Goal: Task Accomplishment & Management: Use online tool/utility

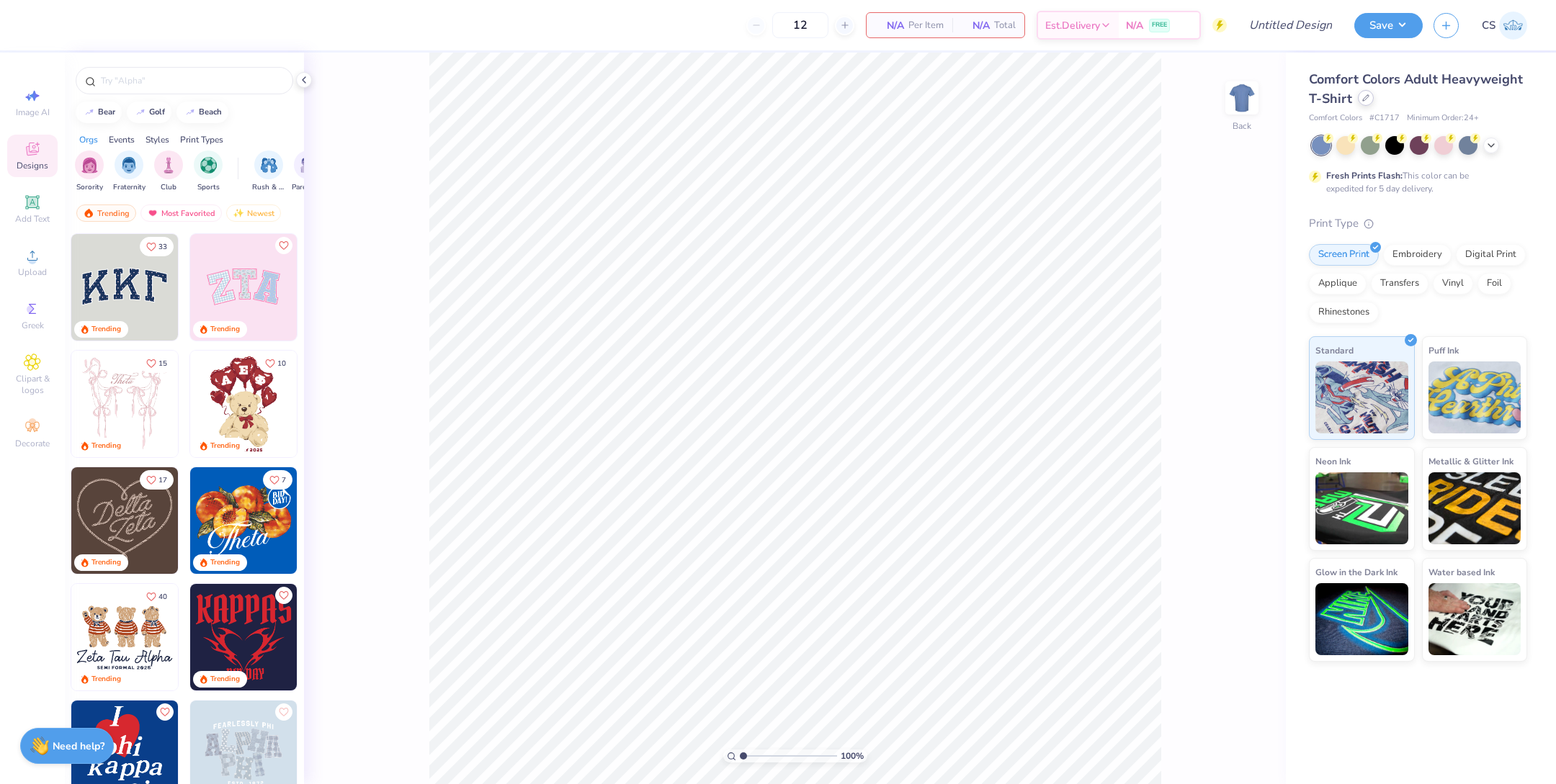
click at [1366, 101] on div at bounding box center [1366, 98] width 16 height 16
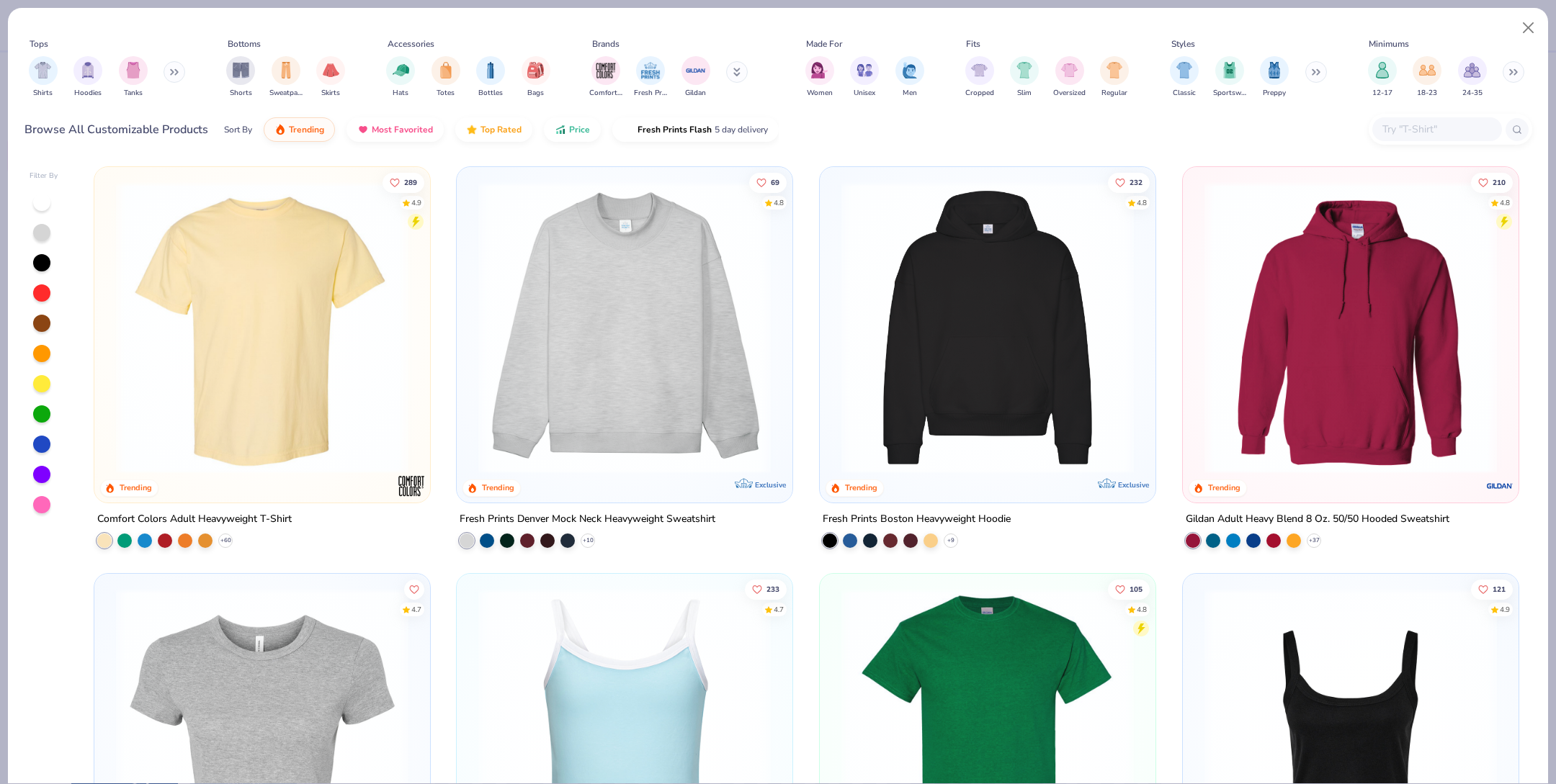
click at [1021, 396] on img at bounding box center [988, 327] width 307 height 292
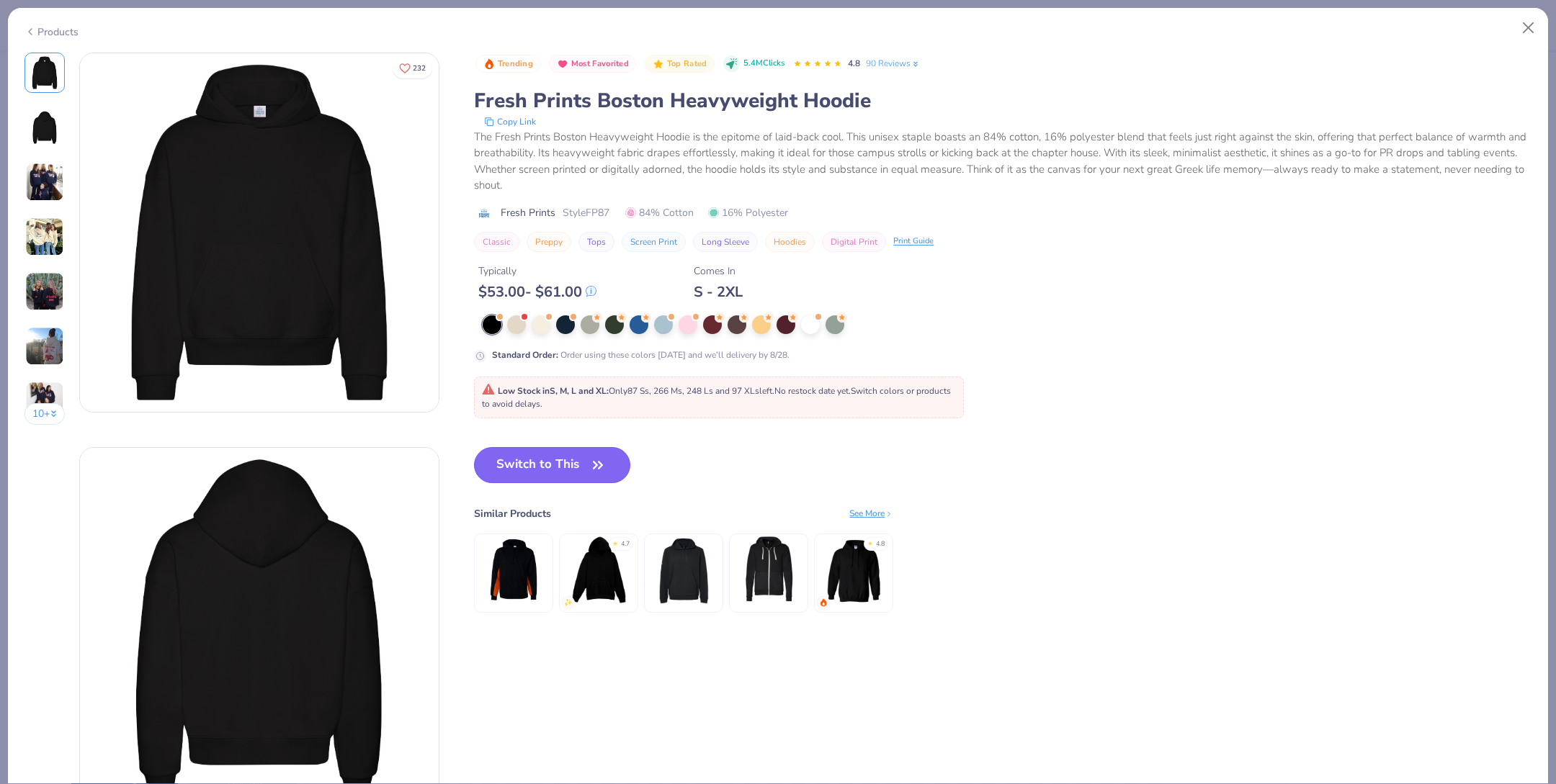
click at [568, 457] on button "Switch to This" at bounding box center [552, 465] width 156 height 36
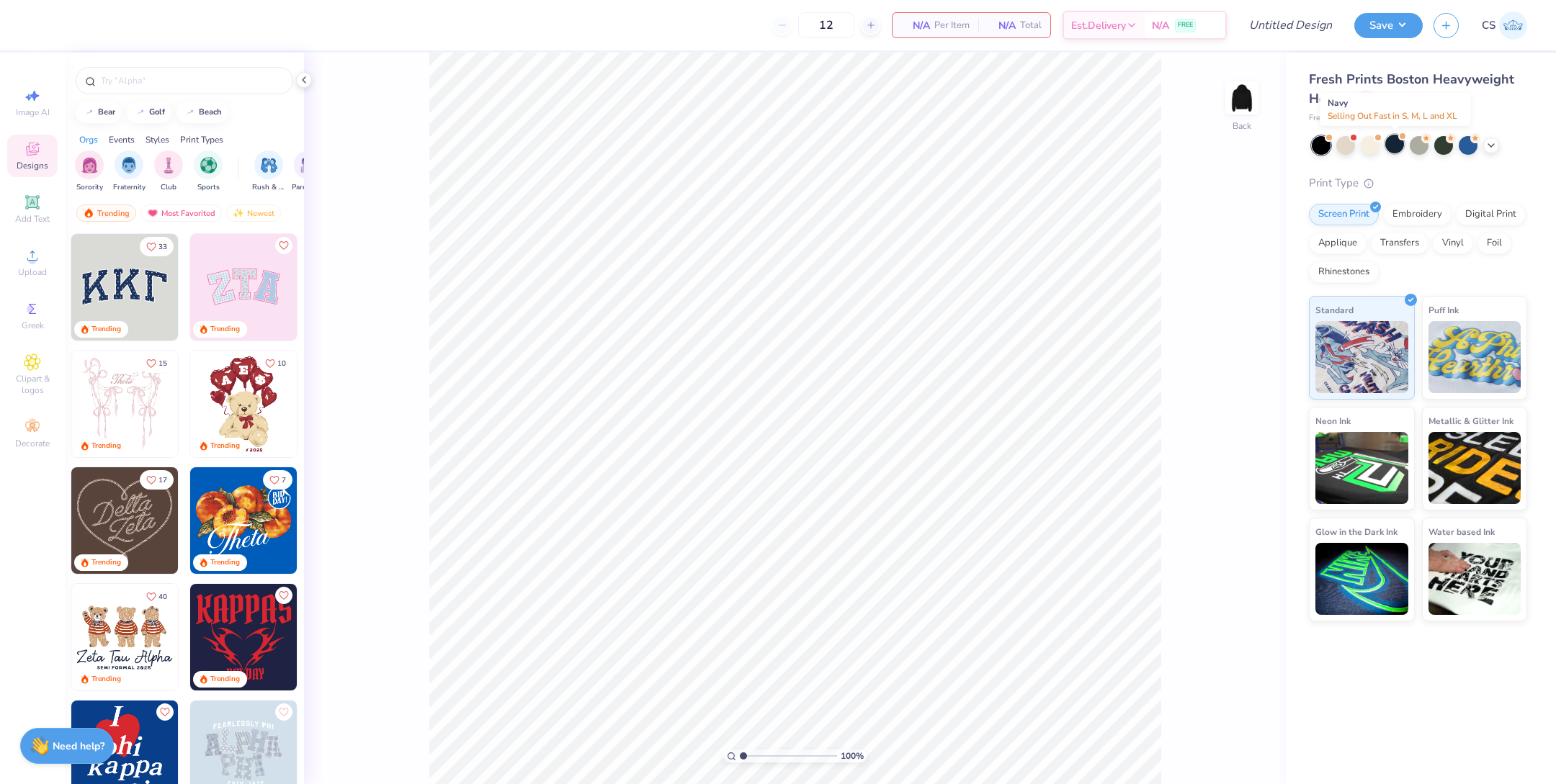
click at [1393, 147] on div at bounding box center [1395, 144] width 19 height 19
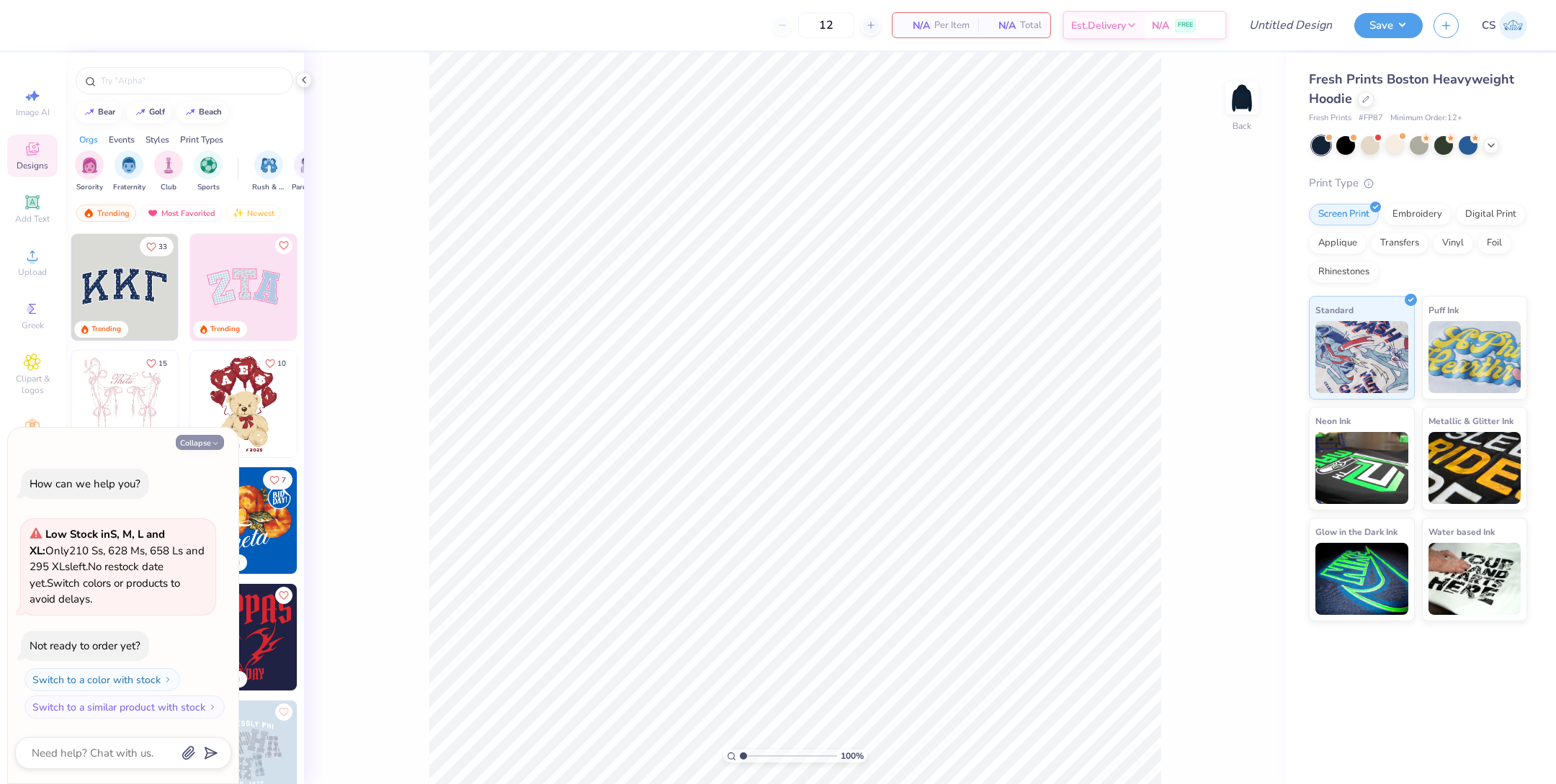
click at [196, 446] on button "Collapse" at bounding box center [200, 442] width 48 height 15
type textarea "x"
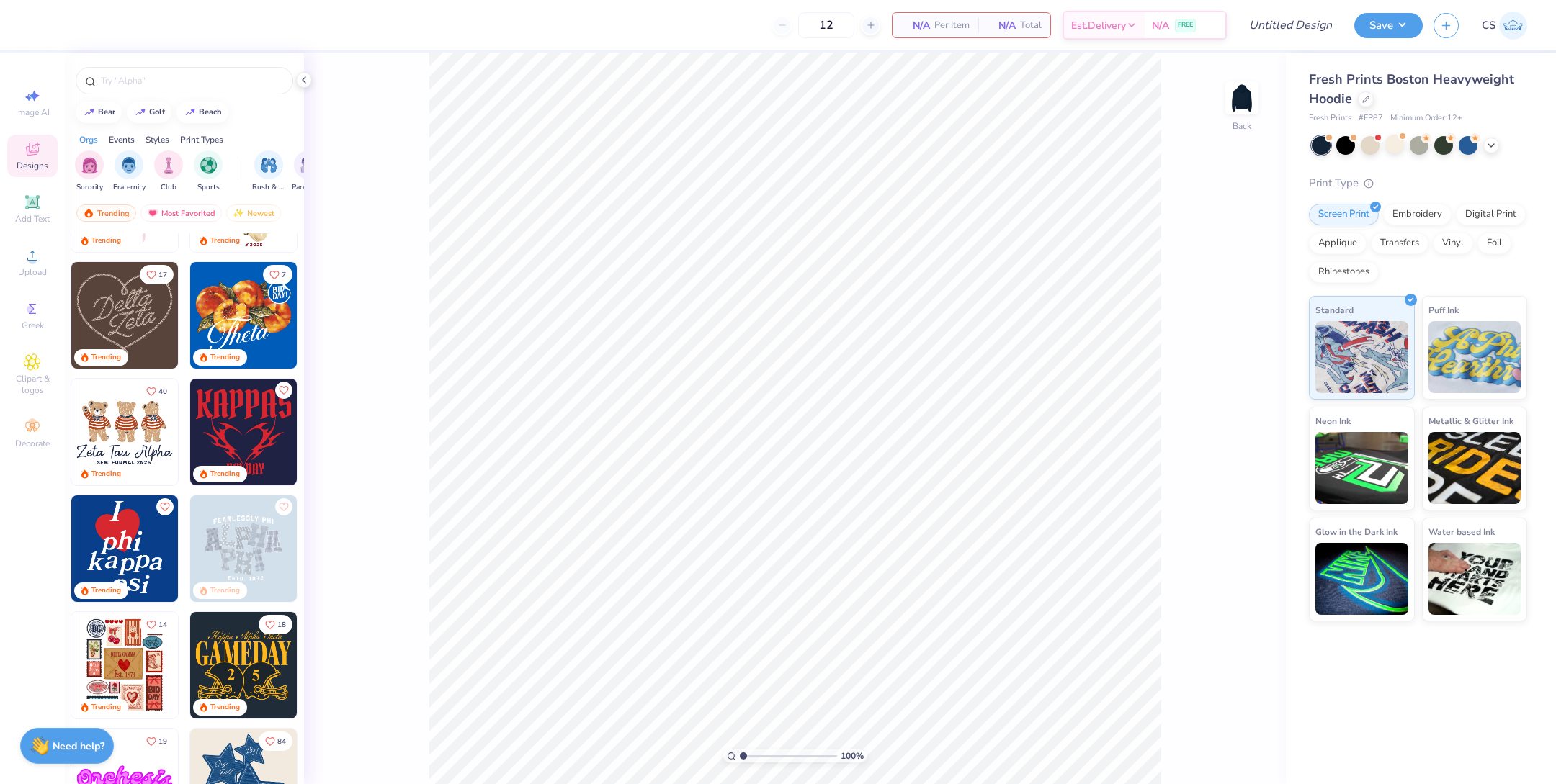
scroll to position [206, 0]
click at [249, 565] on img at bounding box center [244, 548] width 107 height 106
click at [260, 571] on img at bounding box center [244, 548] width 107 height 106
click at [203, 142] on div "Print Types" at bounding box center [201, 140] width 43 height 13
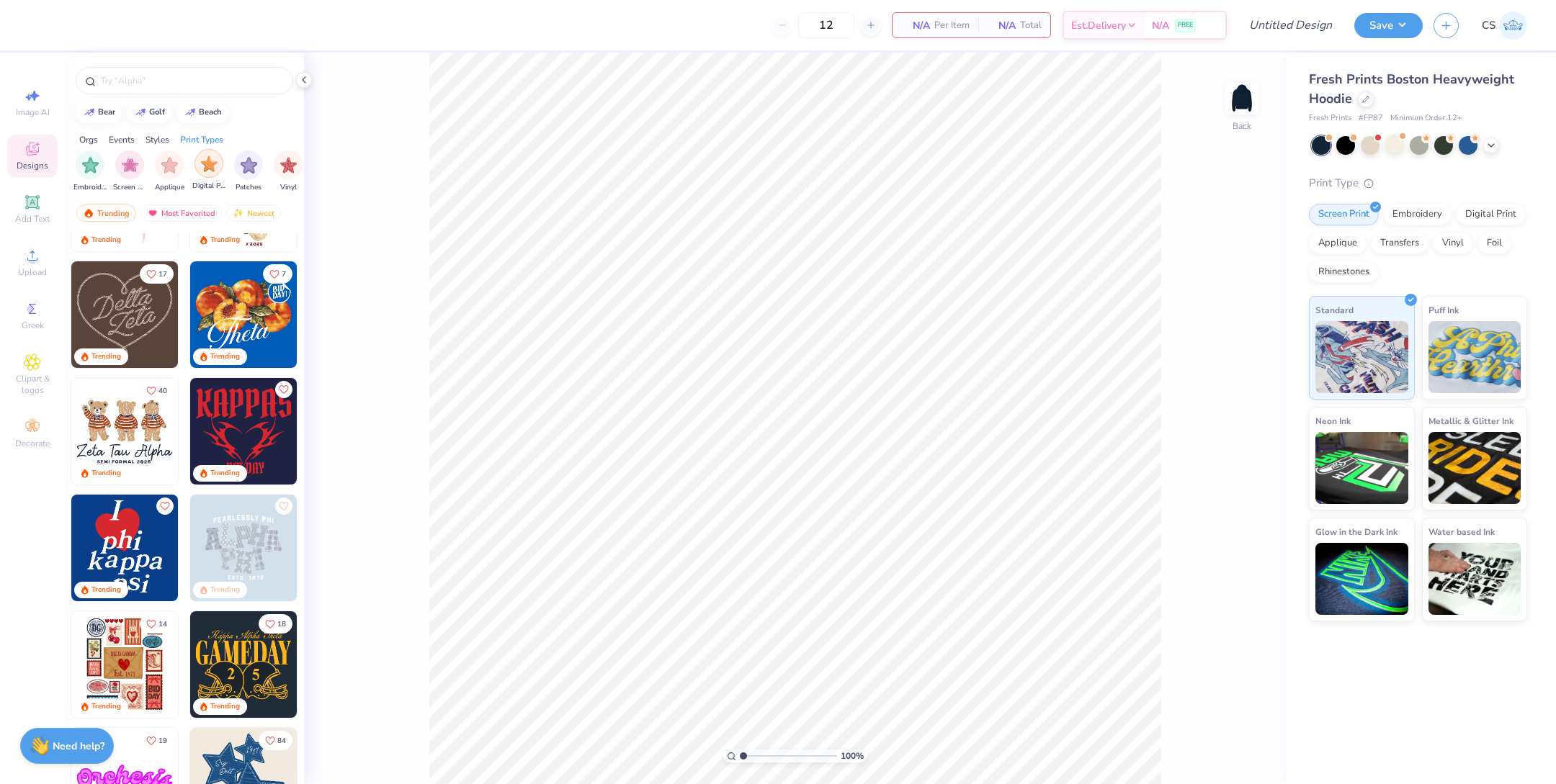
click at [207, 164] on img "filter for Digital Print" at bounding box center [209, 163] width 17 height 17
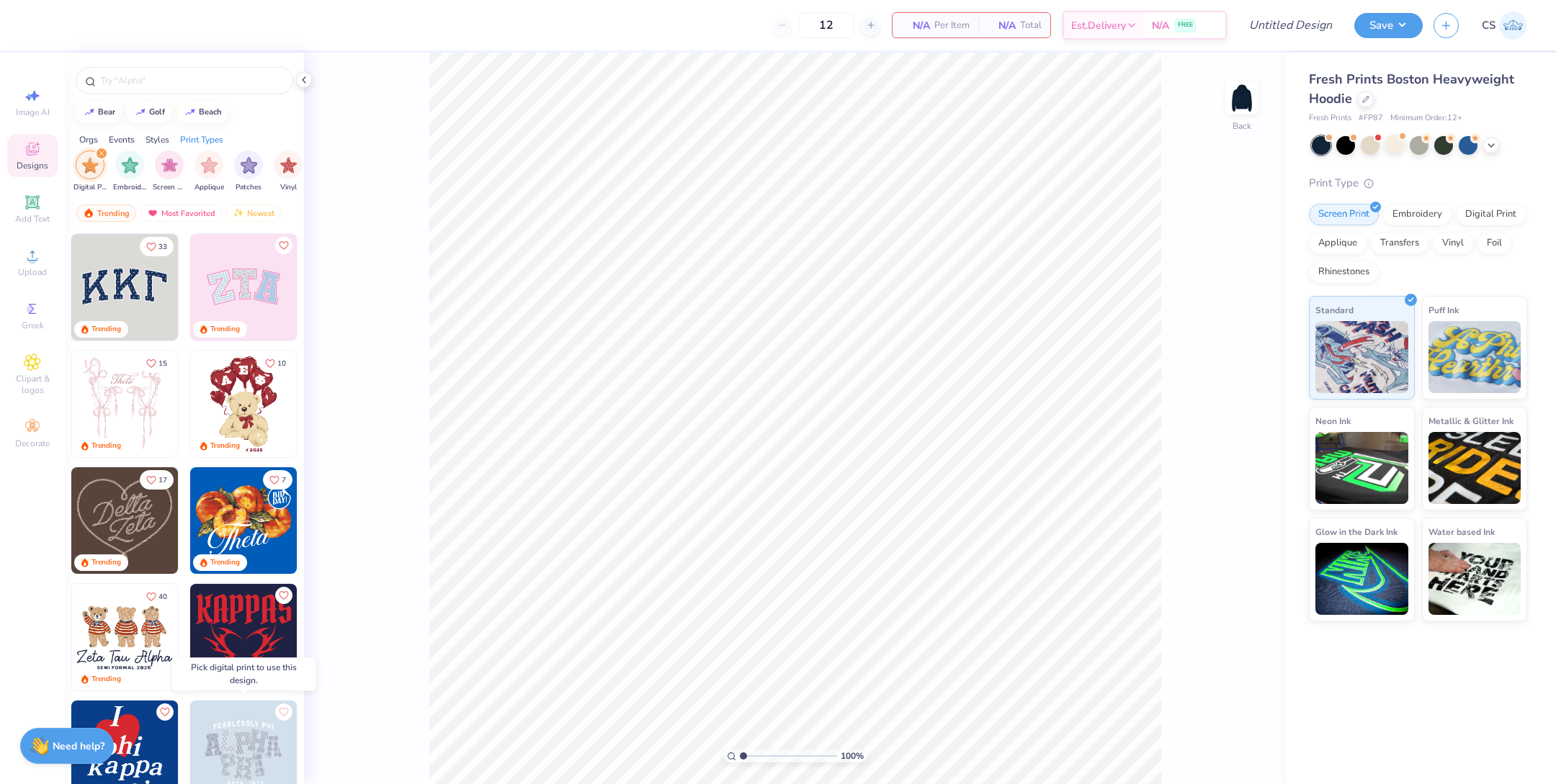
click at [246, 746] on img at bounding box center [244, 754] width 107 height 106
click at [257, 730] on img at bounding box center [244, 754] width 107 height 106
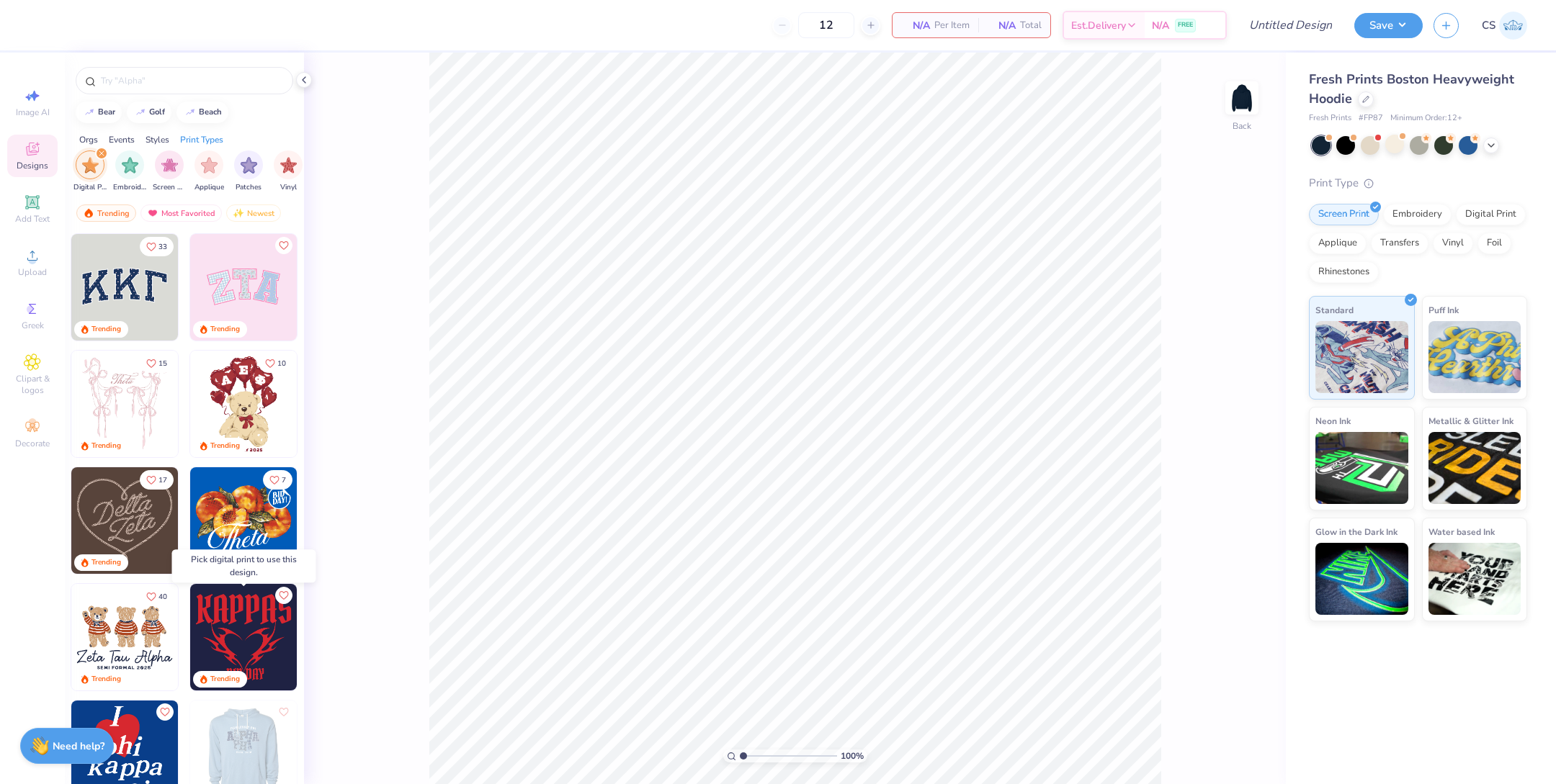
scroll to position [179, 0]
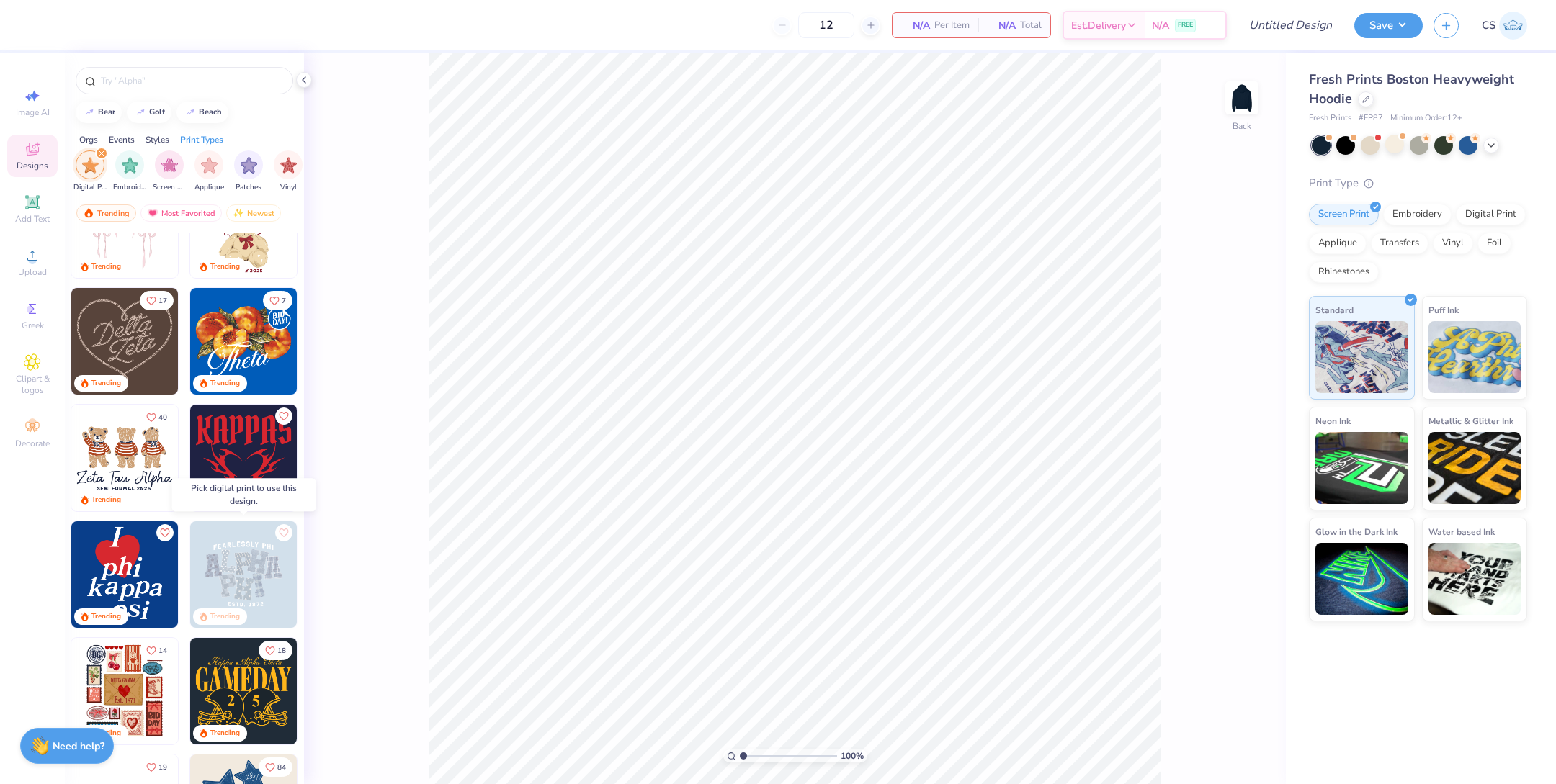
click at [231, 591] on img at bounding box center [244, 575] width 107 height 106
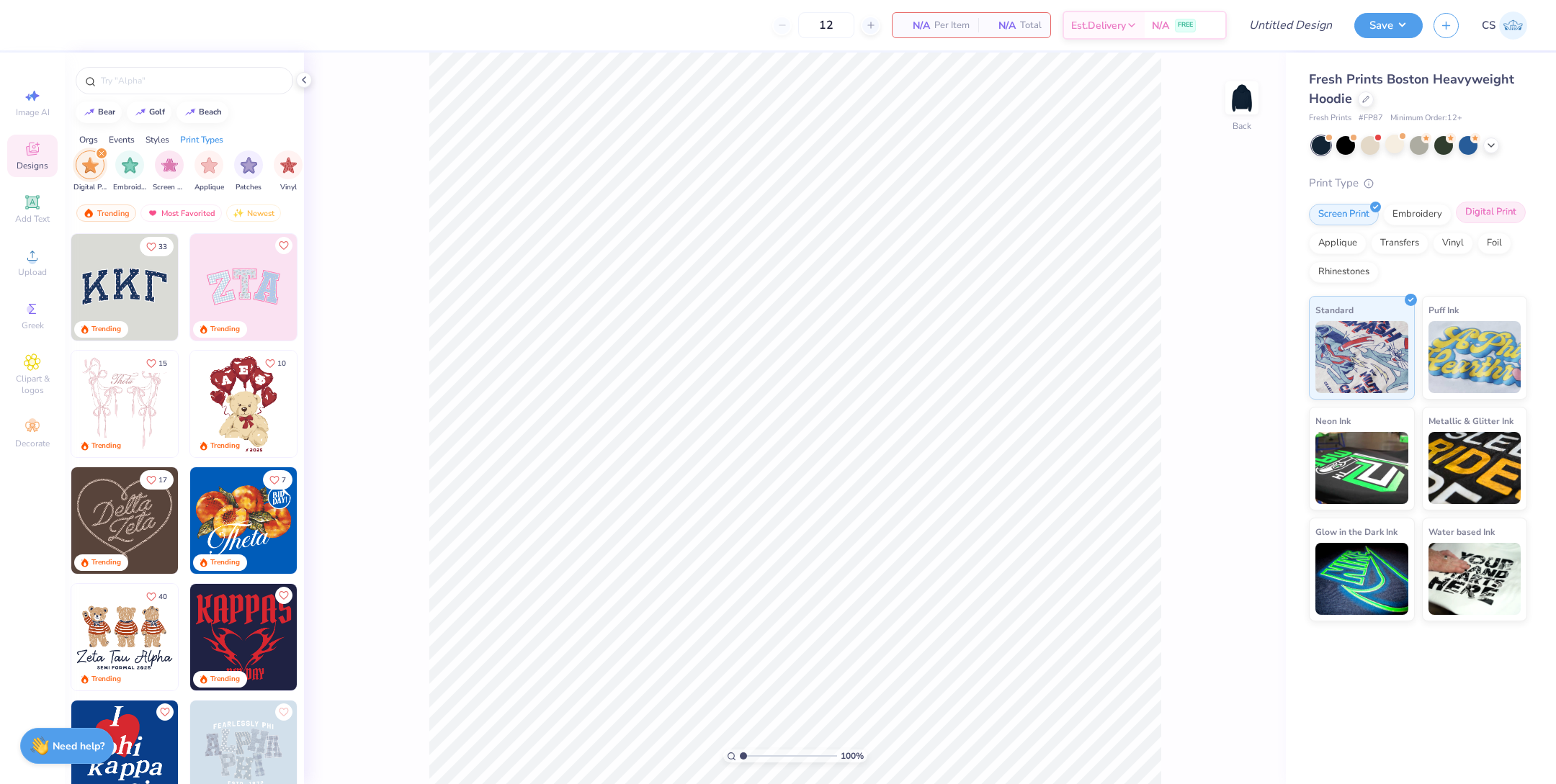
click at [1492, 221] on div "Digital Print" at bounding box center [1491, 213] width 70 height 22
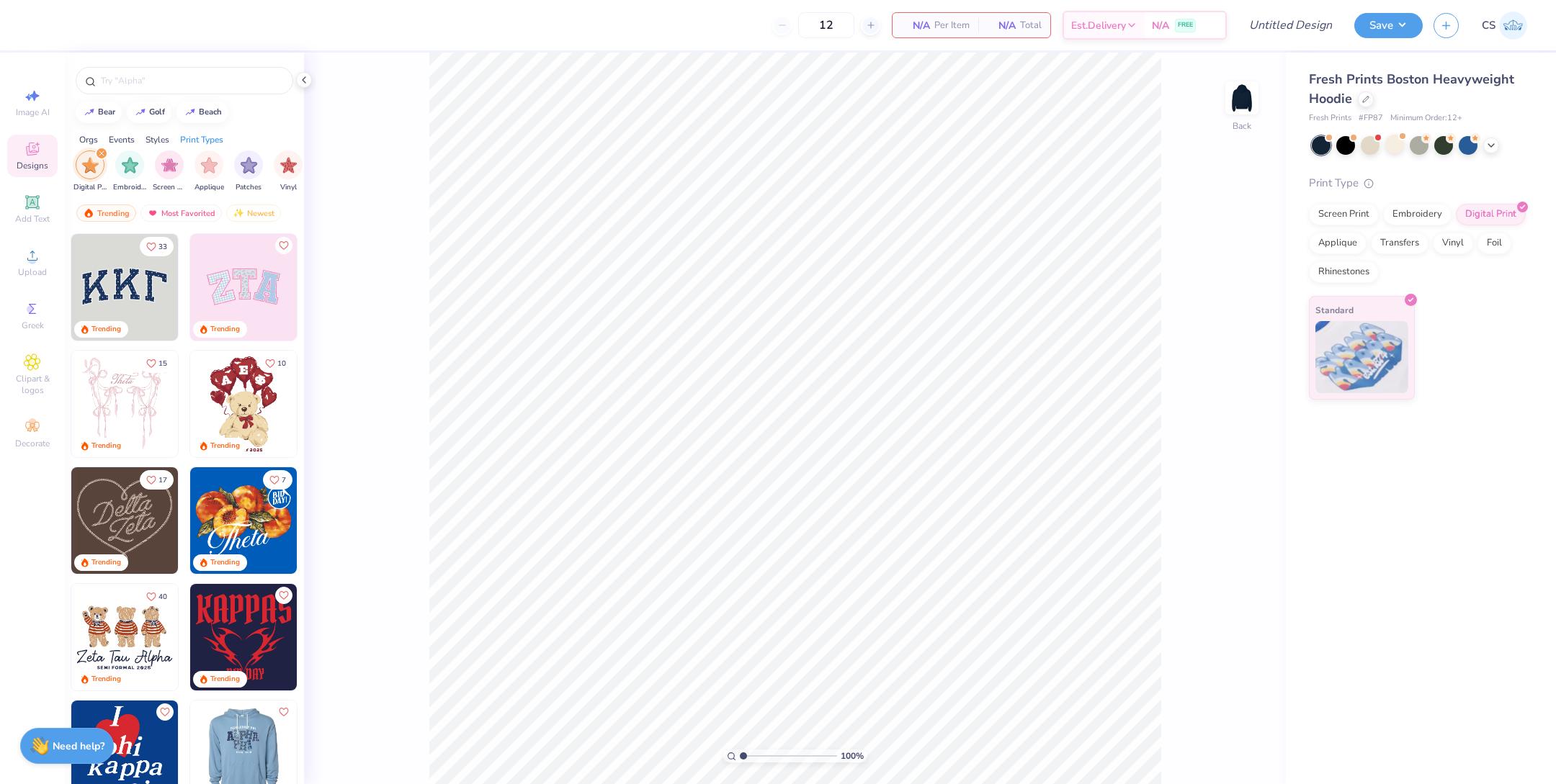
click at [190, 753] on img at bounding box center [137, 754] width 107 height 106
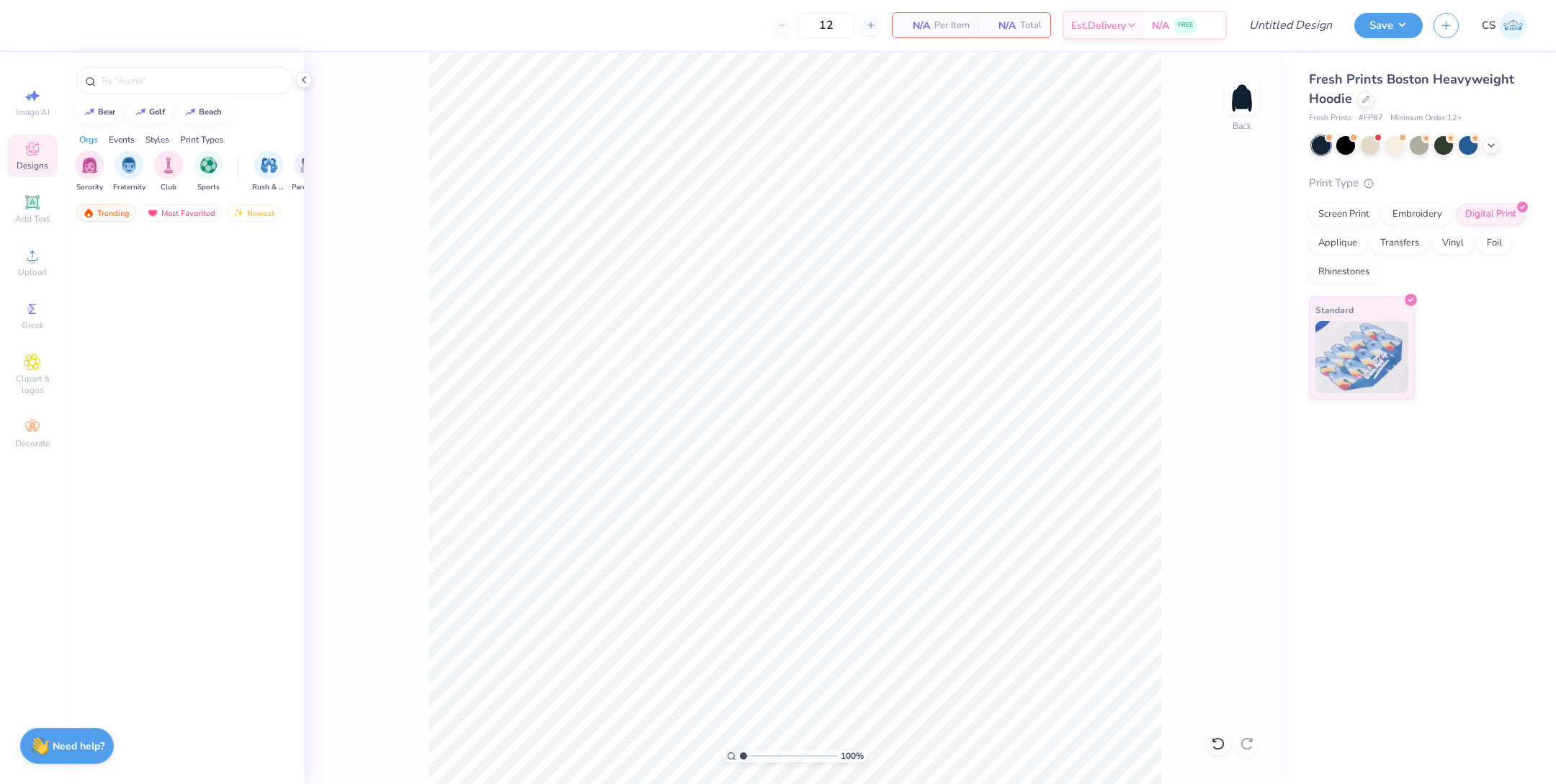
scroll to position [1779, 0]
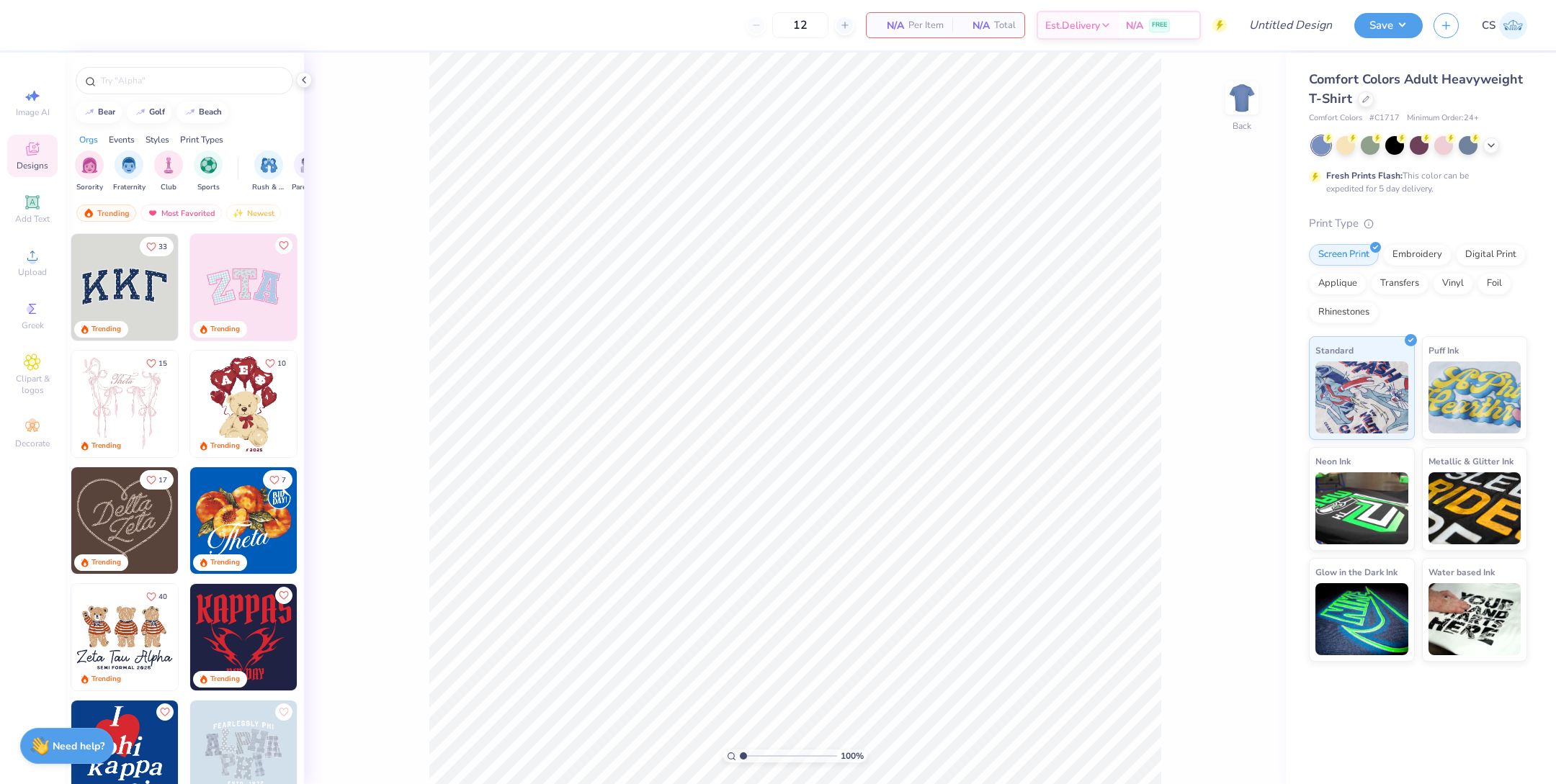
click at [1361, 90] on div "Comfort Colors Adult Heavyweight T-Shirt" at bounding box center [1417, 89] width 218 height 39
click at [1367, 104] on div at bounding box center [1366, 98] width 16 height 16
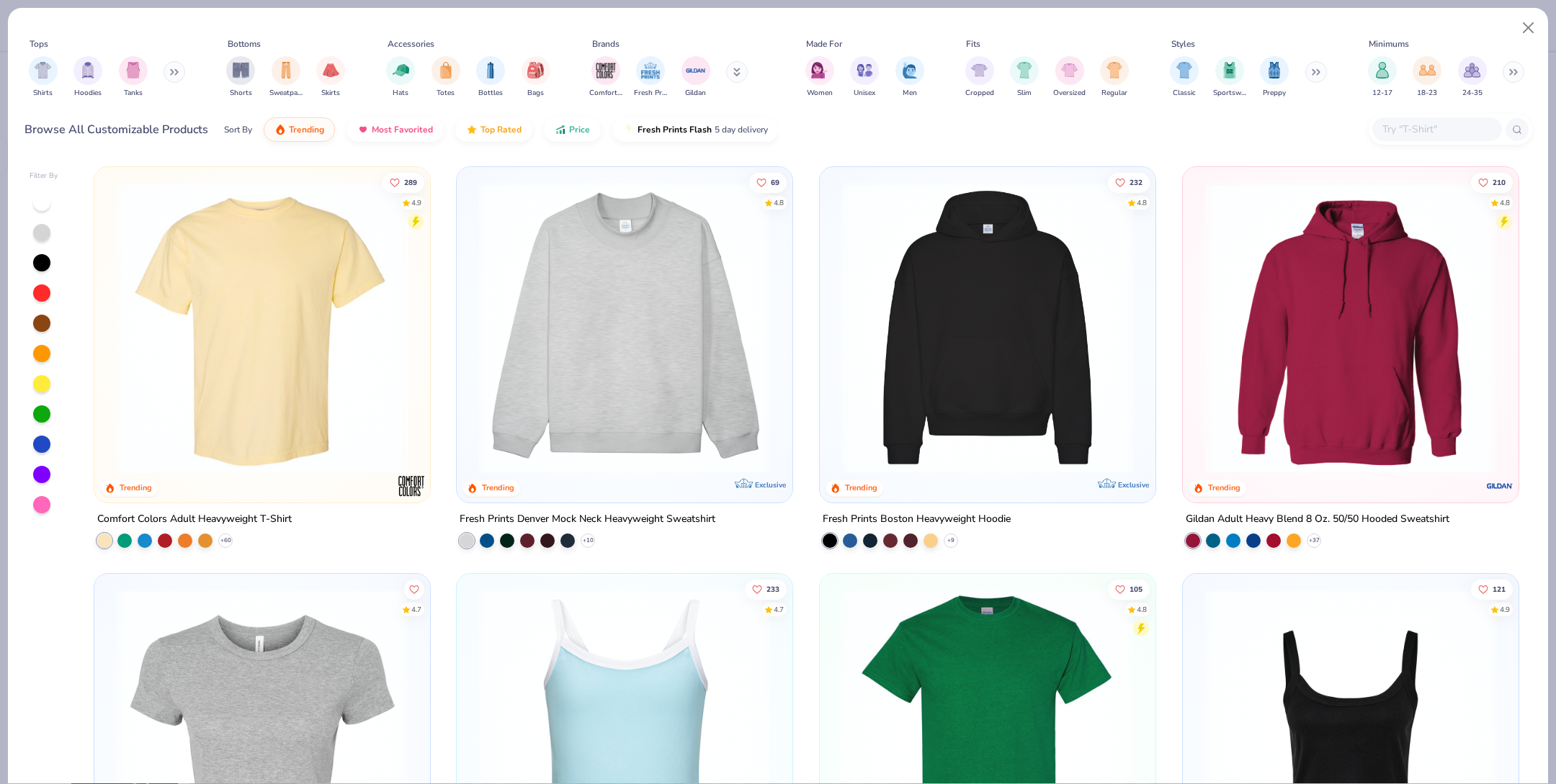
click at [1067, 388] on img at bounding box center [988, 327] width 307 height 292
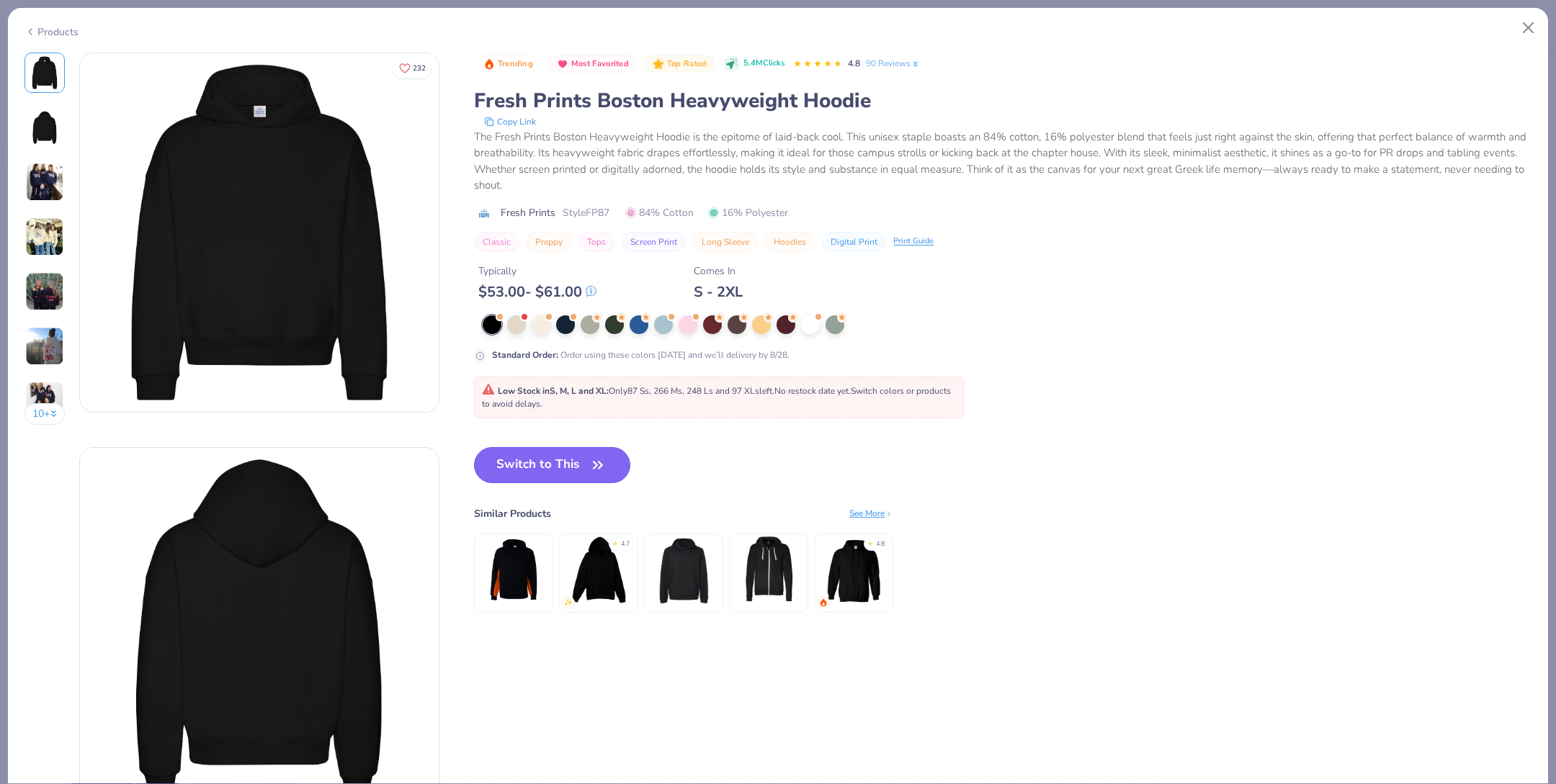
click at [605, 475] on button "Switch to This" at bounding box center [552, 465] width 156 height 36
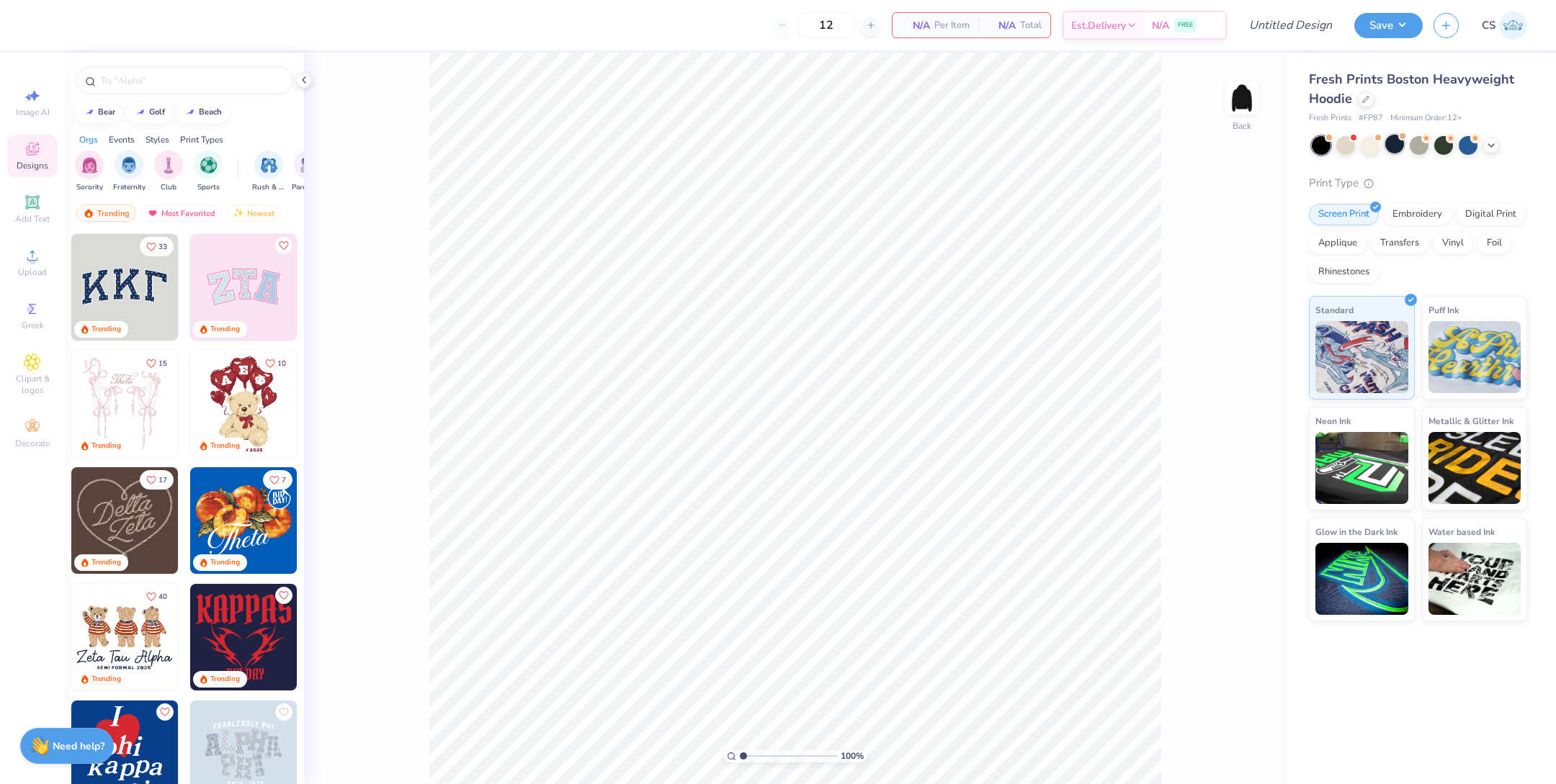
click at [1391, 144] on div at bounding box center [1395, 144] width 19 height 19
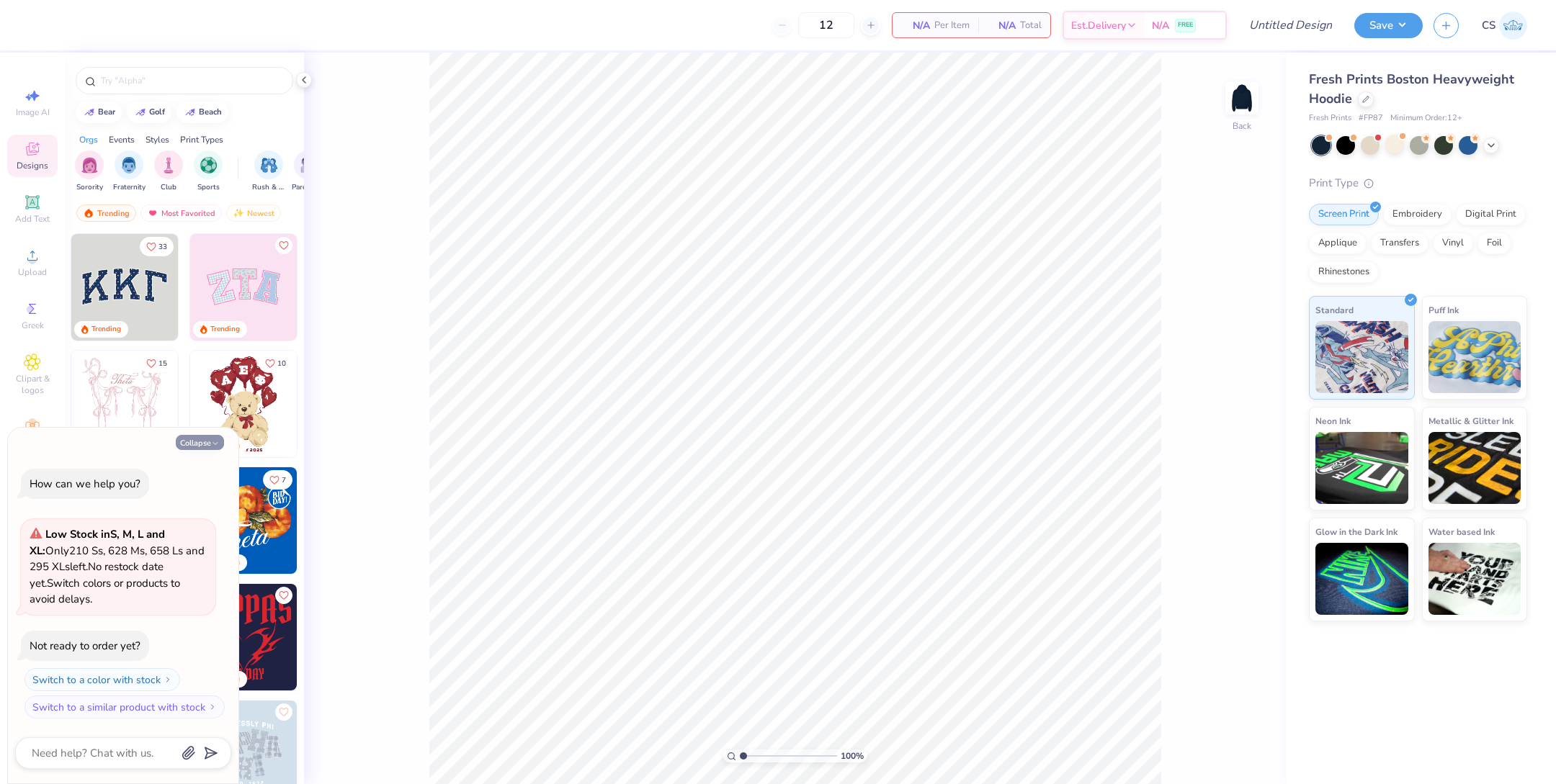
click at [207, 445] on button "Collapse" at bounding box center [200, 442] width 48 height 15
type textarea "x"
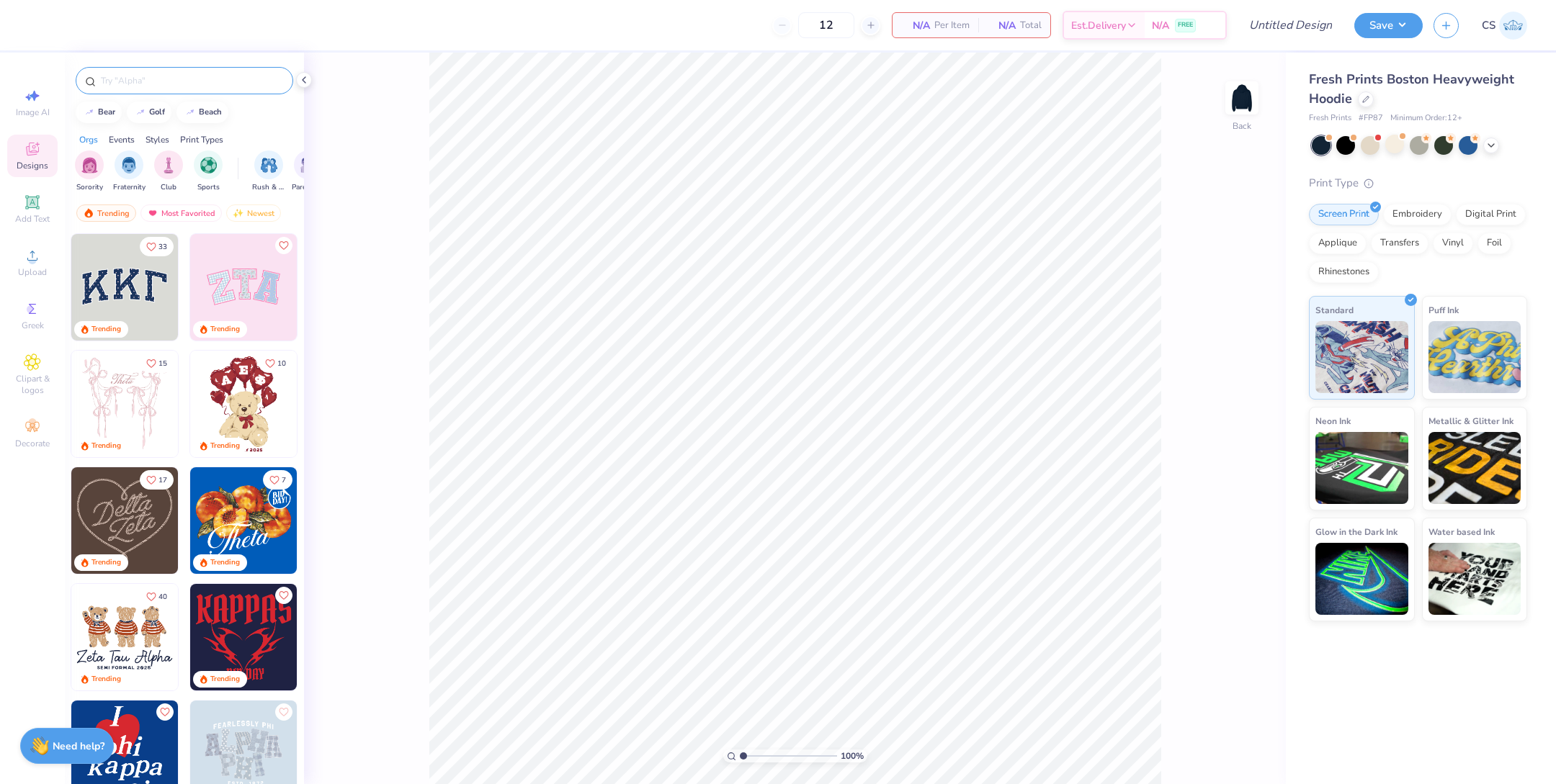
click at [166, 71] on div at bounding box center [185, 81] width 217 height 28
click at [166, 71] on div at bounding box center [185, 81] width 217 height 28
click at [166, 80] on input "text" at bounding box center [191, 81] width 185 height 15
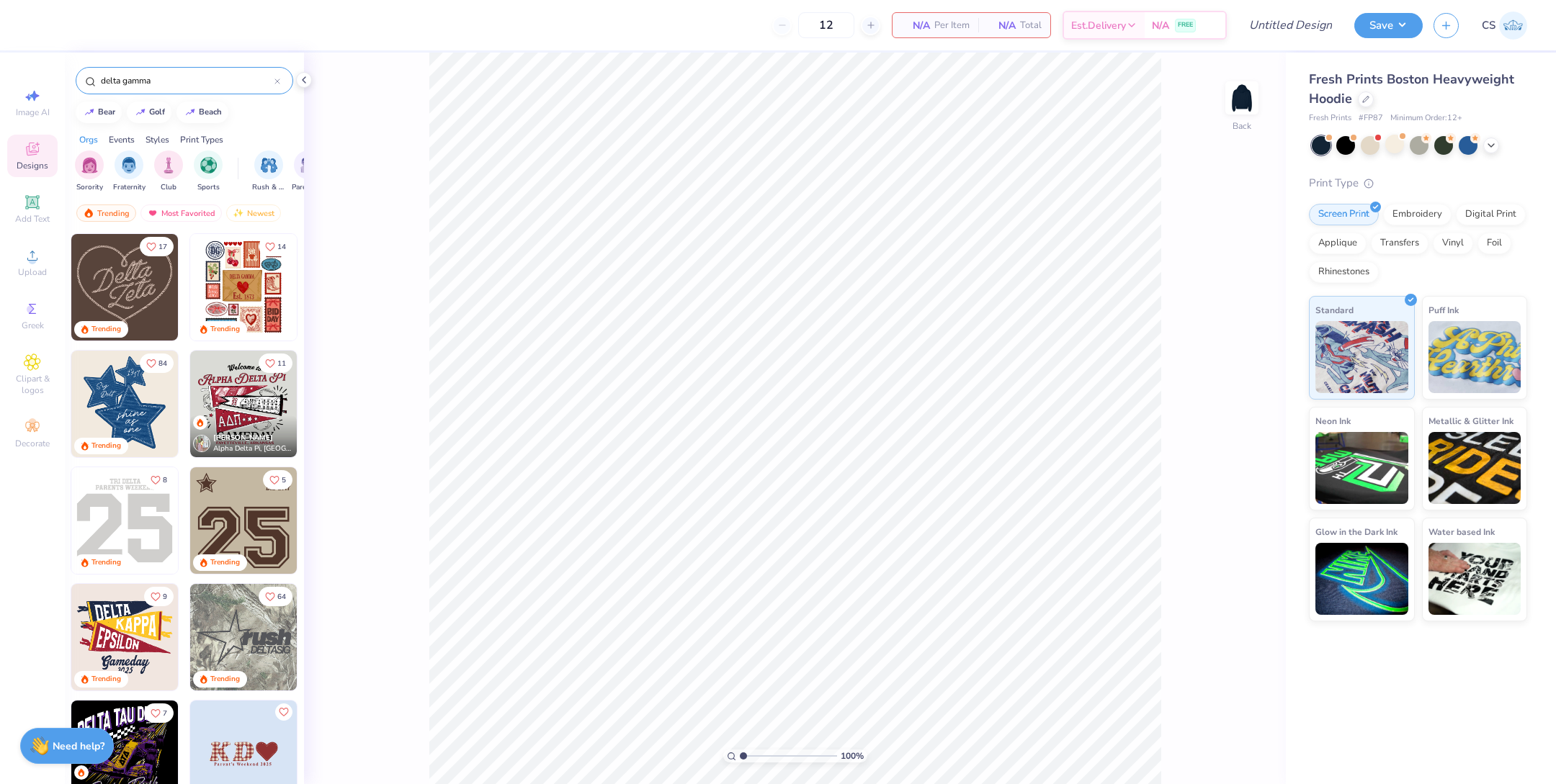
type input "delta gamma"
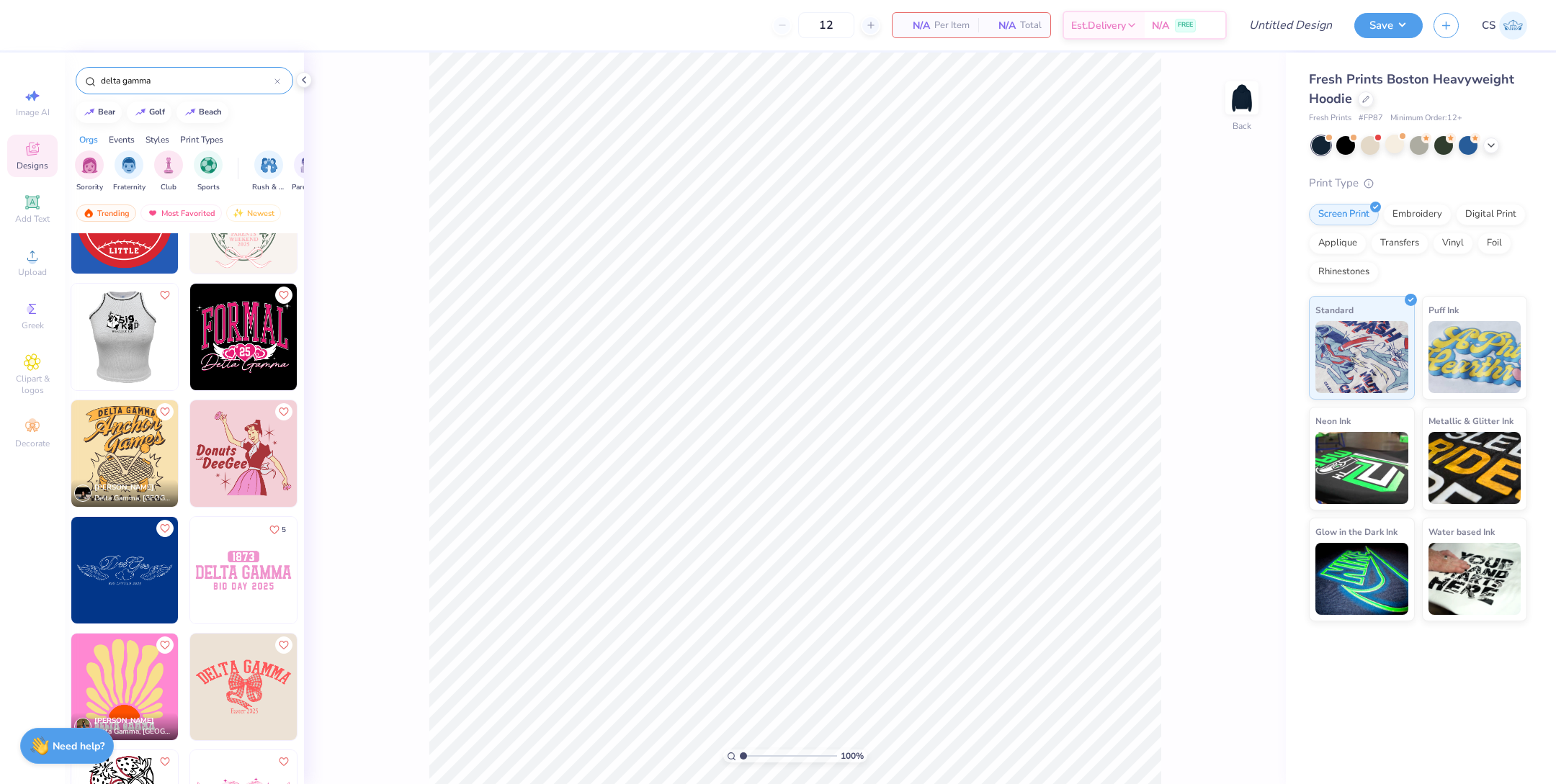
scroll to position [2973, 0]
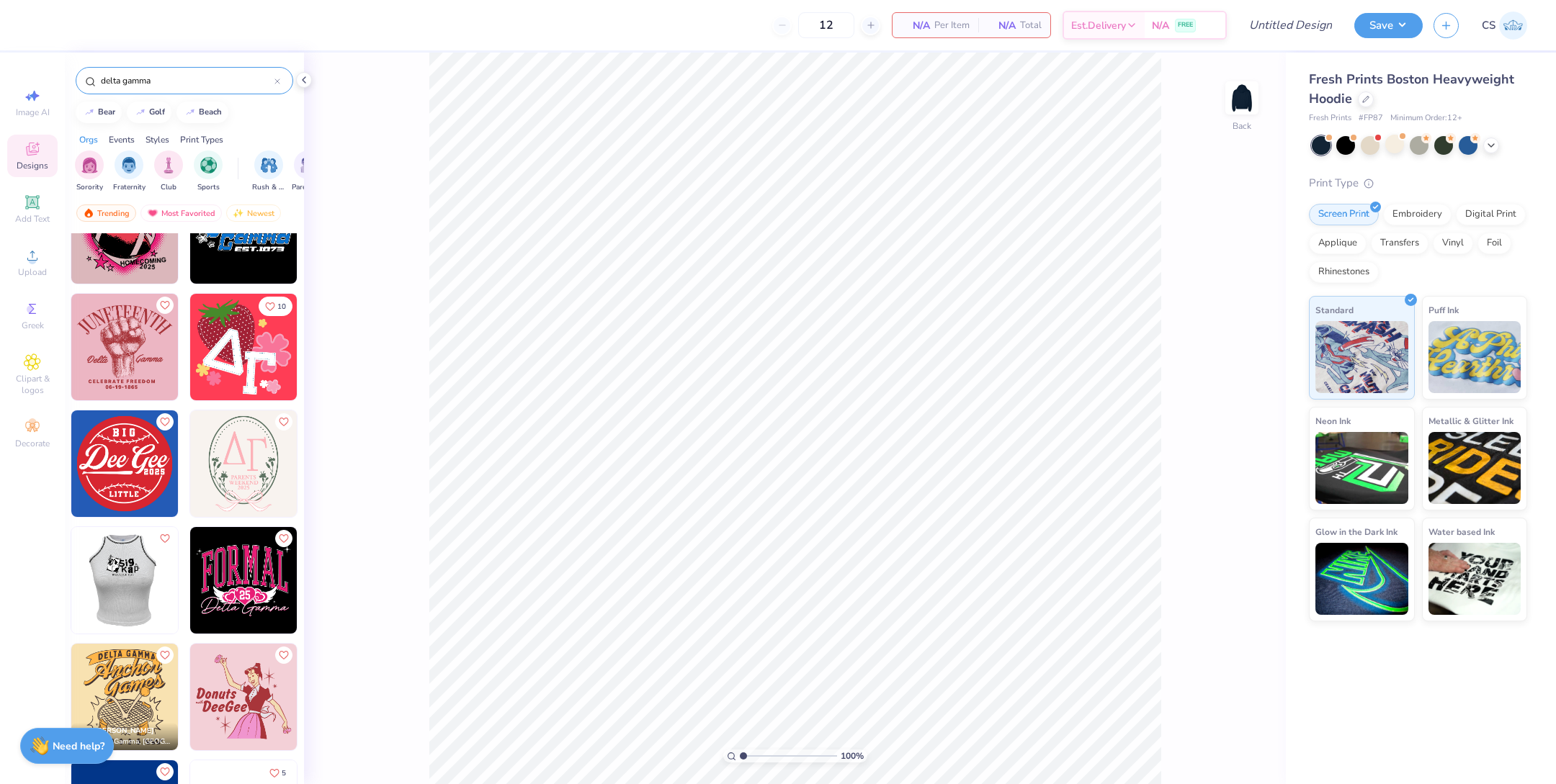
click at [249, 481] on img at bounding box center [244, 464] width 107 height 106
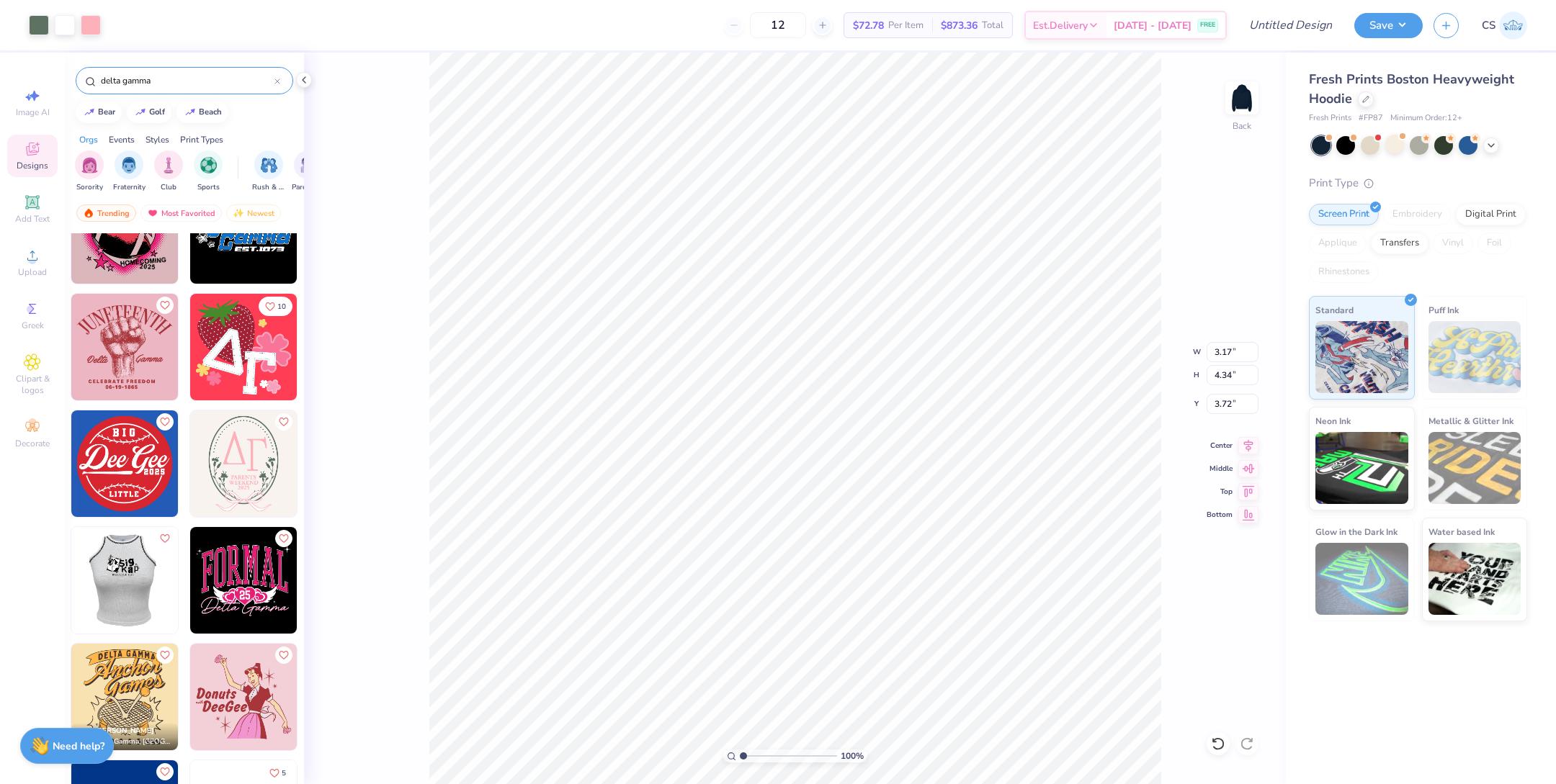
type input "3.72"
type input "3.71"
type input "5.88"
type input "8.05"
type input "3.73"
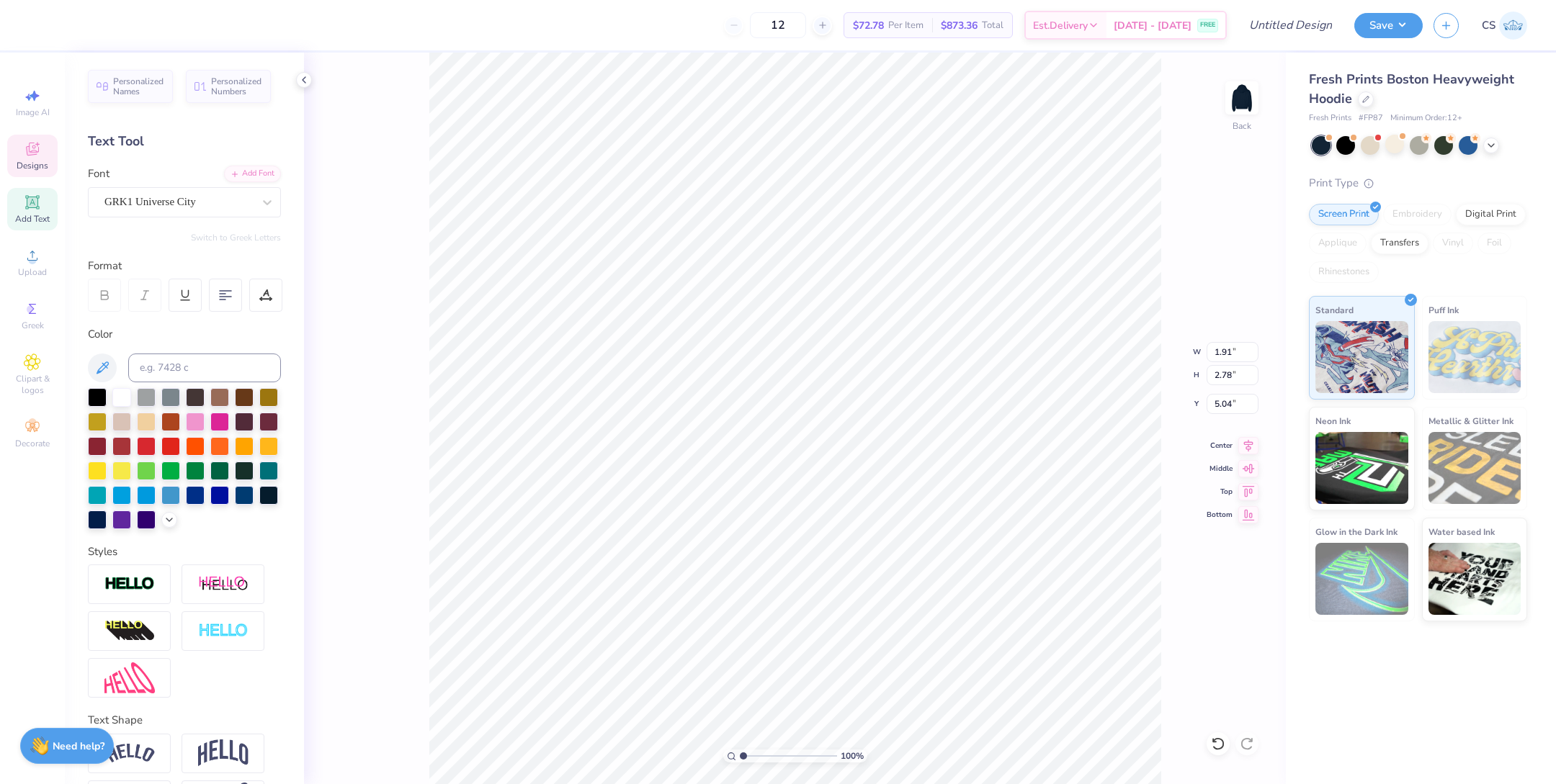
type input "5.57"
type input "1.68"
type input "2.85"
type input "5.57"
type input "1.6"
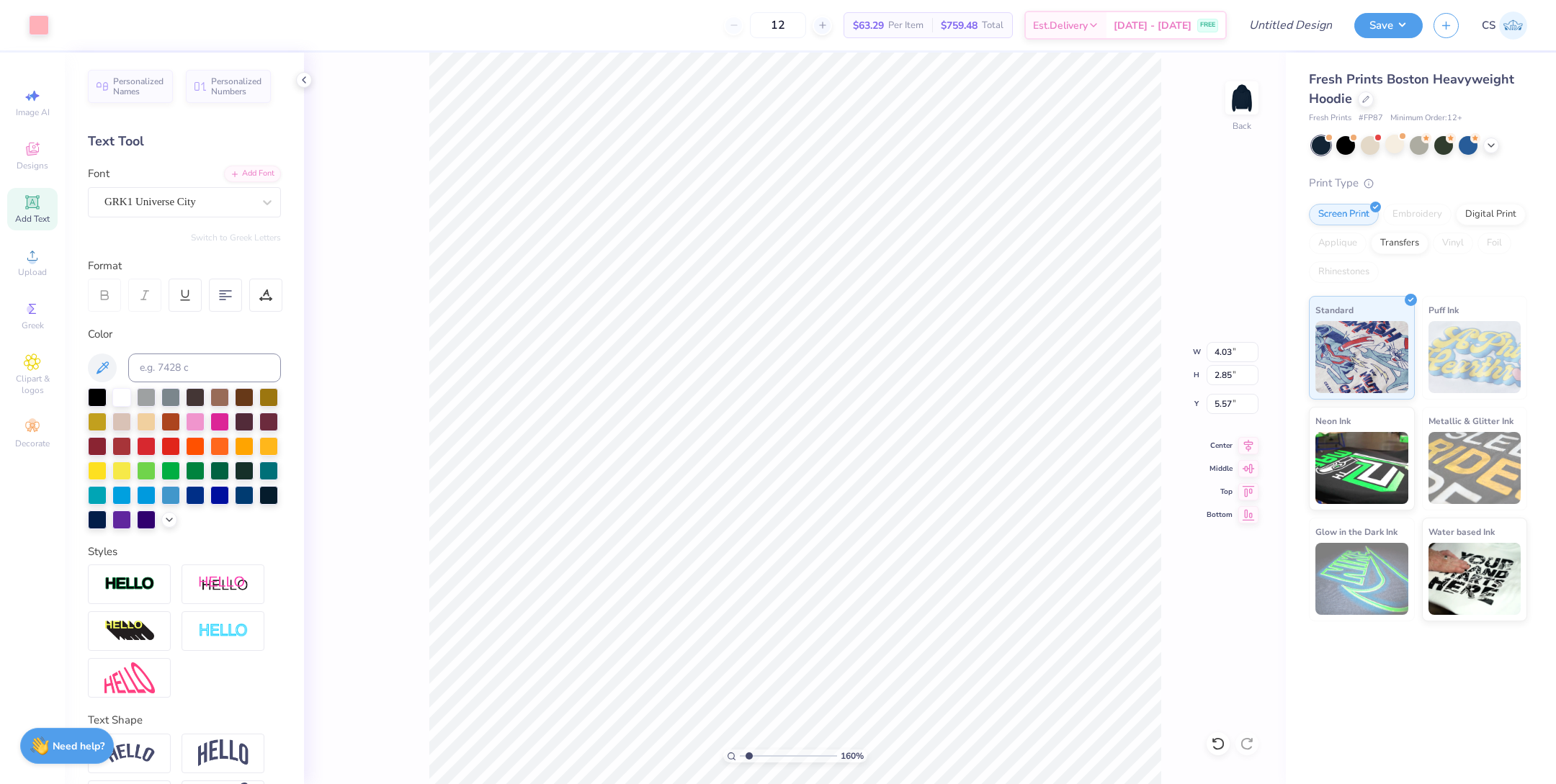
click at [748, 759] on input "range" at bounding box center [788, 756] width 97 height 13
type input "3.00"
drag, startPoint x: 752, startPoint y: 753, endPoint x: 740, endPoint y: 753, distance: 12.0
type input "1"
click at [740, 753] on input "range" at bounding box center [788, 756] width 97 height 13
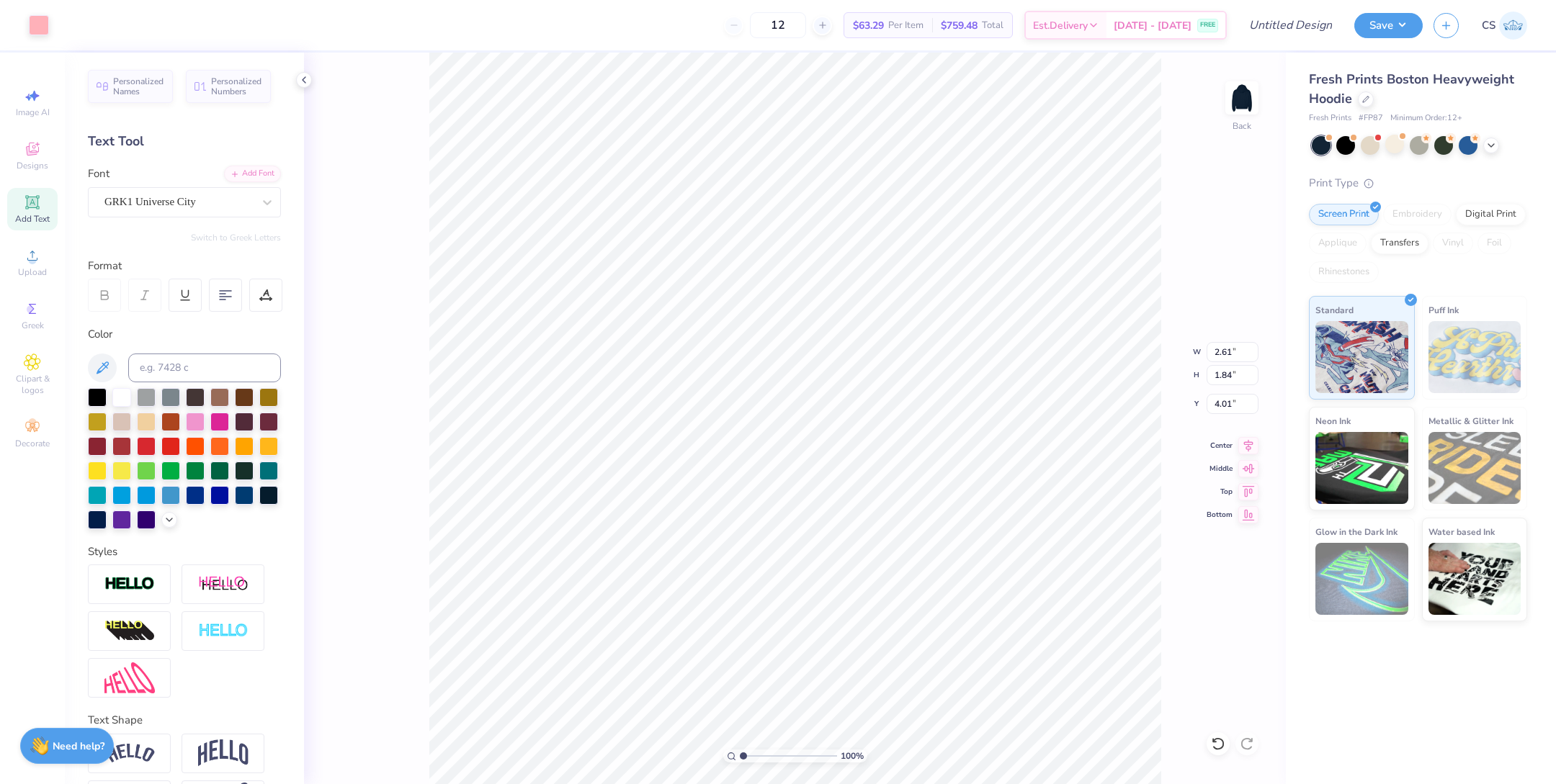
type input "2.61"
type input "1.84"
type input "4.01"
type input "3.00"
type input "1.63"
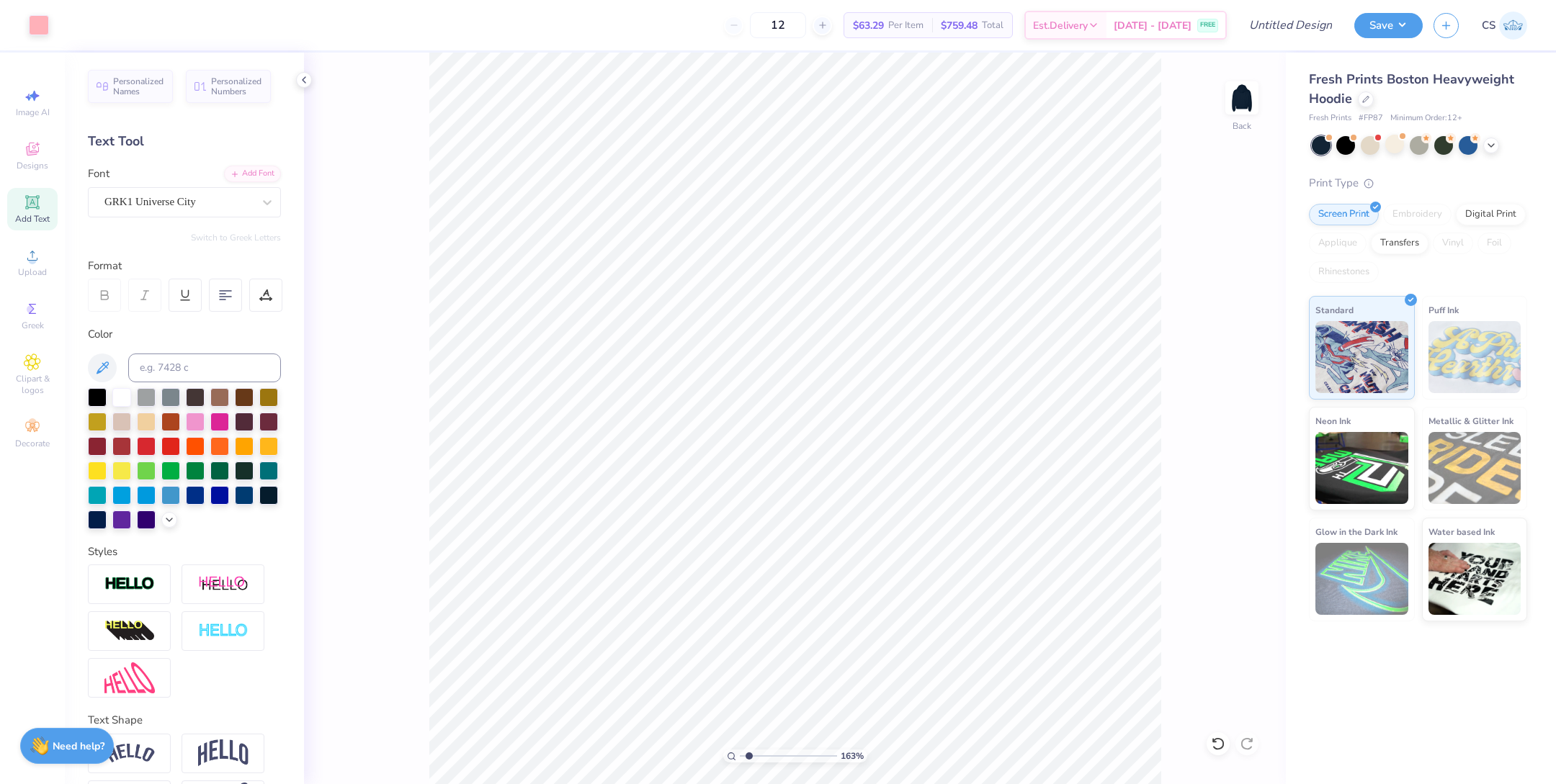
click at [748, 753] on input "range" at bounding box center [788, 756] width 97 height 13
click at [36, 148] on icon at bounding box center [33, 150] width 18 height 18
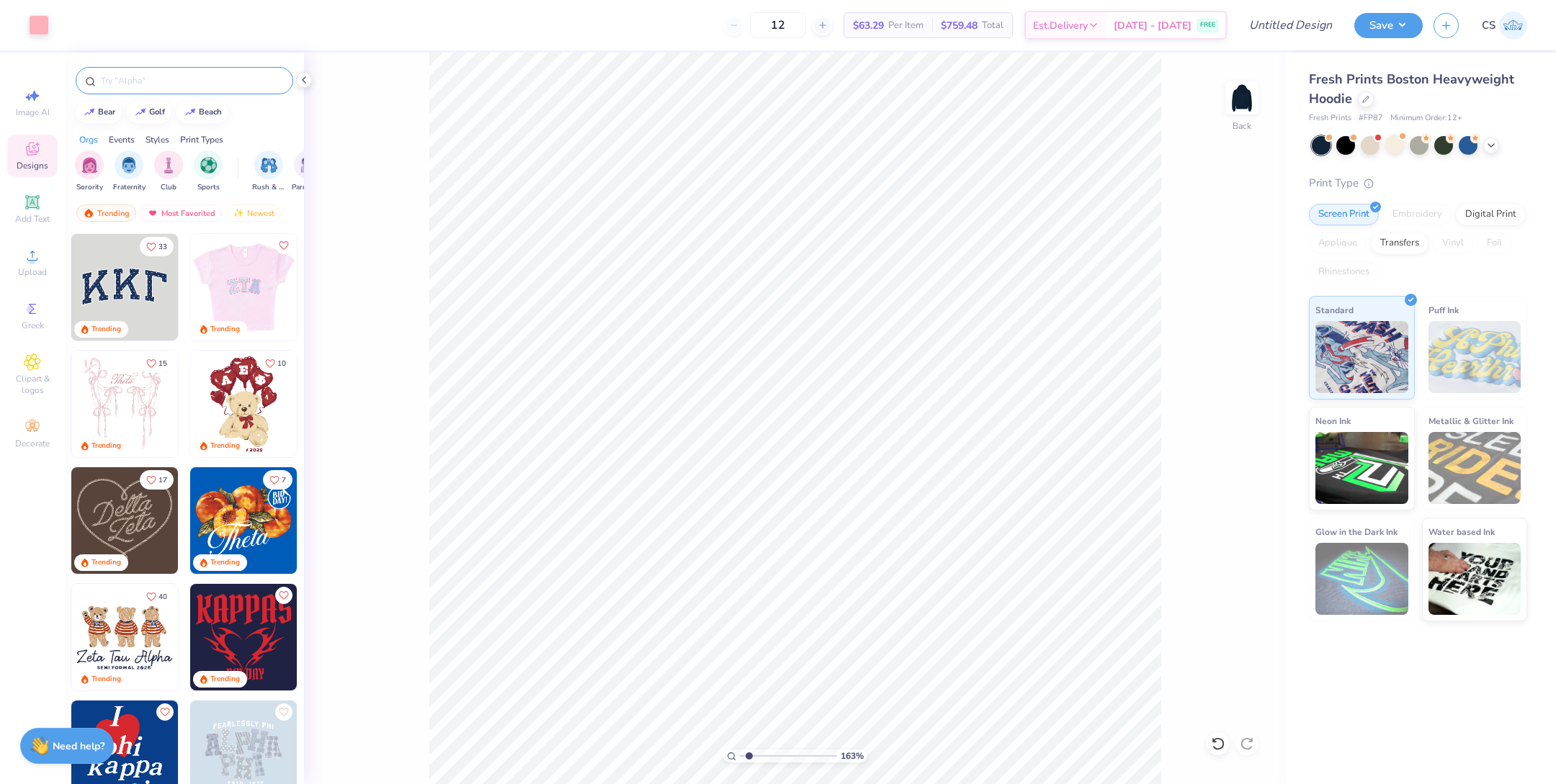
click at [158, 74] on input "text" at bounding box center [191, 81] width 185 height 15
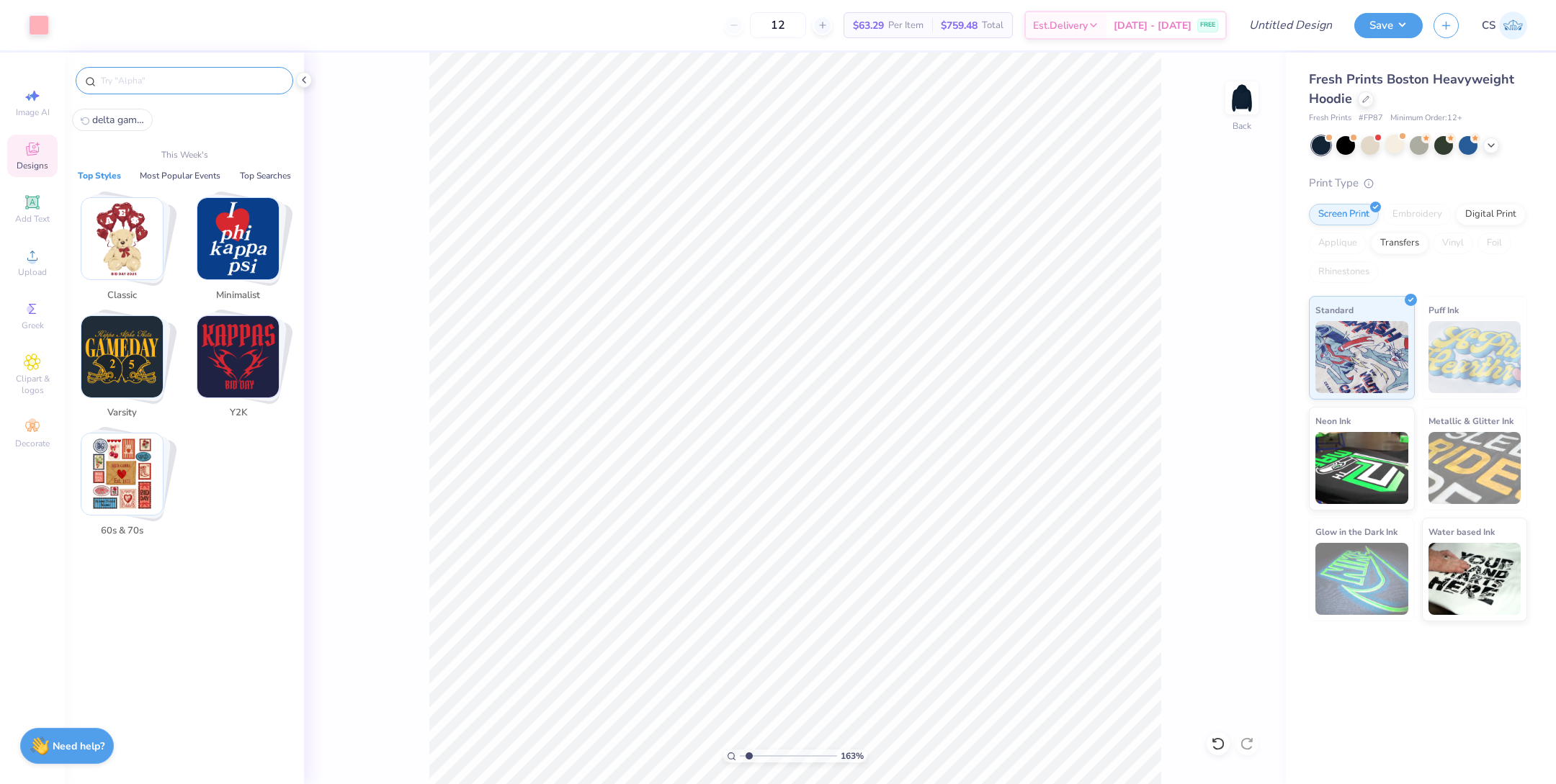
click at [113, 120] on span "delta gamma" at bounding box center [117, 120] width 52 height 14
type input "delta gamma"
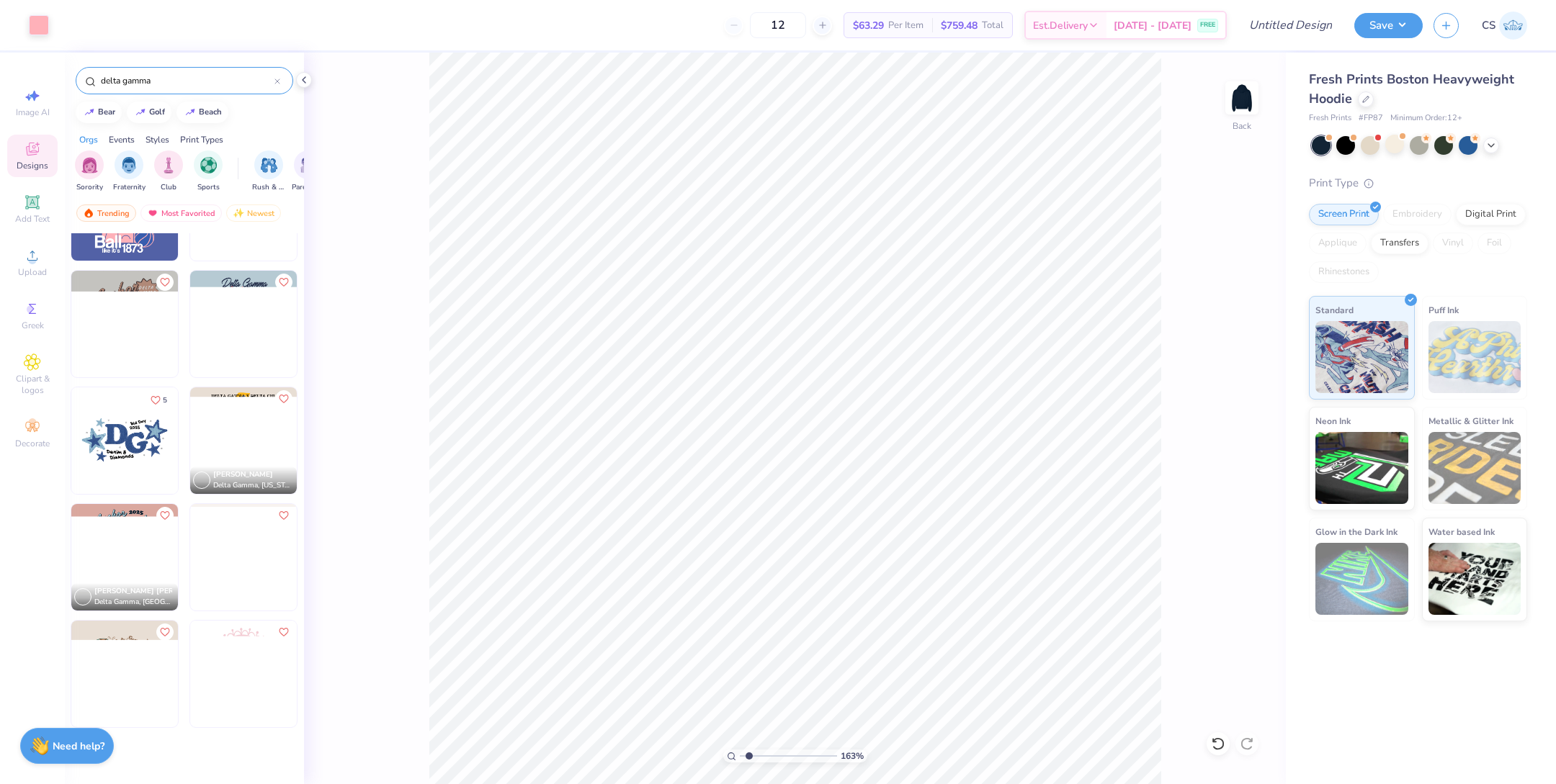
scroll to position [624, 0]
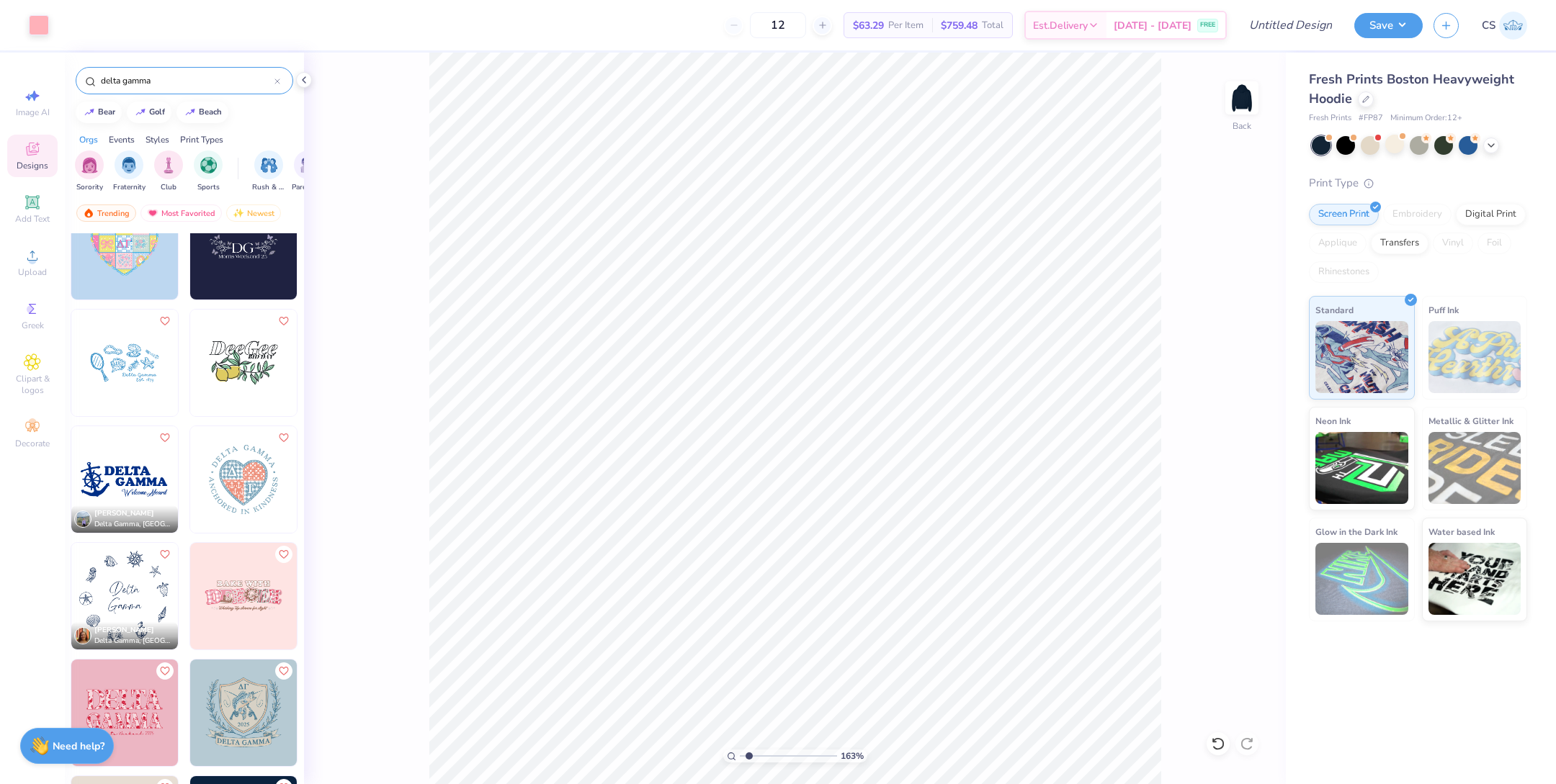
click at [157, 602] on img at bounding box center [125, 597] width 107 height 106
click at [47, 20] on div at bounding box center [39, 24] width 20 height 20
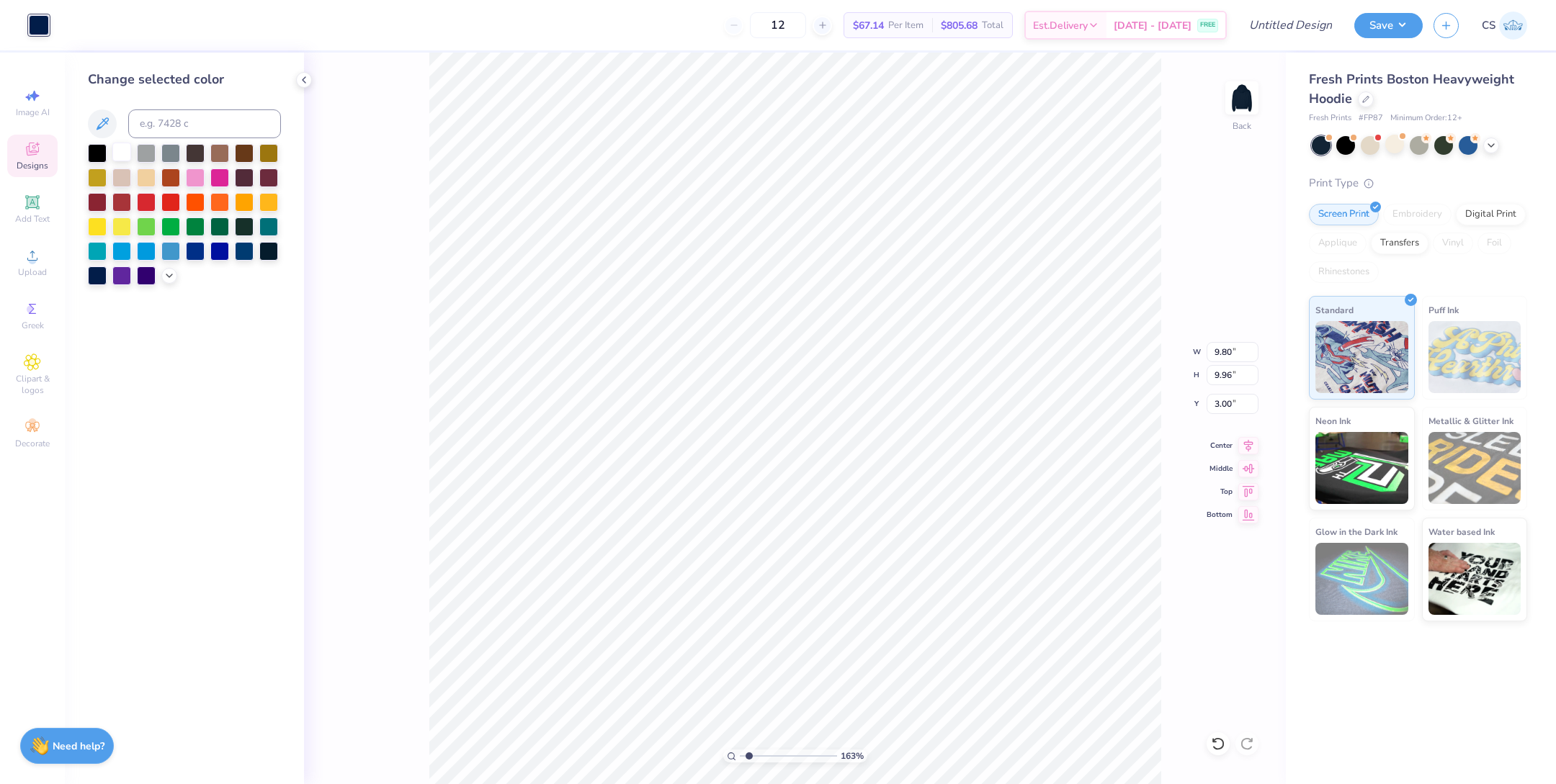
click at [123, 153] on div at bounding box center [122, 152] width 19 height 19
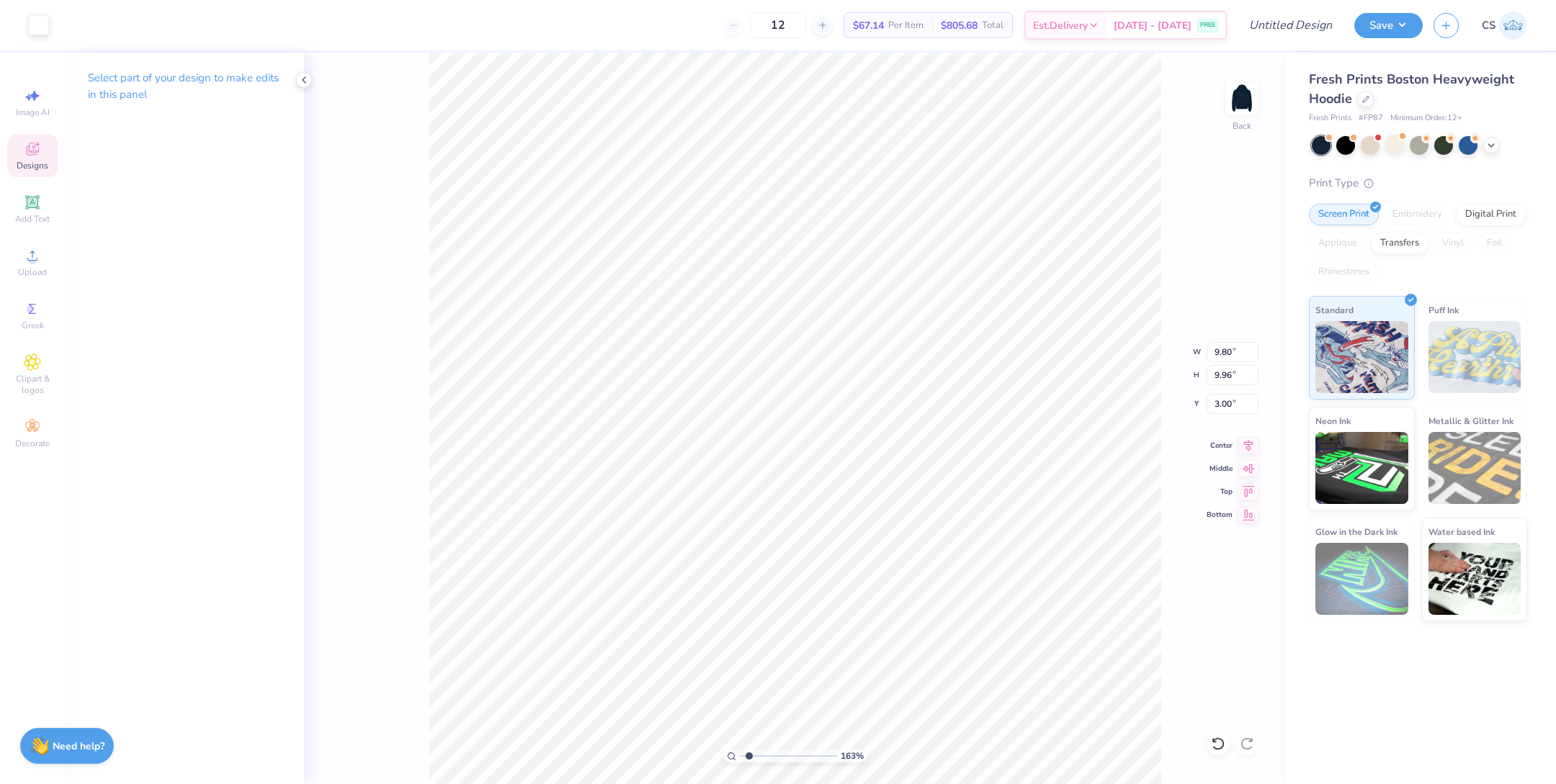
type input "2.60"
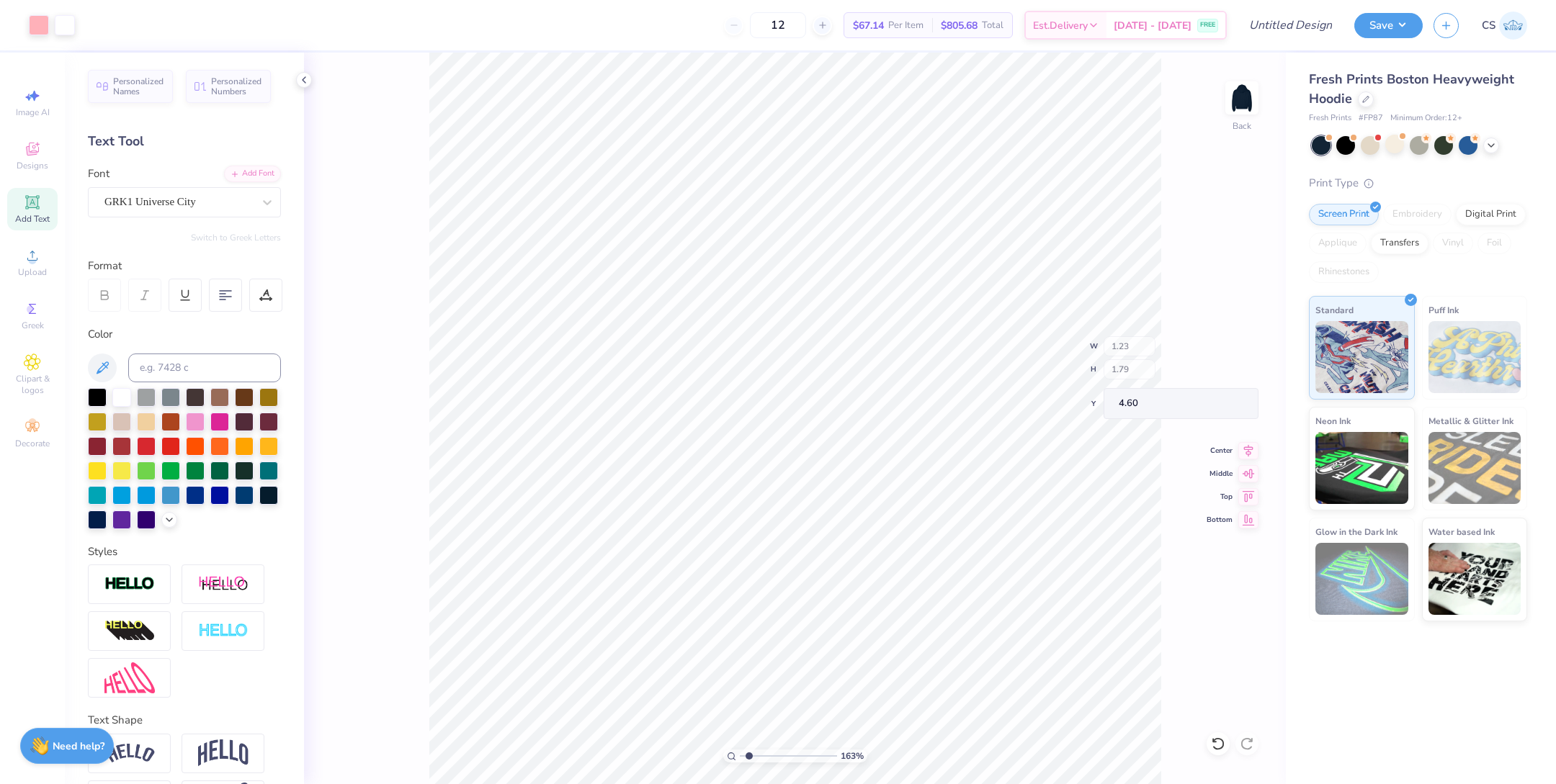
type input "4.60"
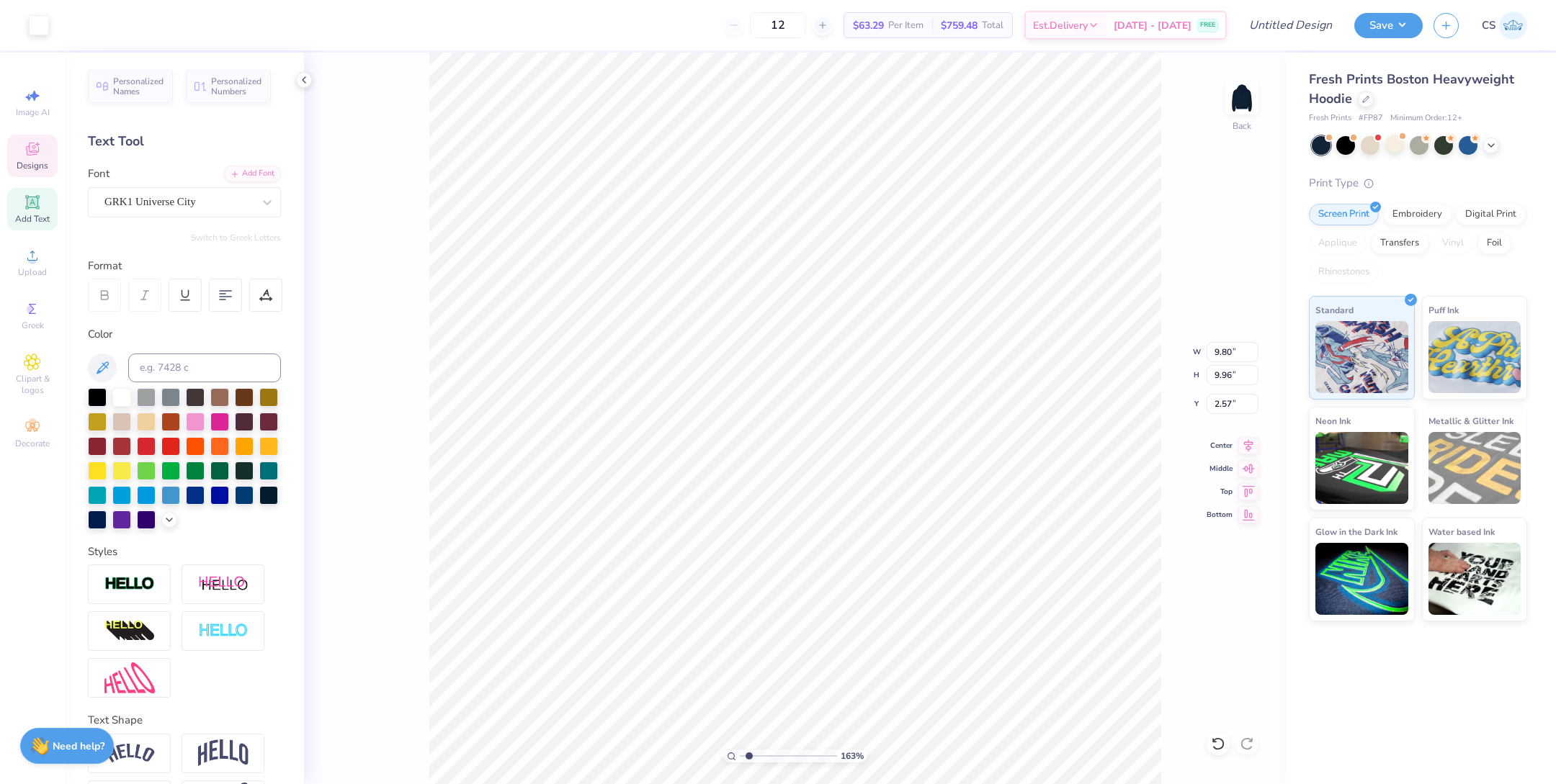
type input "2.57"
type input "1.27"
type input "1.86"
type input "3.00"
type input "2.59"
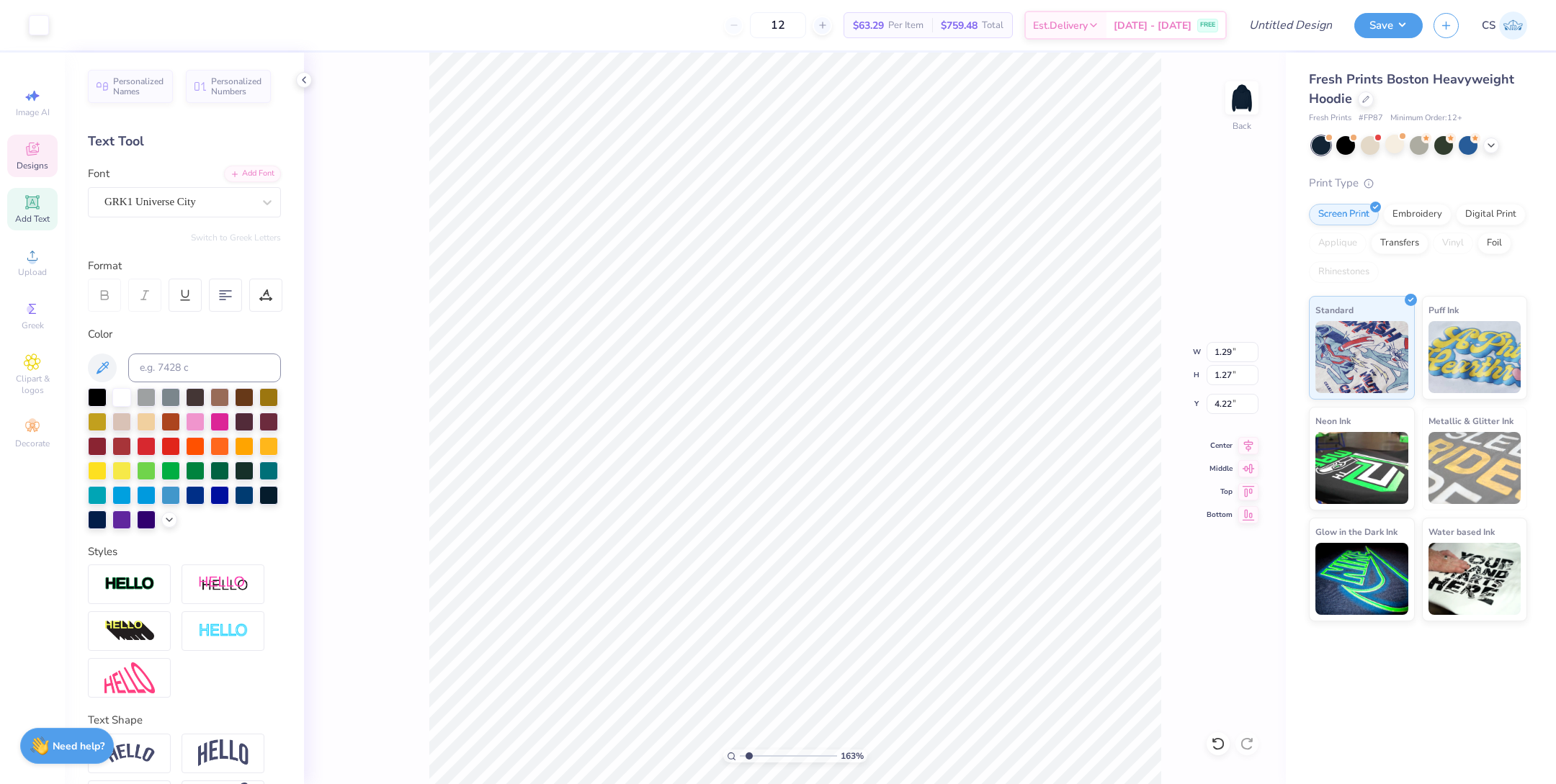
type input "4.43"
type input "1.26"
click at [746, 756] on input "range" at bounding box center [788, 756] width 97 height 13
type input "3.51"
type input "1.27"
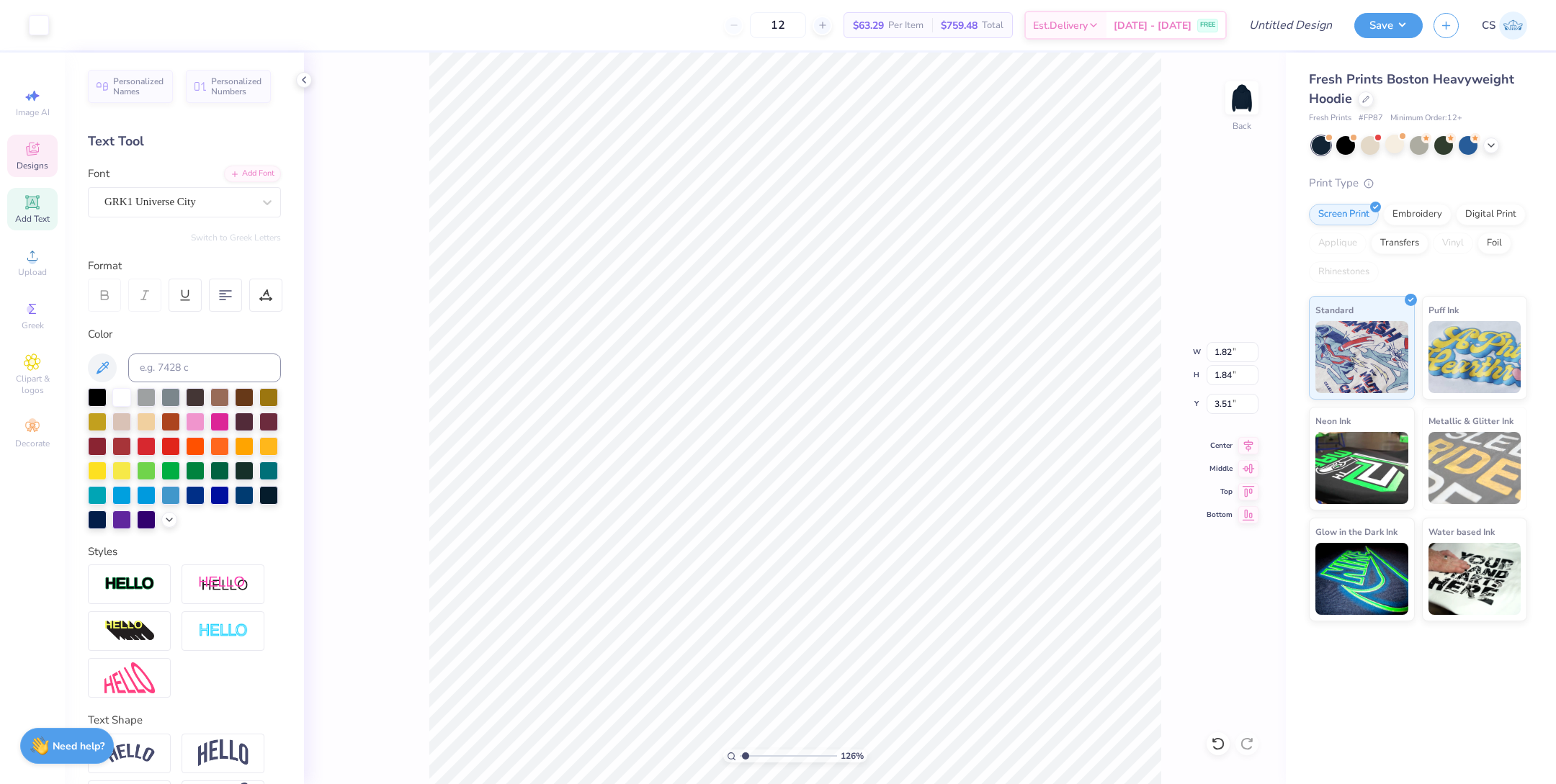
type input "1.86"
type input "3.00"
type input "1.24"
type input "1.80"
type input "3.03"
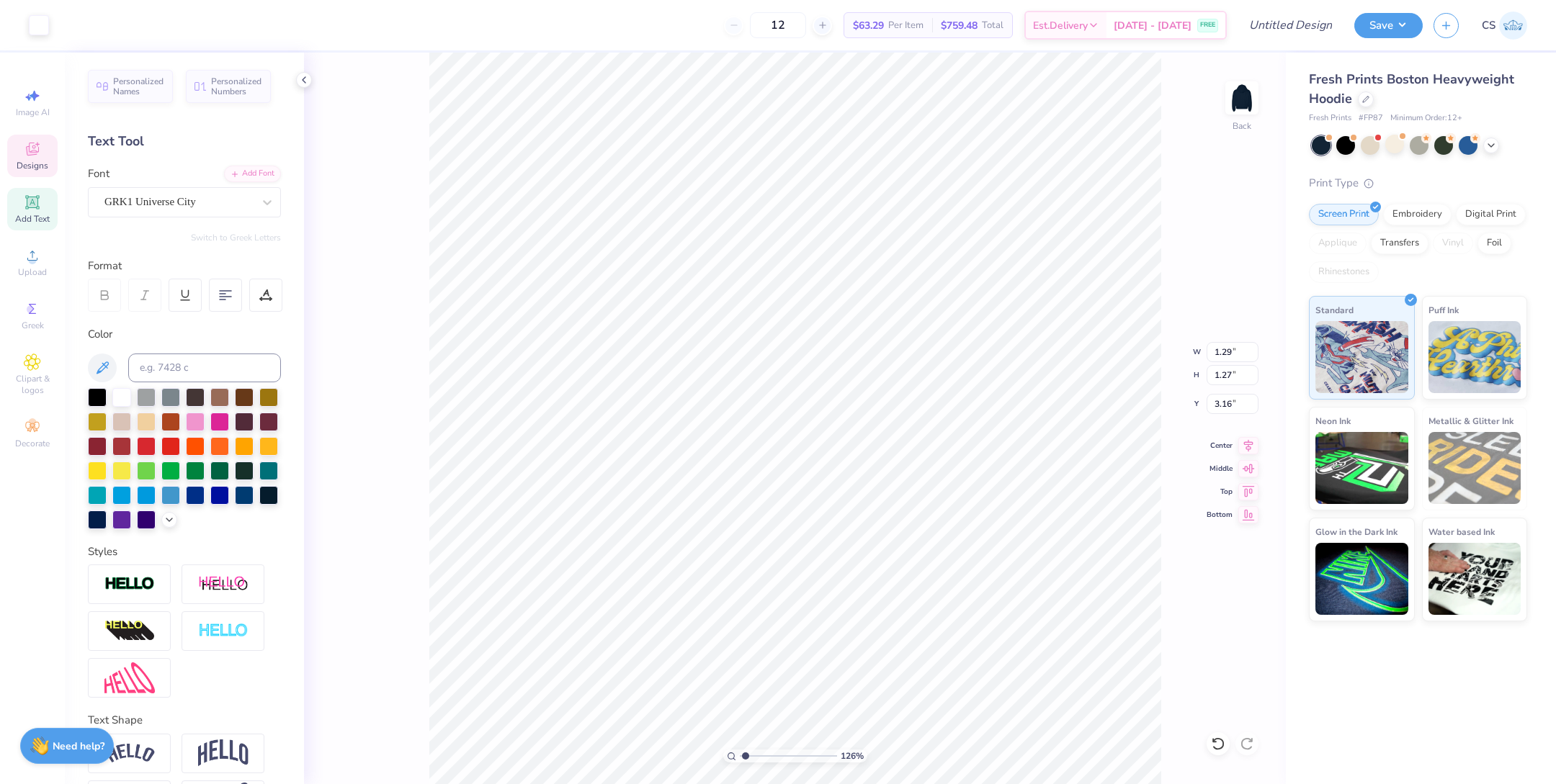
type input "3.16"
type input "3.00"
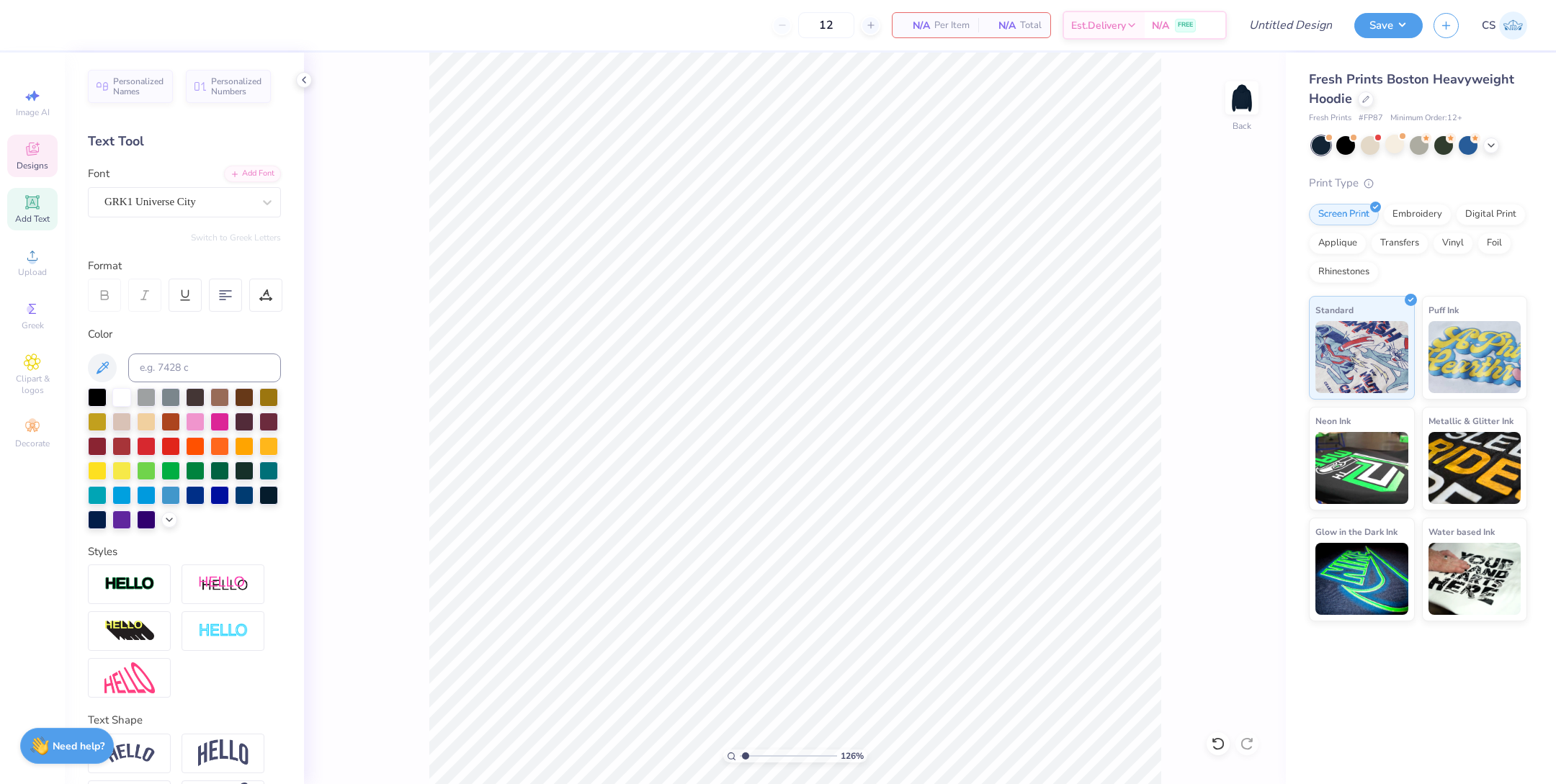
click at [39, 146] on icon at bounding box center [33, 150] width 18 height 18
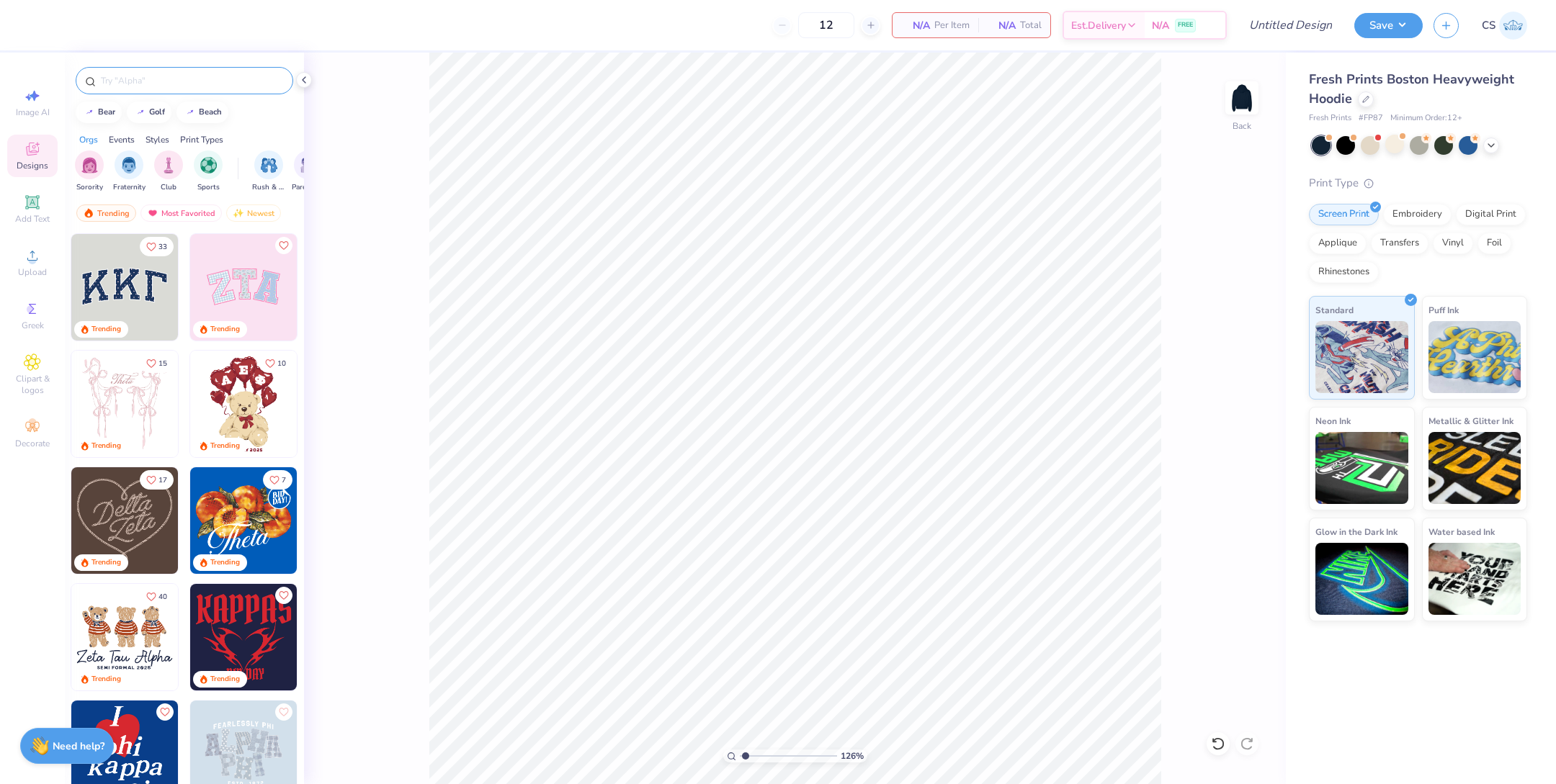
click at [136, 82] on input "text" at bounding box center [191, 81] width 185 height 15
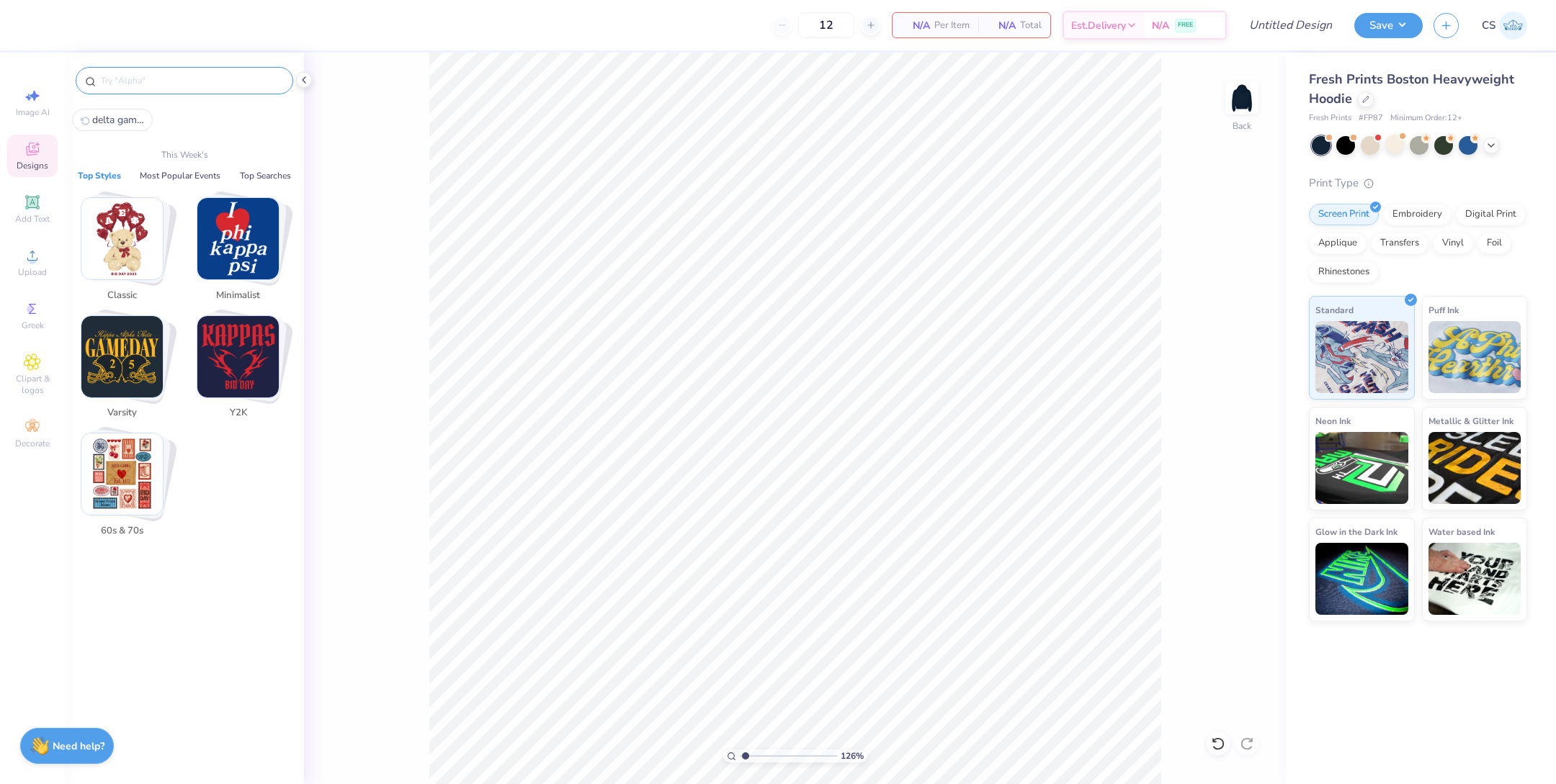
click at [109, 115] on span "delta gamma" at bounding box center [117, 120] width 52 height 14
type input "delta gamma"
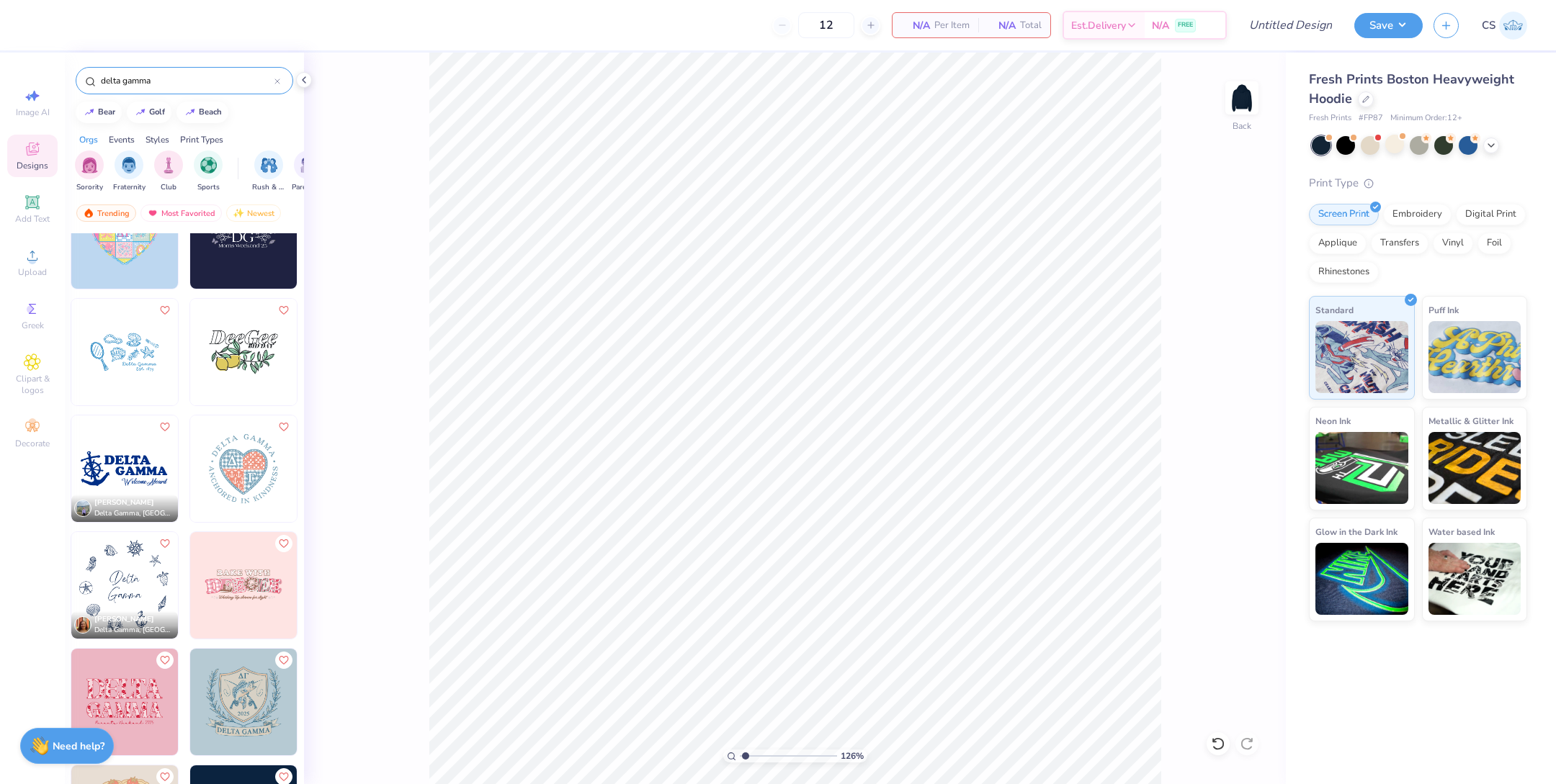
scroll to position [668, 0]
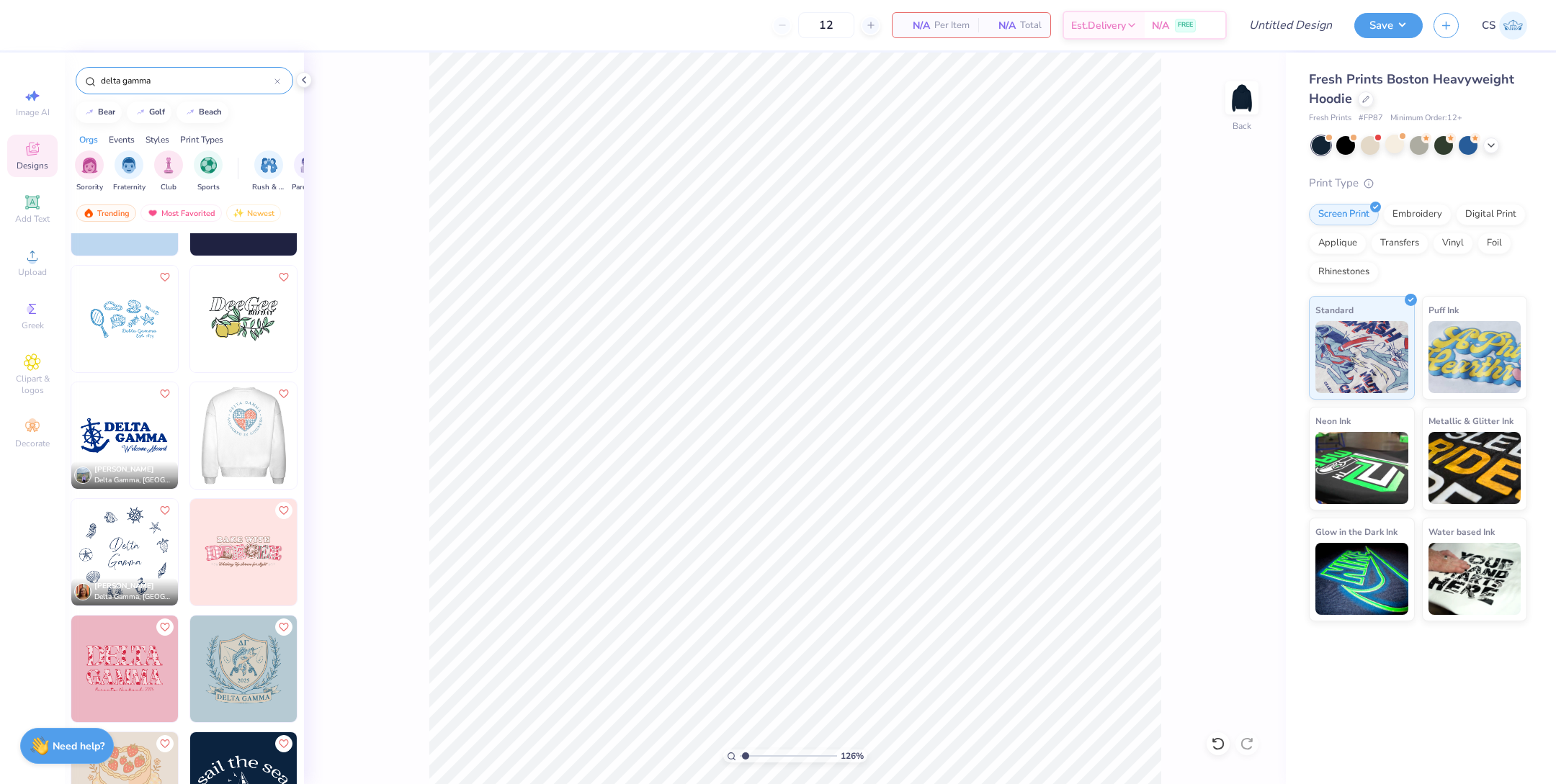
click at [245, 455] on img at bounding box center [244, 435] width 107 height 106
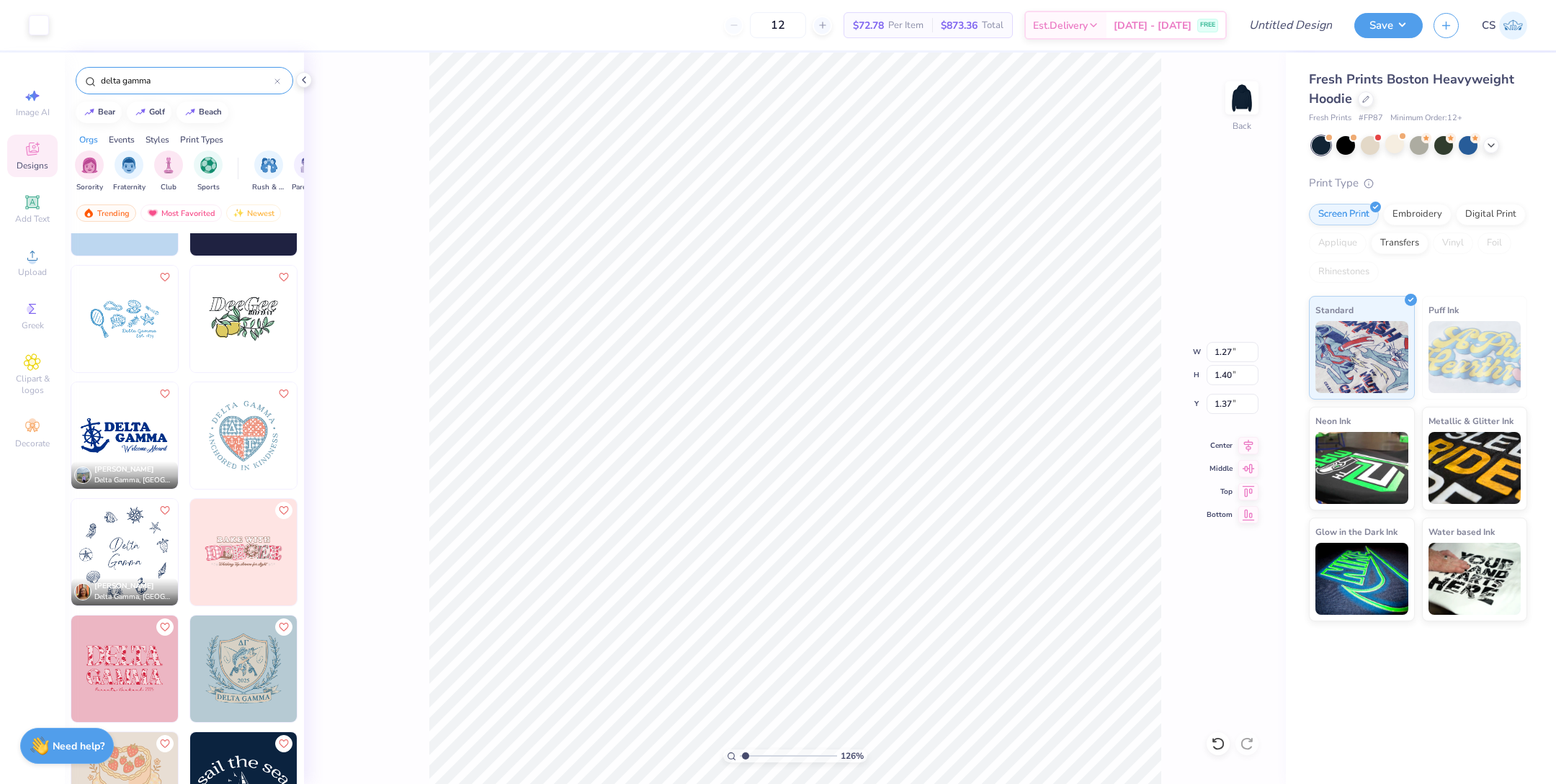
type input "1.37"
type input "1.15"
type input "1.38"
type input "8.58"
type input "1.71"
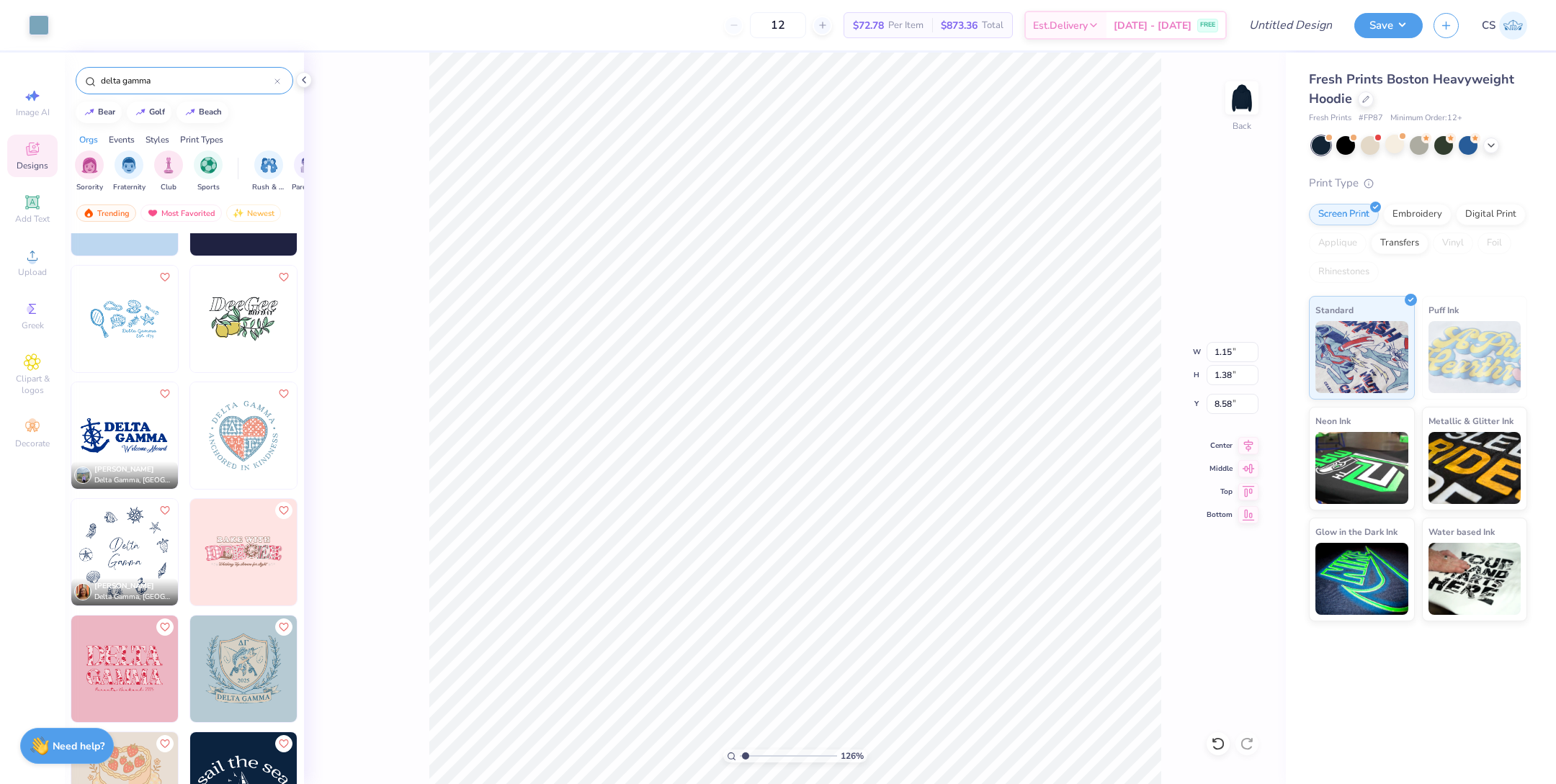
type input "1.70"
type input "1.30"
type input "4.79"
type input "9.78"
type input "9.95"
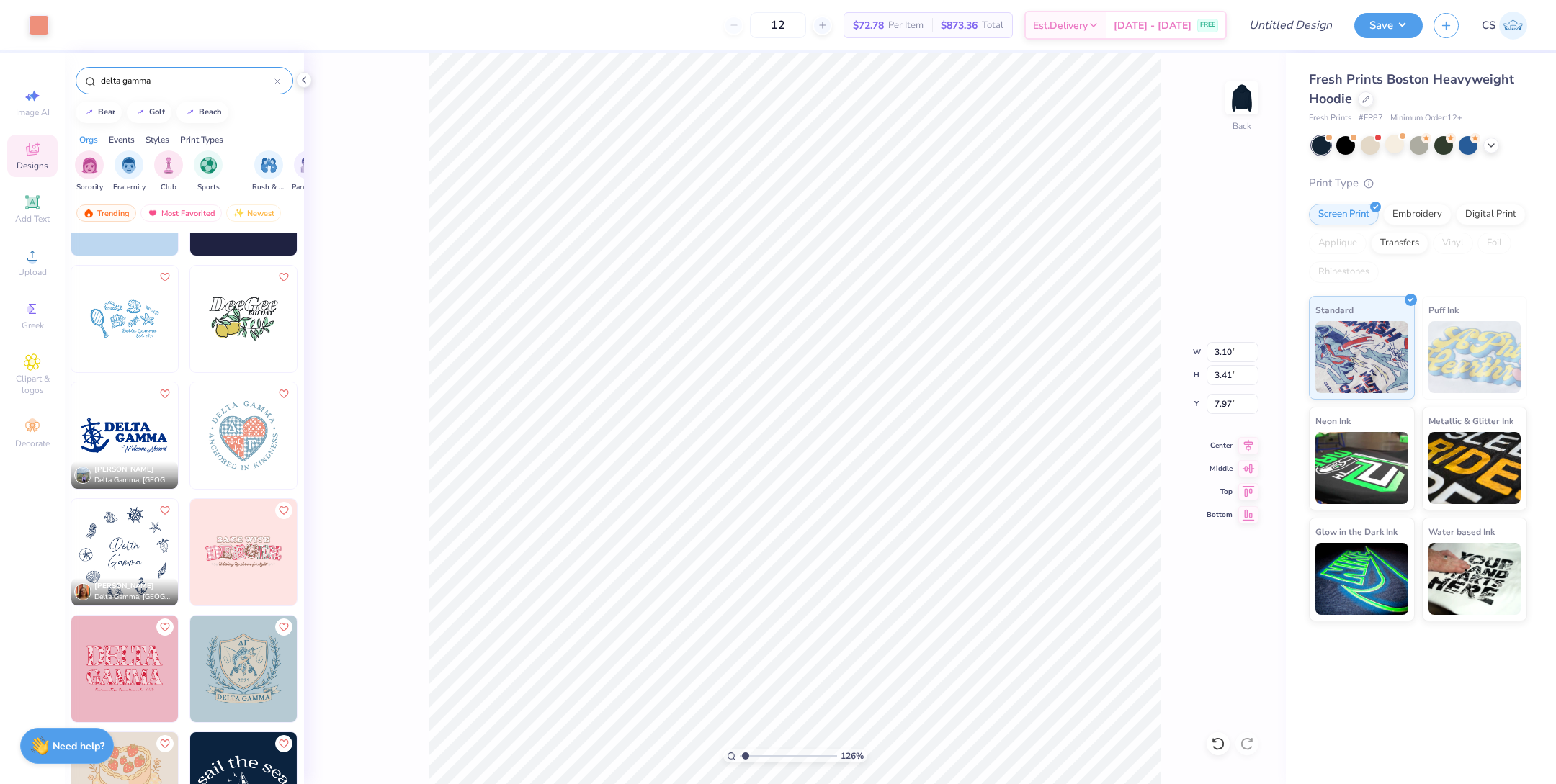
type input "3.00"
type input "3.10"
type input "3.41"
type input "8.20"
type input "8.45"
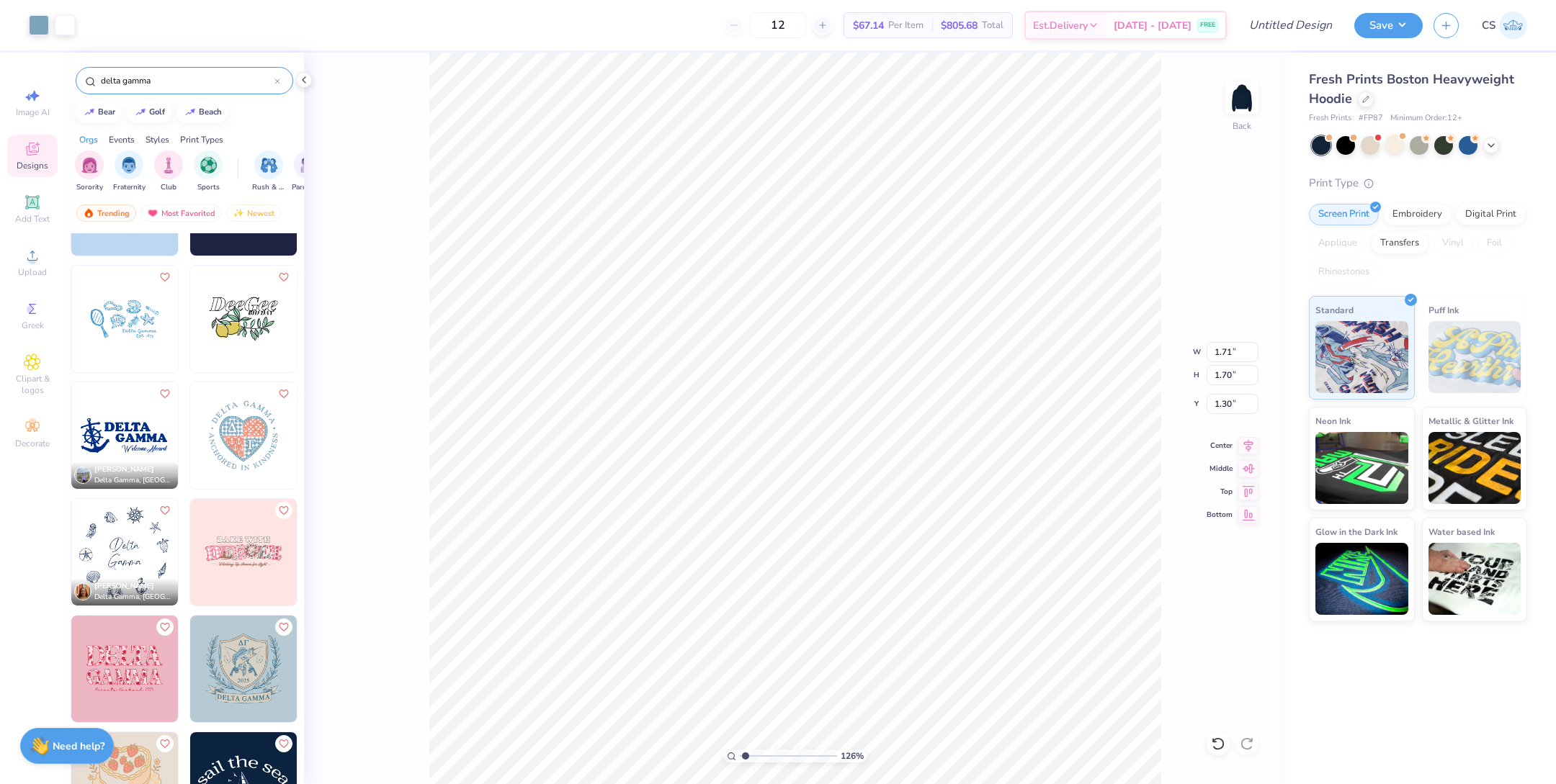
type input "4.78"
type input "4.84"
click at [747, 750] on input "range" at bounding box center [788, 756] width 97 height 13
type input "2.45"
click at [756, 754] on input "range" at bounding box center [788, 756] width 97 height 13
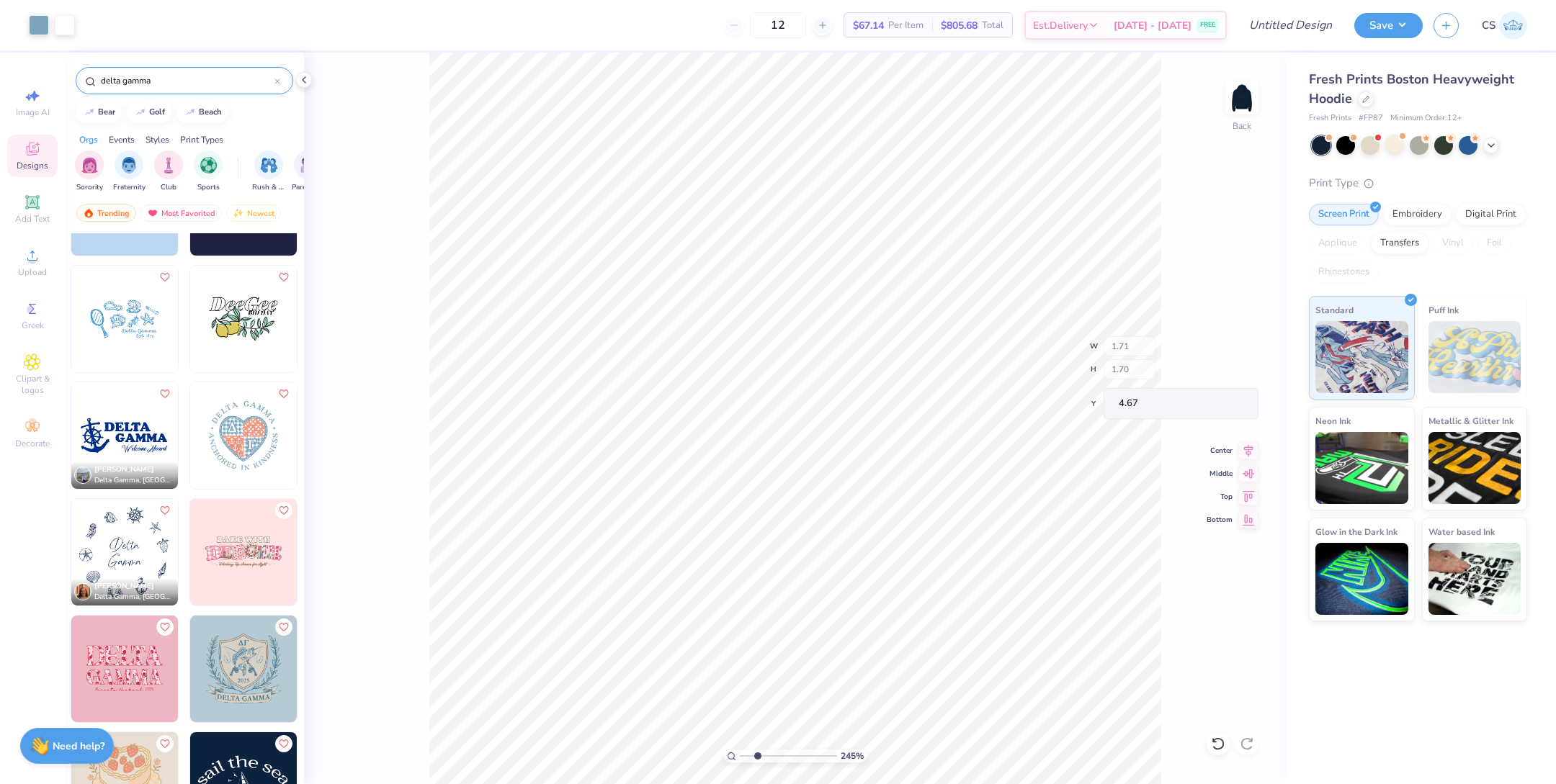
type input "4.67"
type input "4.71"
drag, startPoint x: 760, startPoint y: 757, endPoint x: 716, endPoint y: 755, distance: 44.0
type input "1"
click at [740, 755] on input "range" at bounding box center [788, 756] width 97 height 13
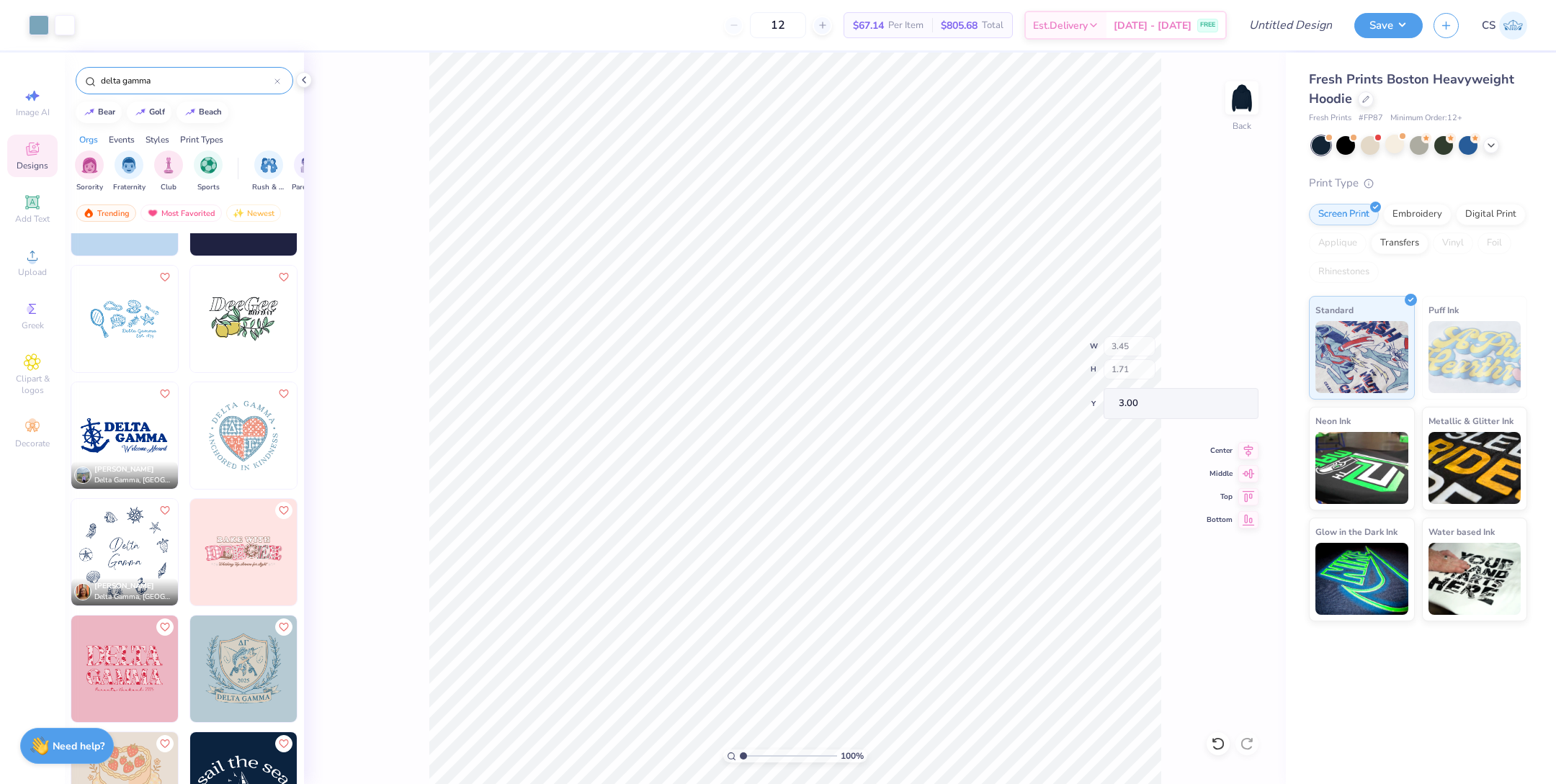
type input "3.00"
click at [42, 373] on div "Clipart & logos" at bounding box center [32, 375] width 50 height 54
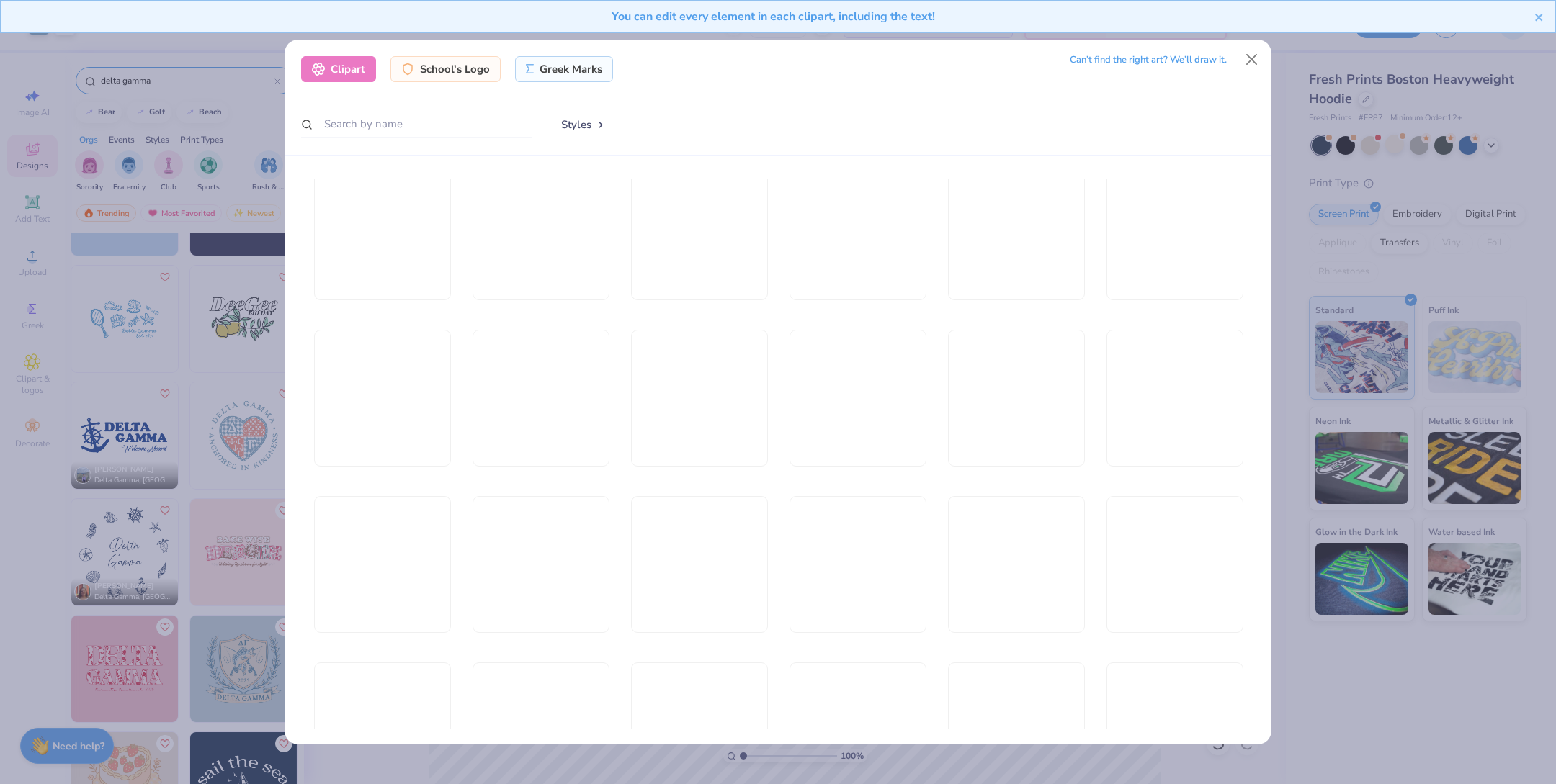
scroll to position [3730, 0]
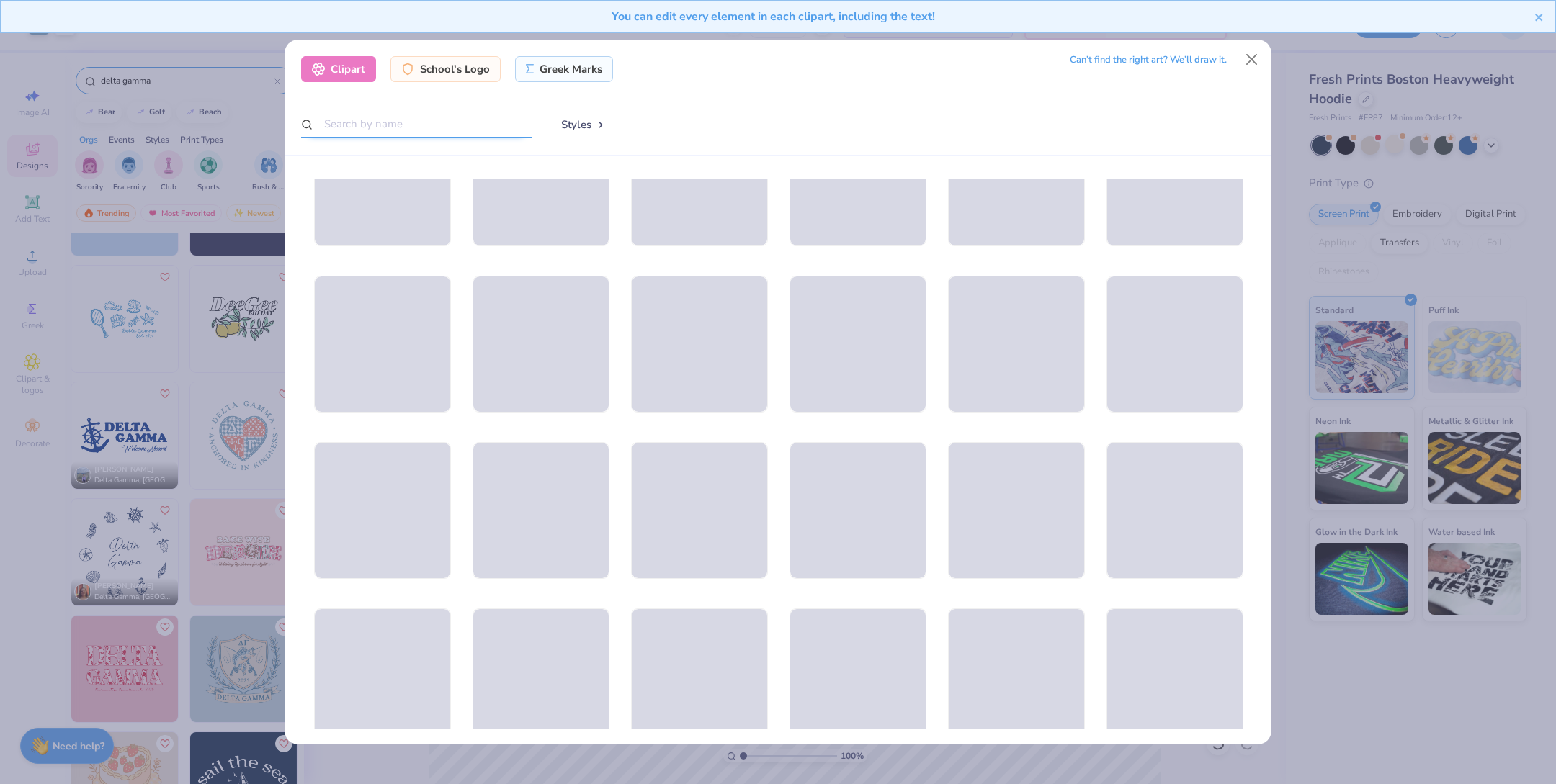
click at [379, 133] on input "text" at bounding box center [417, 124] width 231 height 27
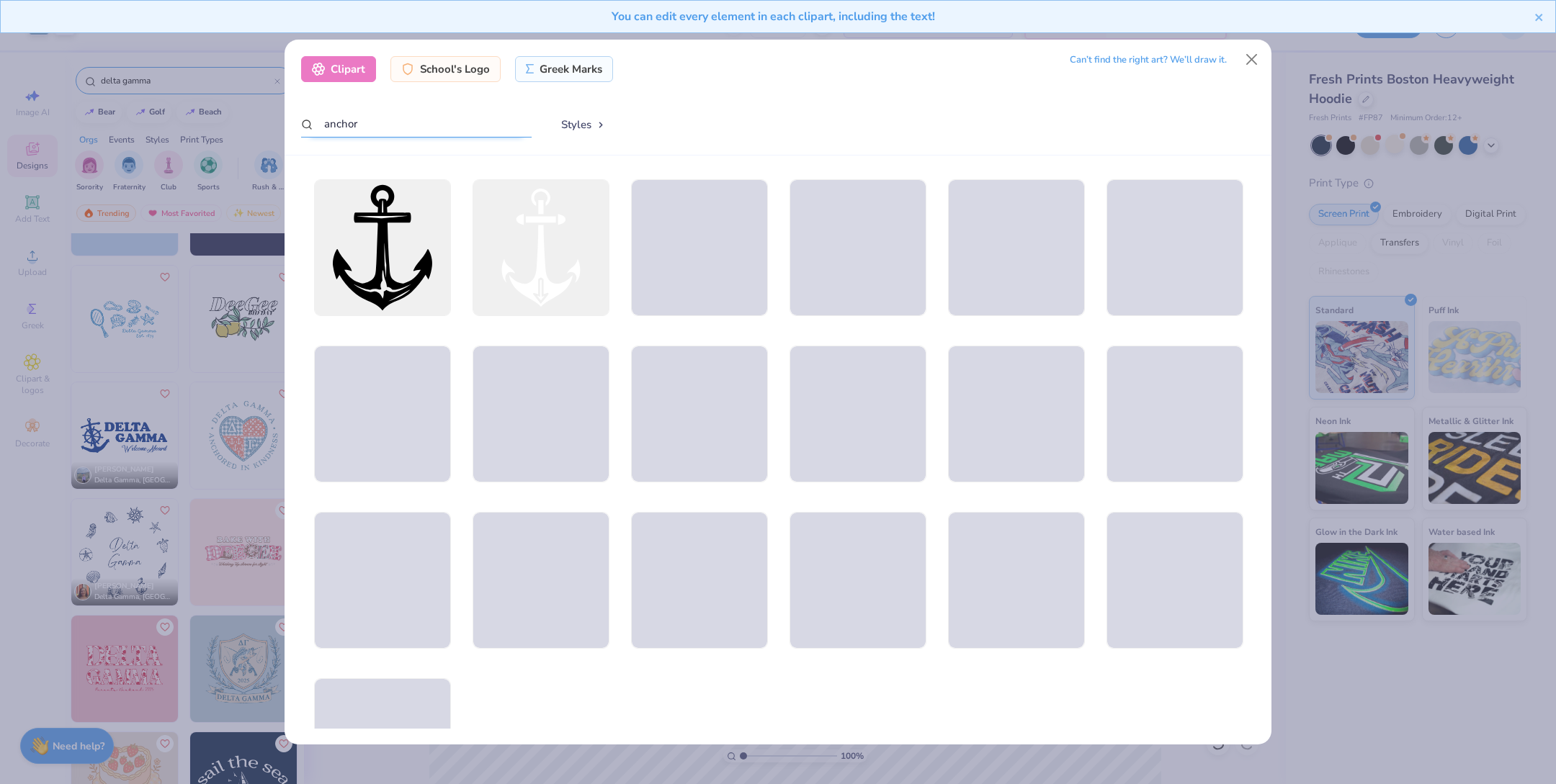
type input "anchor"
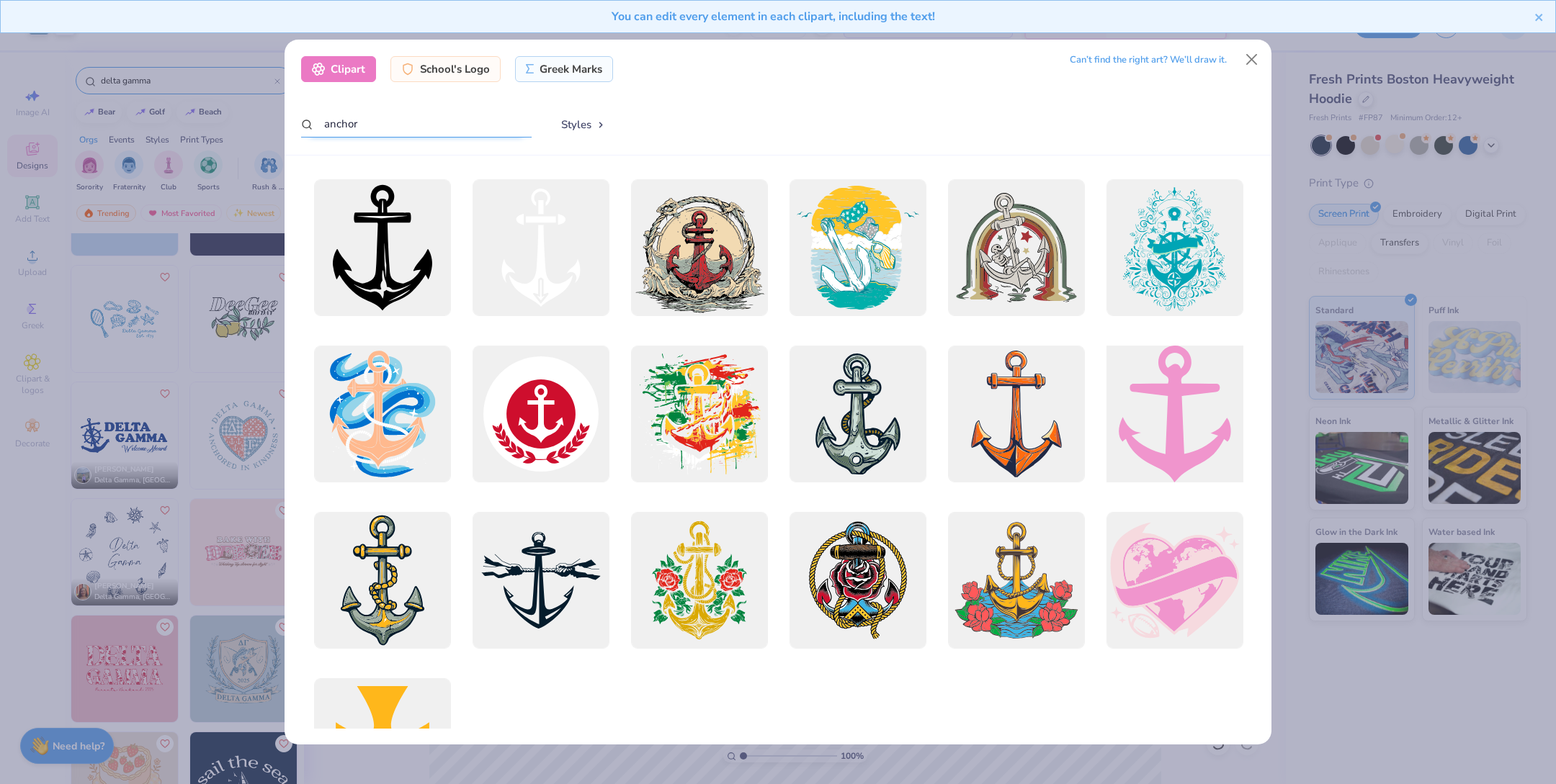
scroll to position [2, 0]
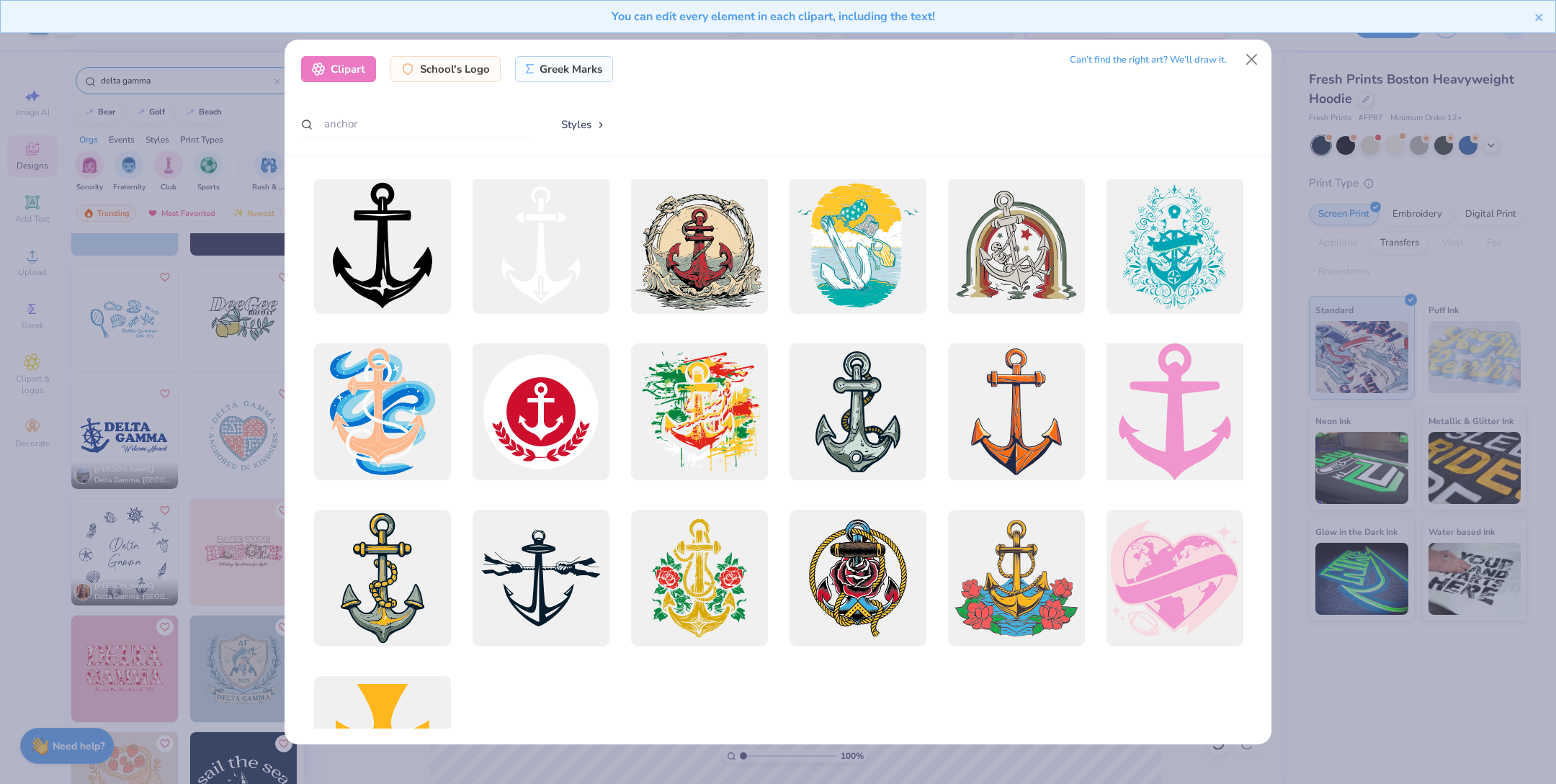
click at [1187, 435] on div at bounding box center [1174, 411] width 150 height 150
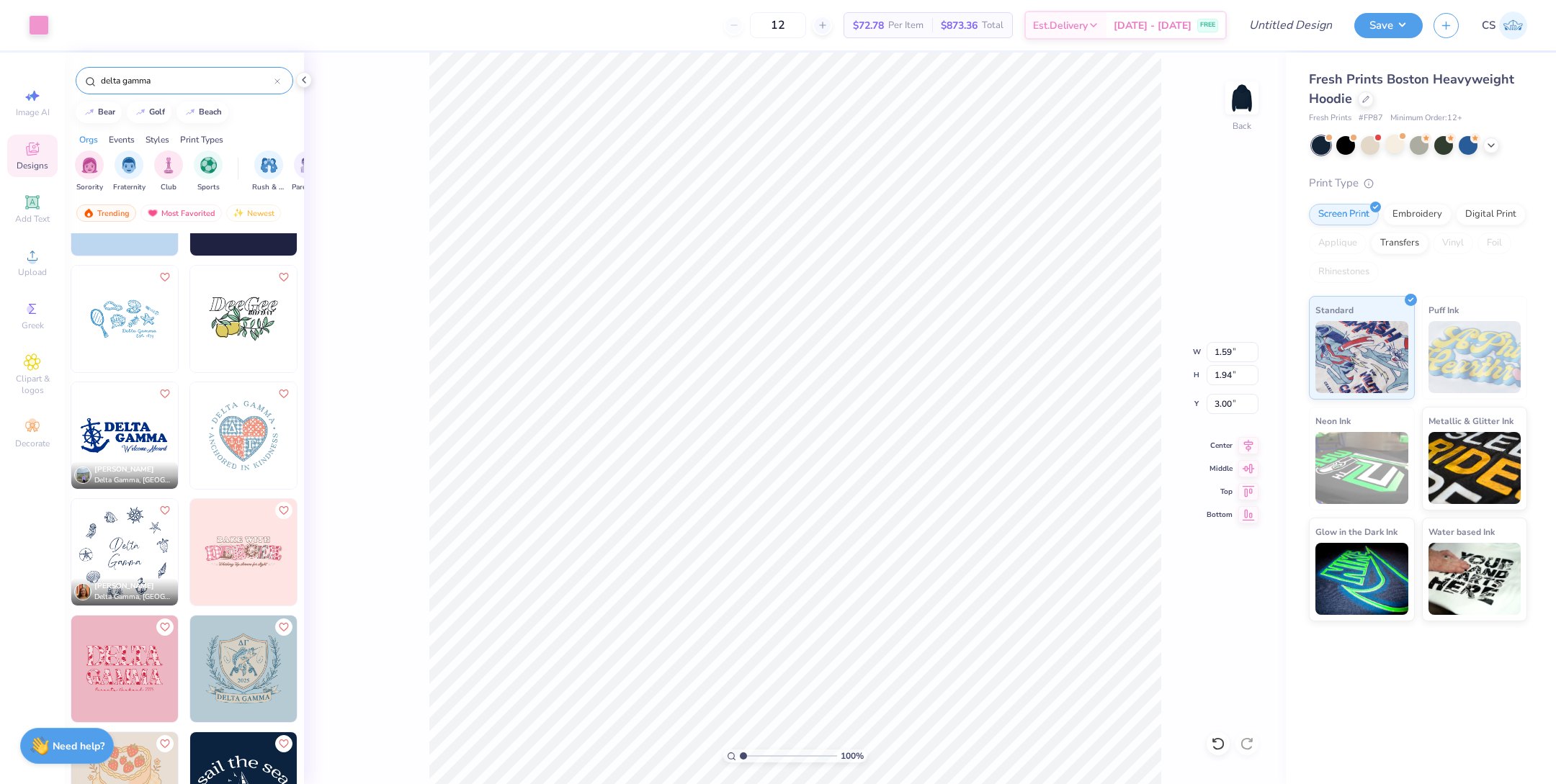
type input "1.59"
type input "1.94"
type input "5.78"
drag, startPoint x: 745, startPoint y: 757, endPoint x: 786, endPoint y: 757, distance: 41.0
type input "5.47"
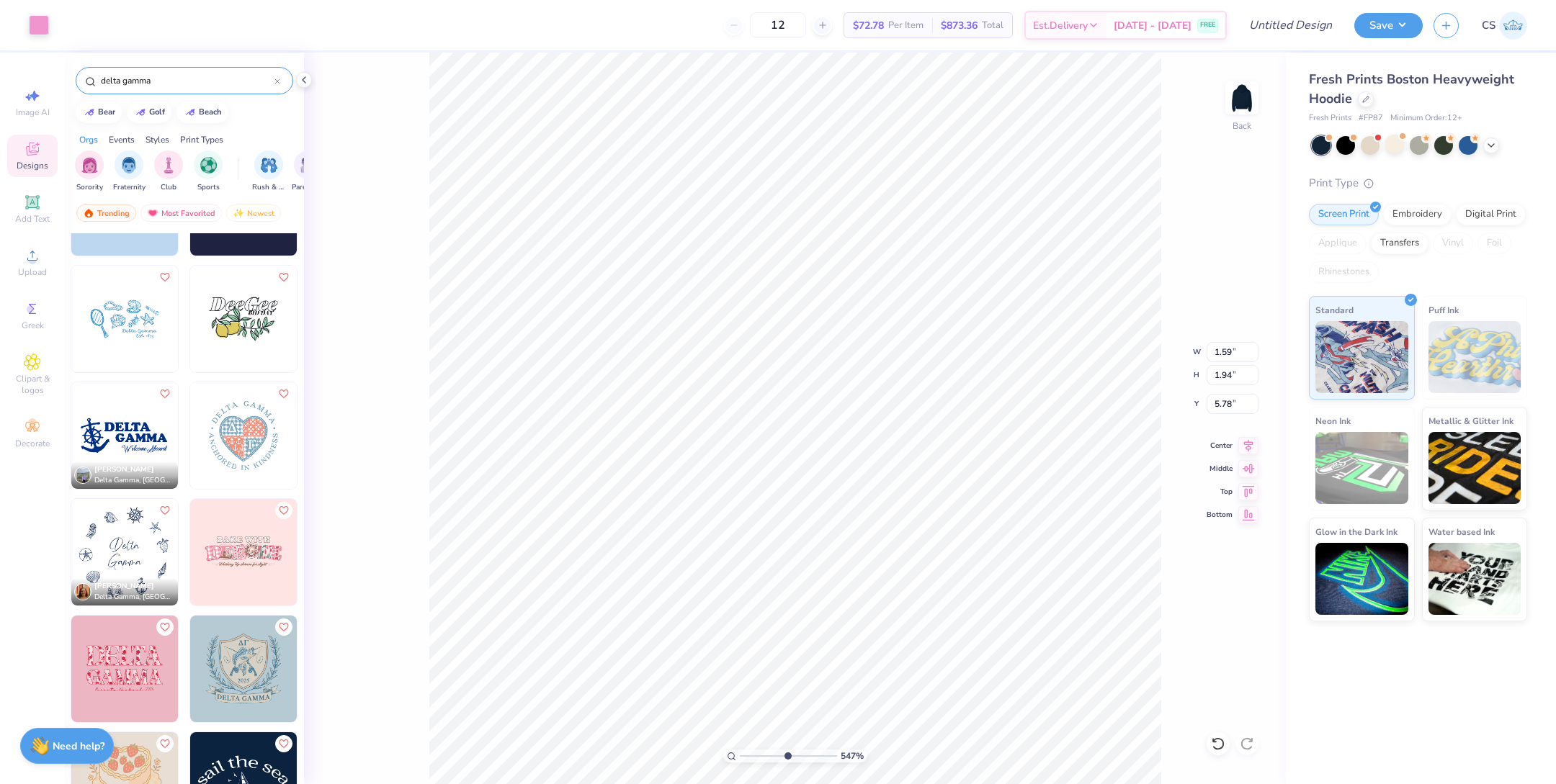
click at [786, 757] on input "range" at bounding box center [788, 756] width 97 height 13
type input "1.60"
type input "1.71"
type input "5.20"
click at [907, 467] on li "Copy" at bounding box center [932, 460] width 113 height 28
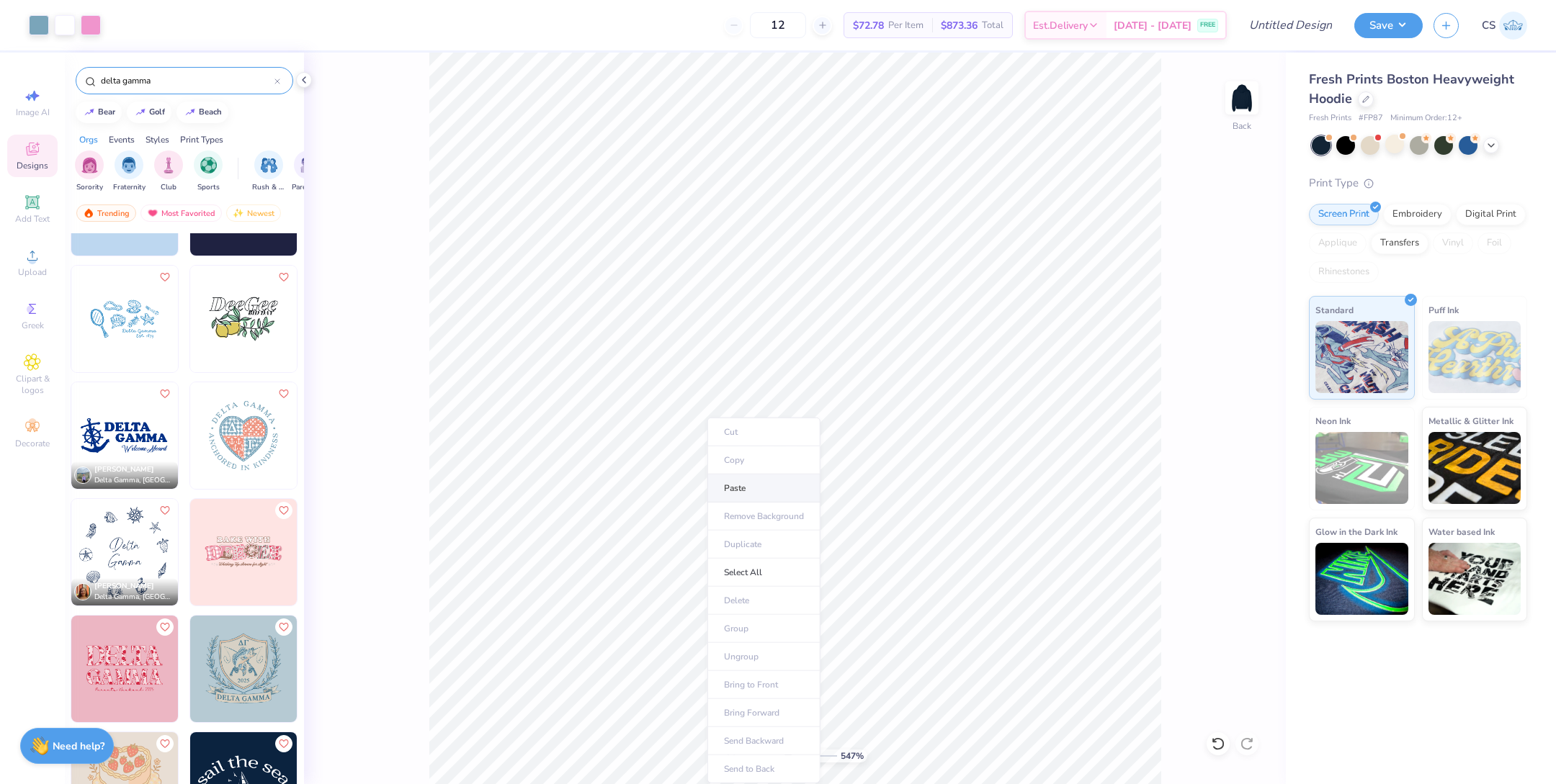
click at [759, 487] on li "Paste" at bounding box center [764, 489] width 113 height 28
type input "1.58"
type input "1.82"
type input "5.04"
drag, startPoint x: 783, startPoint y: 757, endPoint x: 744, endPoint y: 757, distance: 39.0
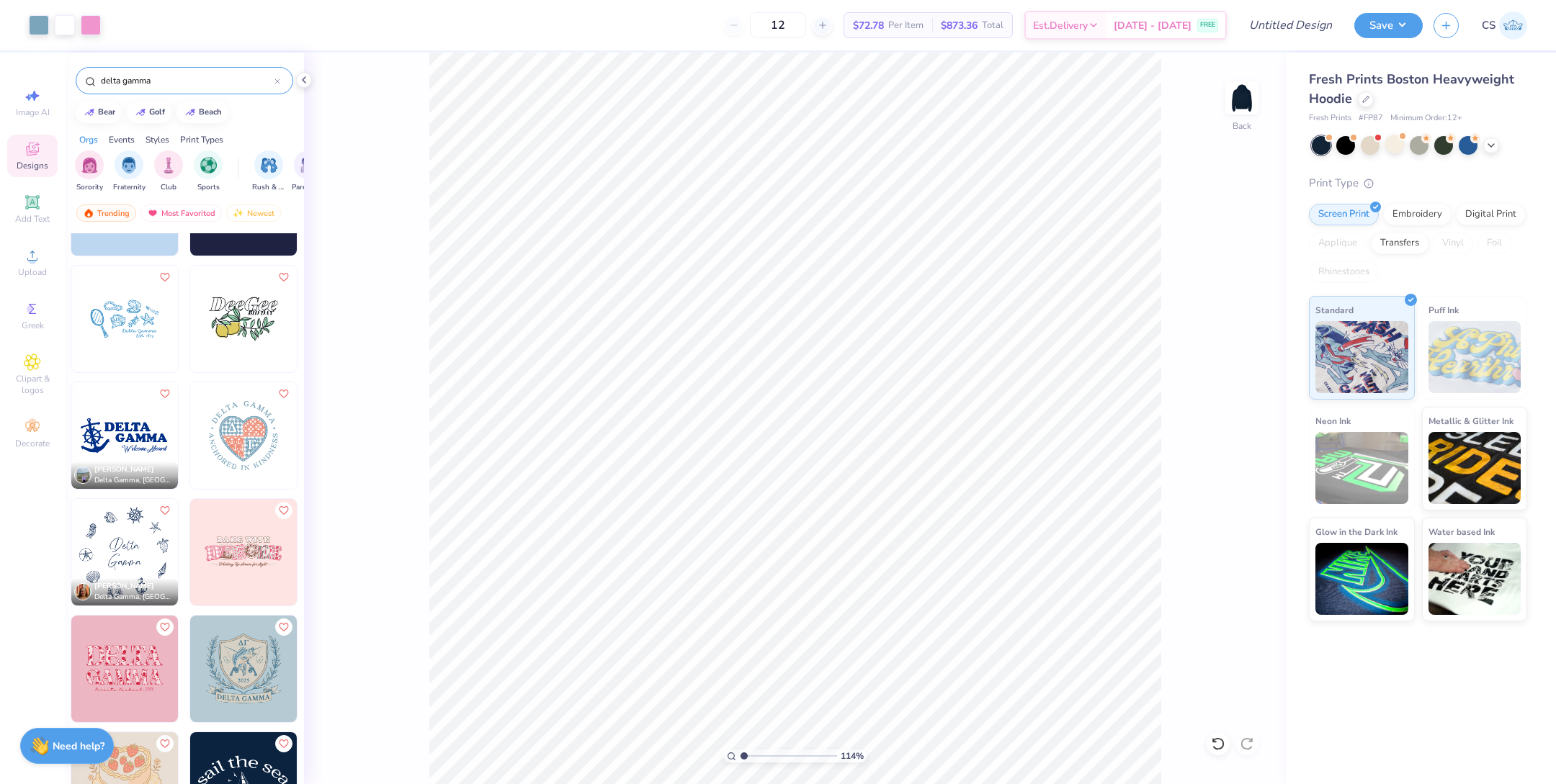
type input "1.14"
click at [744, 757] on input "range" at bounding box center [788, 756] width 97 height 13
type input "3.33"
type input "6.75"
type input "1.59"
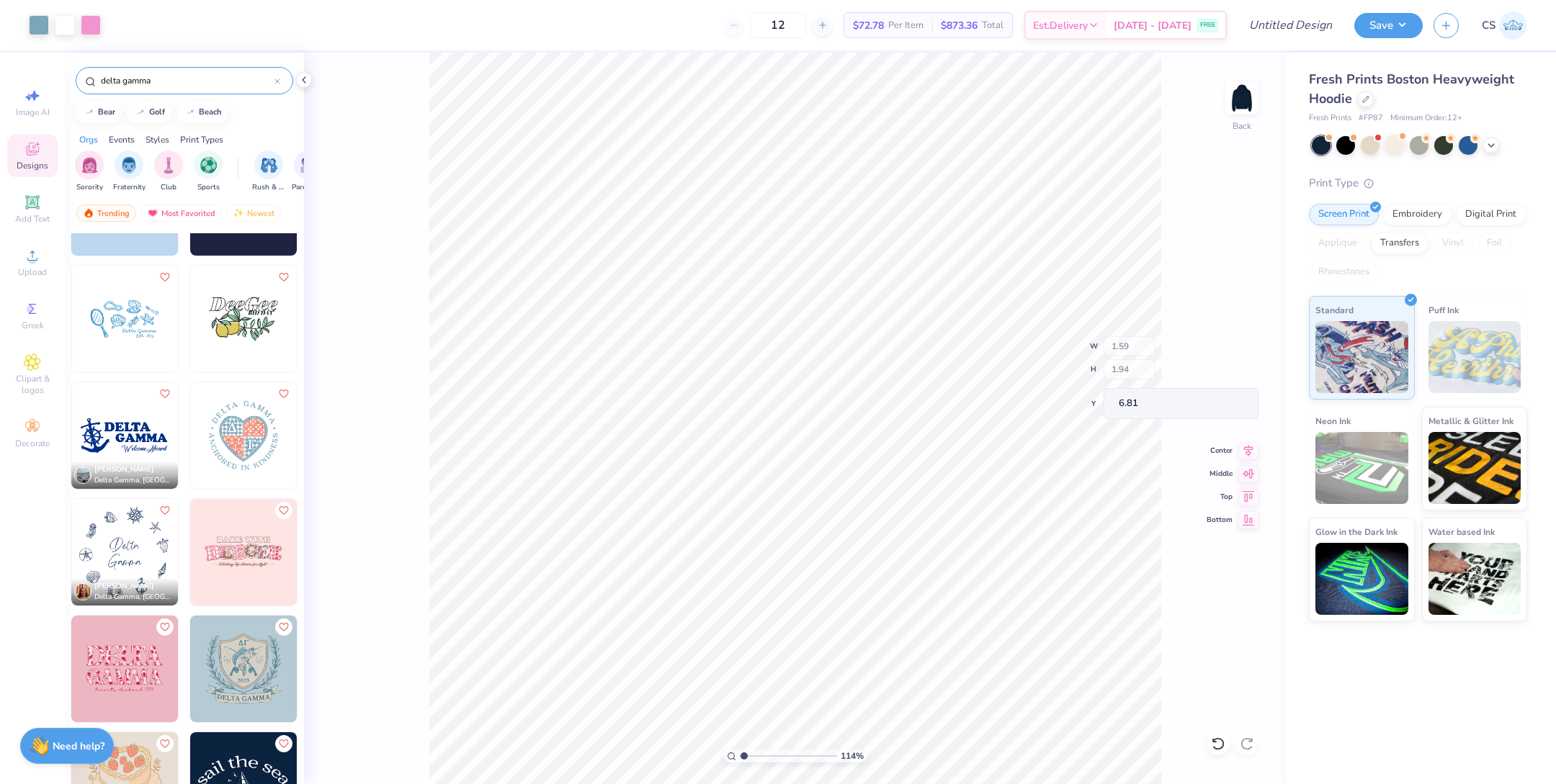
type input "1.94"
type input "6.81"
type input "7.26"
type input "2.54"
click at [36, 18] on div at bounding box center [39, 24] width 20 height 20
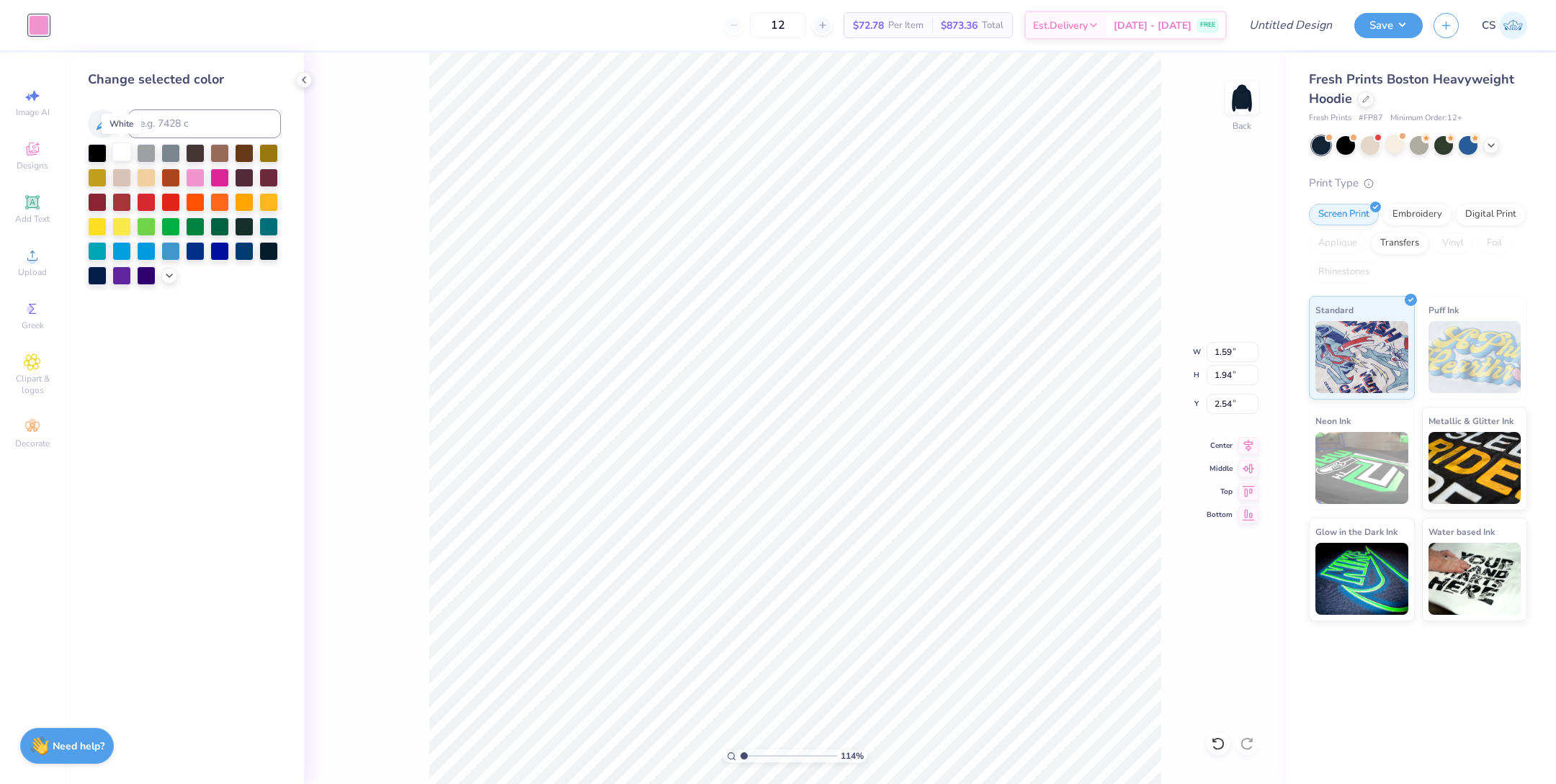
click at [118, 147] on div at bounding box center [122, 152] width 19 height 19
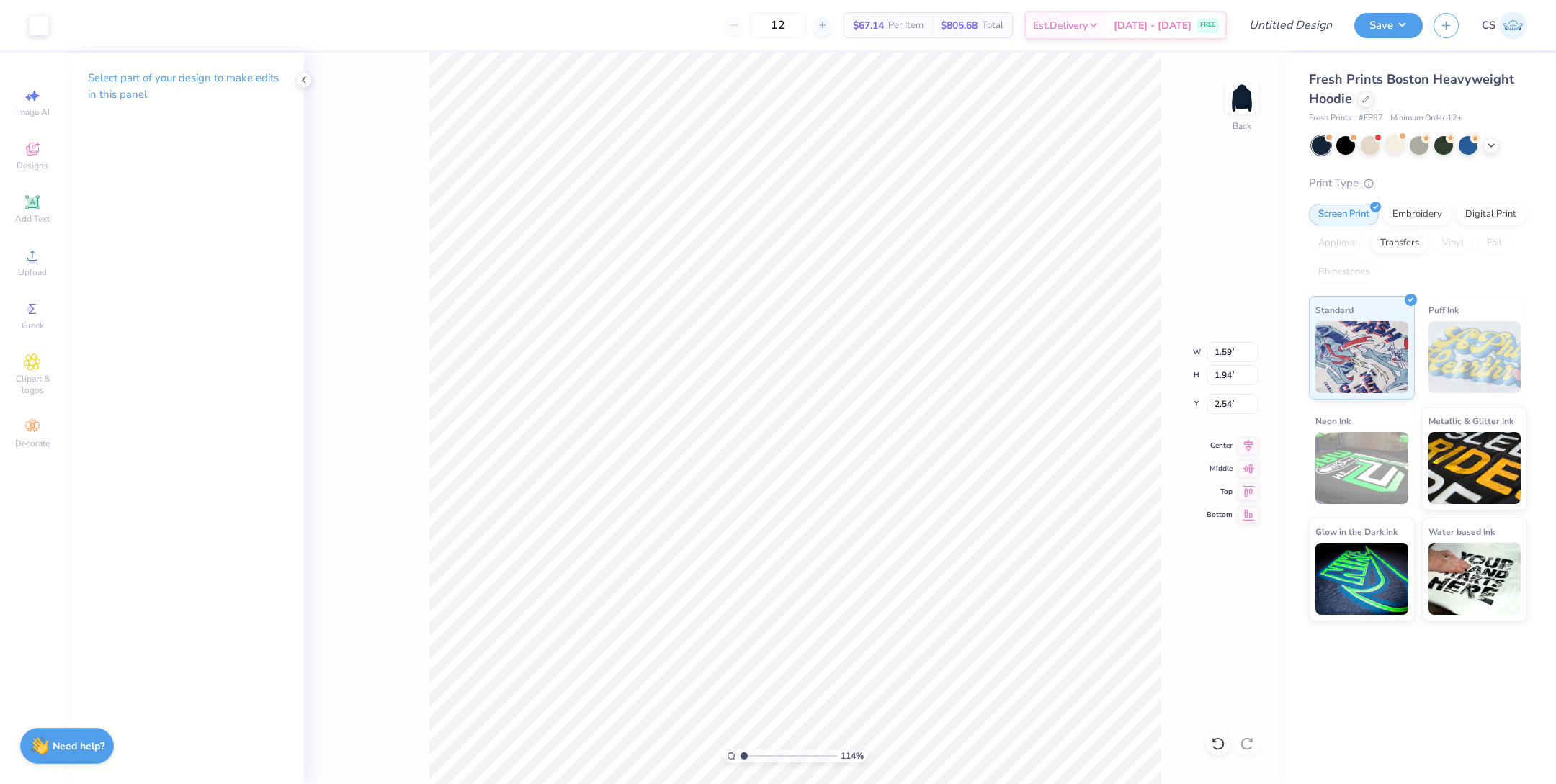
type input "1.18"
type input "1.44"
type input "2.55"
type input "3.00"
type input "3.35"
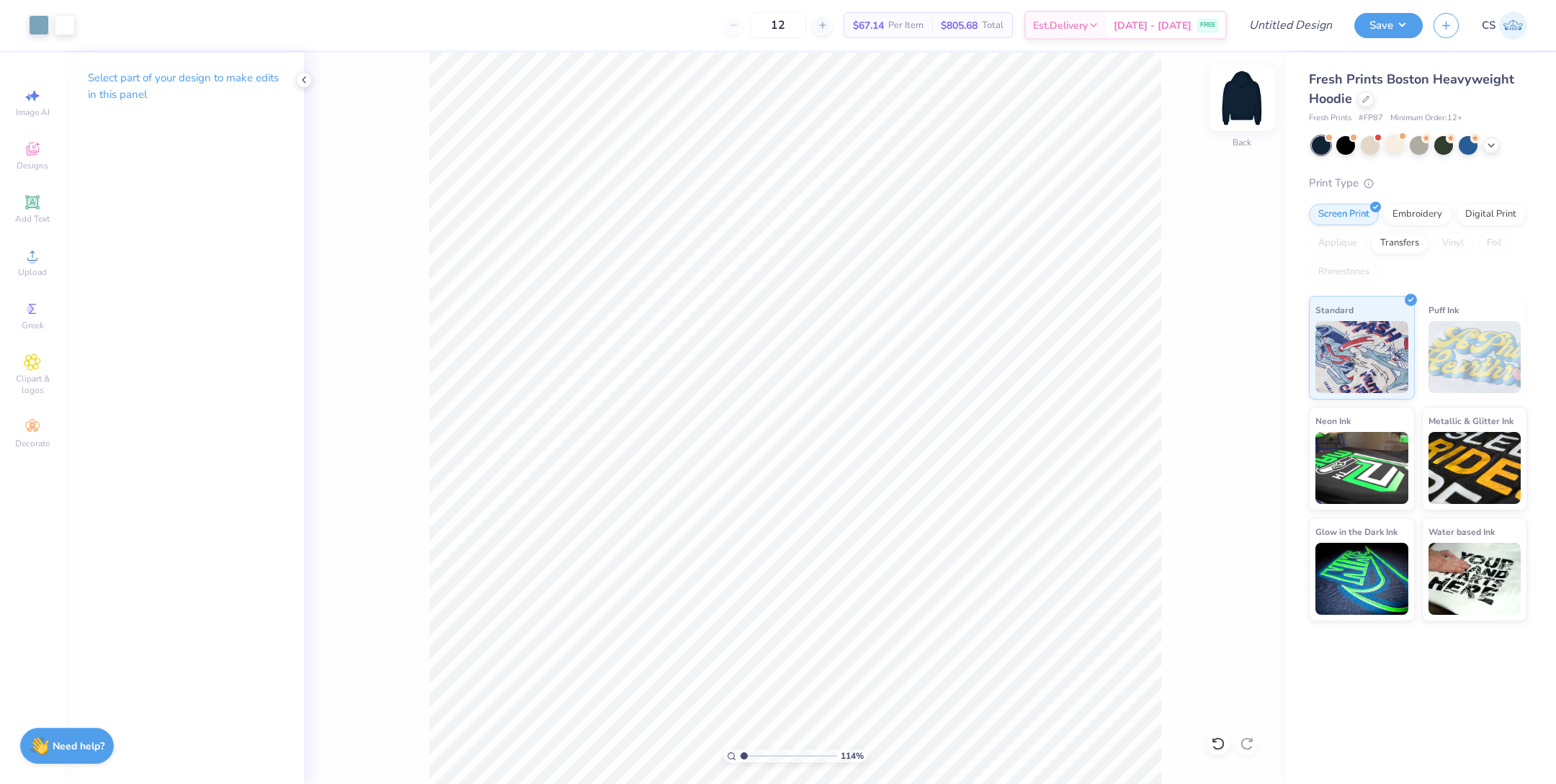
click at [1249, 105] on img at bounding box center [1242, 98] width 58 height 58
click at [23, 362] on div "Clipart & logos" at bounding box center [32, 375] width 50 height 54
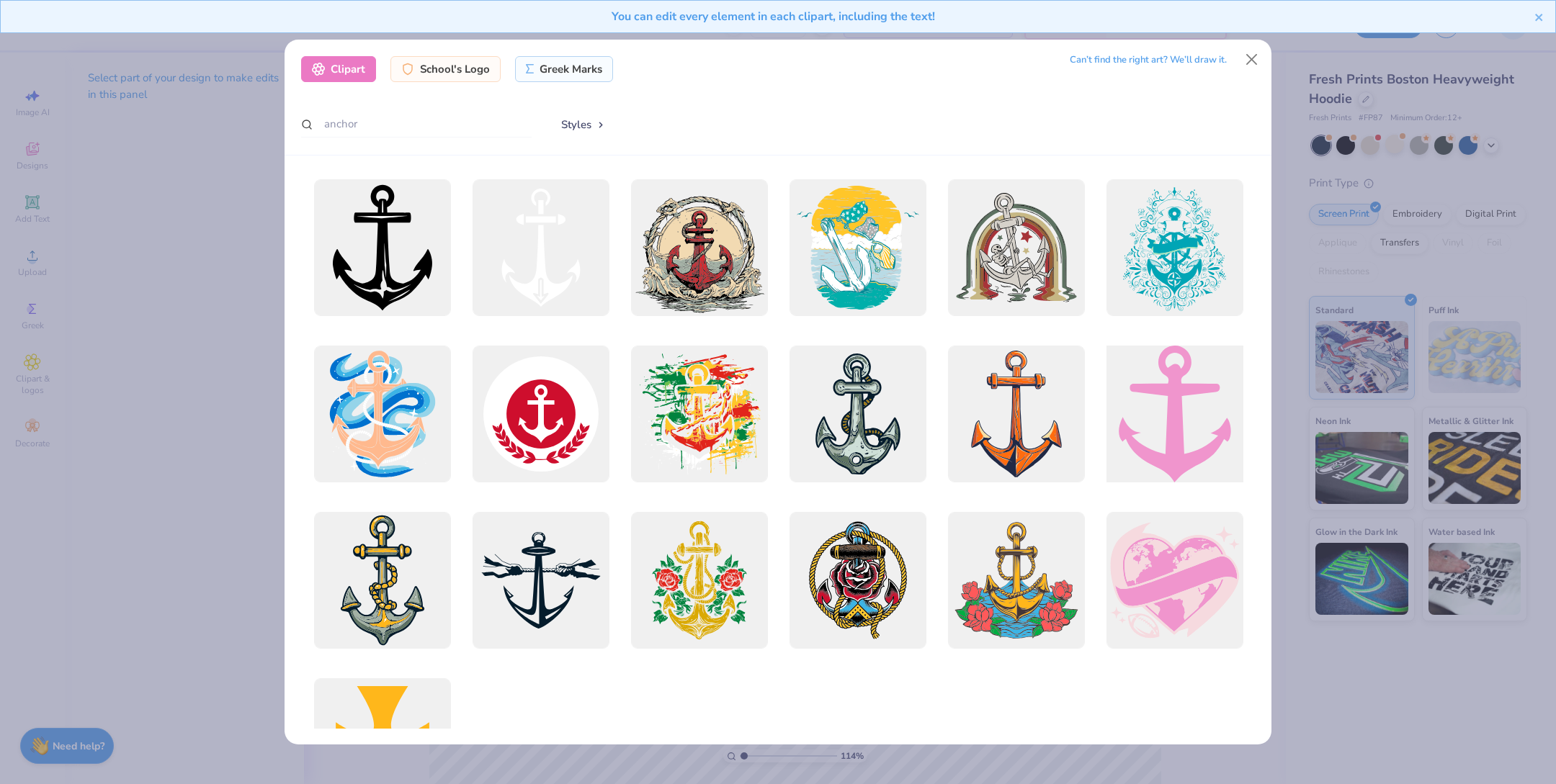
click at [1199, 414] on div at bounding box center [1174, 414] width 150 height 150
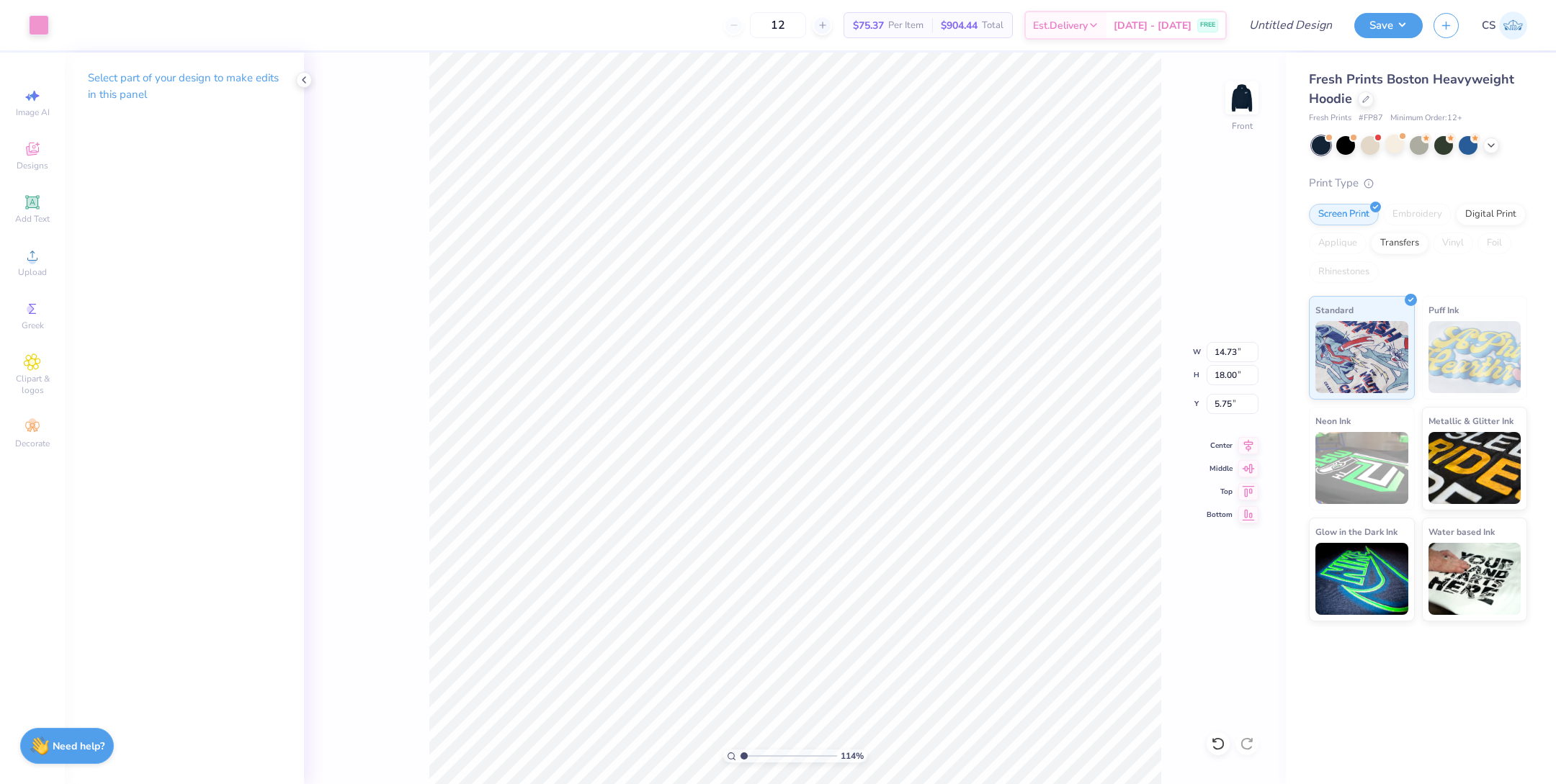
type input "5.38"
type input "7.34"
type input "8.96"
type input "8.66"
type input "5.37"
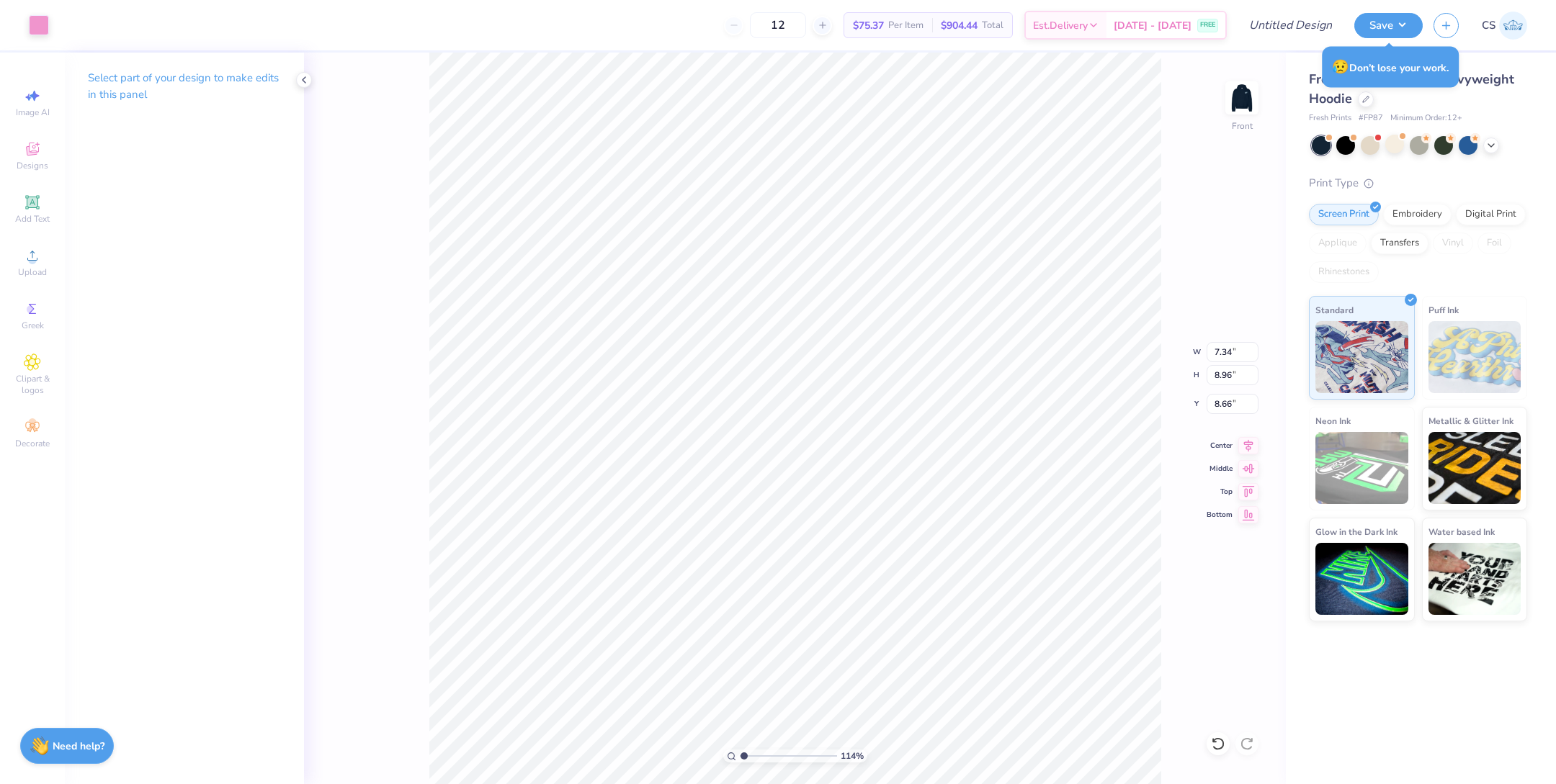
type input "6.56"
type input "9.83"
click at [29, 366] on icon at bounding box center [33, 362] width 7 height 7
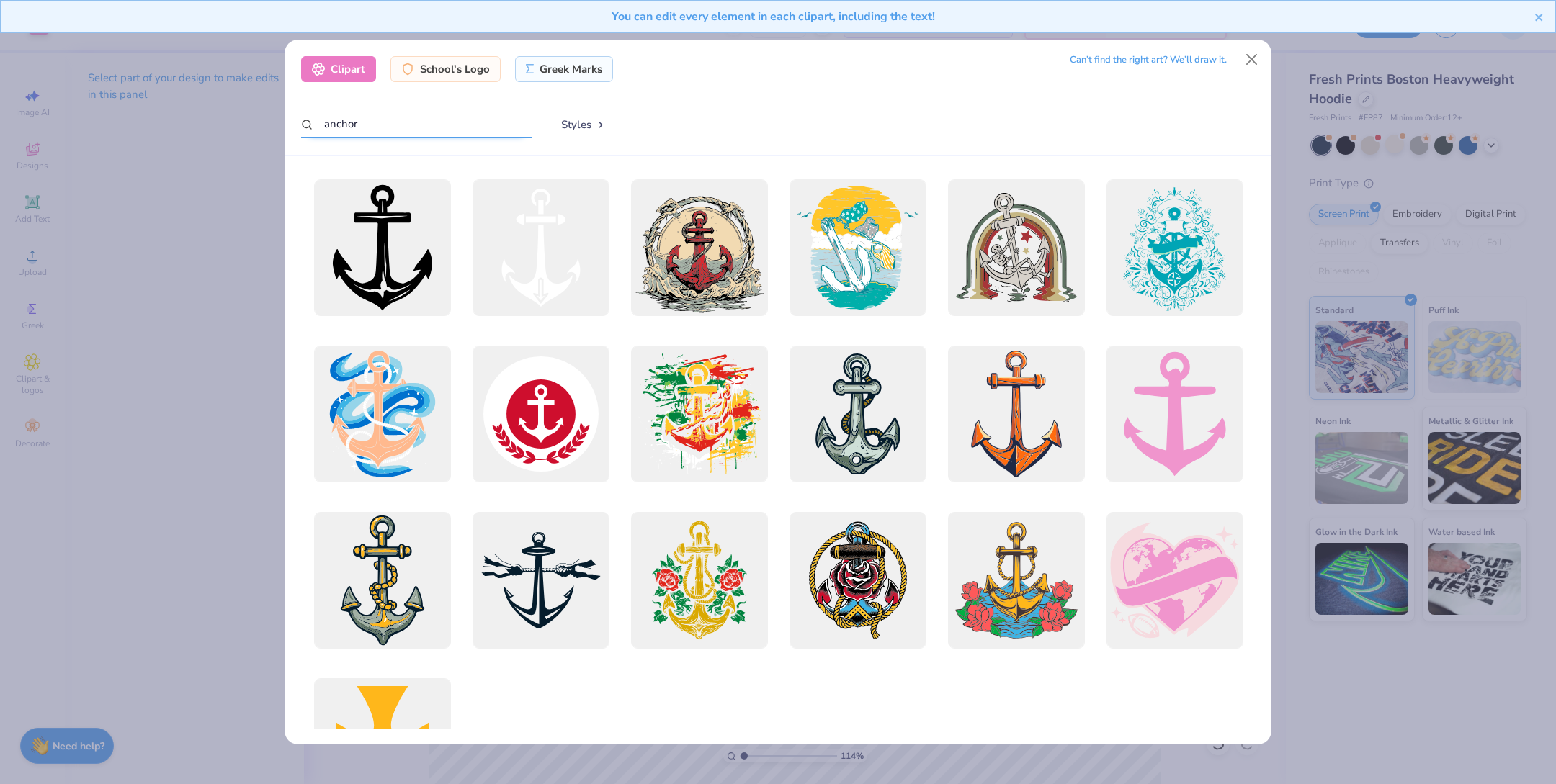
click at [382, 120] on input "anchor" at bounding box center [417, 124] width 231 height 27
drag, startPoint x: 382, startPoint y: 120, endPoint x: 250, endPoint y: 120, distance: 132.0
click at [250, 120] on div "Clipart School's Logo Greek Marks Can’t find the right art? We’ll draw it. anch…" at bounding box center [778, 392] width 1556 height 784
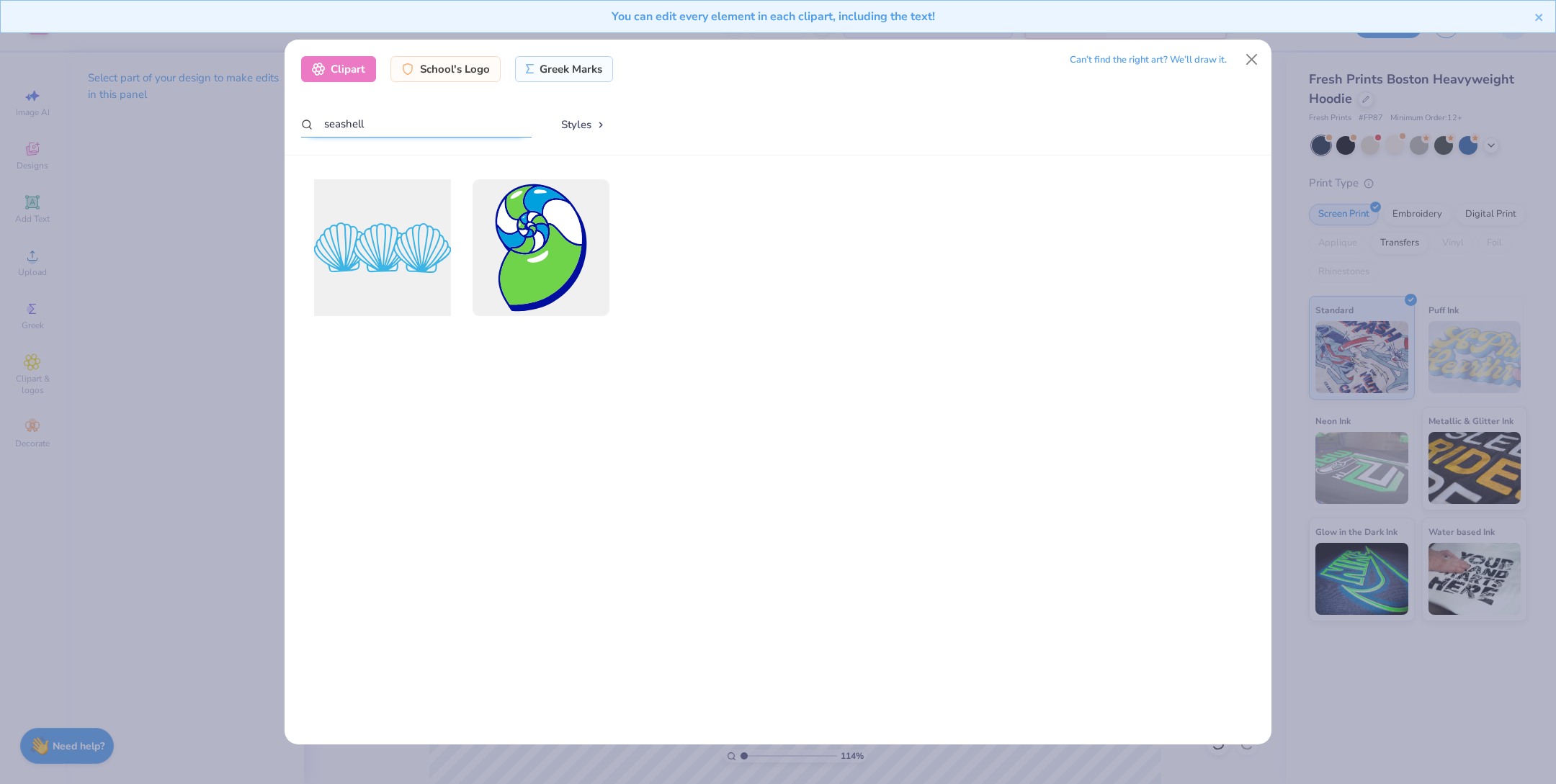
type input "seashell"
click at [373, 274] on div at bounding box center [382, 247] width 150 height 150
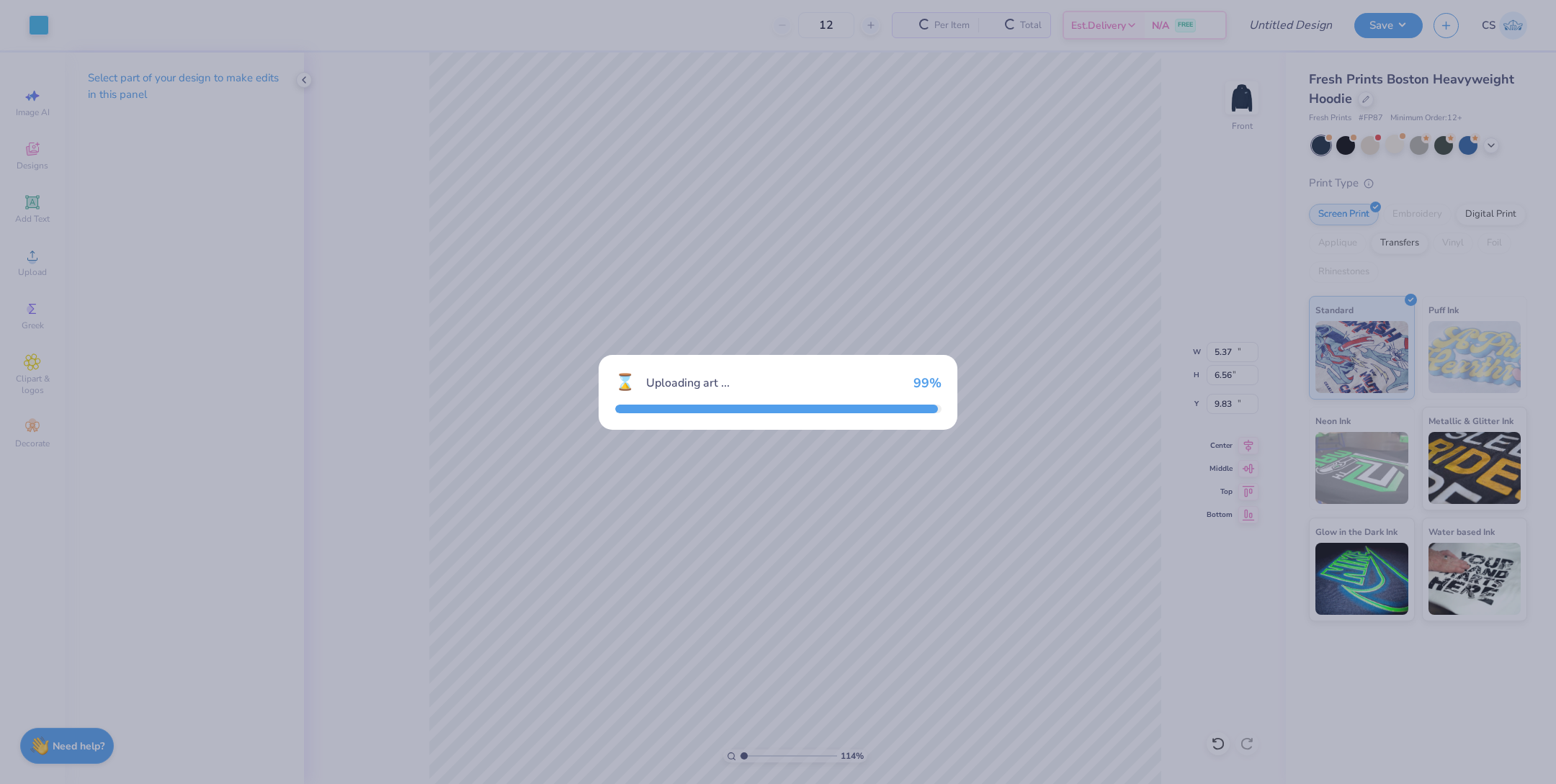
type input "15.00"
type input "5.49"
type input "12.00"
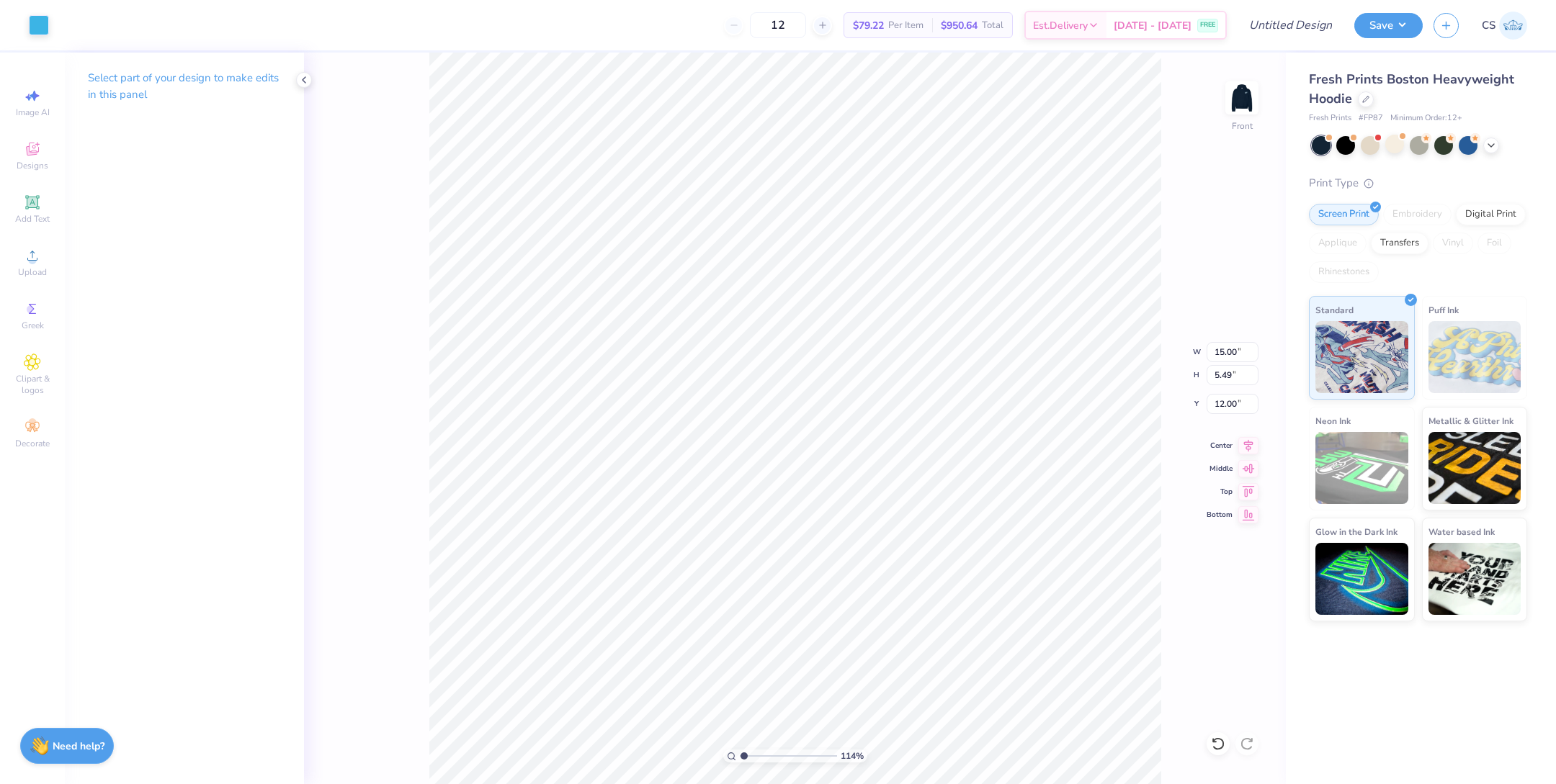
type input "5.37"
type input "6.56"
type input "9.83"
type input "9.72"
click at [47, 26] on div at bounding box center [39, 24] width 20 height 20
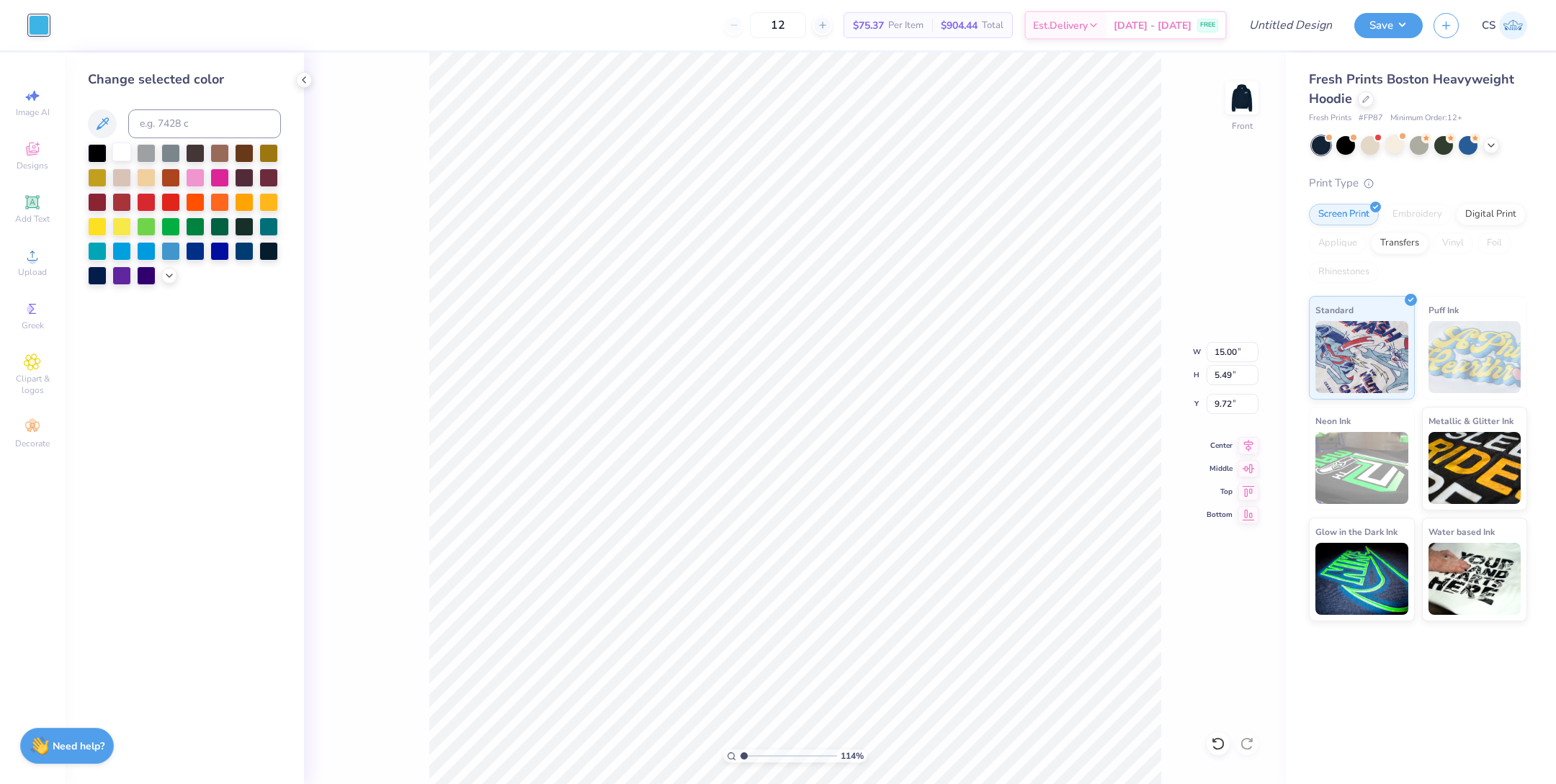
click at [118, 146] on div at bounding box center [122, 152] width 19 height 19
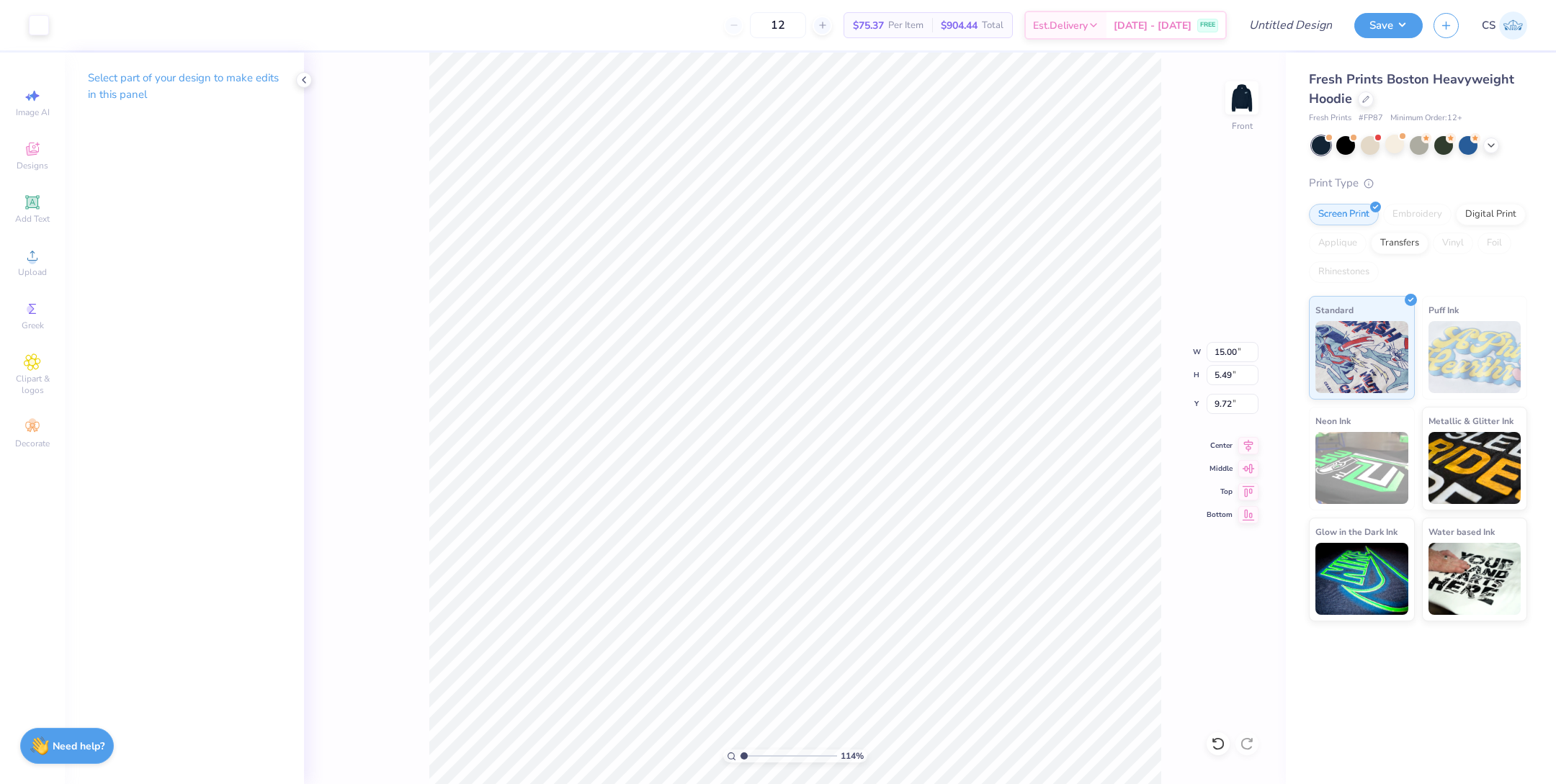
type input "9.54"
type input "12.78"
type input "4.68"
type input "17.64"
click at [1237, 87] on img at bounding box center [1242, 98] width 58 height 58
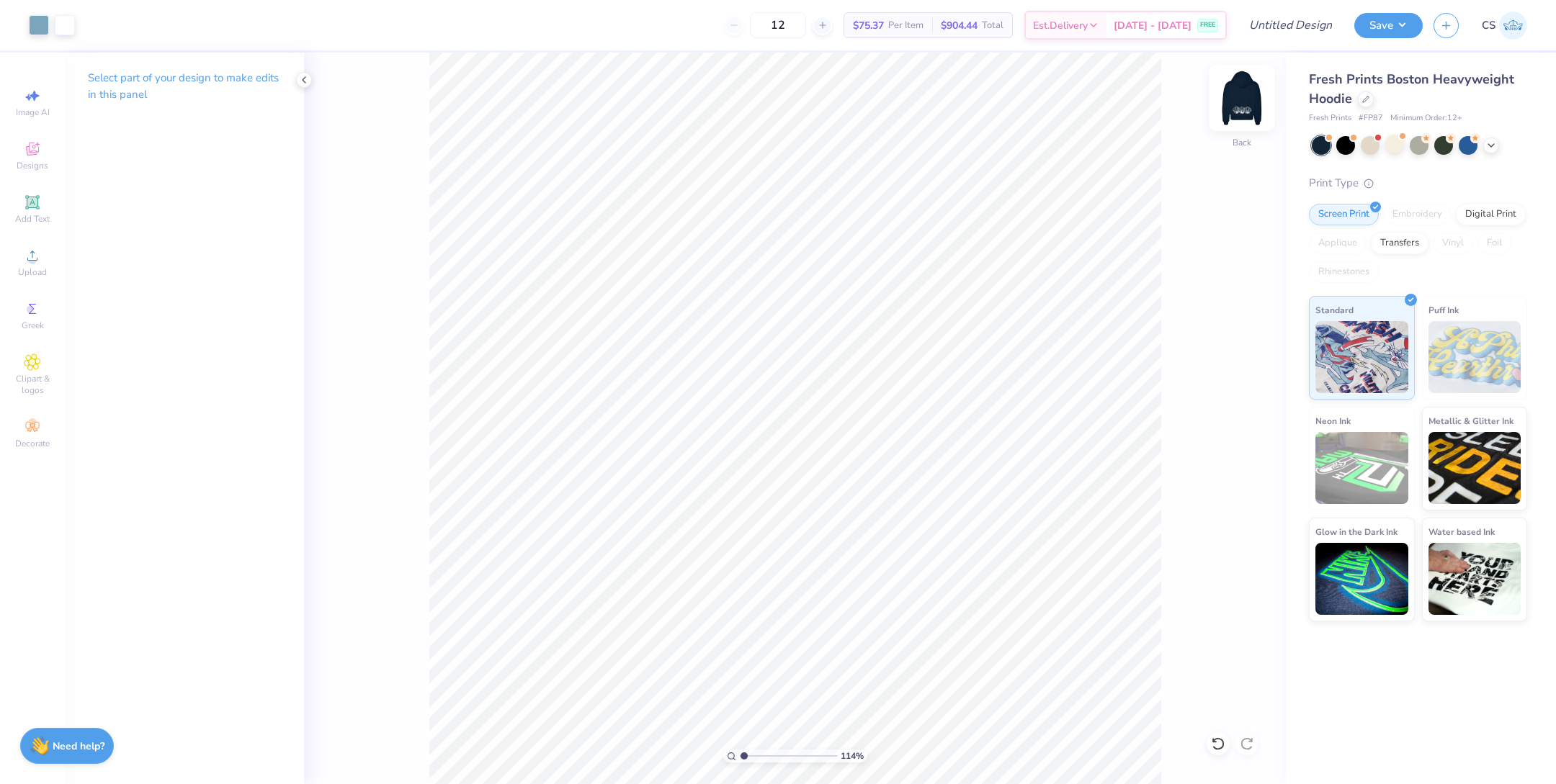
click at [1241, 96] on img at bounding box center [1242, 98] width 58 height 58
type input "12.41"
click at [393, 511] on div "114 % Front W 12.78 12.78 " H 4.68 4.68 " Y 12.41 12.41 " Center Middle Top Bot…" at bounding box center [795, 418] width 982 height 731
type input "6.26"
type input "2.29"
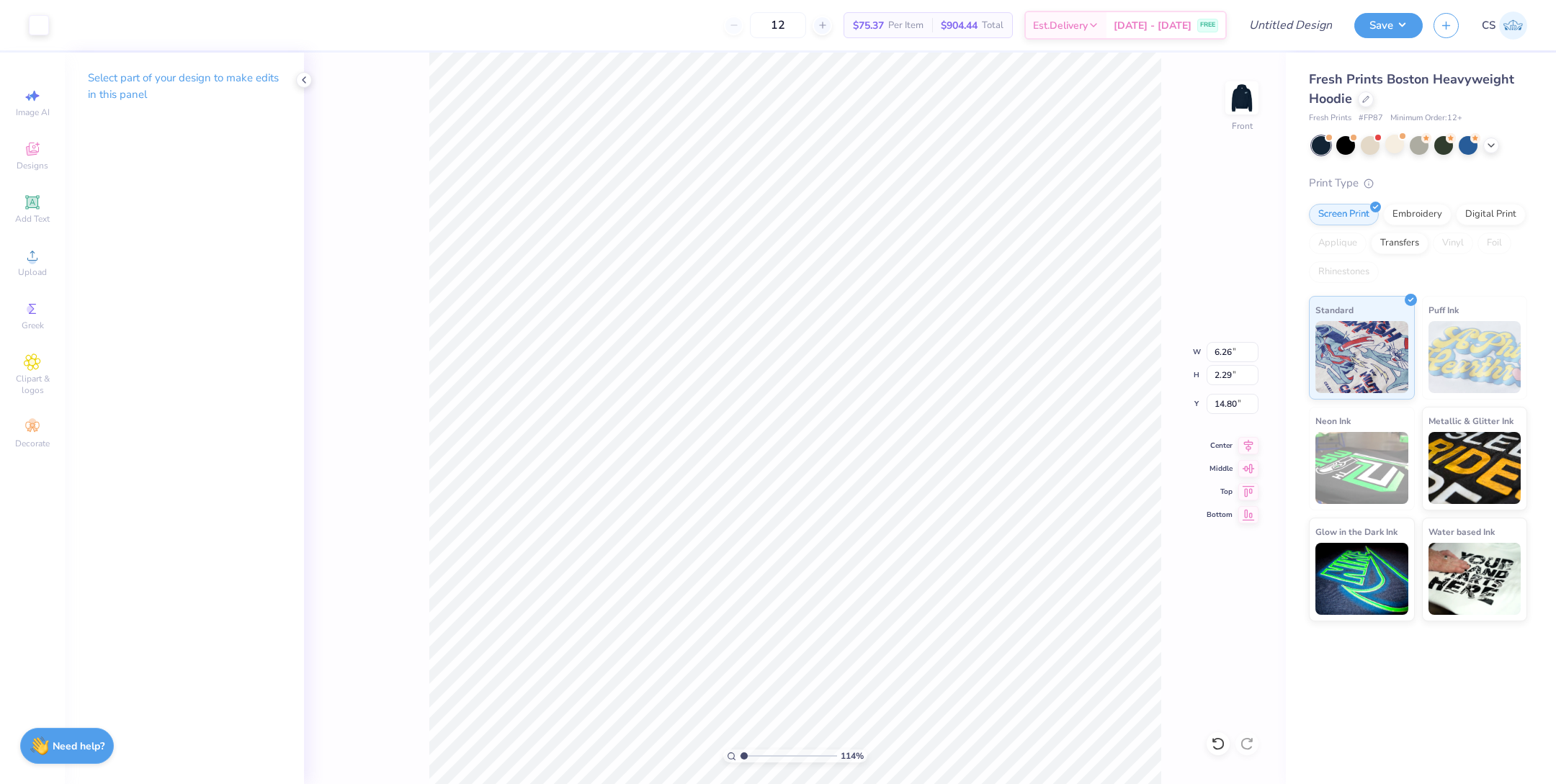
type input "12.46"
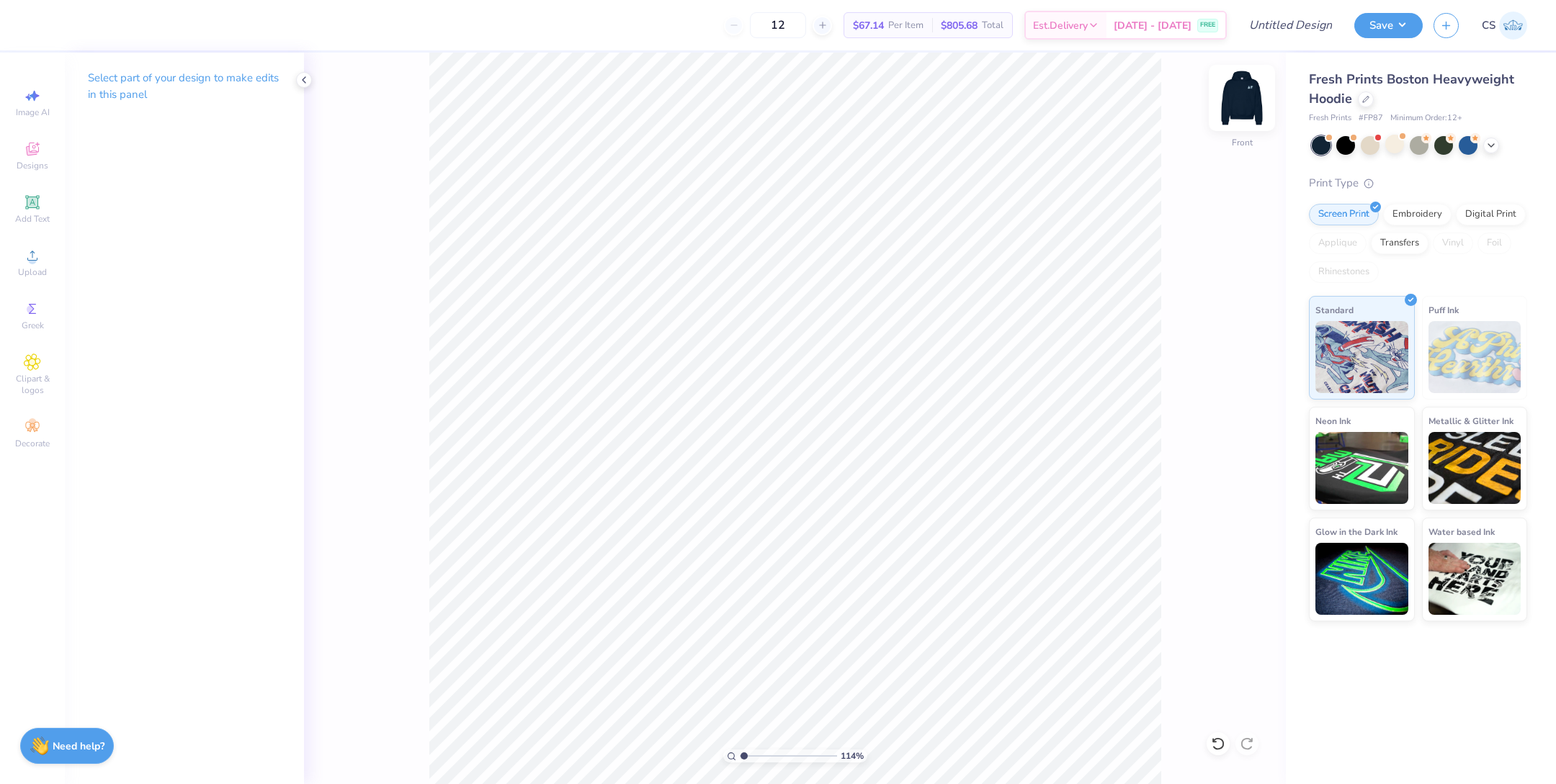
click at [1234, 111] on img at bounding box center [1242, 98] width 58 height 58
click at [36, 348] on div "Image AI Designs Add Text Upload Greek Clipart & logos Decorate" at bounding box center [32, 268] width 50 height 374
click at [36, 371] on icon at bounding box center [32, 362] width 17 height 18
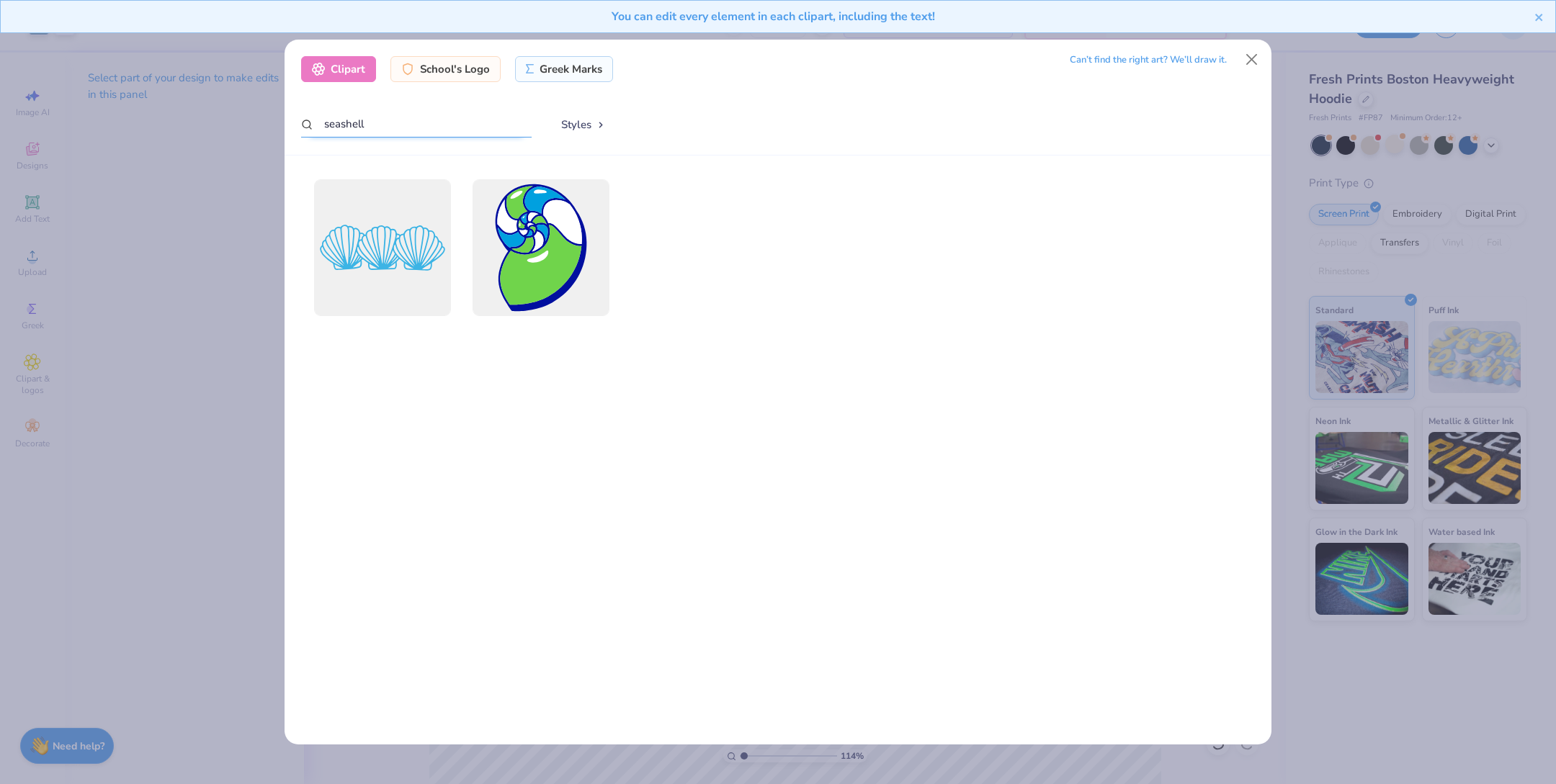
drag, startPoint x: 446, startPoint y: 131, endPoint x: 276, endPoint y: 131, distance: 170.0
click at [276, 131] on div "Clipart School's Logo Greek Marks Can’t find the right art? We’ll draw it. seas…" at bounding box center [778, 392] width 1556 height 784
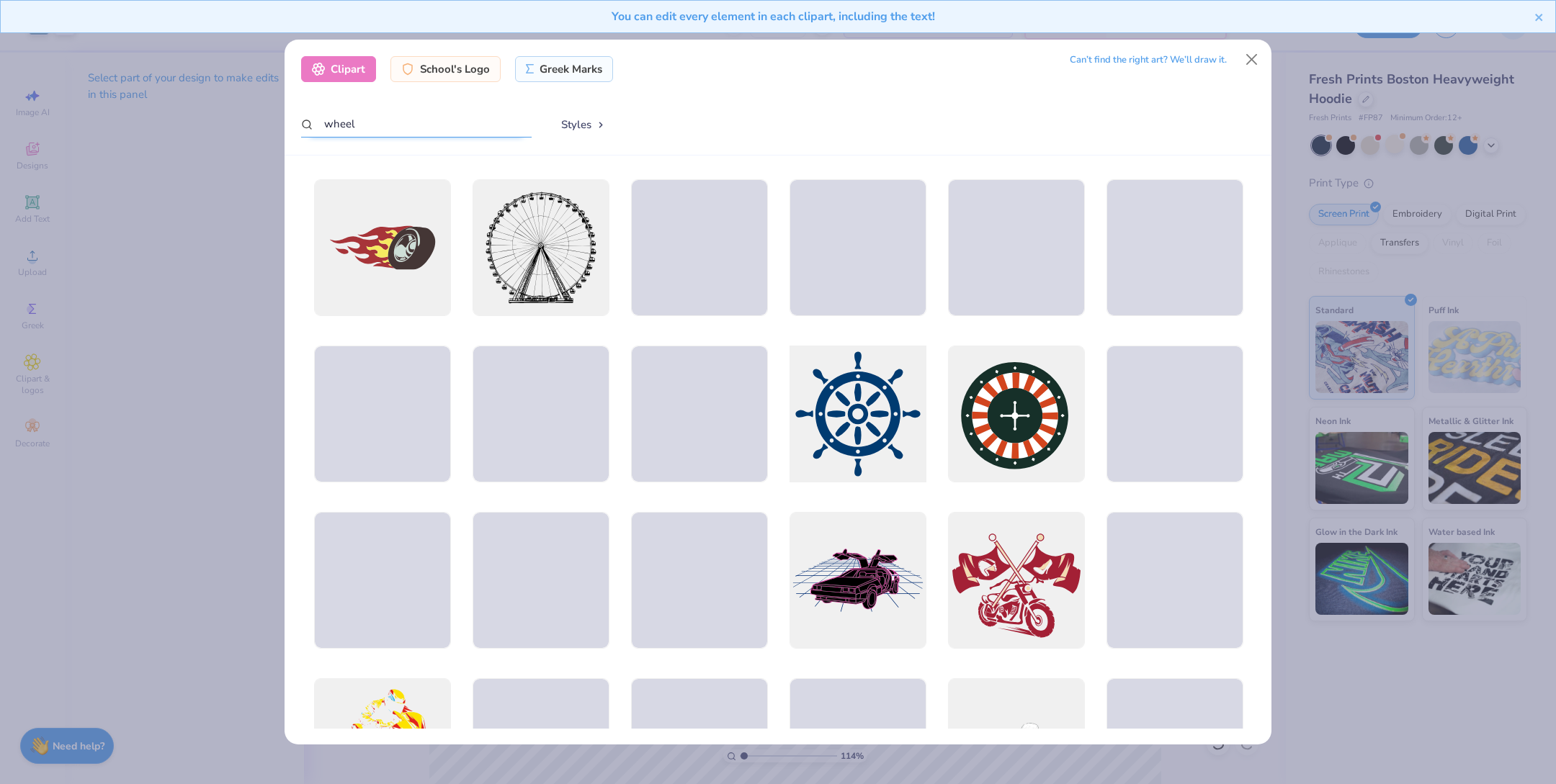
type input "wheel"
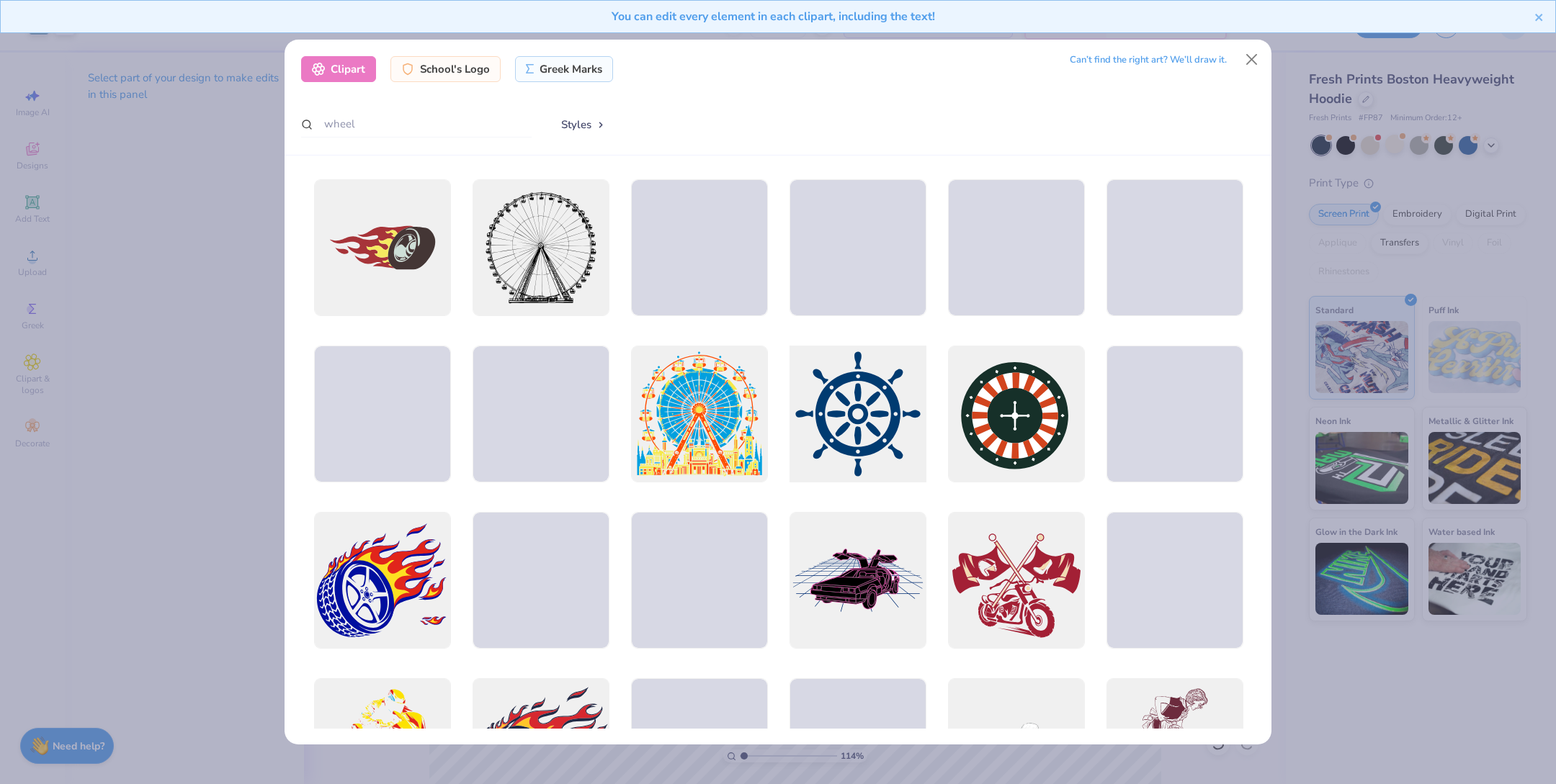
click at [863, 428] on div at bounding box center [857, 414] width 150 height 150
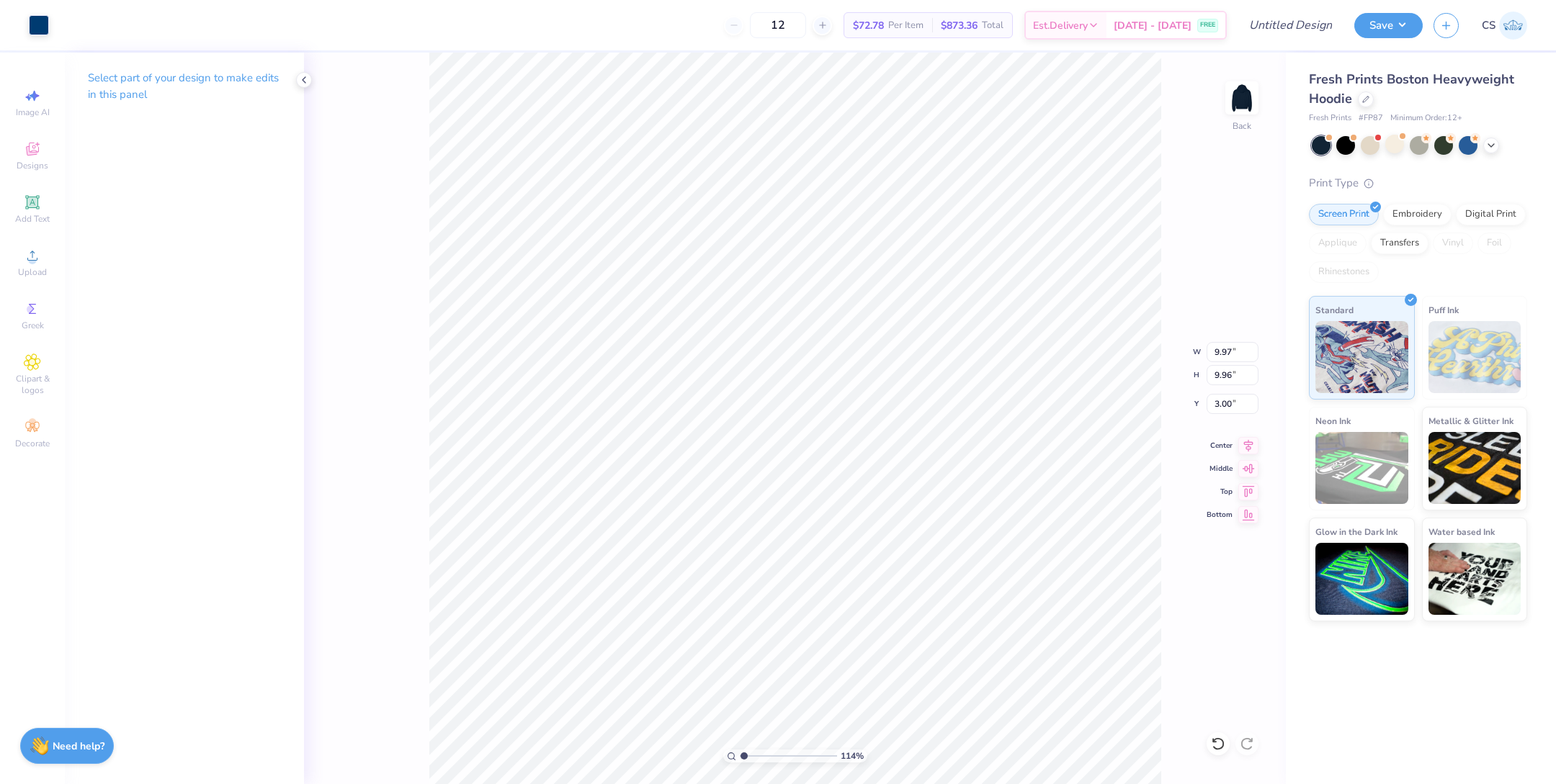
type input "4.38"
type input "2.04"
drag, startPoint x: 746, startPoint y: 755, endPoint x: 775, endPoint y: 753, distance: 29.1
type input "4.24"
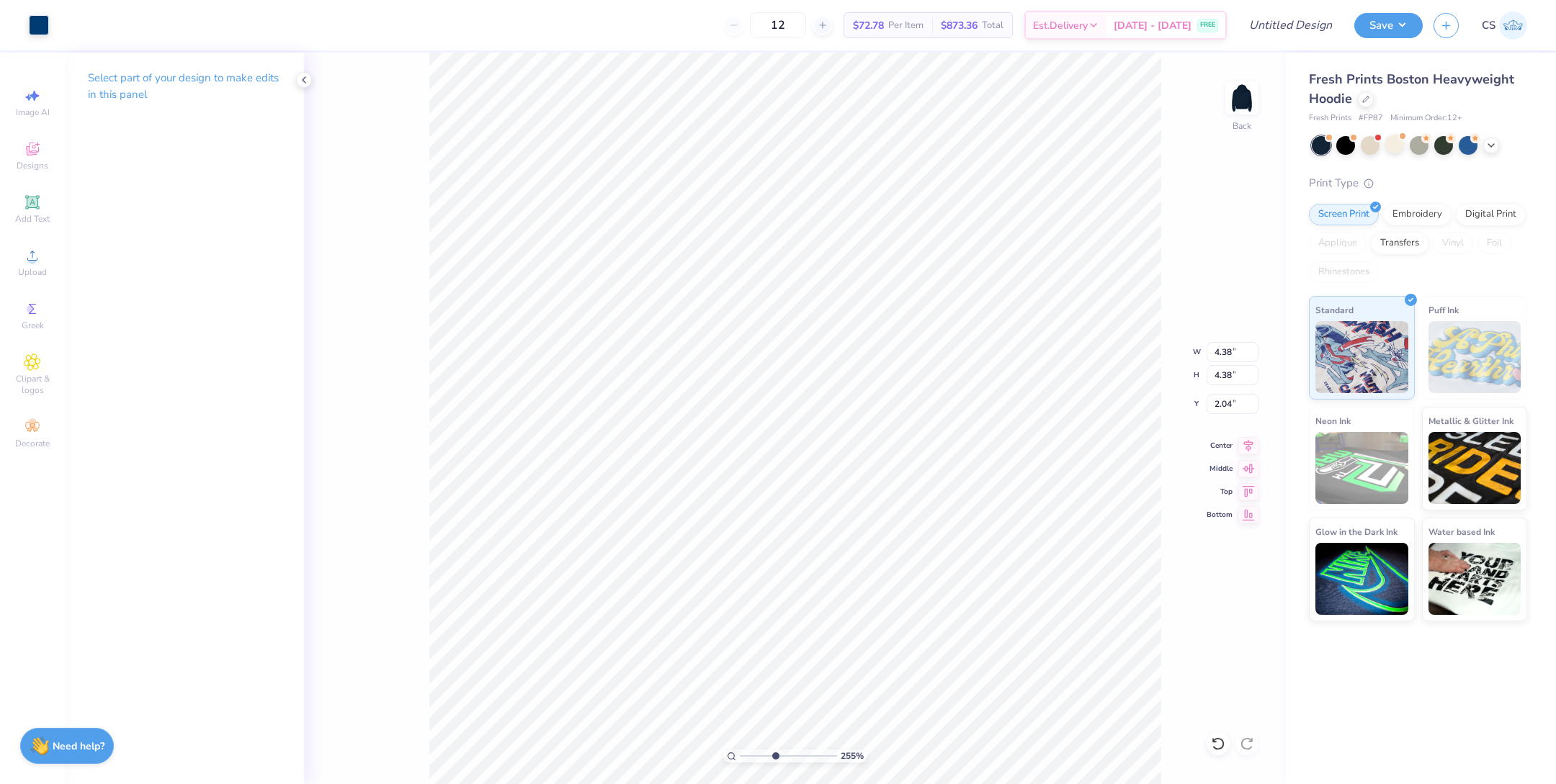
click at [775, 753] on input "range" at bounding box center [788, 756] width 97 height 13
type input "5.70"
type input "1.29"
click at [342, 664] on div "424 % Back W 5.70 5.70 " H 5.70 5.70 " Y 1.26 1.26 " Center Middle Top Bottom" at bounding box center [795, 418] width 982 height 731
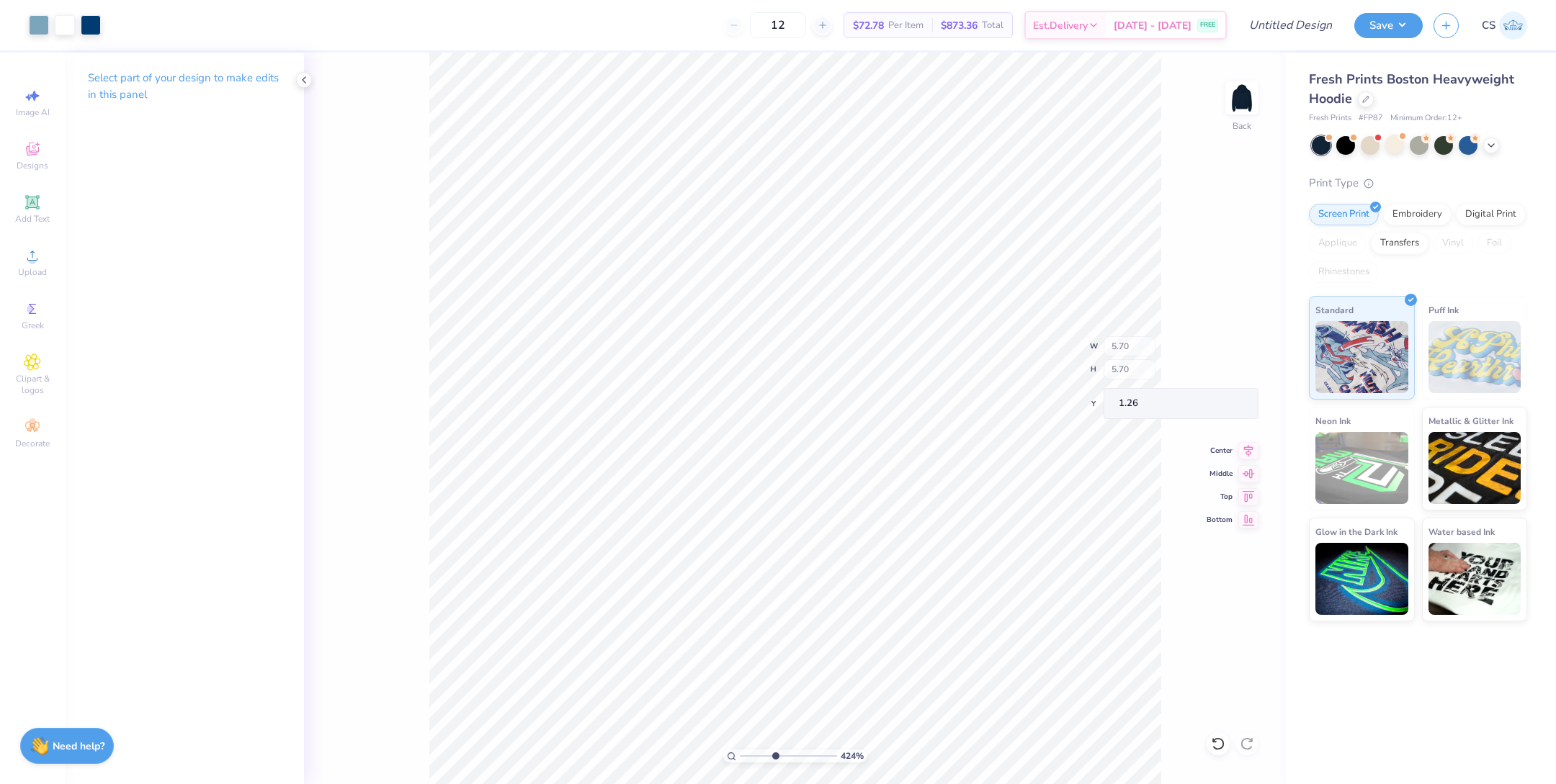
type input "4.00"
type input "3.51"
drag, startPoint x: 774, startPoint y: 754, endPoint x: 755, endPoint y: 755, distance: 19.0
type input "2.26"
click at [755, 755] on input "range" at bounding box center [788, 756] width 97 height 13
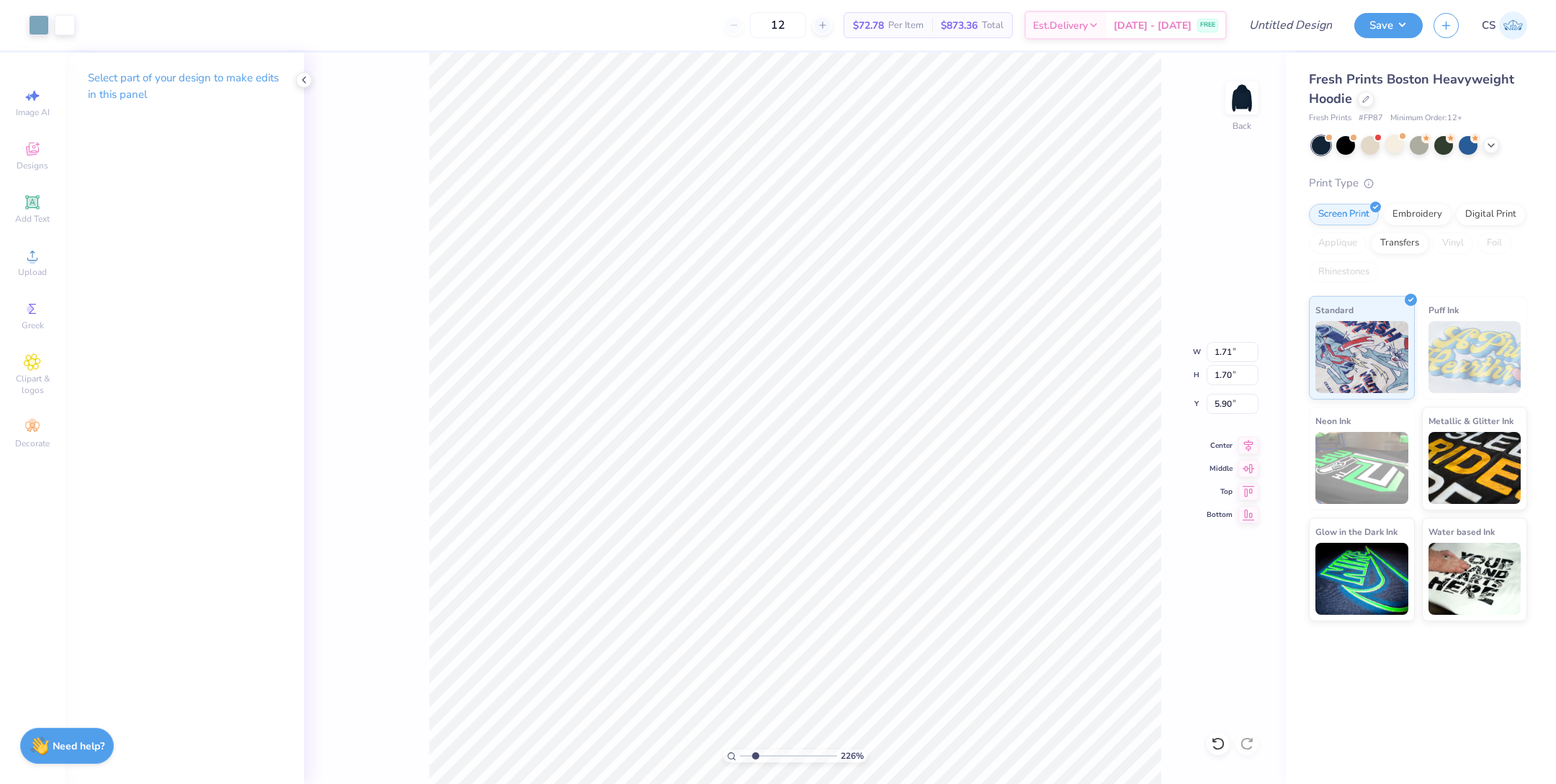
type input "5.90"
type input "1.15"
type input "1.38"
type input "3.54"
type input "0.69"
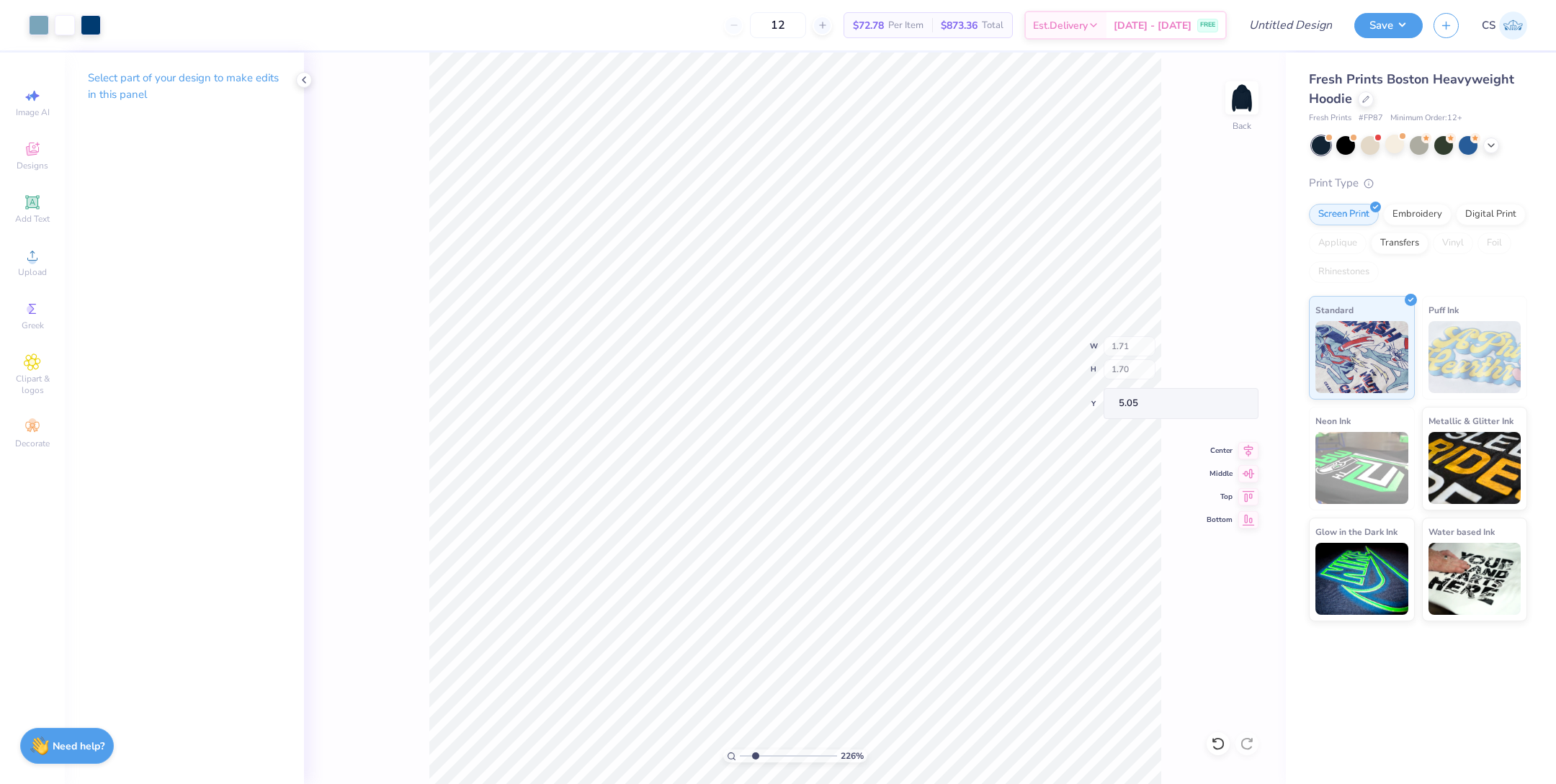
type input "5.05"
type input "3.54"
click at [958, 685] on li "Bring to Front" at bounding box center [959, 685] width 113 height 28
type input "5.54"
type input "1.15"
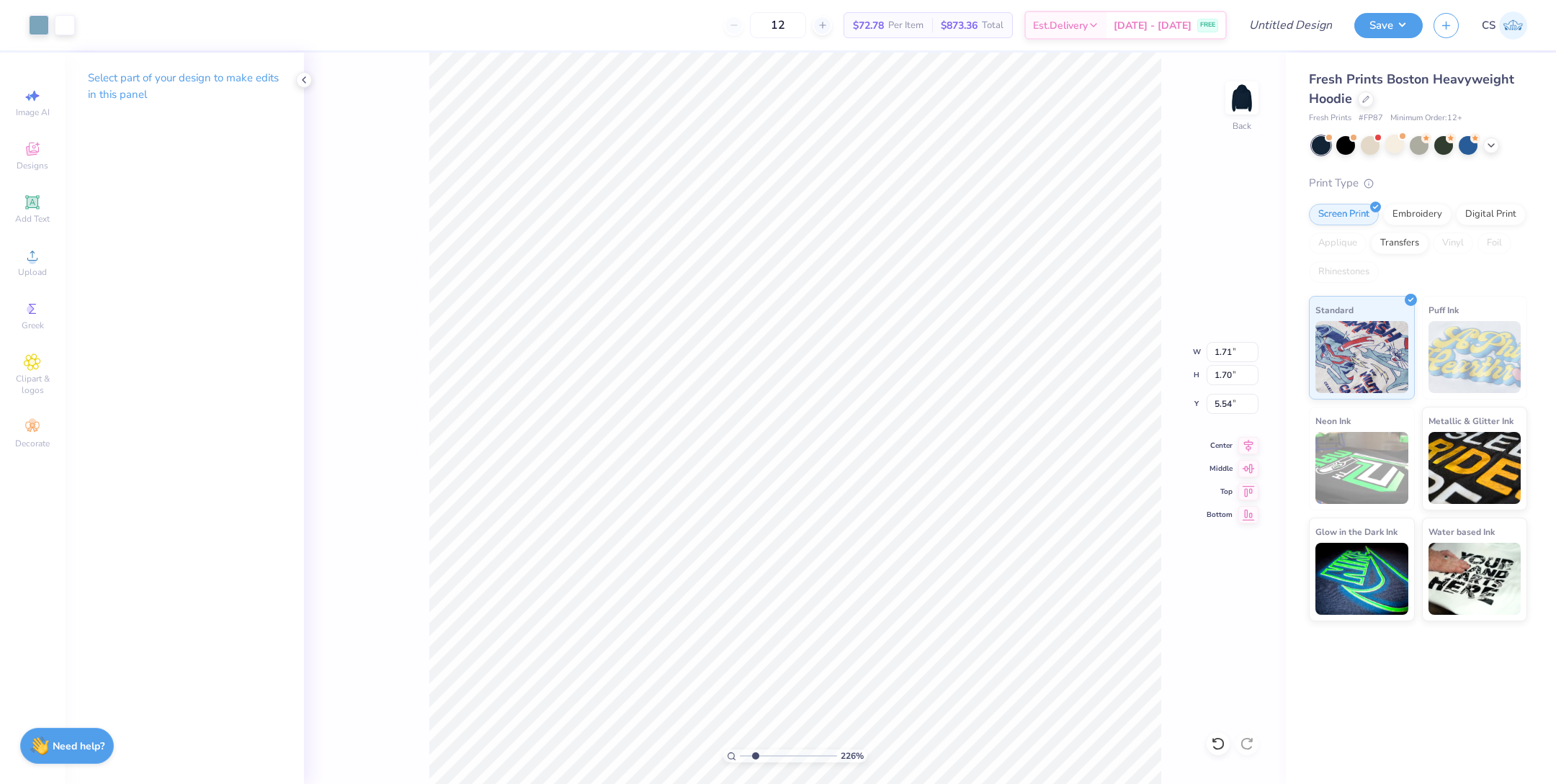
type input "1.38"
type input "3.54"
click at [950, 627] on li "Bring to Front" at bounding box center [950, 626] width 113 height 28
type input "1.45"
type input "1.67"
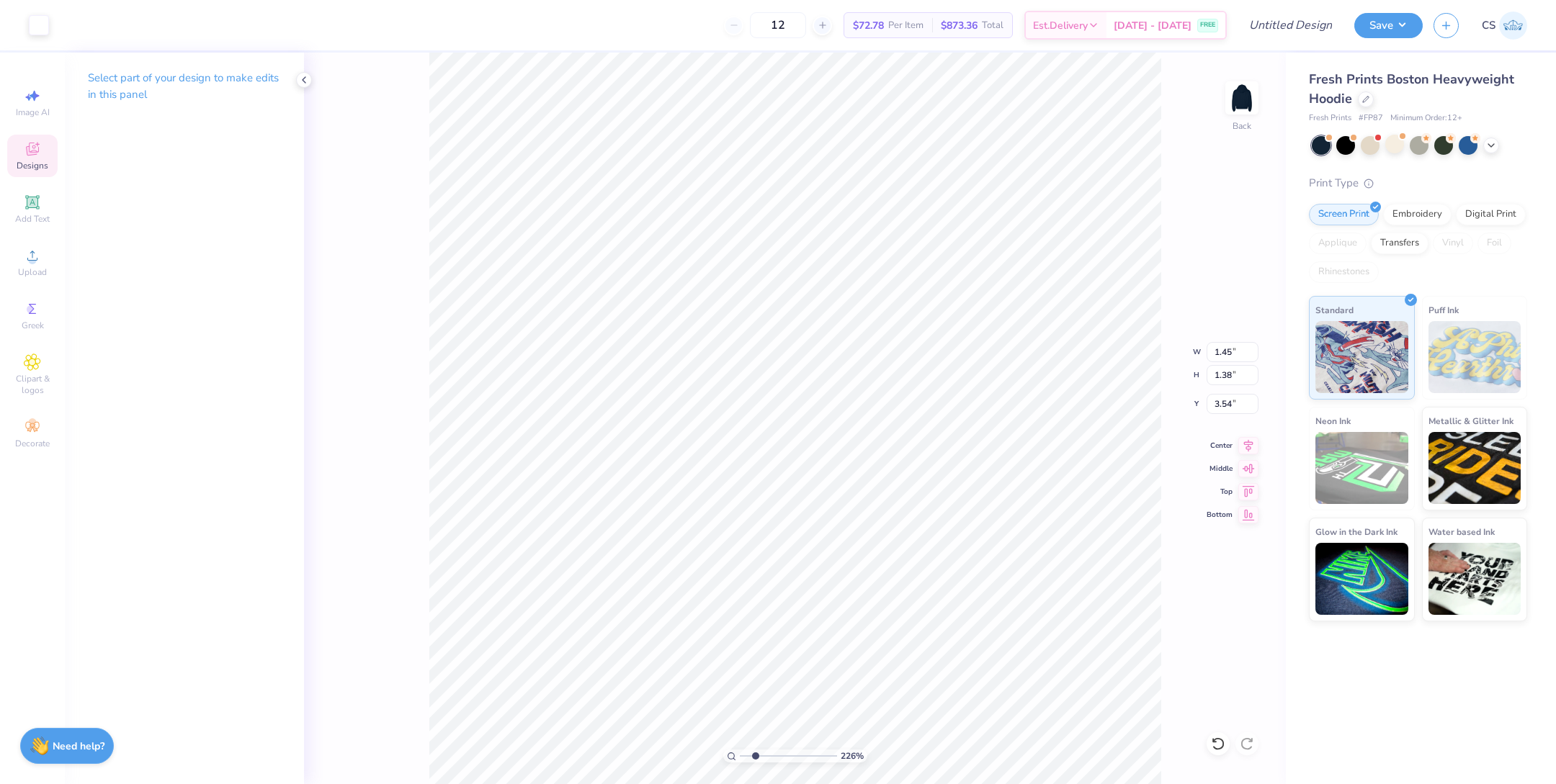
type input "3.39"
click at [972, 620] on li "Bring to Front" at bounding box center [964, 624] width 113 height 28
type input "5.57"
type input "3.55"
click at [34, 26] on div at bounding box center [39, 24] width 20 height 20
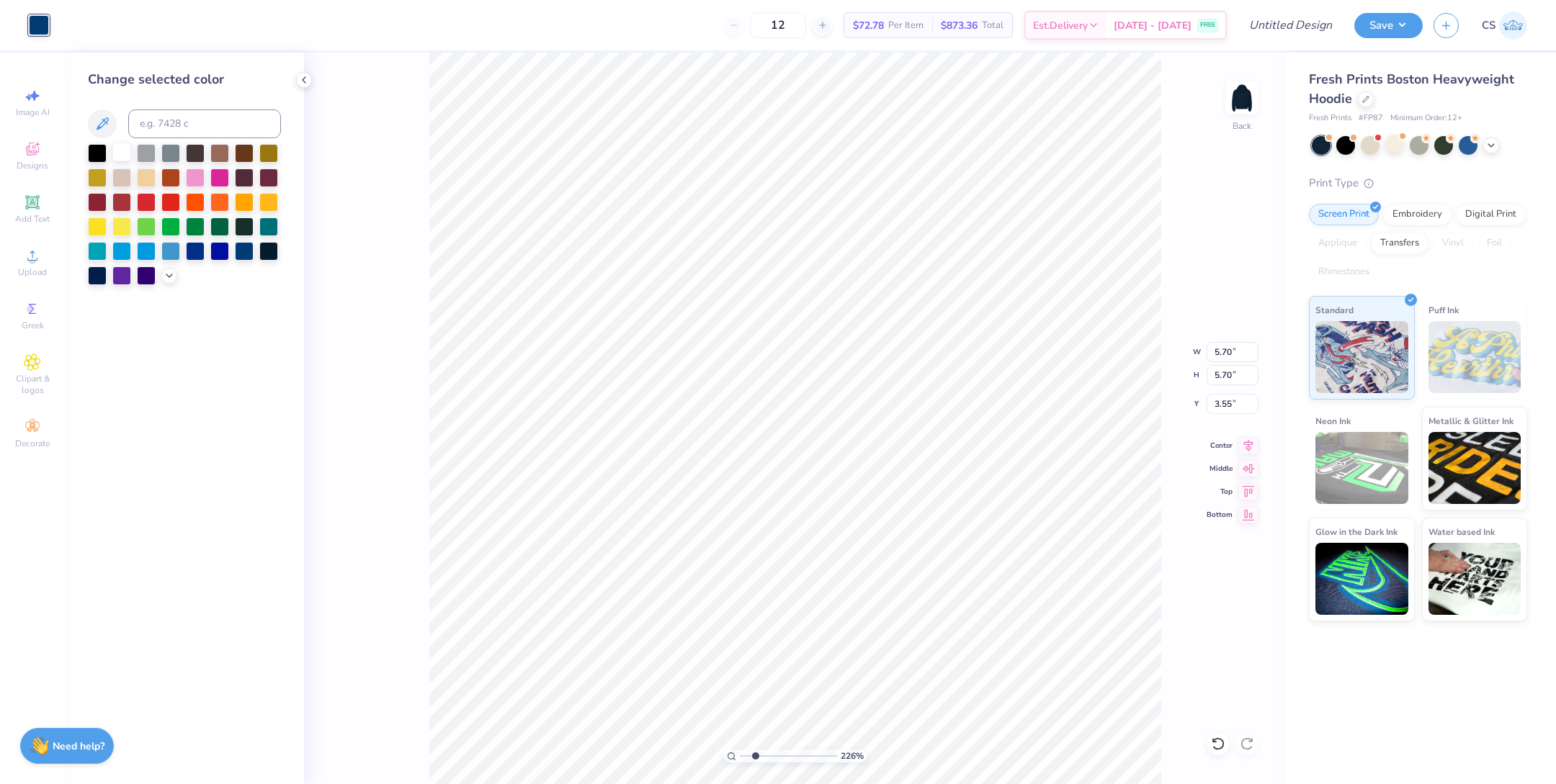
click at [126, 160] on div at bounding box center [122, 152] width 19 height 19
type input "1.71"
type input "1.70"
type input "5.54"
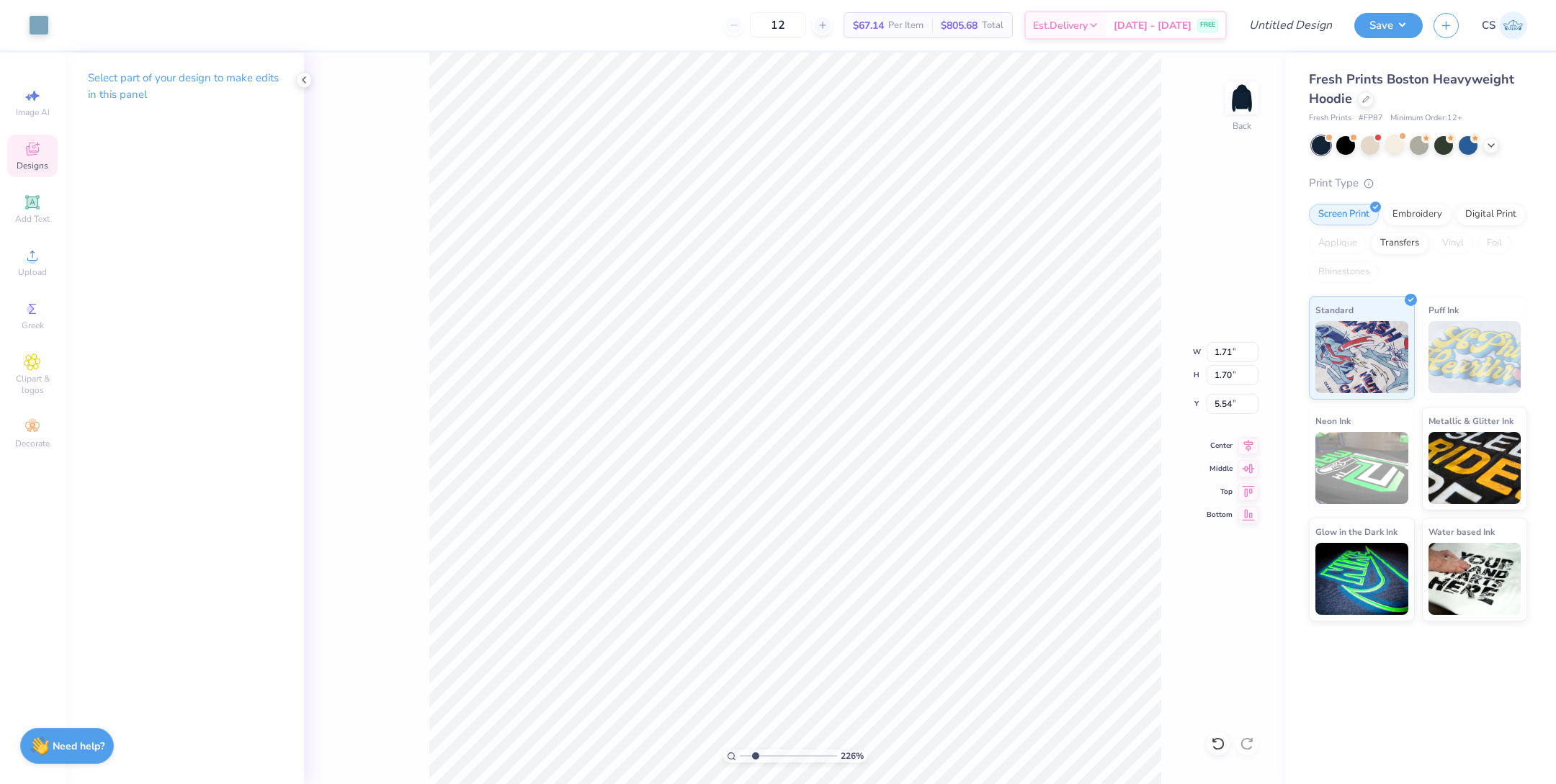
type input "1.27"
type input "1.40"
type input "5.70"
click at [42, 20] on div at bounding box center [39, 24] width 20 height 20
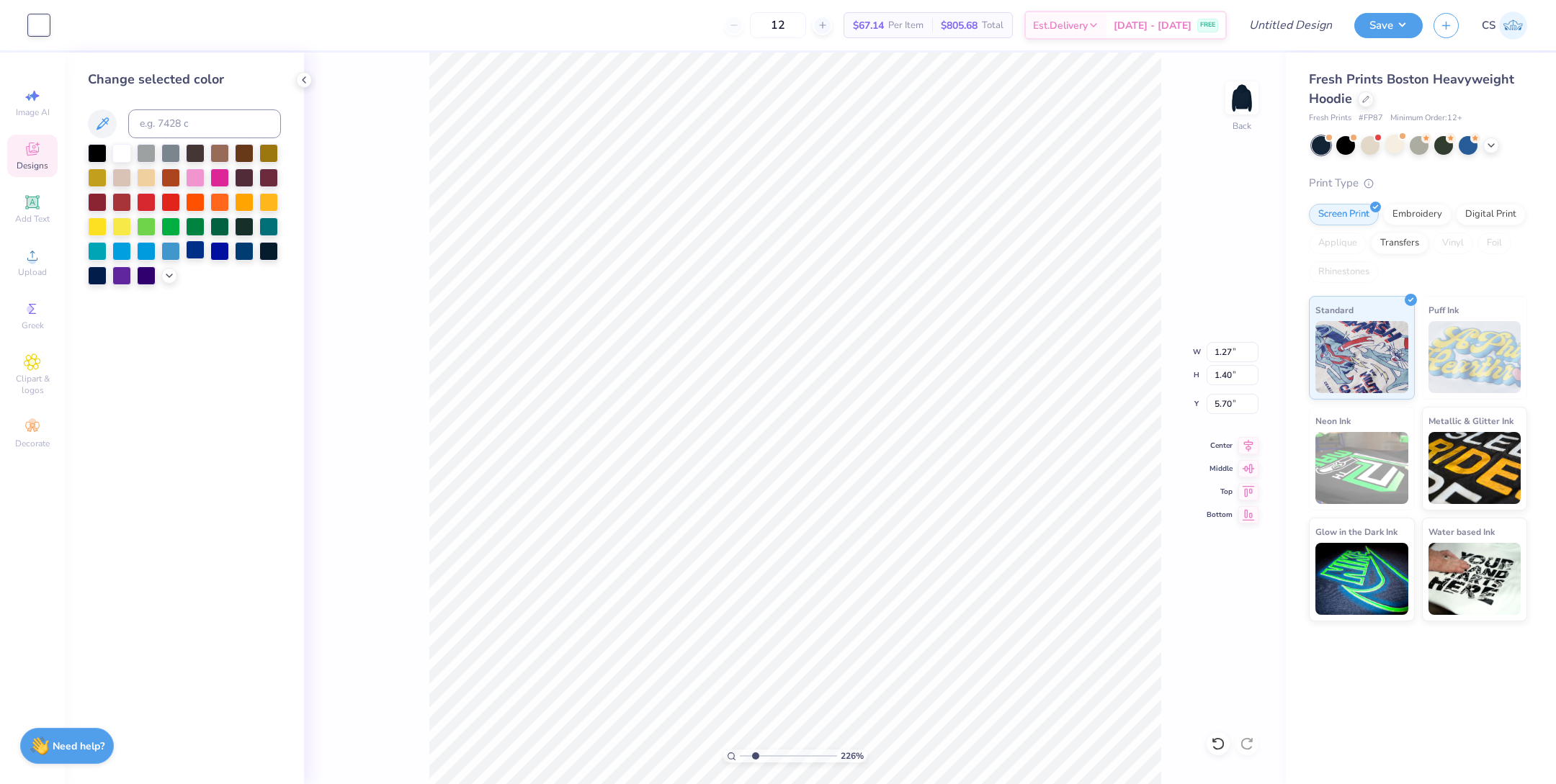
click at [198, 252] on div at bounding box center [196, 250] width 19 height 19
click at [125, 146] on div at bounding box center [122, 152] width 19 height 19
type input "5.70"
type input "3.55"
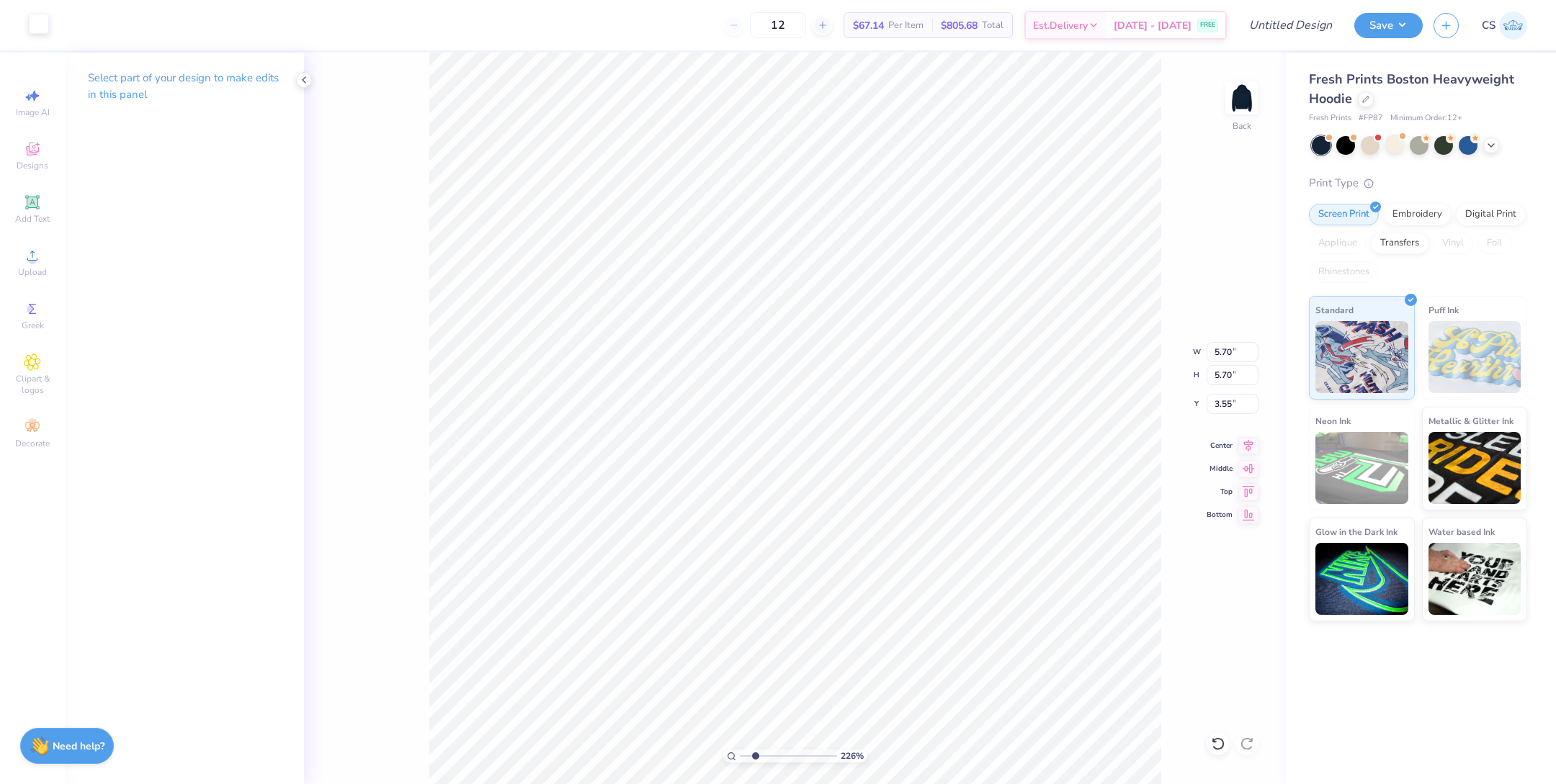
click at [40, 18] on div at bounding box center [39, 24] width 20 height 20
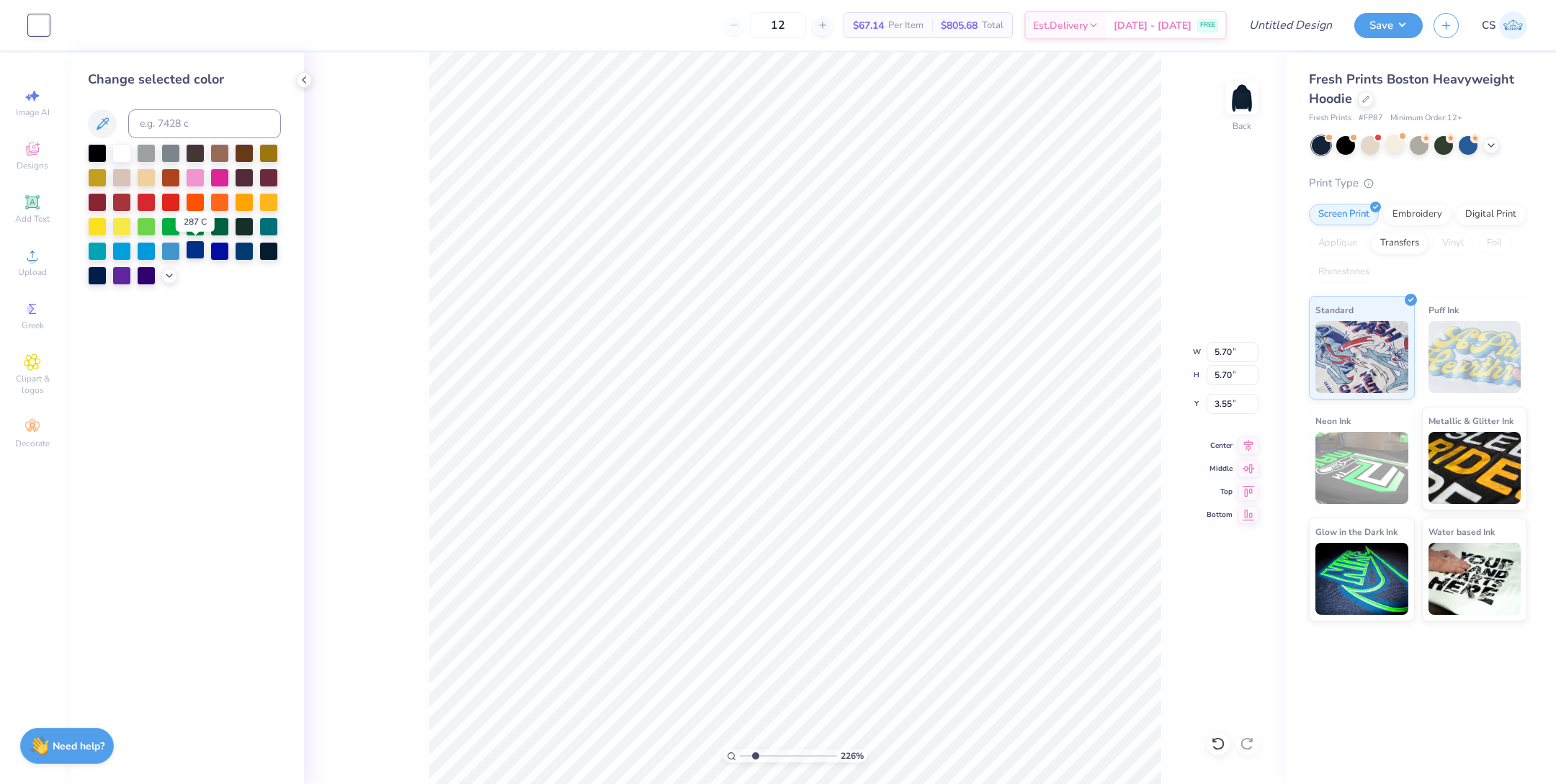
click at [204, 246] on div at bounding box center [196, 250] width 19 height 19
click at [123, 174] on div at bounding box center [122, 176] width 19 height 19
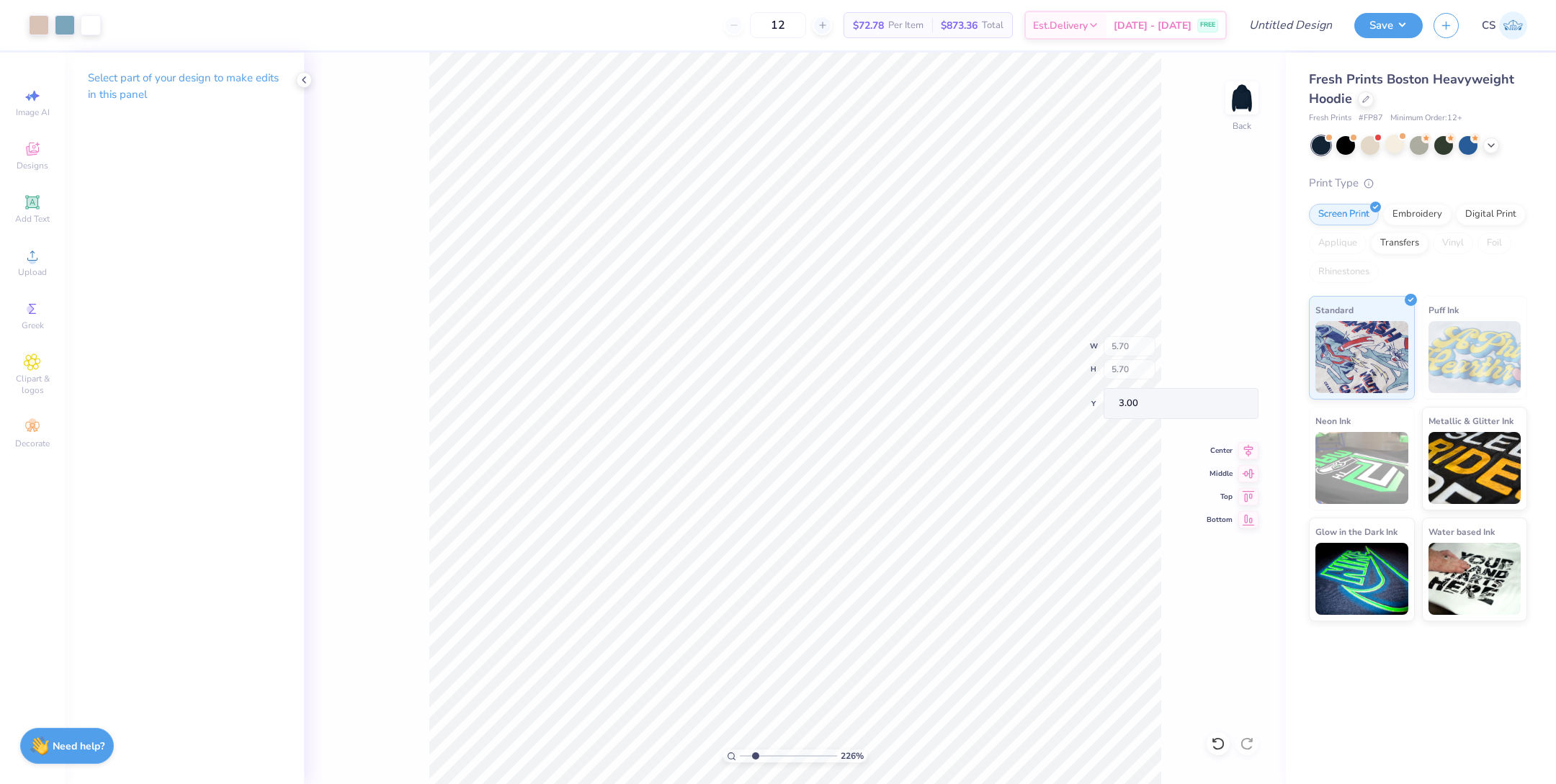
type input "3.00"
type input "2.89"
click at [761, 753] on input "range" at bounding box center [788, 756] width 97 height 13
click at [36, 21] on div at bounding box center [39, 24] width 20 height 20
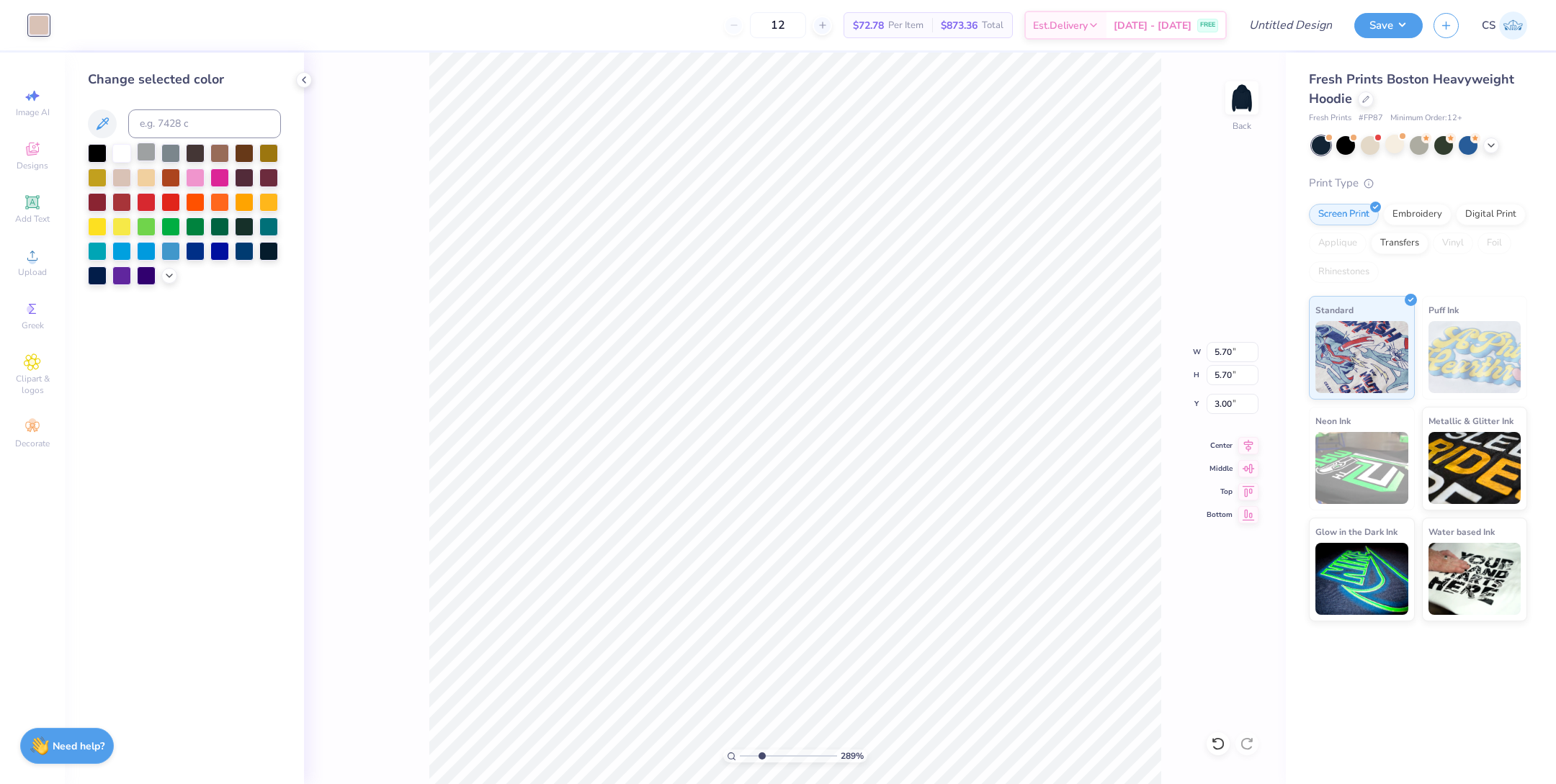
click at [144, 155] on div at bounding box center [147, 152] width 19 height 19
click at [127, 152] on div at bounding box center [122, 152] width 19 height 19
click at [99, 159] on div at bounding box center [97, 152] width 19 height 19
click at [145, 203] on div at bounding box center [147, 201] width 19 height 19
click at [120, 205] on div at bounding box center [122, 201] width 19 height 19
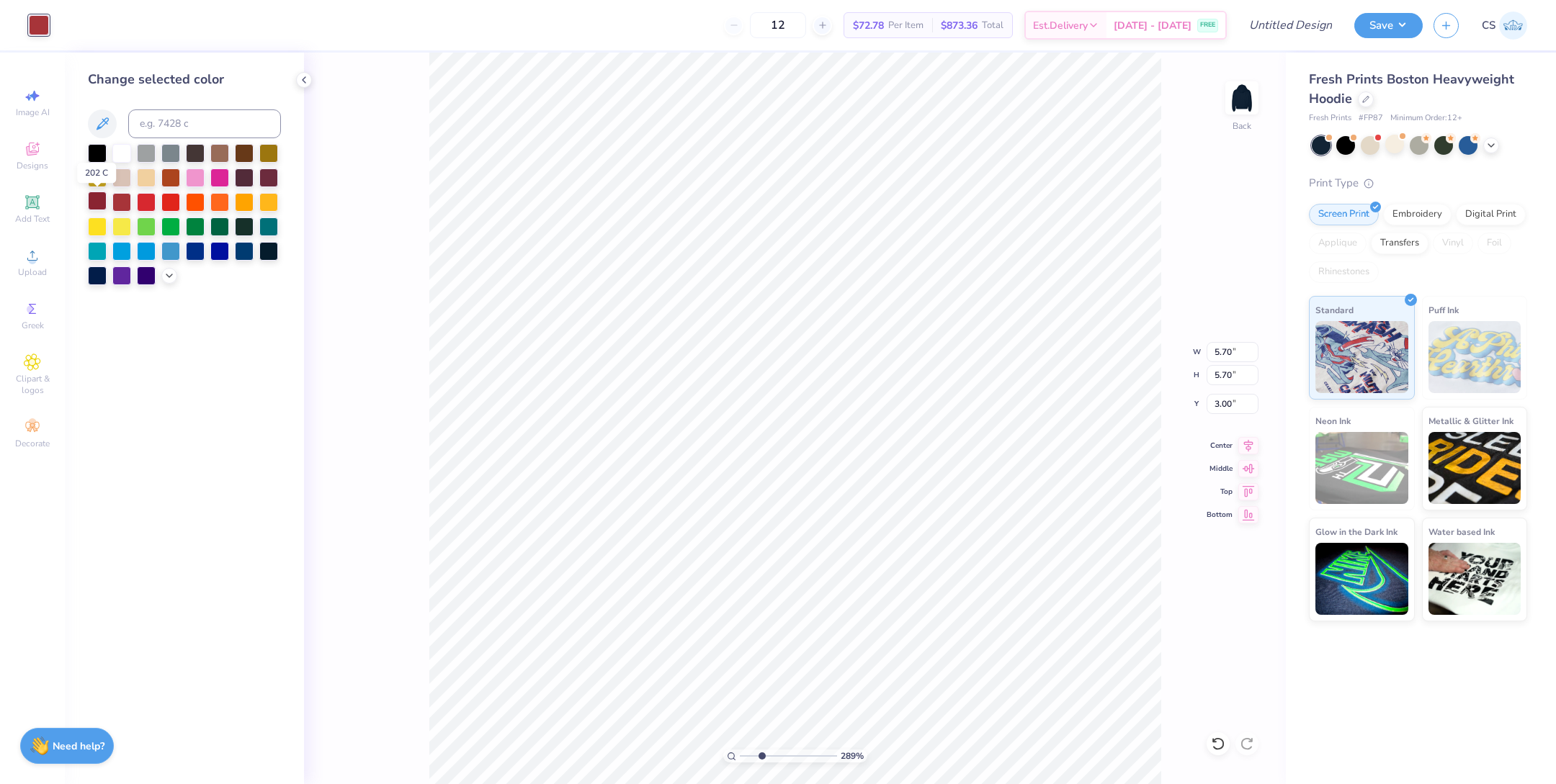
click at [93, 203] on div at bounding box center [97, 201] width 19 height 19
click at [266, 173] on div at bounding box center [269, 176] width 19 height 19
click at [244, 183] on div at bounding box center [244, 176] width 19 height 19
click at [244, 253] on div at bounding box center [244, 250] width 19 height 19
click at [269, 252] on div at bounding box center [269, 250] width 19 height 19
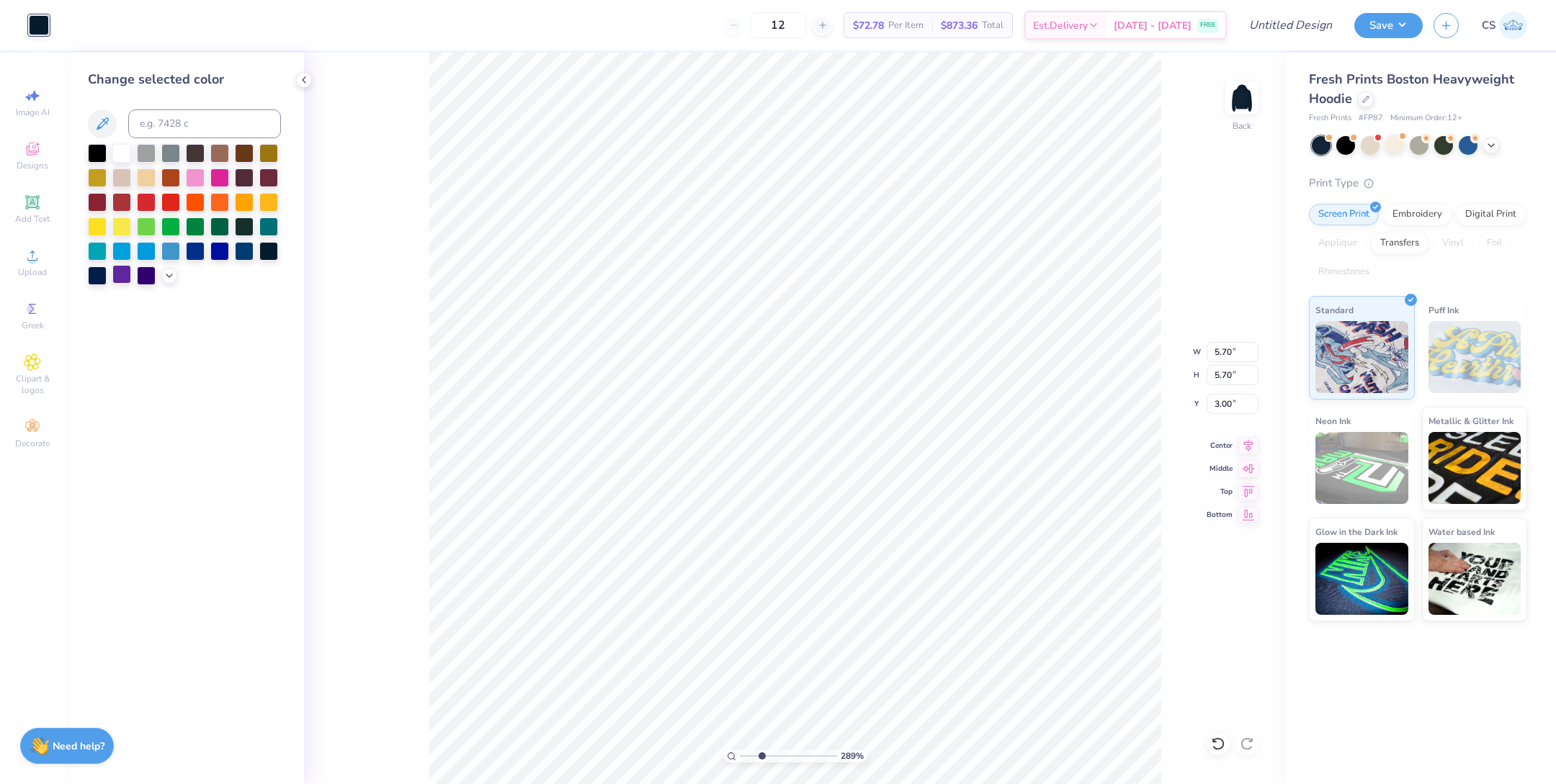
click at [128, 269] on div at bounding box center [122, 274] width 19 height 19
click at [200, 230] on div at bounding box center [196, 225] width 19 height 19
click at [171, 251] on div at bounding box center [171, 250] width 19 height 19
click at [115, 251] on div at bounding box center [122, 250] width 19 height 19
click at [115, 154] on div at bounding box center [122, 152] width 19 height 19
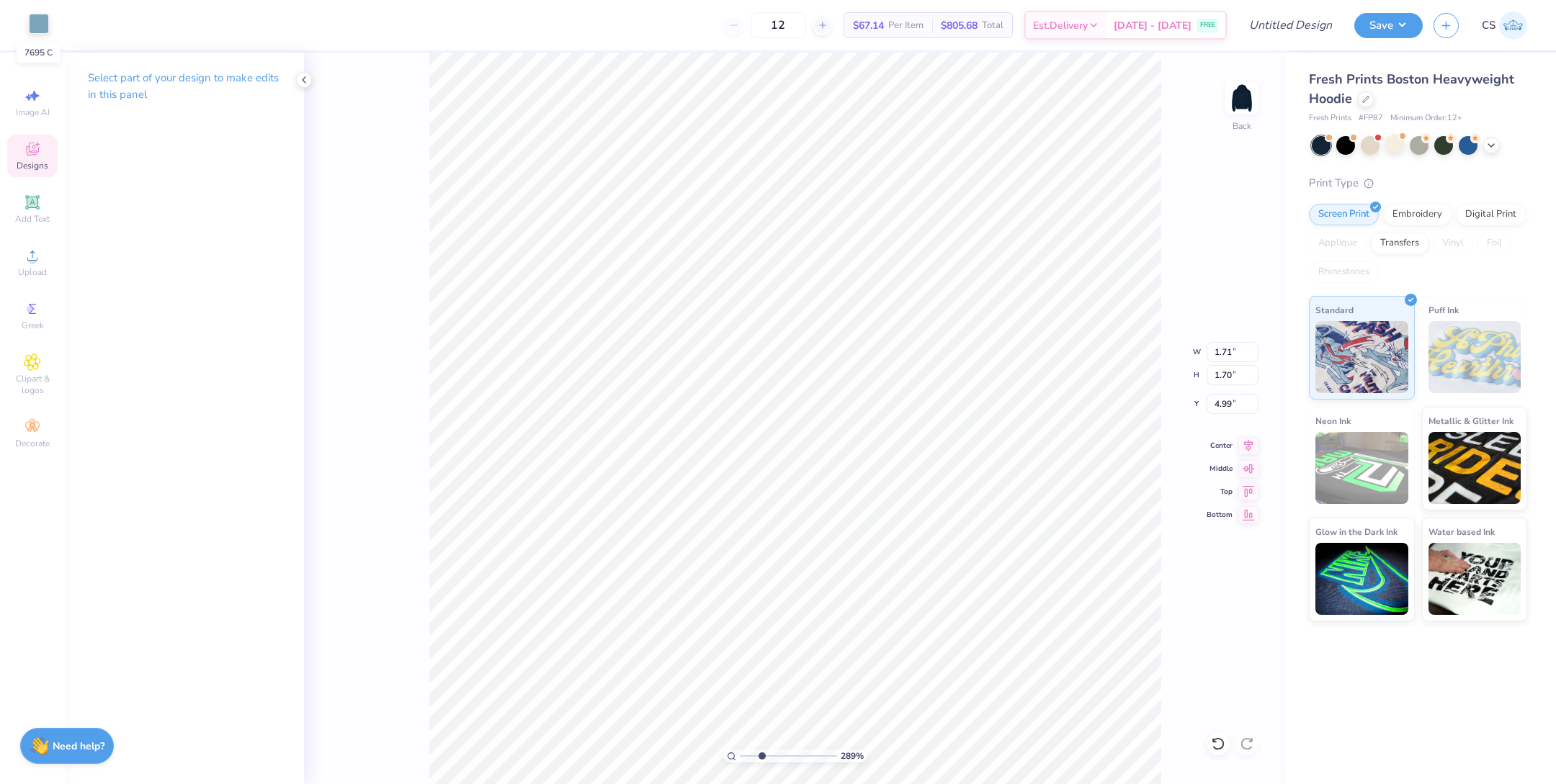
click at [40, 28] on div at bounding box center [39, 24] width 20 height 20
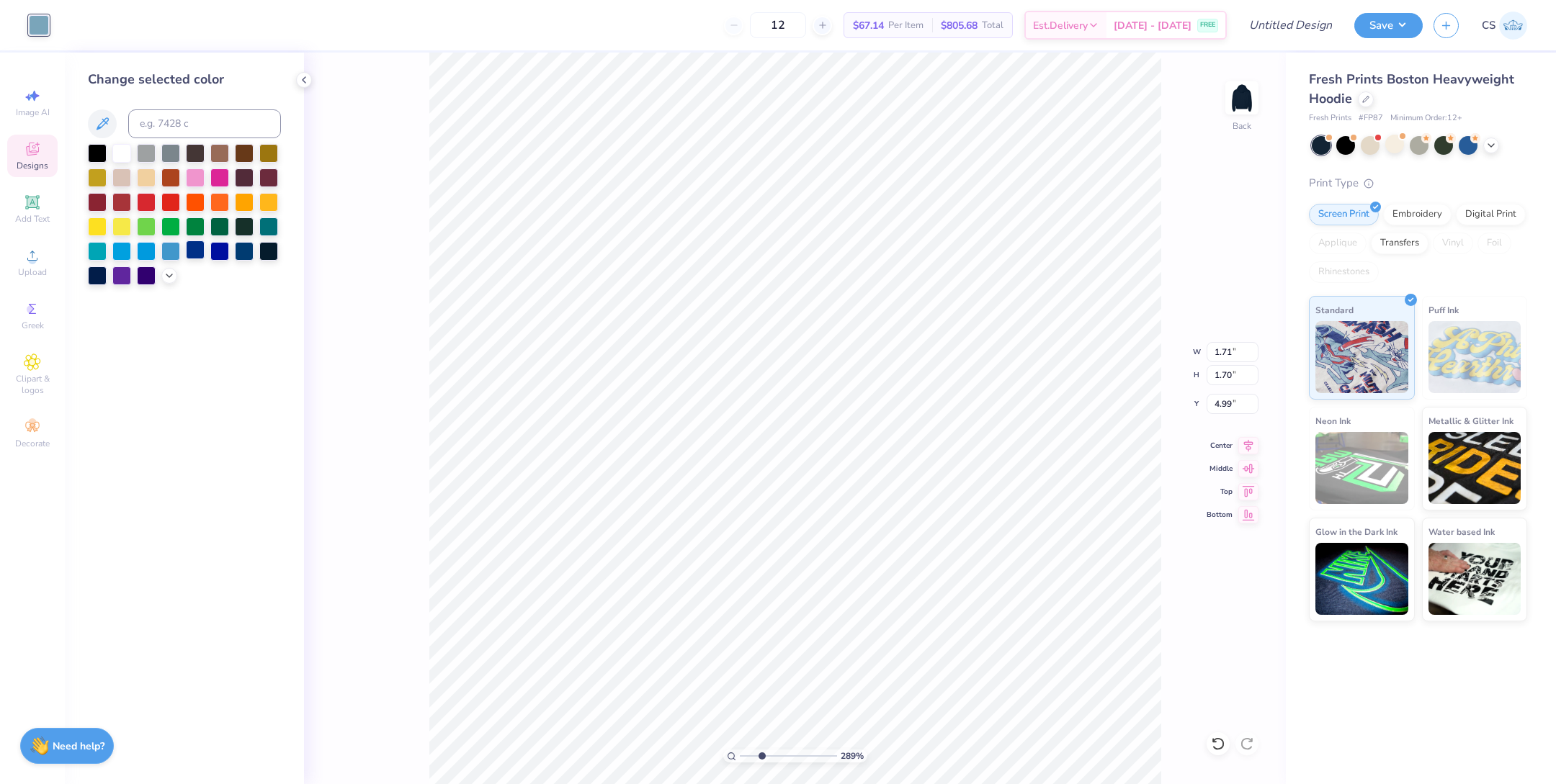
click at [193, 251] on div at bounding box center [196, 250] width 19 height 19
type input "1.15"
type input "1.38"
type input "5.16"
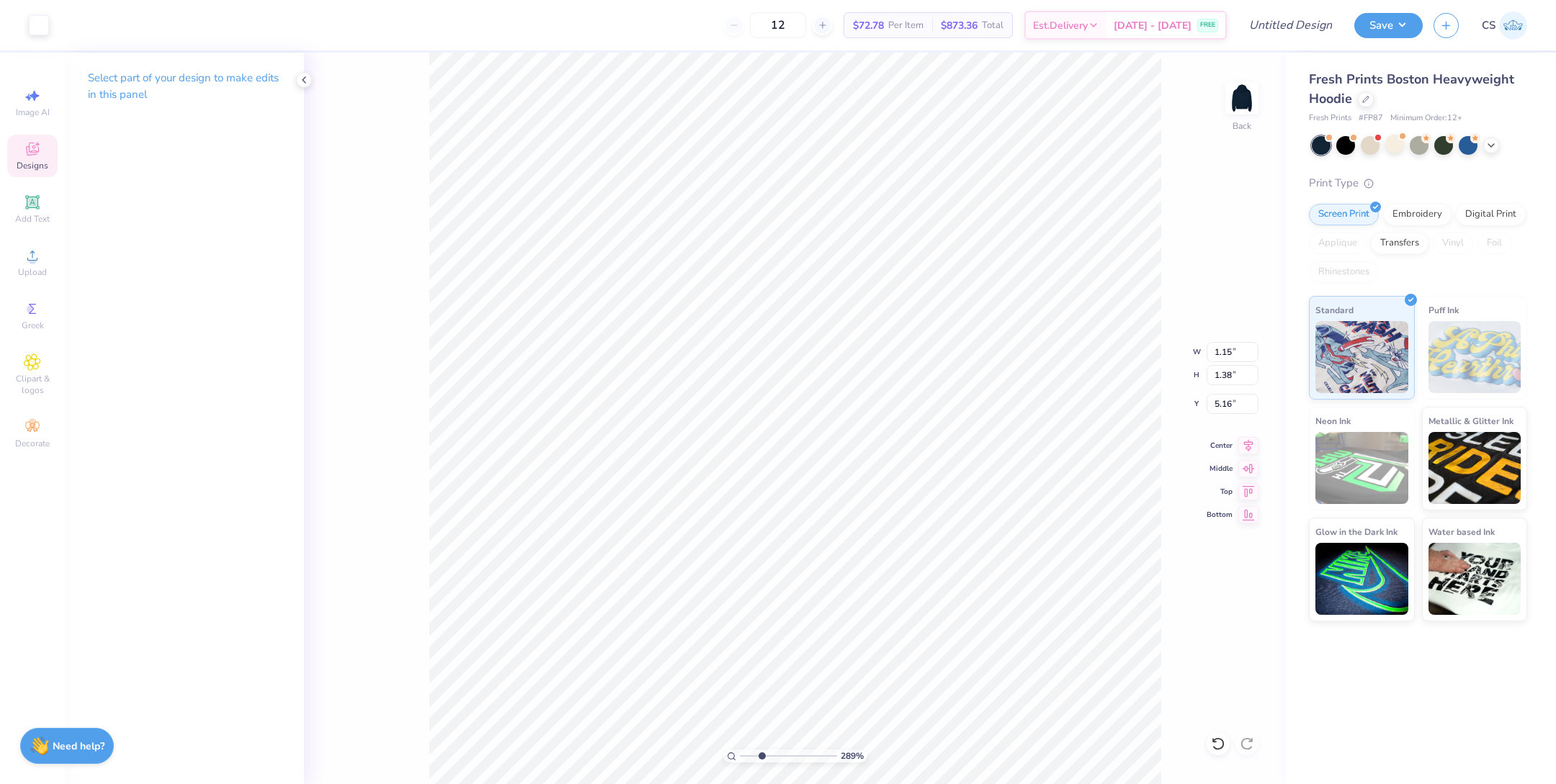
type input "1.45"
type input "1.67"
type input "5.01"
click at [31, 20] on div at bounding box center [39, 24] width 20 height 20
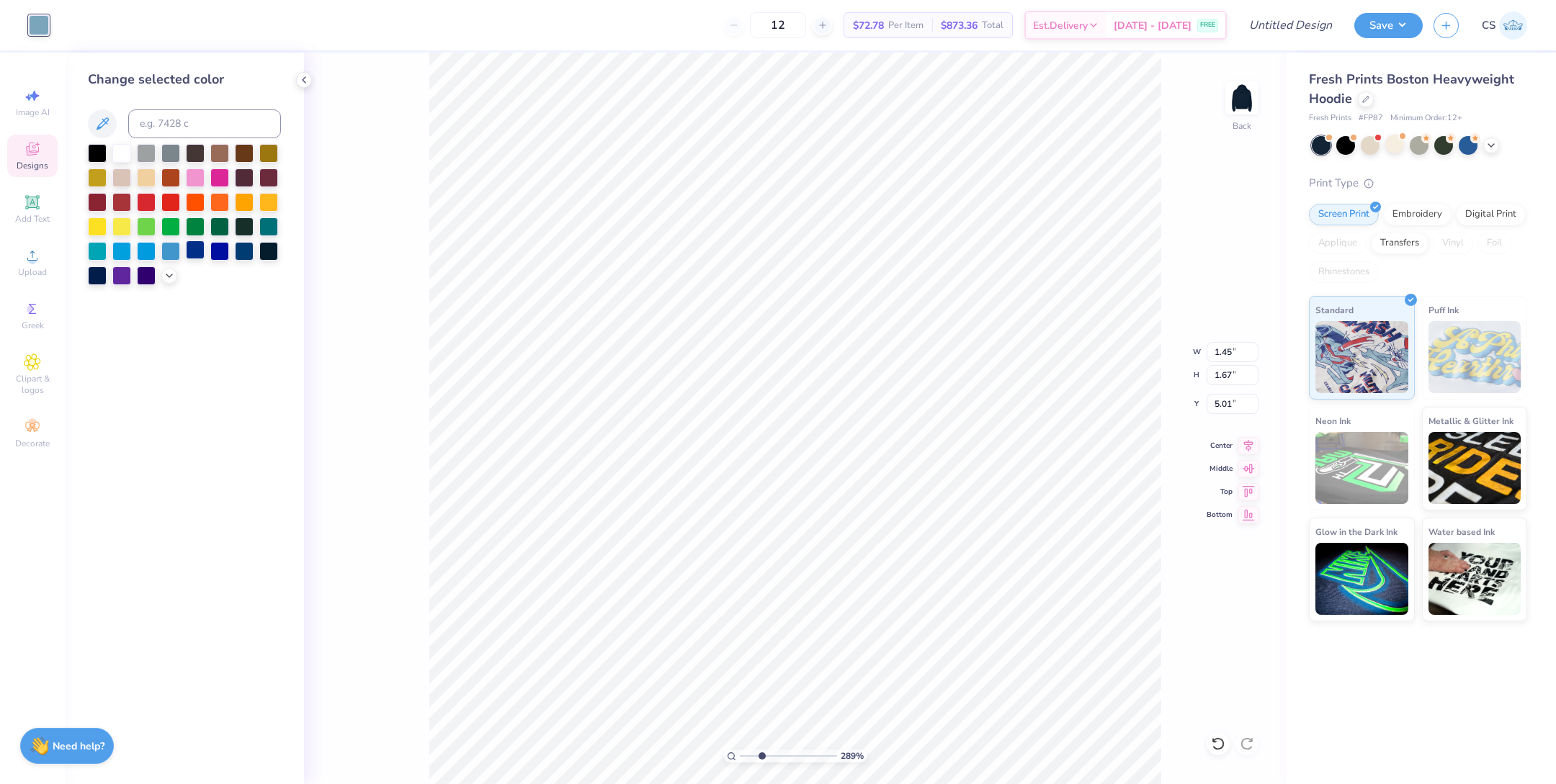
click at [198, 252] on div at bounding box center [196, 250] width 19 height 19
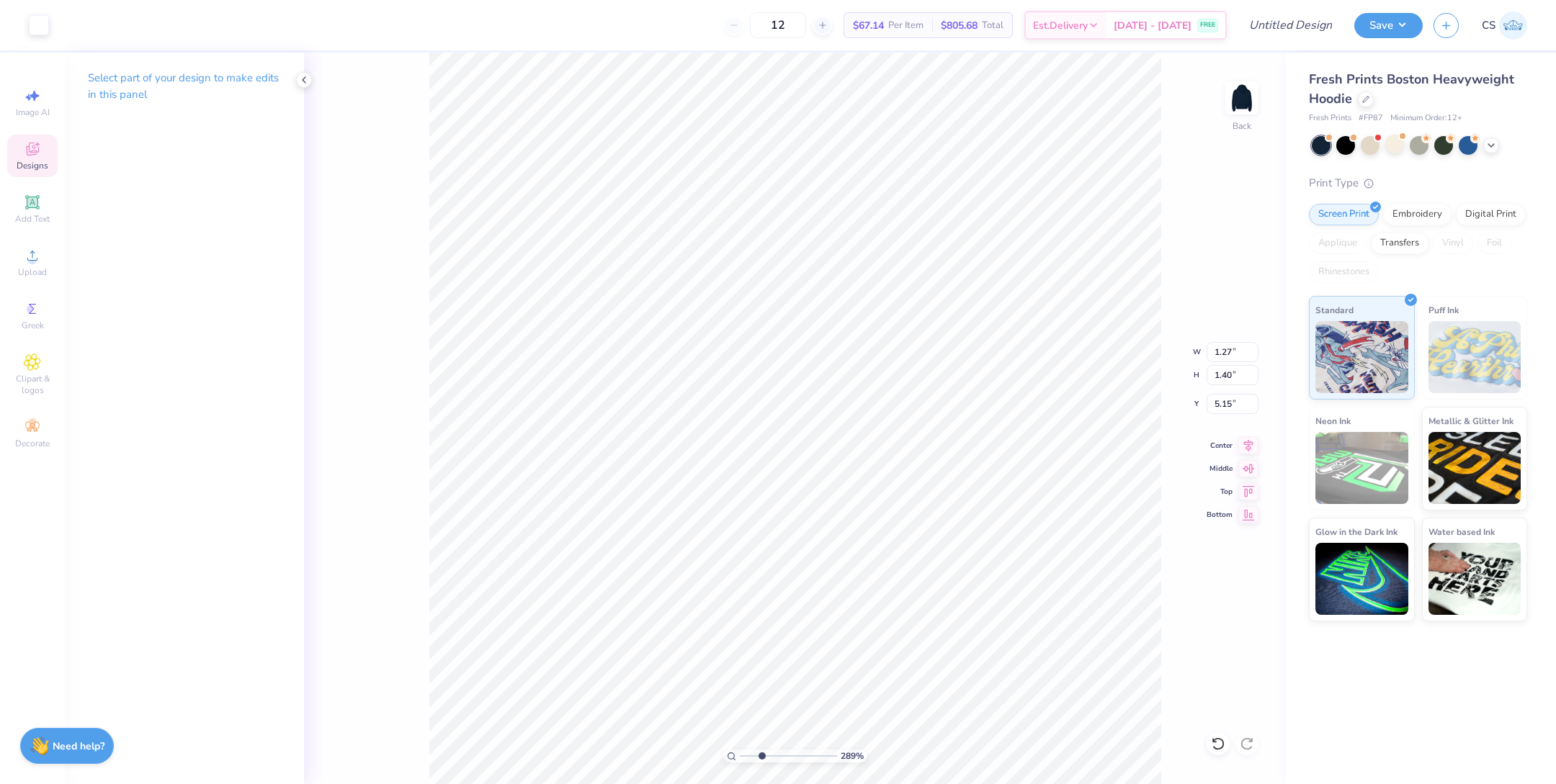
click at [51, 30] on div "Art colors 12 $67.14 Per Item $805.68 Total Est. Delivery [DATE] - [DATE] FREE …" at bounding box center [778, 25] width 1556 height 50
click at [44, 23] on div at bounding box center [39, 24] width 20 height 20
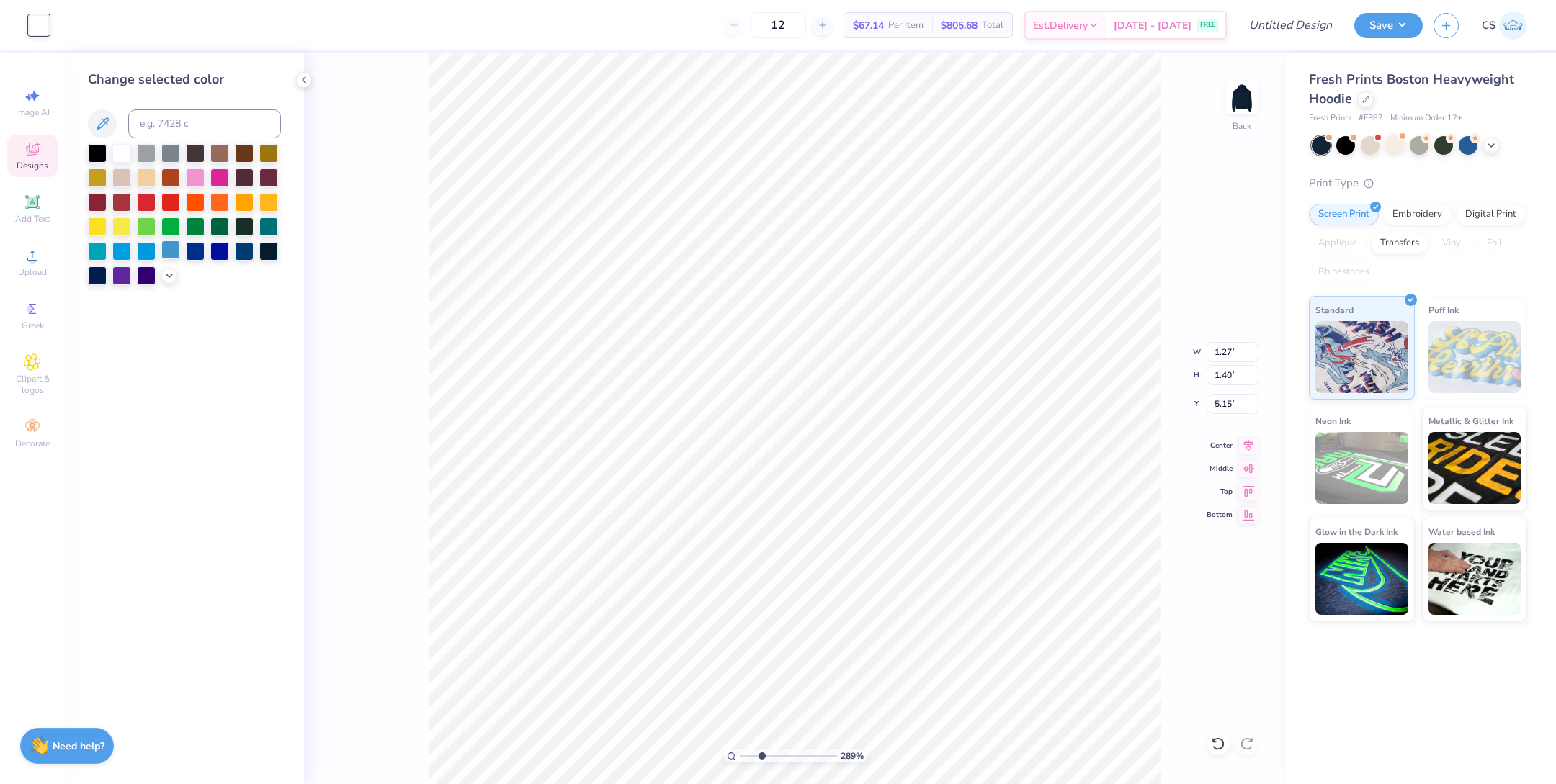
click at [168, 253] on div at bounding box center [171, 250] width 19 height 19
click at [169, 276] on icon at bounding box center [169, 274] width 12 height 12
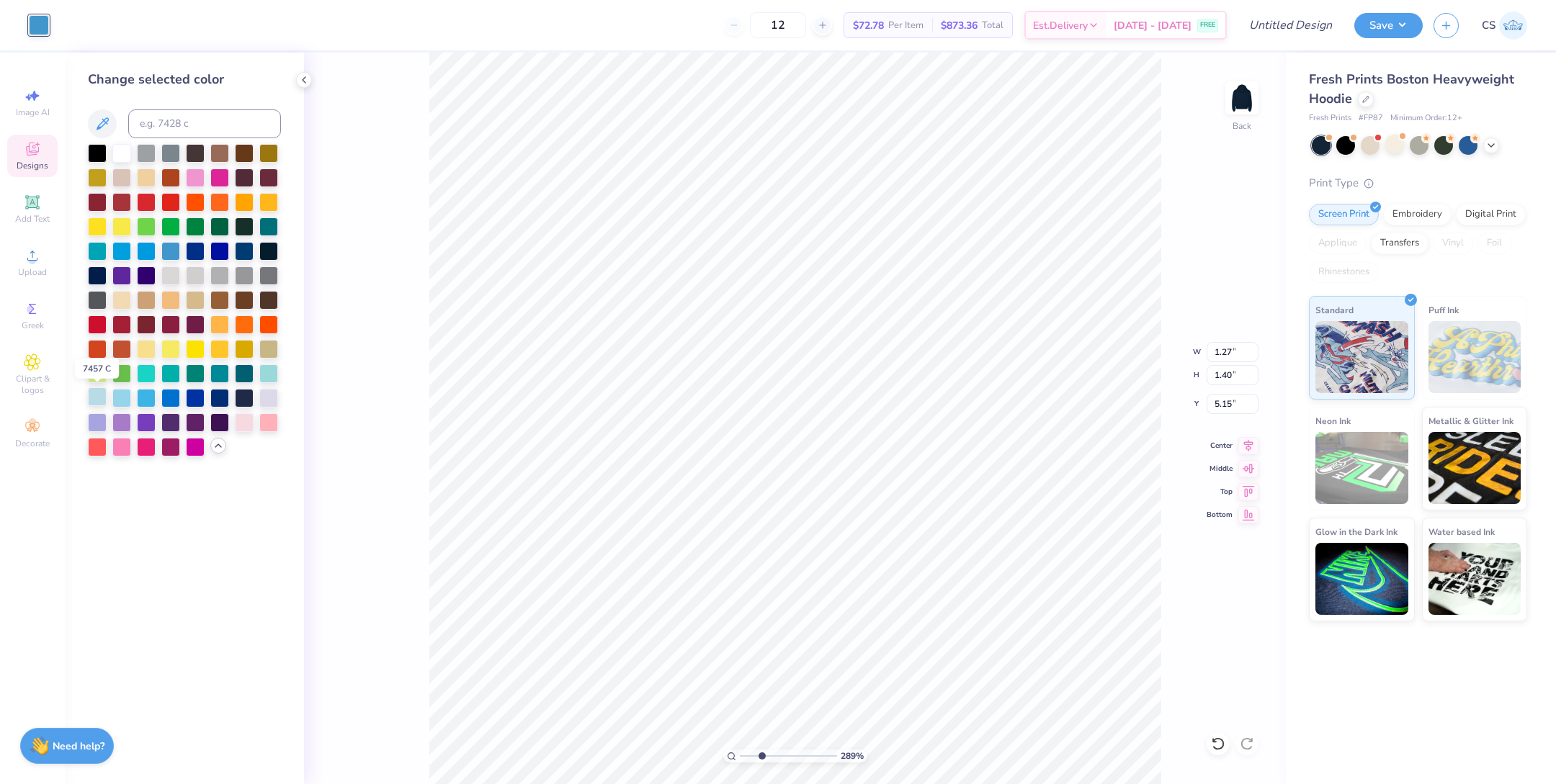
click at [99, 398] on div at bounding box center [97, 397] width 19 height 19
click at [271, 391] on div at bounding box center [269, 397] width 19 height 19
click at [199, 403] on div at bounding box center [196, 397] width 19 height 19
click at [203, 247] on div at bounding box center [196, 250] width 19 height 19
click at [178, 254] on div at bounding box center [171, 250] width 19 height 19
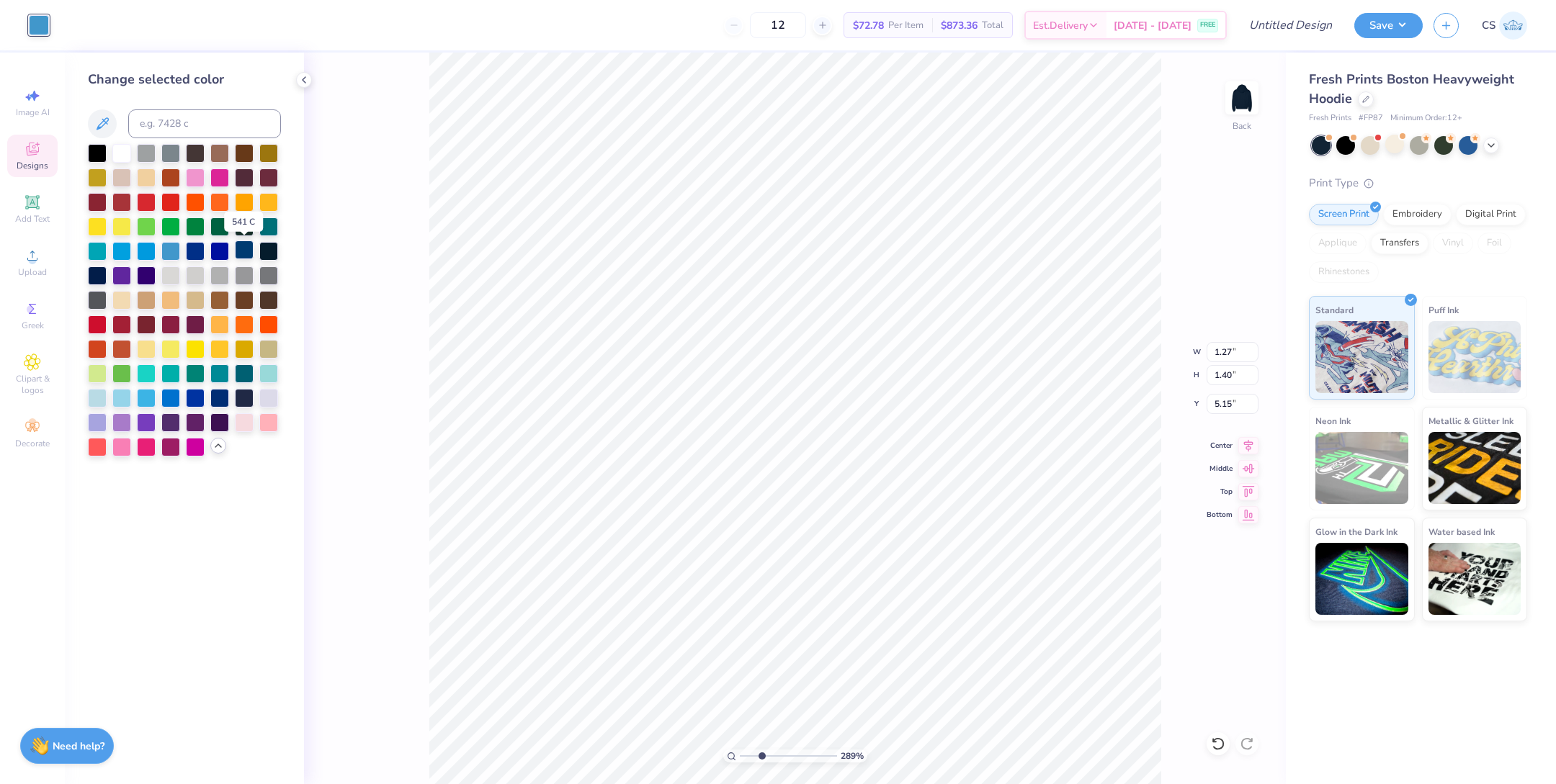
click at [243, 255] on div at bounding box center [244, 250] width 19 height 19
click at [196, 249] on div at bounding box center [196, 250] width 19 height 19
click at [202, 275] on div at bounding box center [196, 274] width 19 height 19
click at [269, 278] on div at bounding box center [269, 274] width 19 height 19
click at [121, 399] on div at bounding box center [122, 397] width 19 height 19
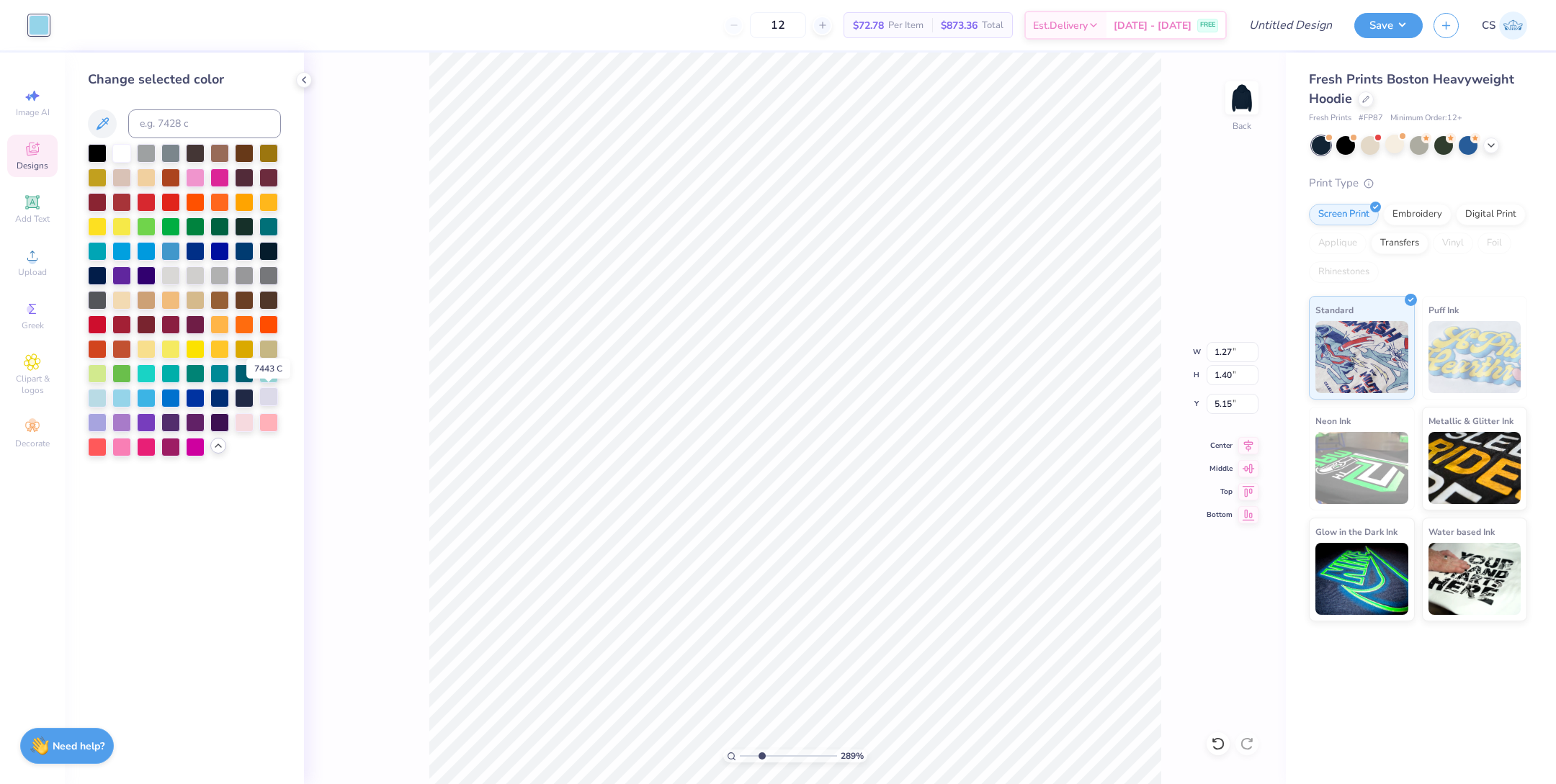
click at [273, 395] on div at bounding box center [269, 397] width 19 height 19
click at [122, 148] on div at bounding box center [122, 152] width 19 height 19
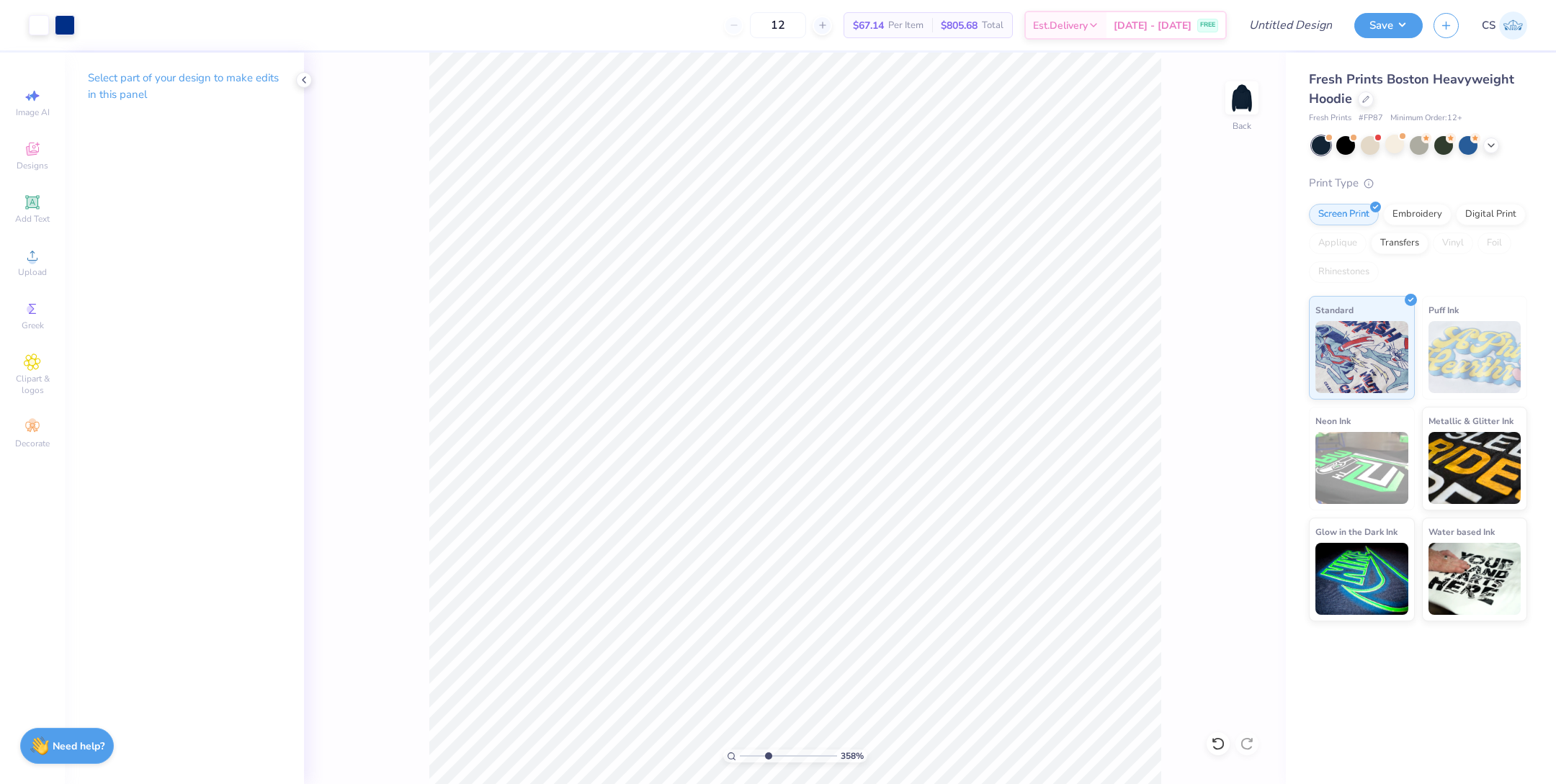
drag, startPoint x: 756, startPoint y: 753, endPoint x: 768, endPoint y: 753, distance: 12.0
type input "3.58"
click at [768, 753] on input "range" at bounding box center [788, 756] width 97 height 13
type input "4.94"
type input "4.93"
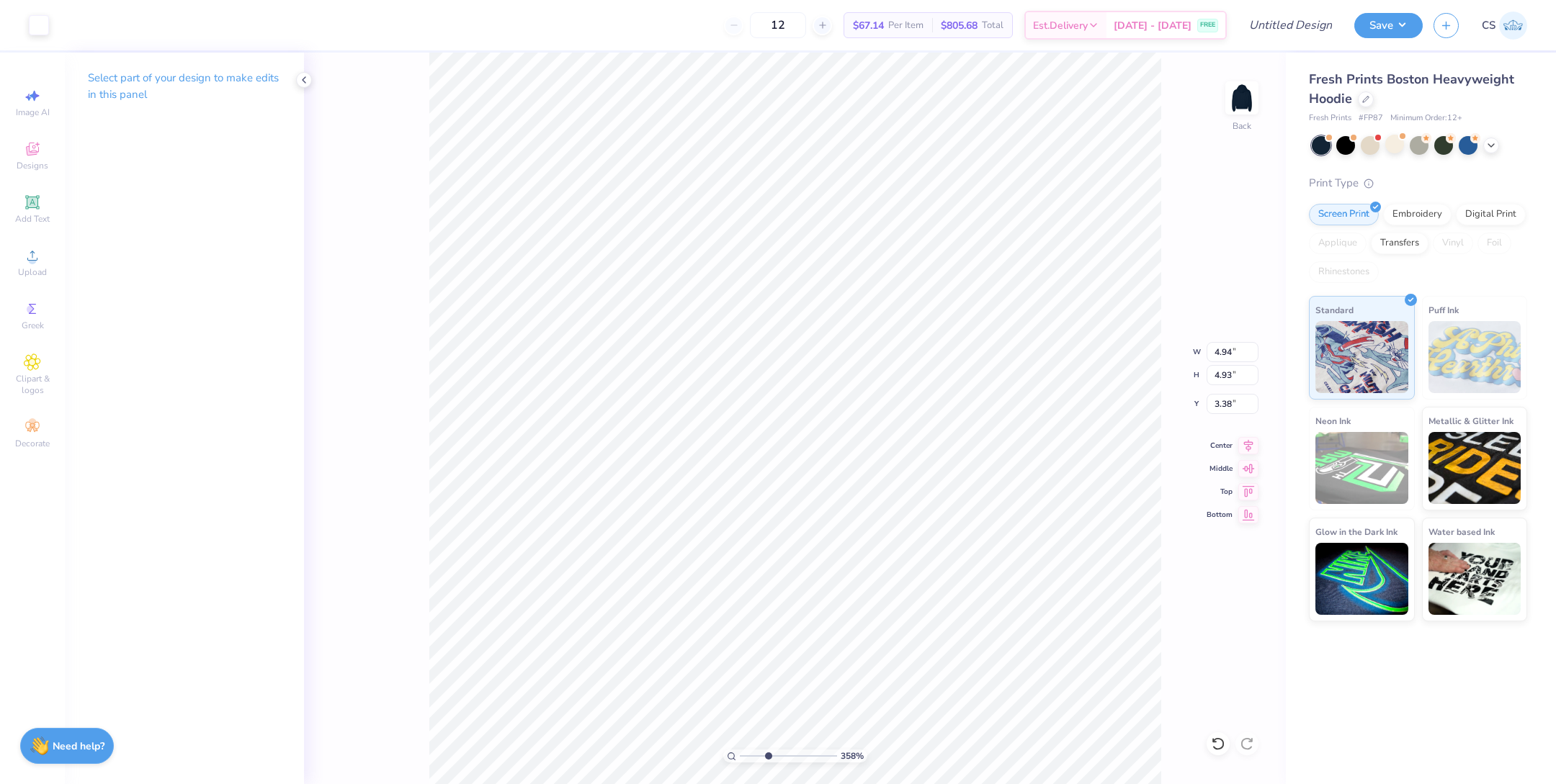
type input "3.38"
drag, startPoint x: 769, startPoint y: 756, endPoint x: 756, endPoint y: 753, distance: 13.3
type input "2.45"
click at [756, 753] on input "range" at bounding box center [788, 756] width 97 height 13
type input "6.75"
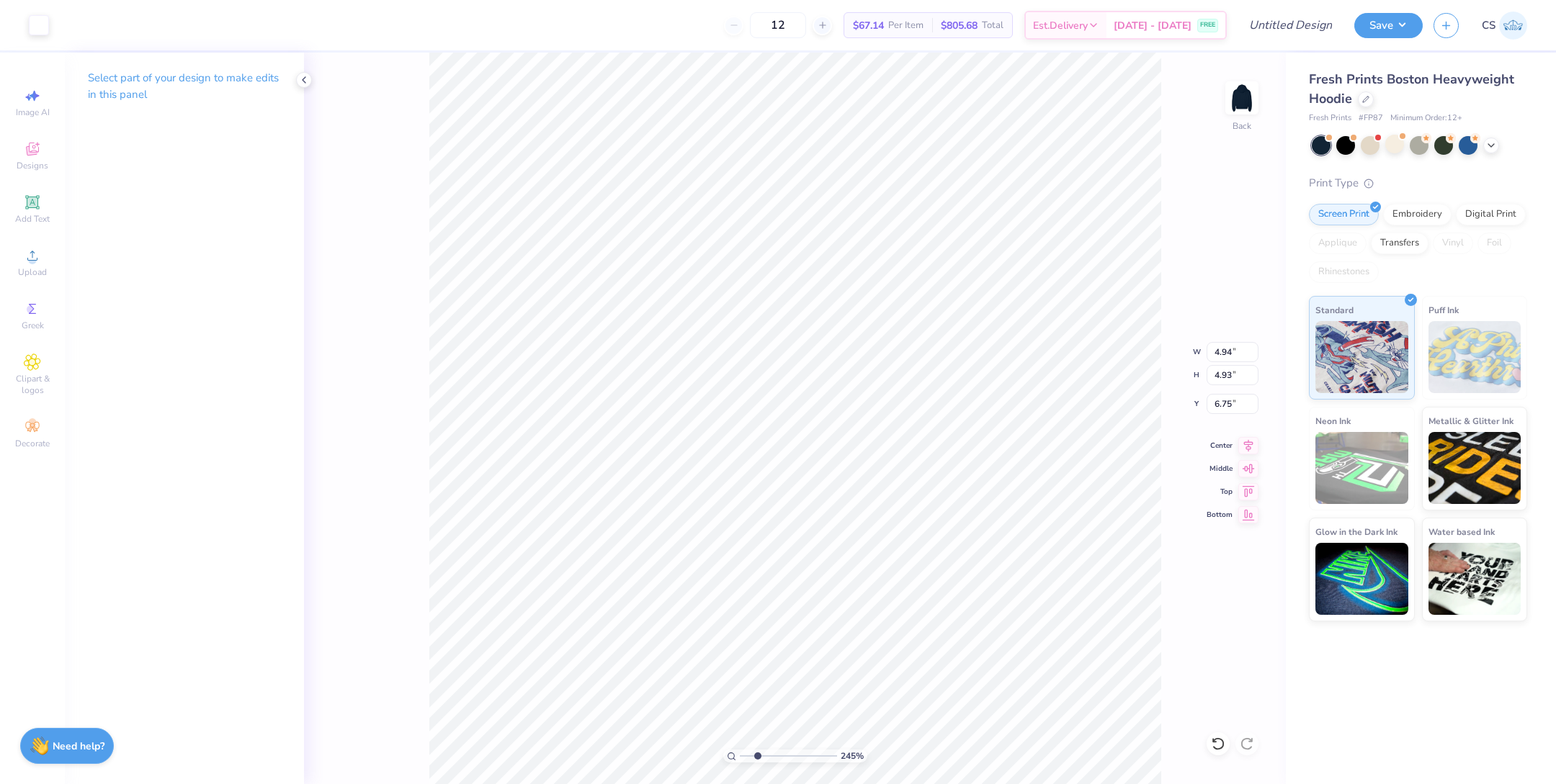
type input "2.11"
type input "9.58"
type input "4.94"
type input "4.93"
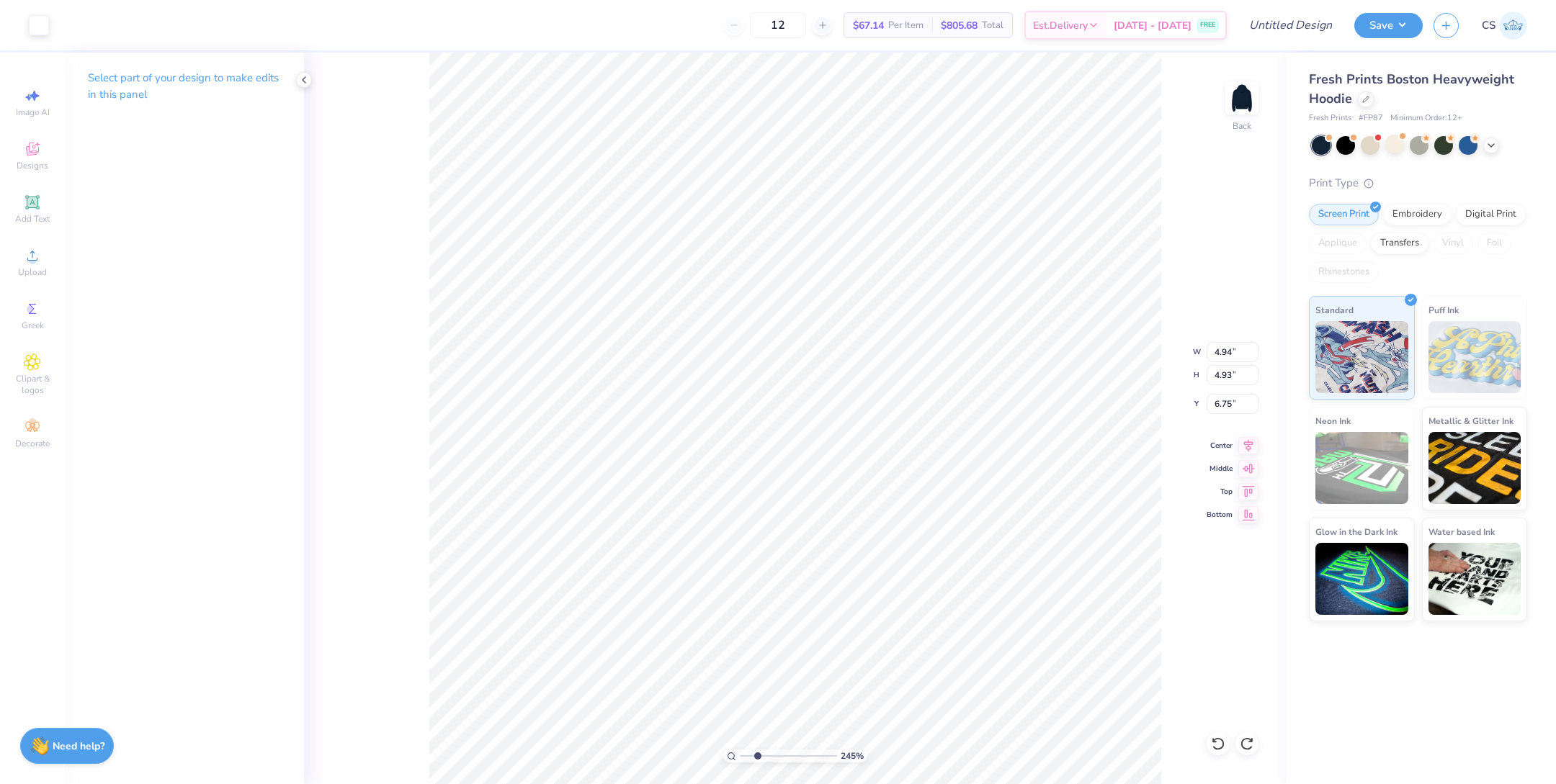
type input "3.38"
drag, startPoint x: 759, startPoint y: 758, endPoint x: 751, endPoint y: 757, distance: 8.1
type input "1.89"
click at [751, 757] on input "range" at bounding box center [788, 756] width 97 height 13
click at [47, 24] on div at bounding box center [39, 24] width 20 height 20
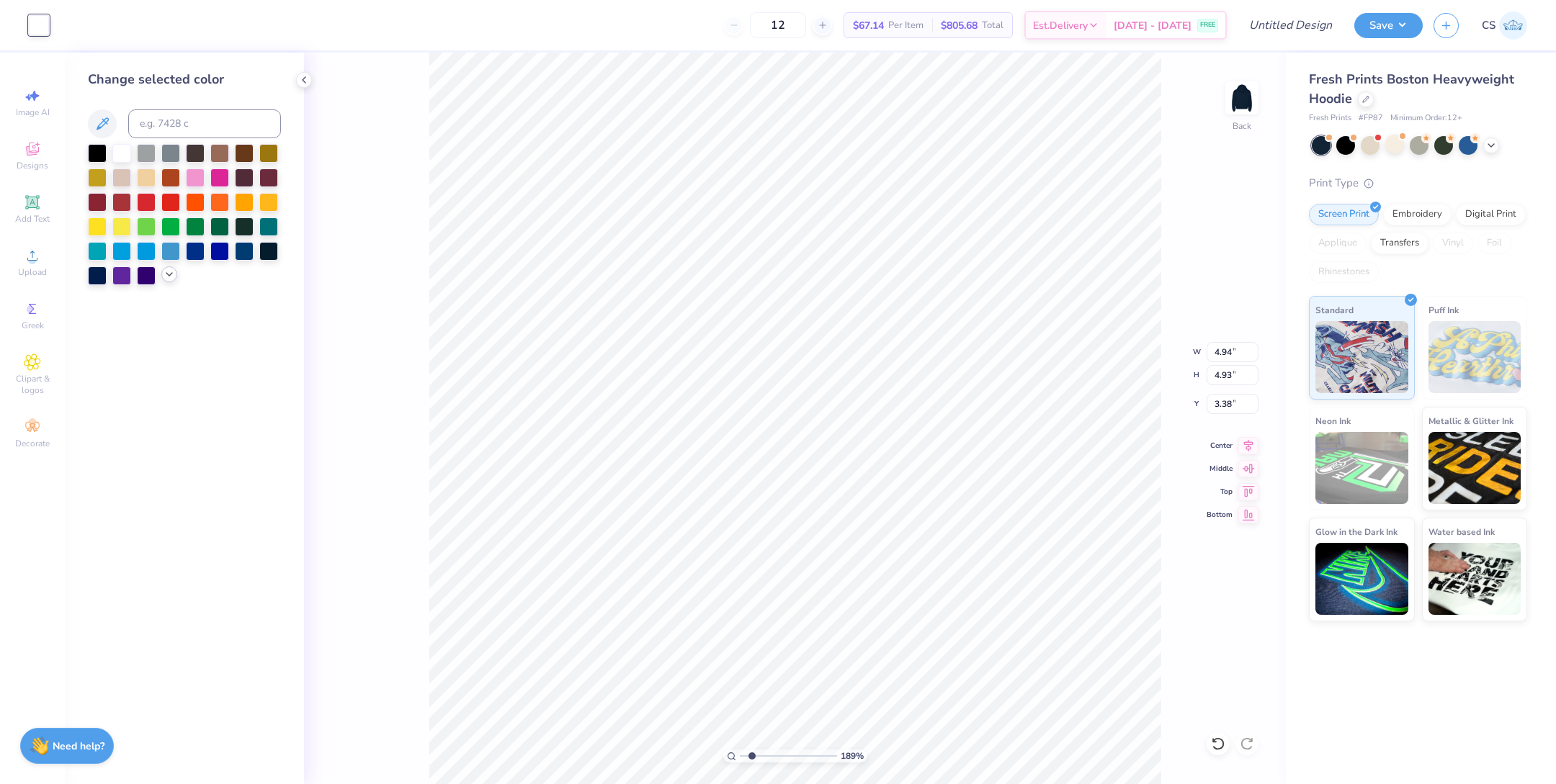
click at [166, 276] on icon at bounding box center [169, 274] width 12 height 12
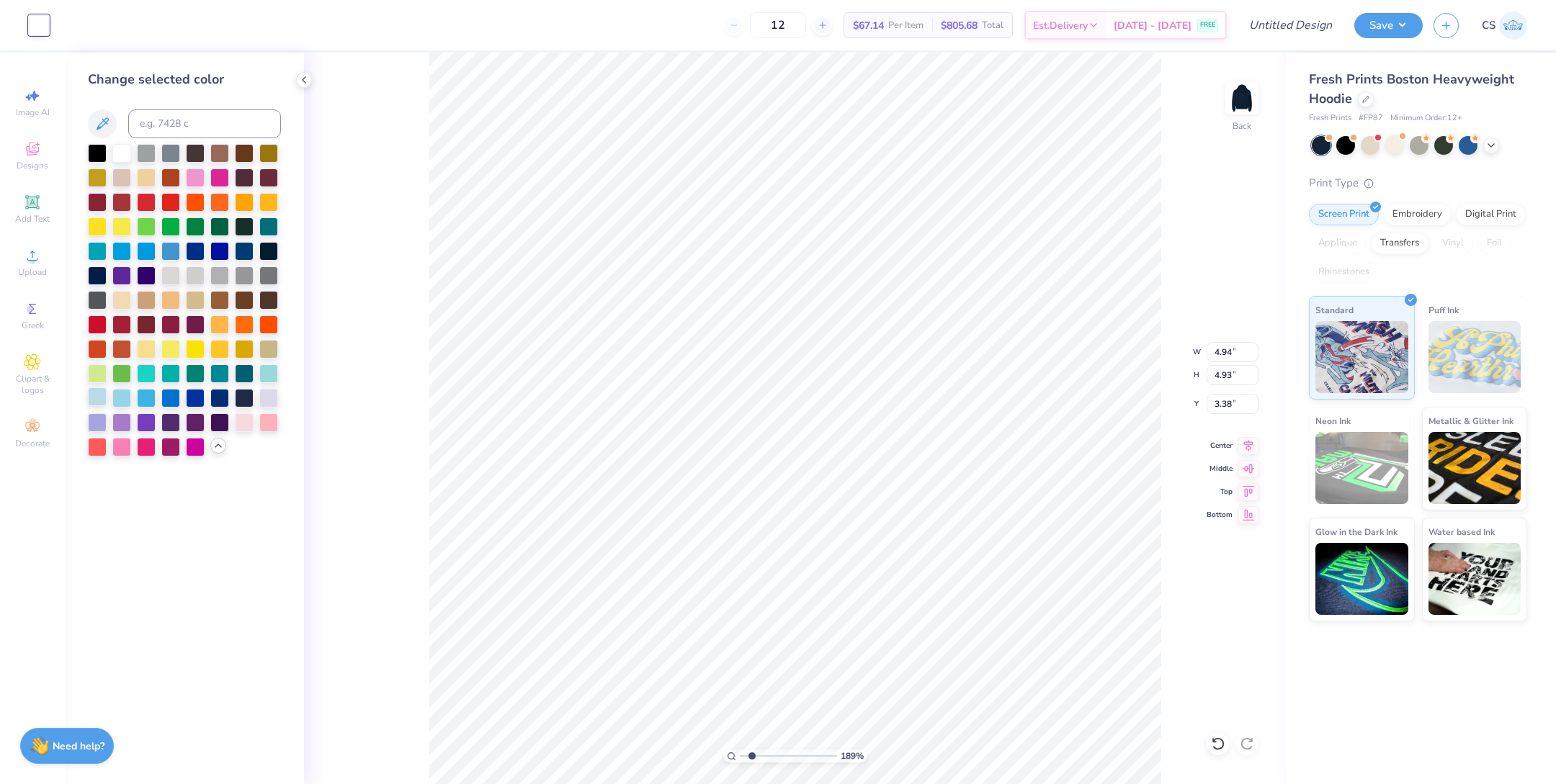
click at [100, 401] on div at bounding box center [97, 397] width 19 height 19
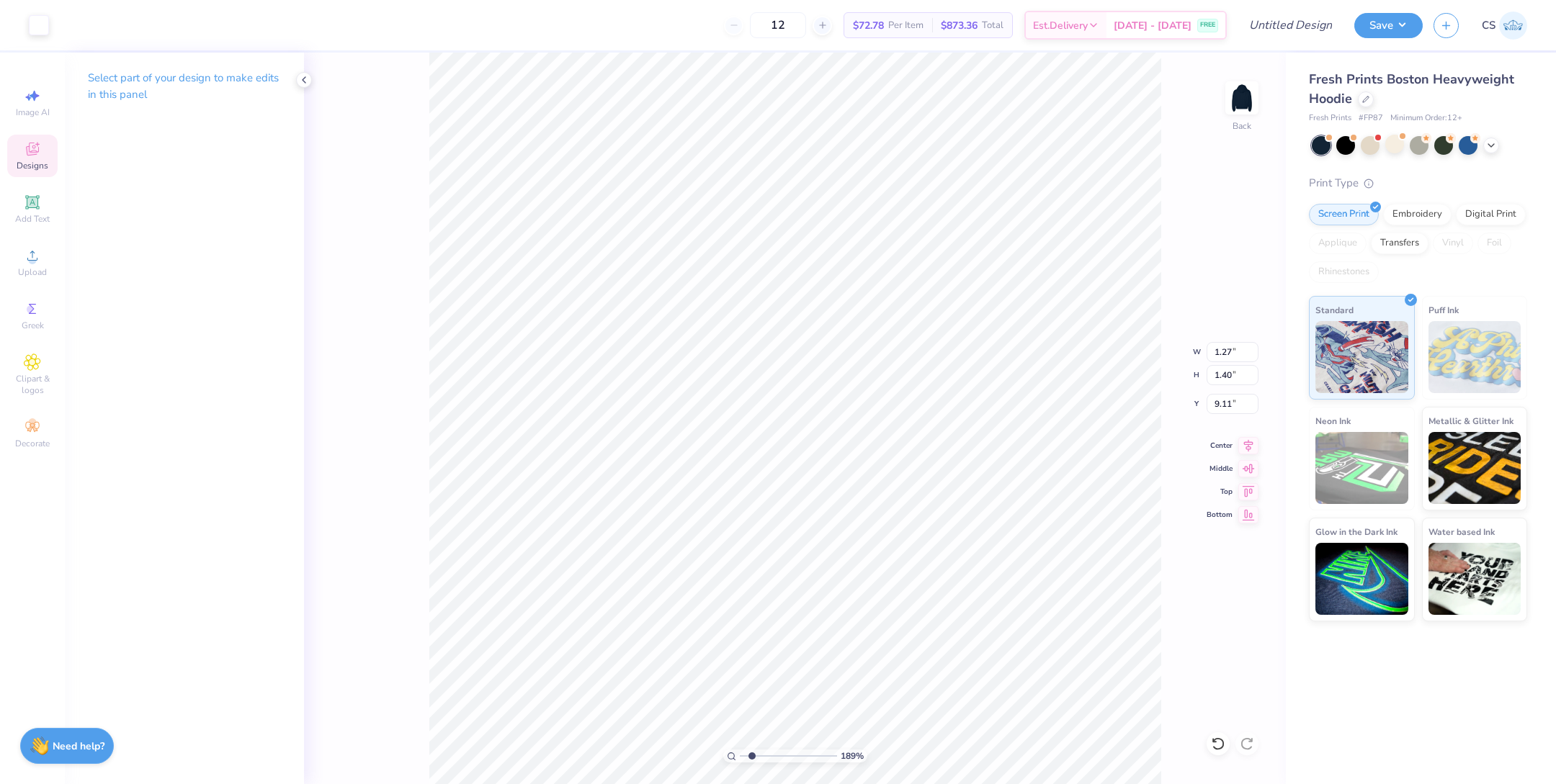
type input "9.11"
type input "1.71"
type input "1.70"
type input "9.11"
type input "1.27"
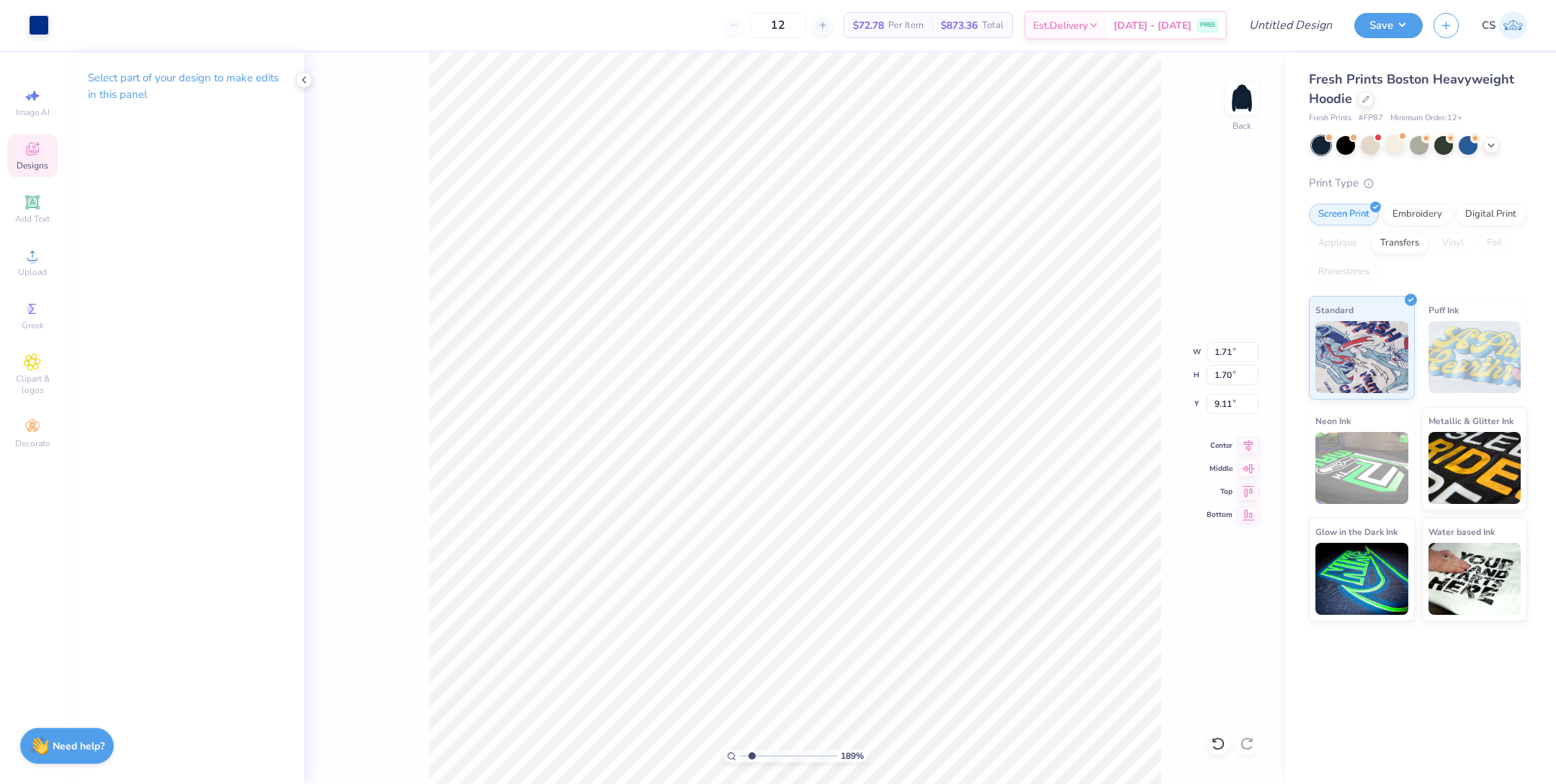
type input "1.40"
type input "5.14"
type input "1.15"
type input "1.38"
type input "8.42"
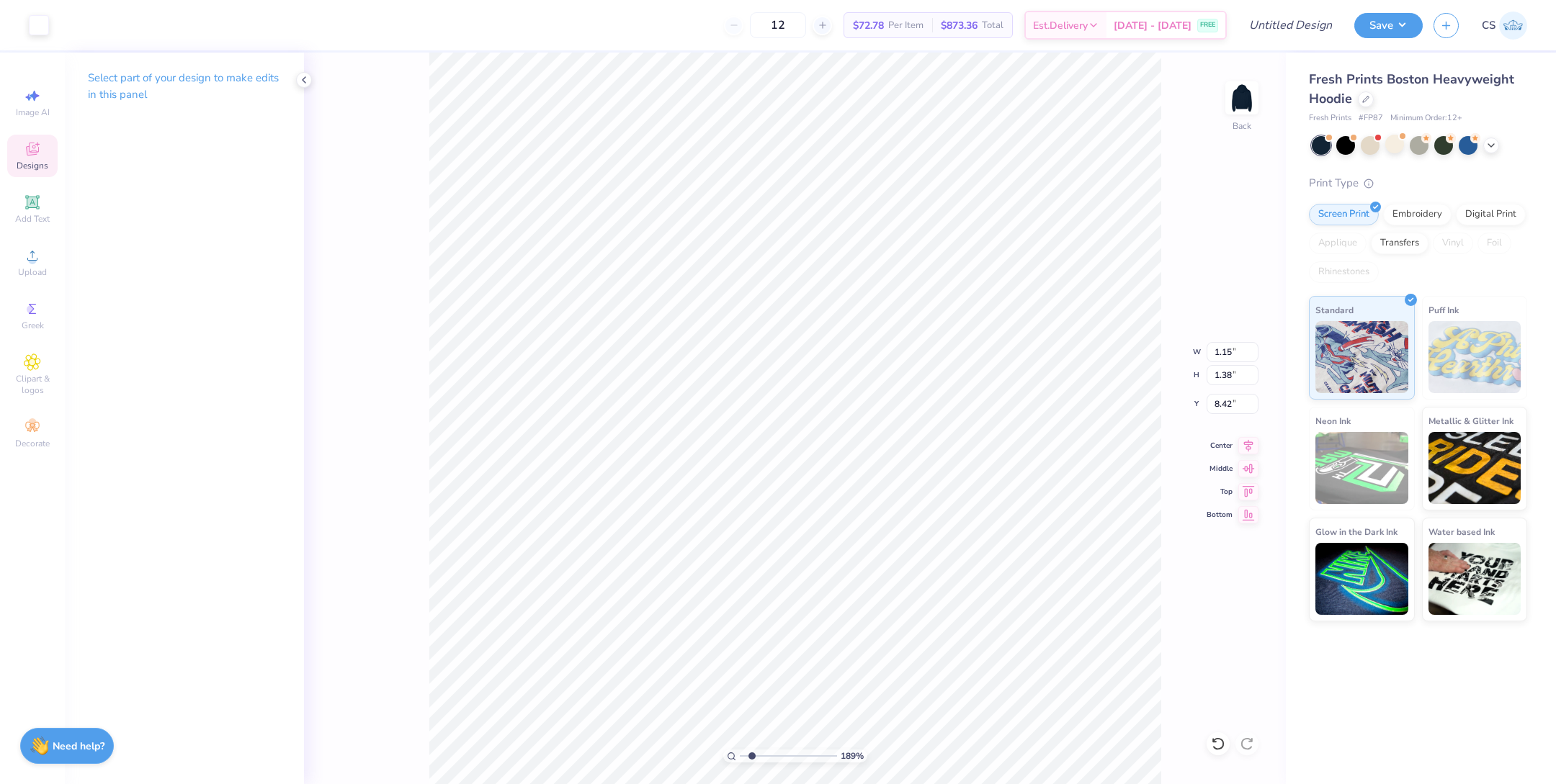
type input "1.45"
type input "1.67"
type input "5.01"
type input "1.15"
type input "1.38"
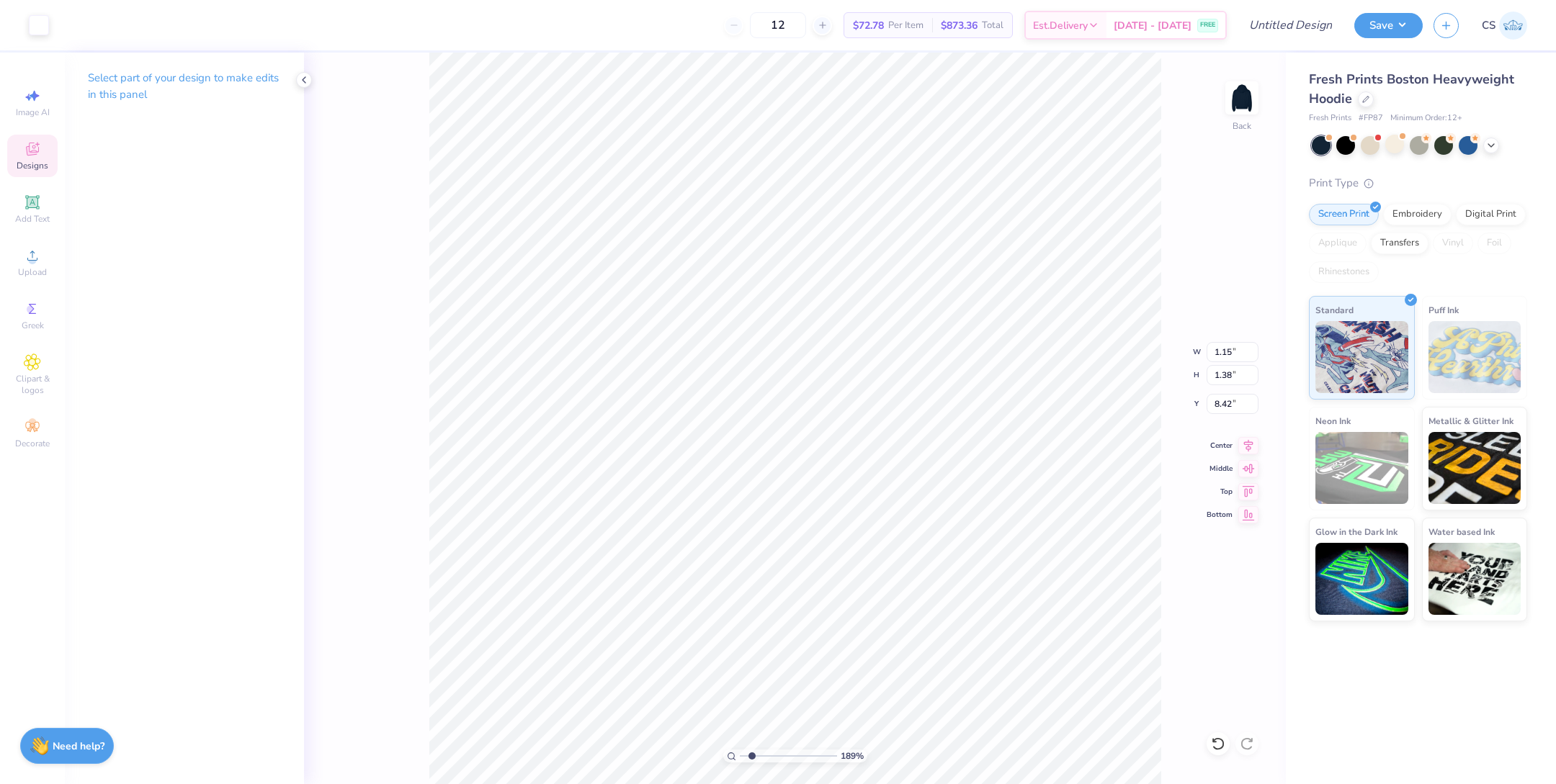
type input "11.62"
type input "1.45"
type input "1.67"
type input "5.49"
type input "1.15"
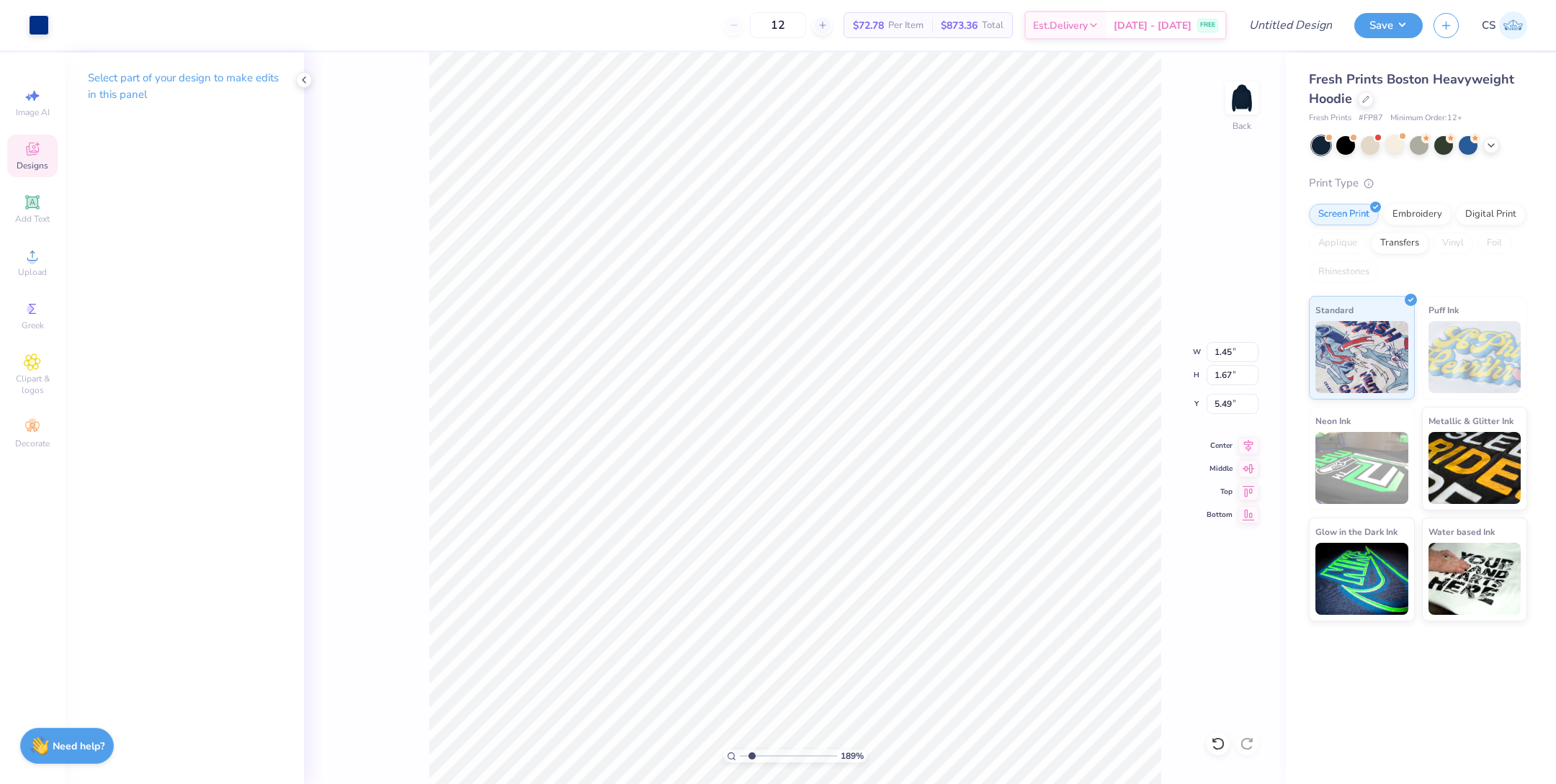
type input "1.38"
type input "5.16"
click at [31, 28] on div at bounding box center [39, 24] width 20 height 20
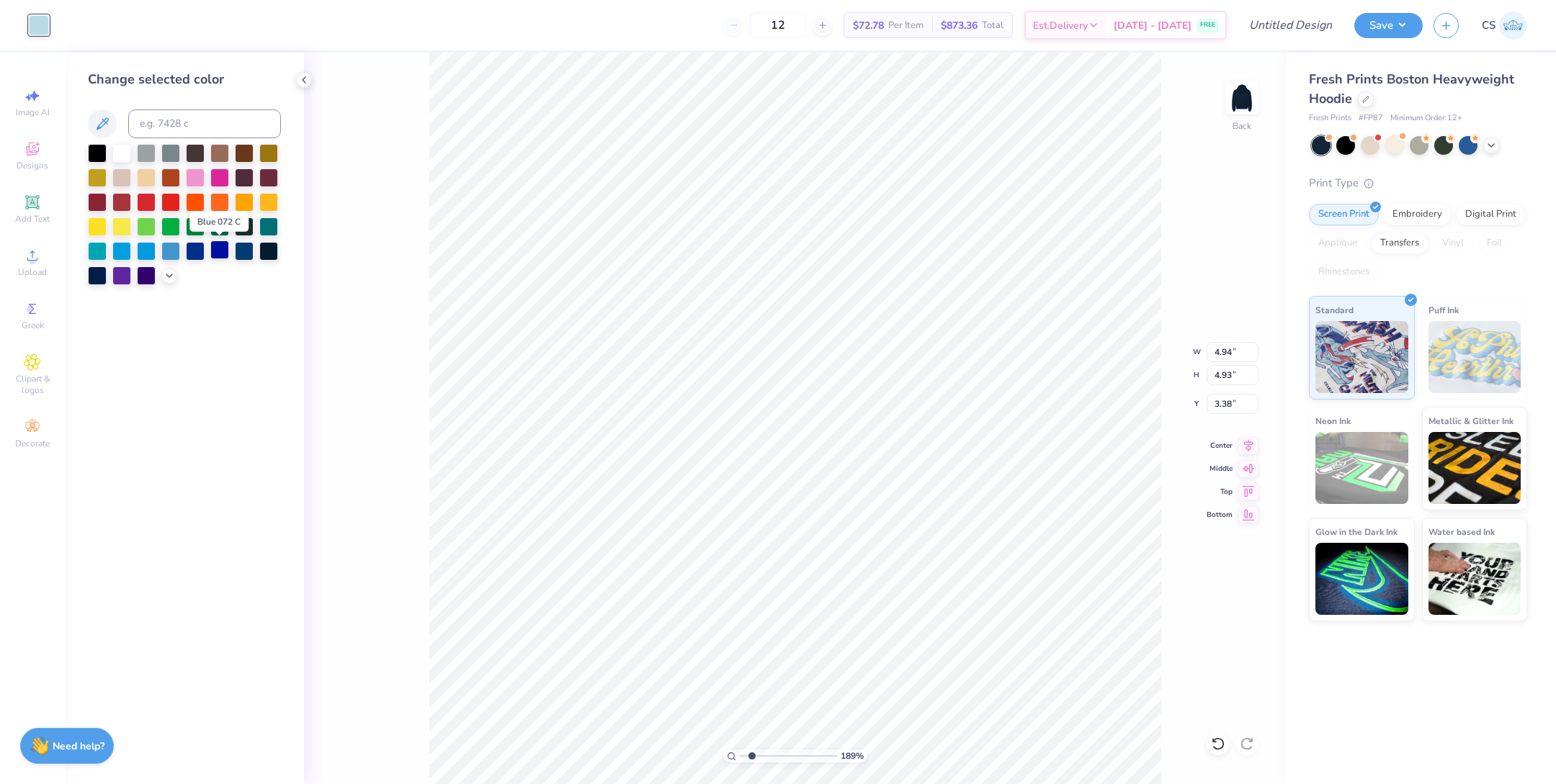
click at [217, 255] on div at bounding box center [220, 250] width 19 height 19
click at [198, 249] on div at bounding box center [196, 250] width 19 height 19
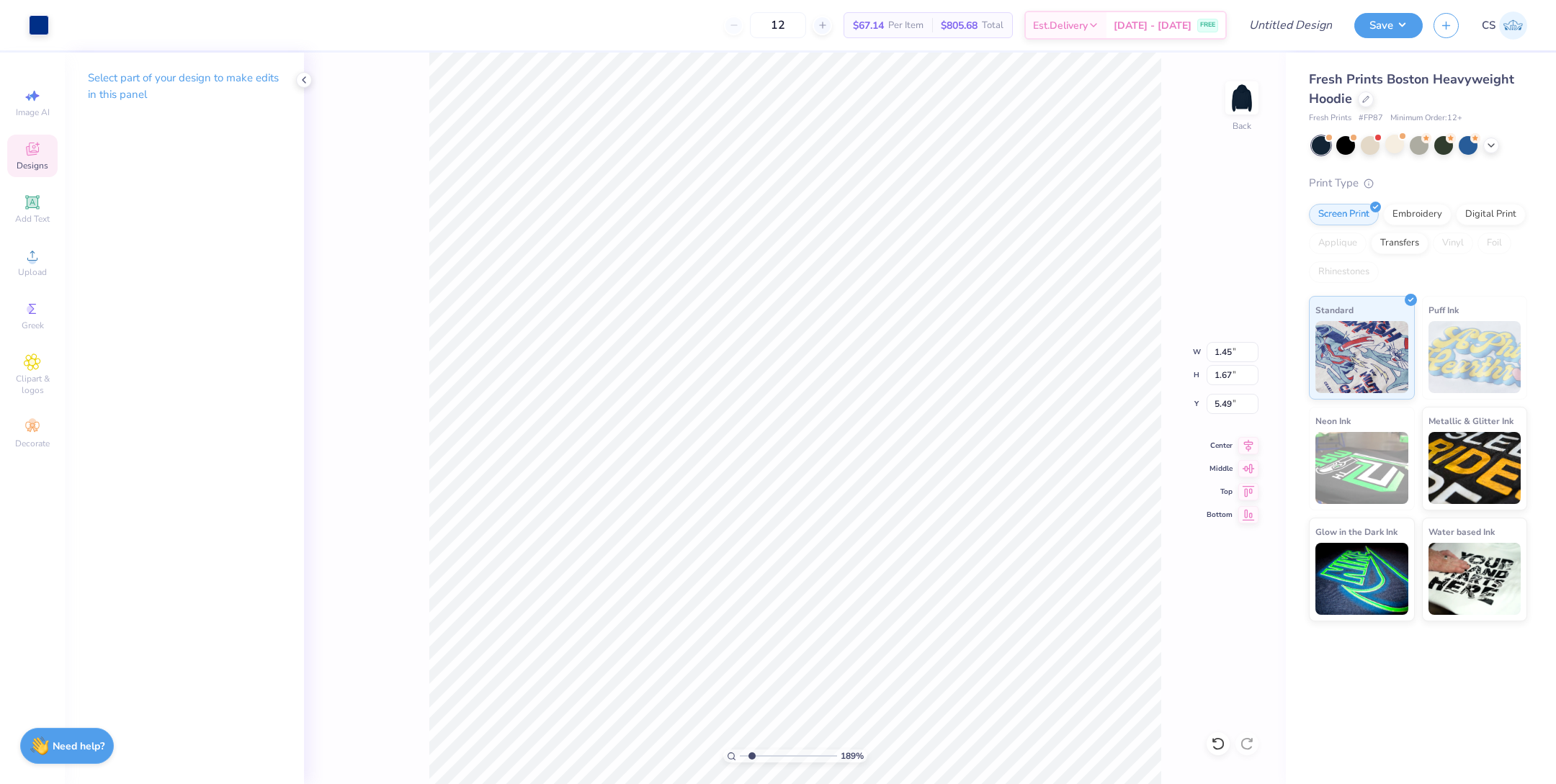
type input "9.11"
type input "9.70"
drag, startPoint x: 753, startPoint y: 756, endPoint x: 716, endPoint y: 756, distance: 37.0
type input "1"
click at [740, 756] on input "range" at bounding box center [788, 756] width 97 height 13
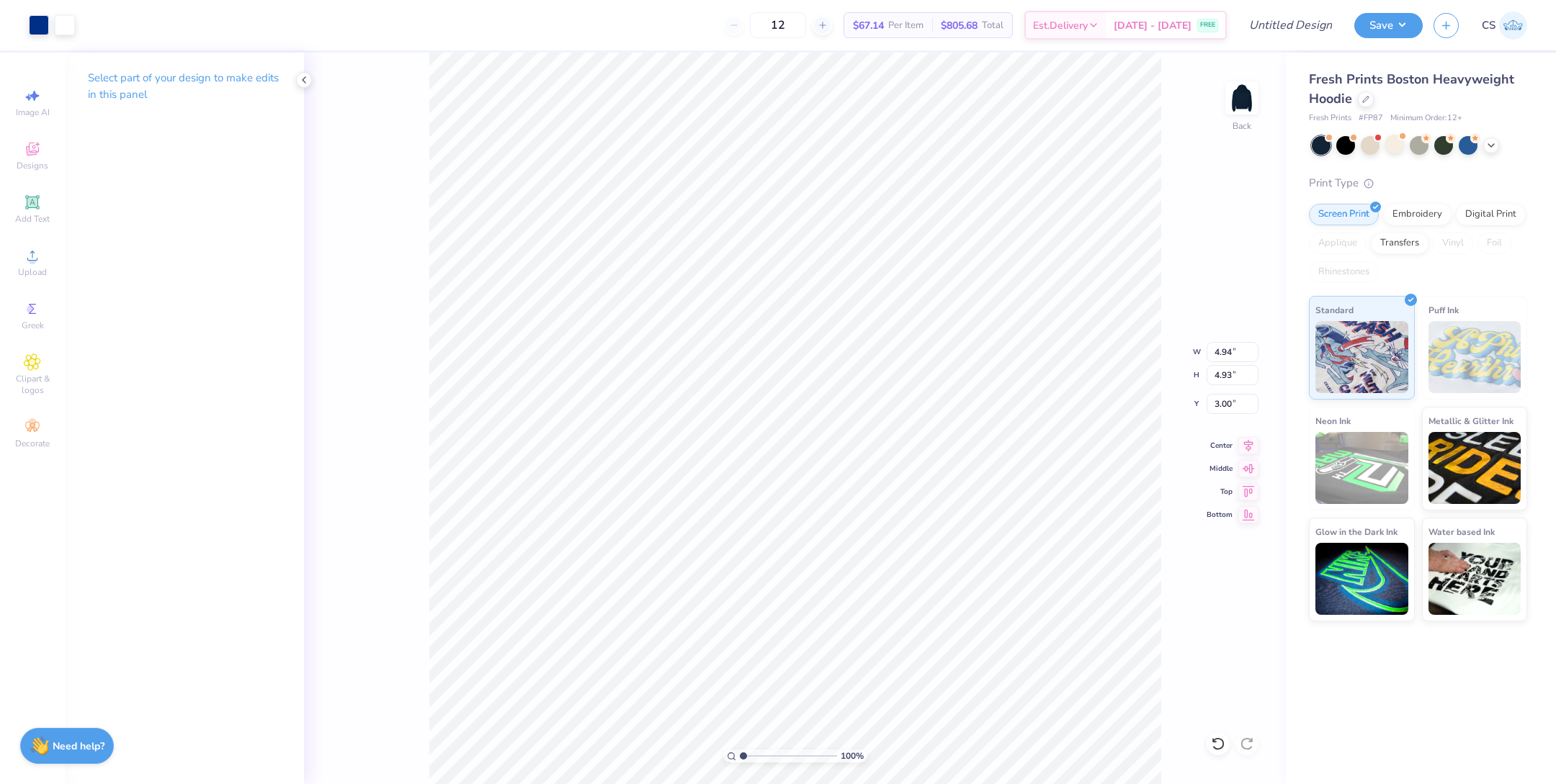
type input "3.00"
drag, startPoint x: 748, startPoint y: 759, endPoint x: 756, endPoint y: 759, distance: 8.0
click at [756, 759] on input "range" at bounding box center [788, 756] width 97 height 13
drag, startPoint x: 766, startPoint y: 756, endPoint x: 735, endPoint y: 759, distance: 31.1
type input "1"
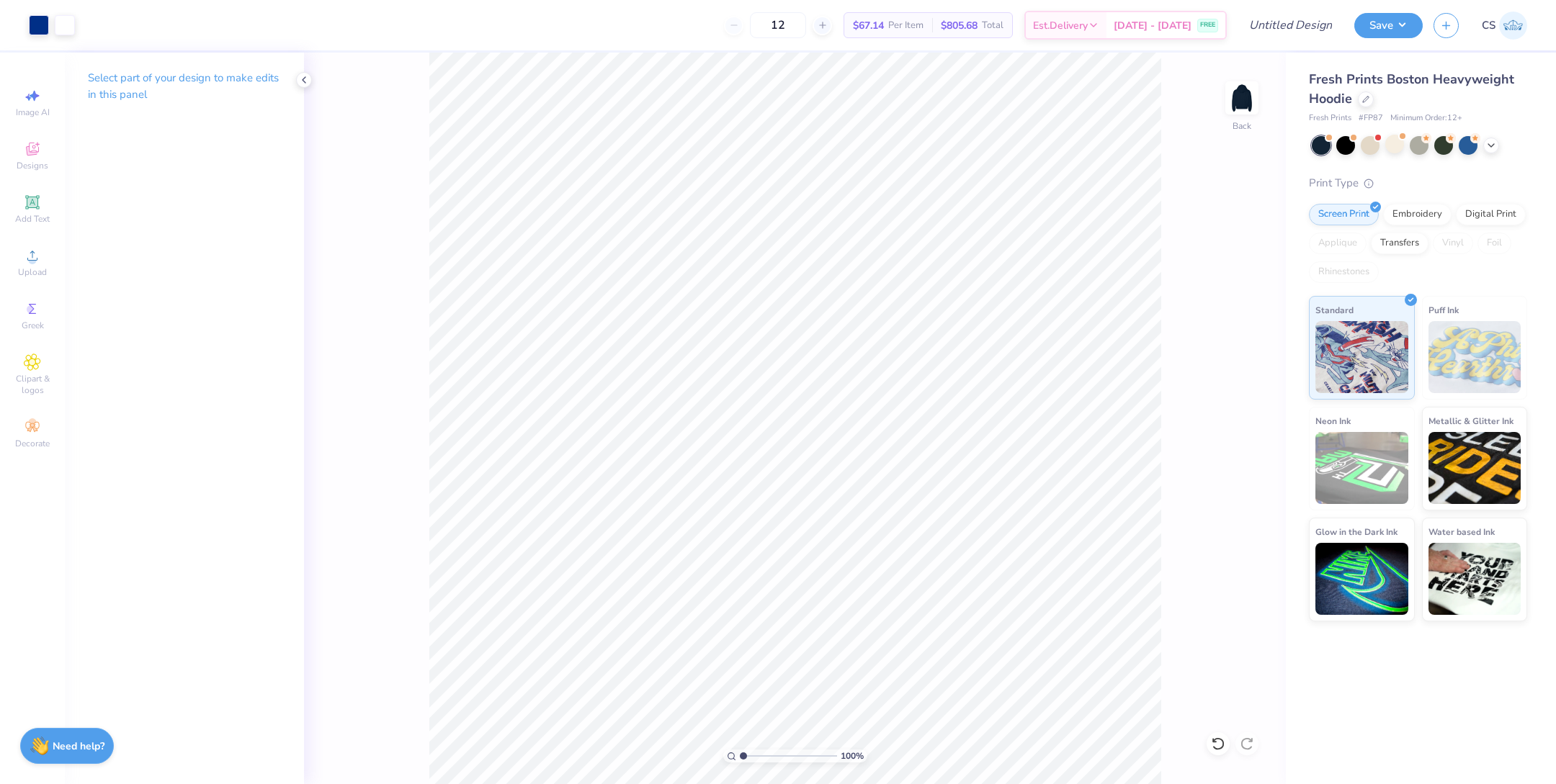
click at [740, 759] on input "range" at bounding box center [788, 756] width 97 height 13
type input "9.97"
type input "1.15"
type input "1.38"
type input "9.99"
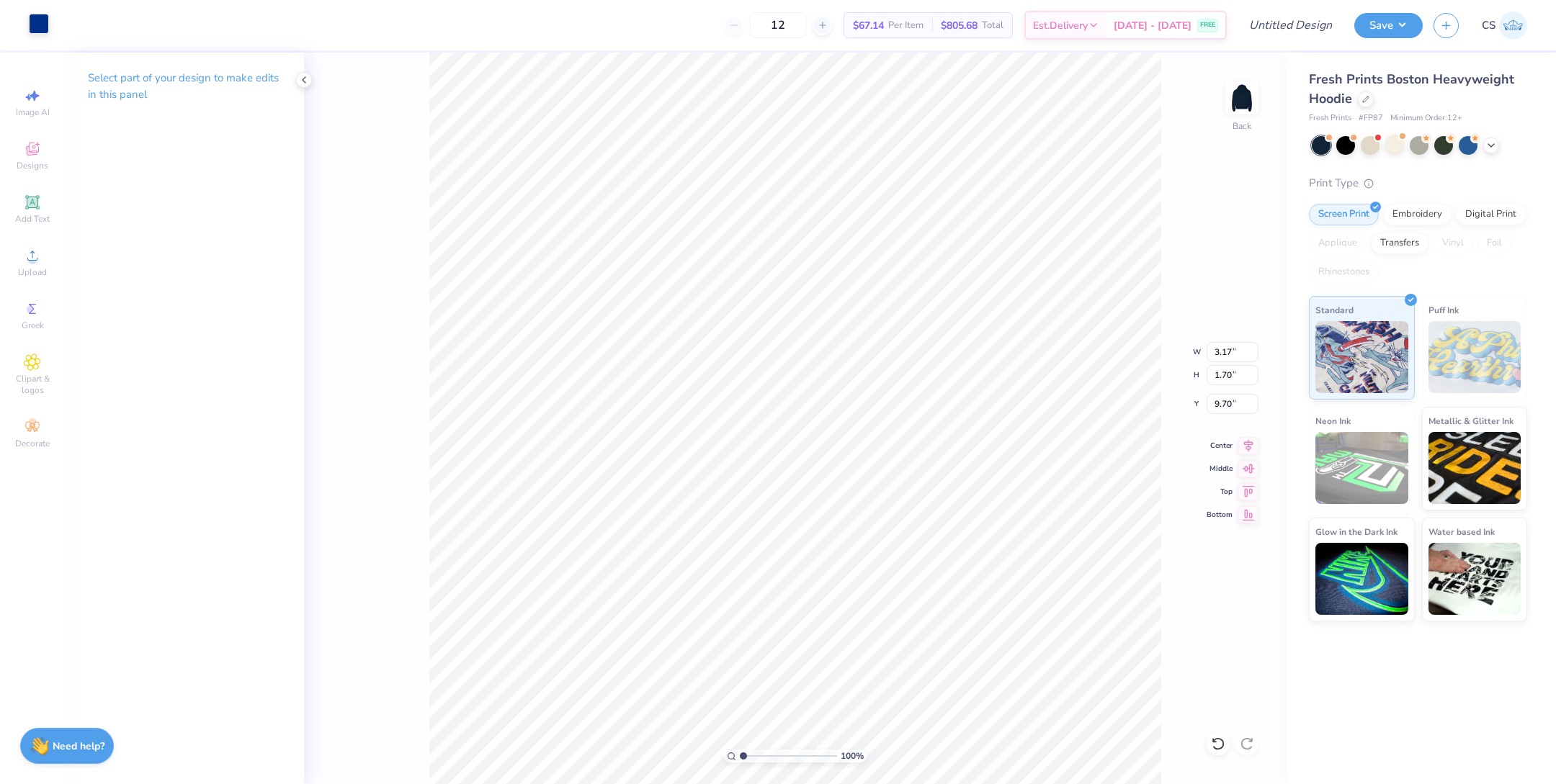
click at [33, 23] on div at bounding box center [39, 24] width 20 height 20
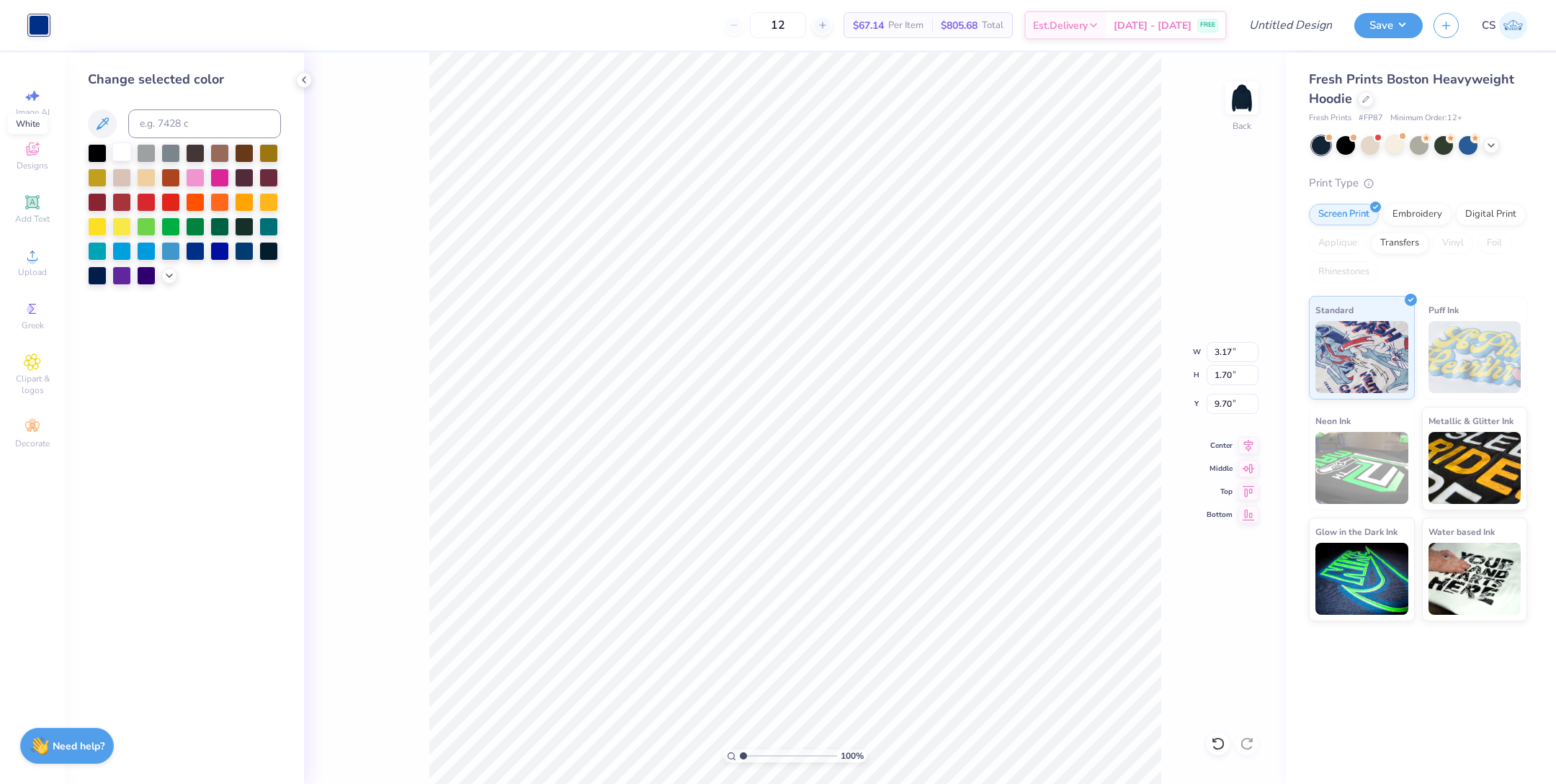
click at [117, 158] on div at bounding box center [122, 152] width 19 height 19
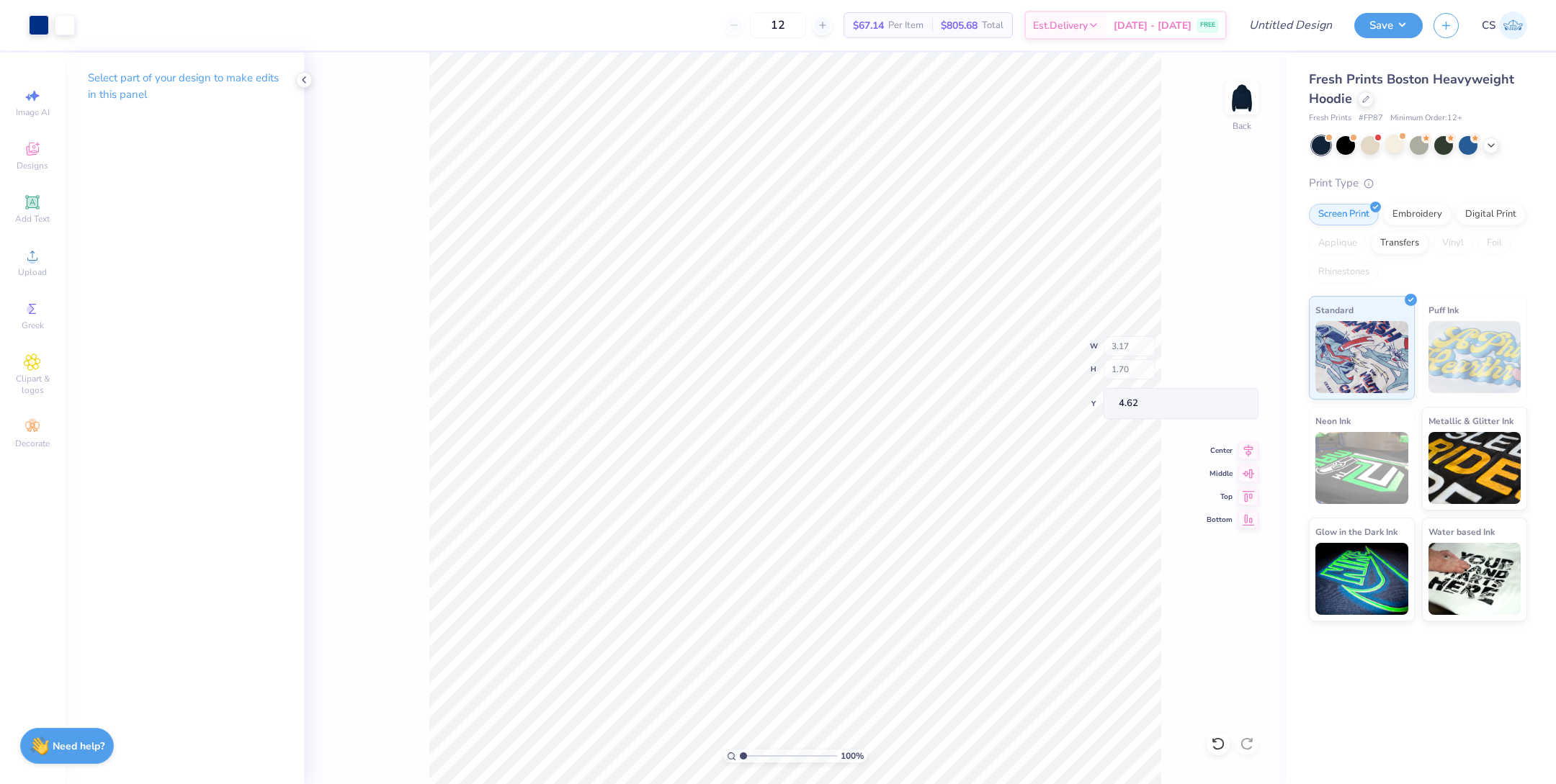
type input "4.62"
type input "3.19"
click at [764, 753] on input "range" at bounding box center [788, 756] width 97 height 13
type input "5.42"
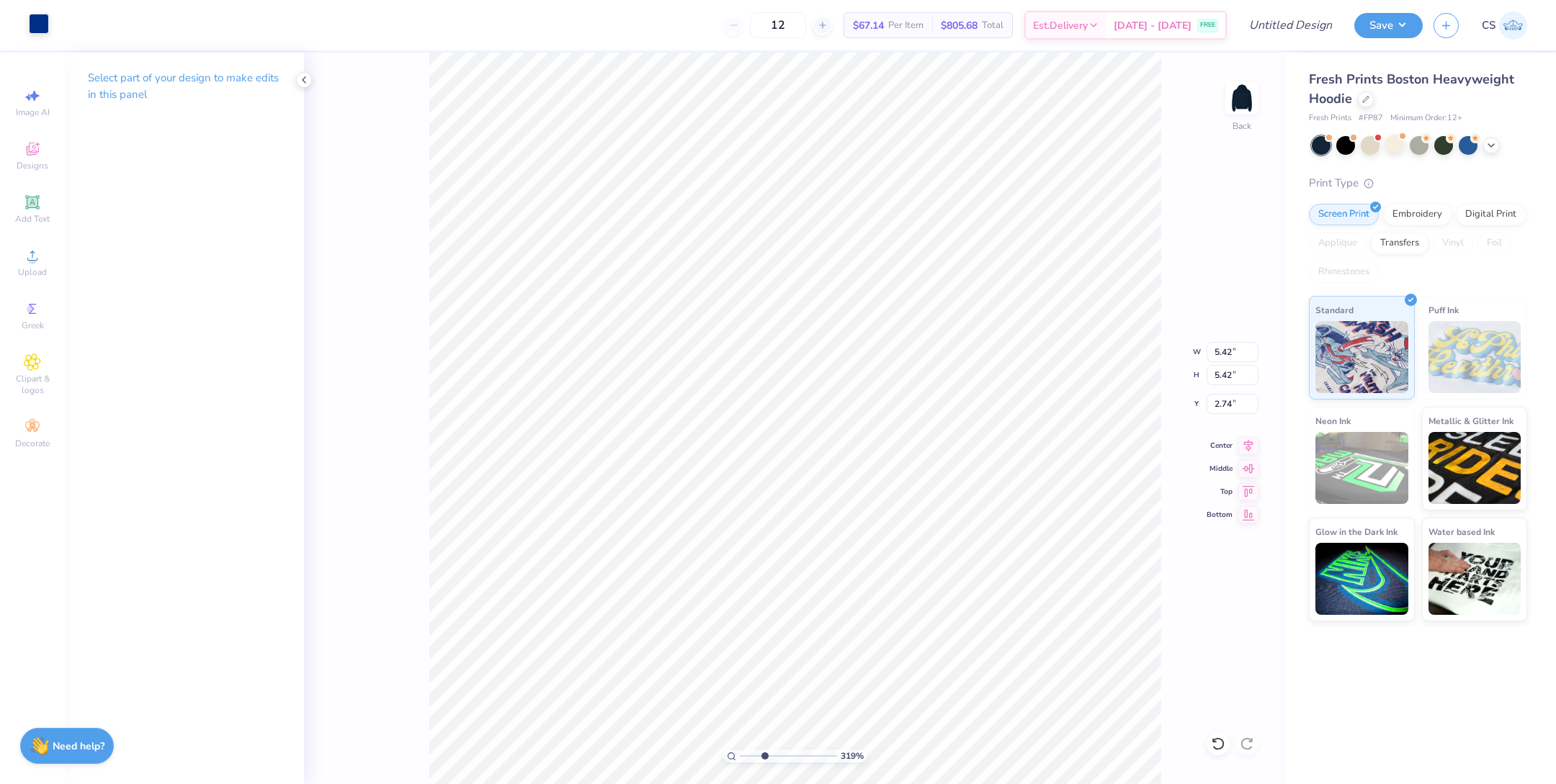
click at [41, 17] on div at bounding box center [39, 24] width 20 height 20
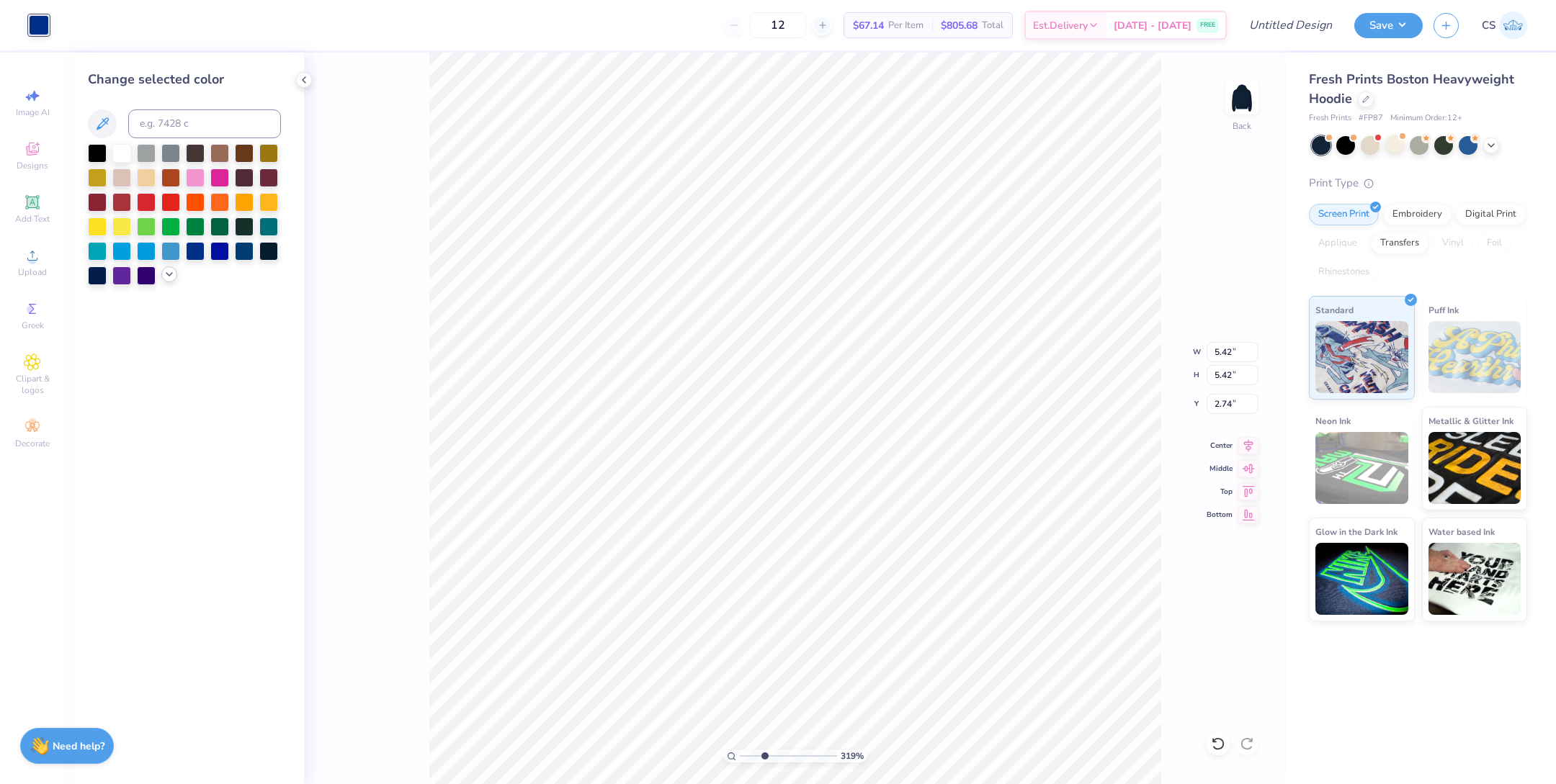
click at [169, 271] on icon at bounding box center [169, 274] width 12 height 12
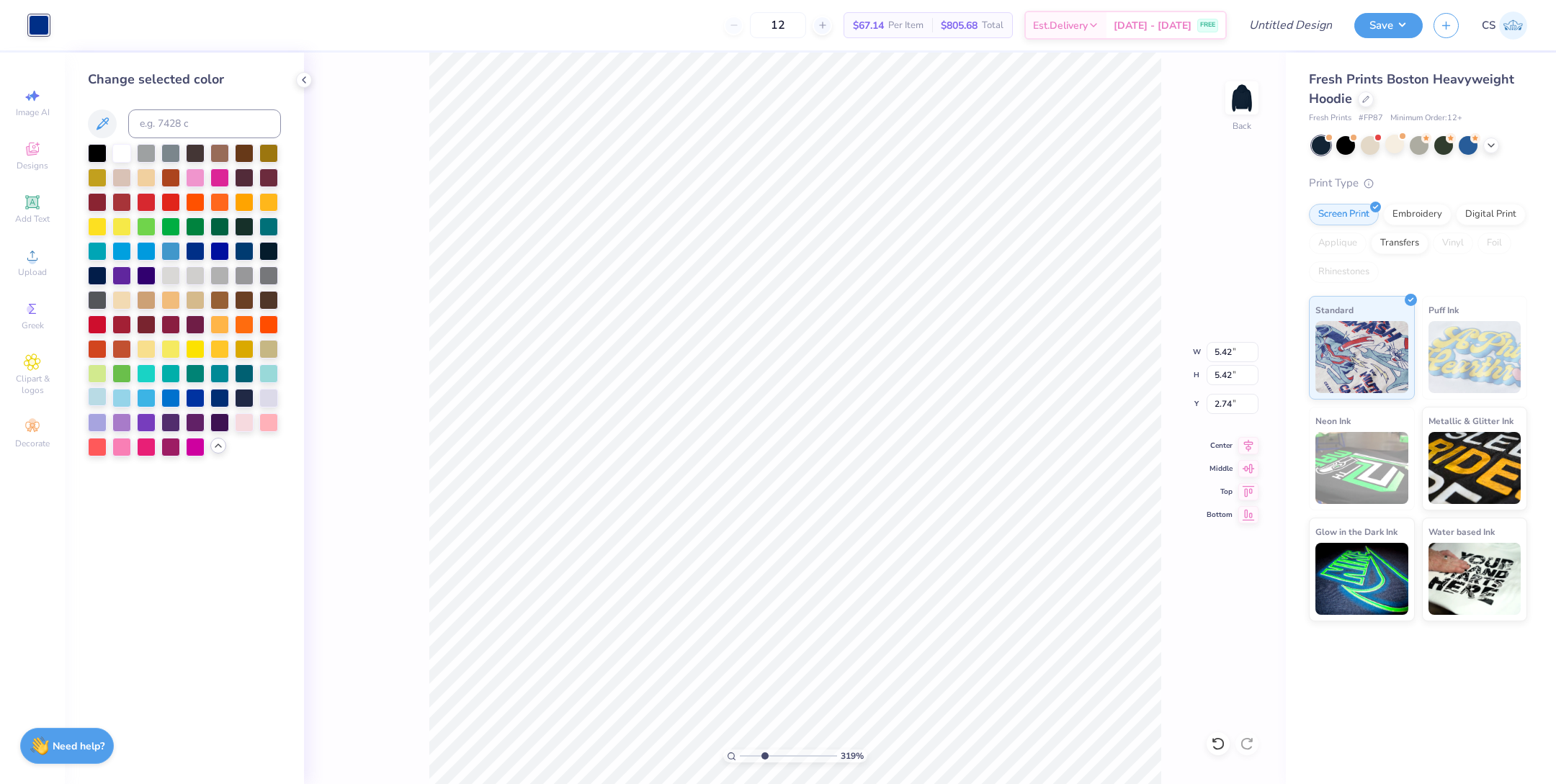
click at [102, 397] on div at bounding box center [97, 397] width 19 height 19
click at [171, 399] on div at bounding box center [171, 397] width 19 height 19
click at [179, 253] on div at bounding box center [171, 250] width 19 height 19
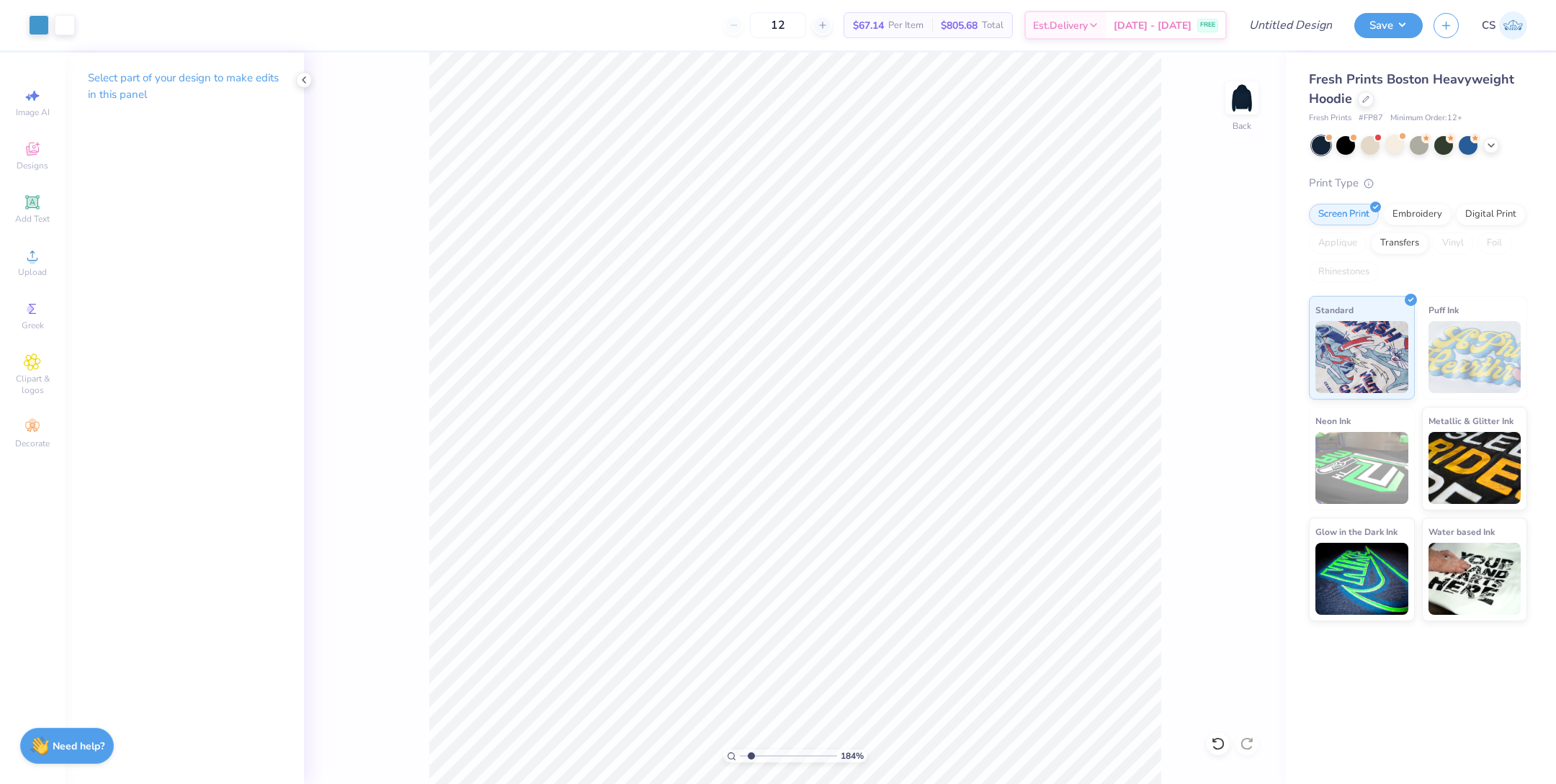
drag, startPoint x: 774, startPoint y: 758, endPoint x: 751, endPoint y: 757, distance: 23.0
click at [751, 757] on input "range" at bounding box center [788, 756] width 97 height 13
drag, startPoint x: 749, startPoint y: 758, endPoint x: 727, endPoint y: 758, distance: 22.0
click at [740, 758] on input "range" at bounding box center [788, 756] width 97 height 13
click at [36, 365] on icon at bounding box center [33, 362] width 16 height 16
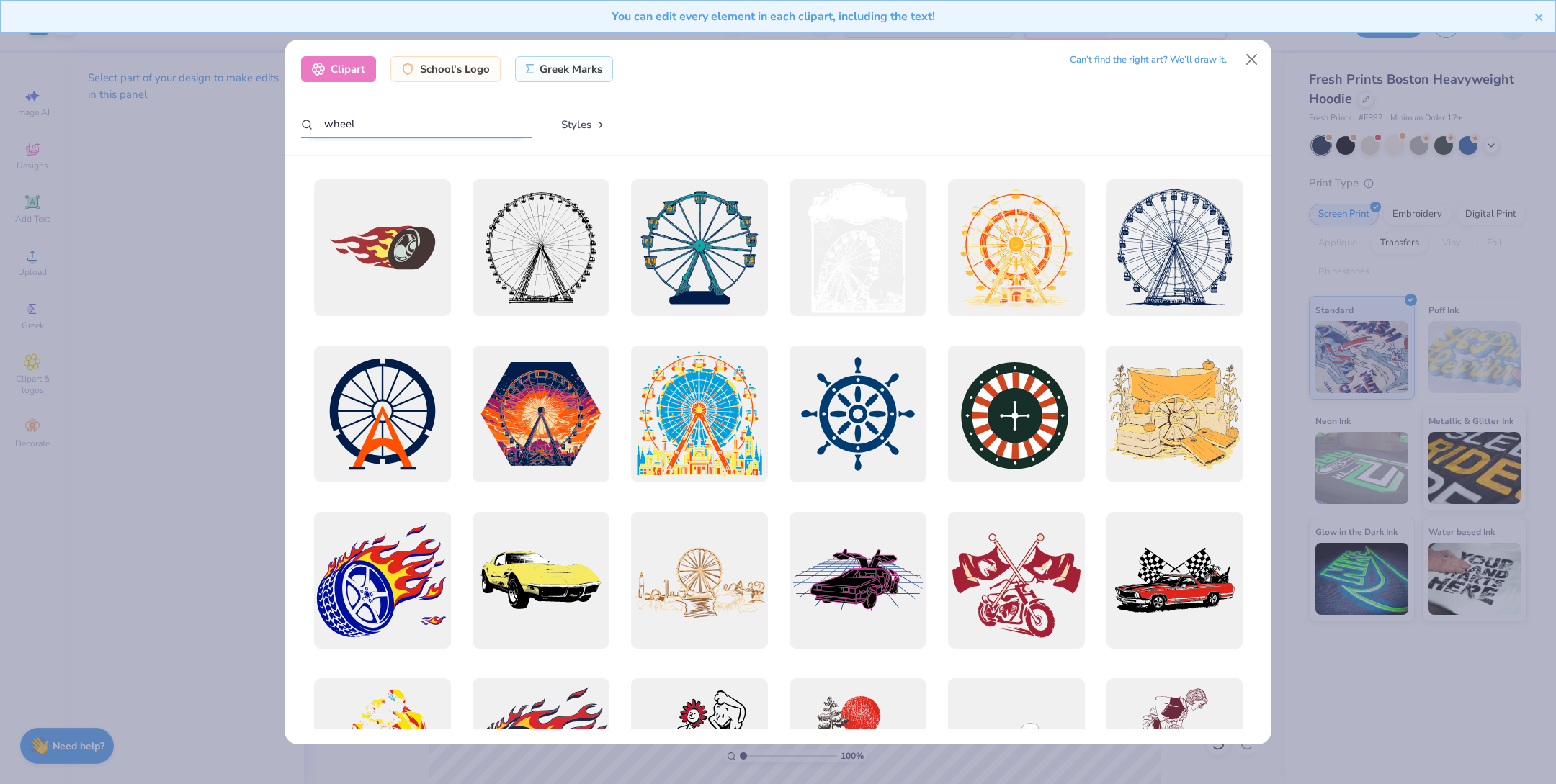
click at [416, 114] on input "wheel" at bounding box center [417, 124] width 231 height 27
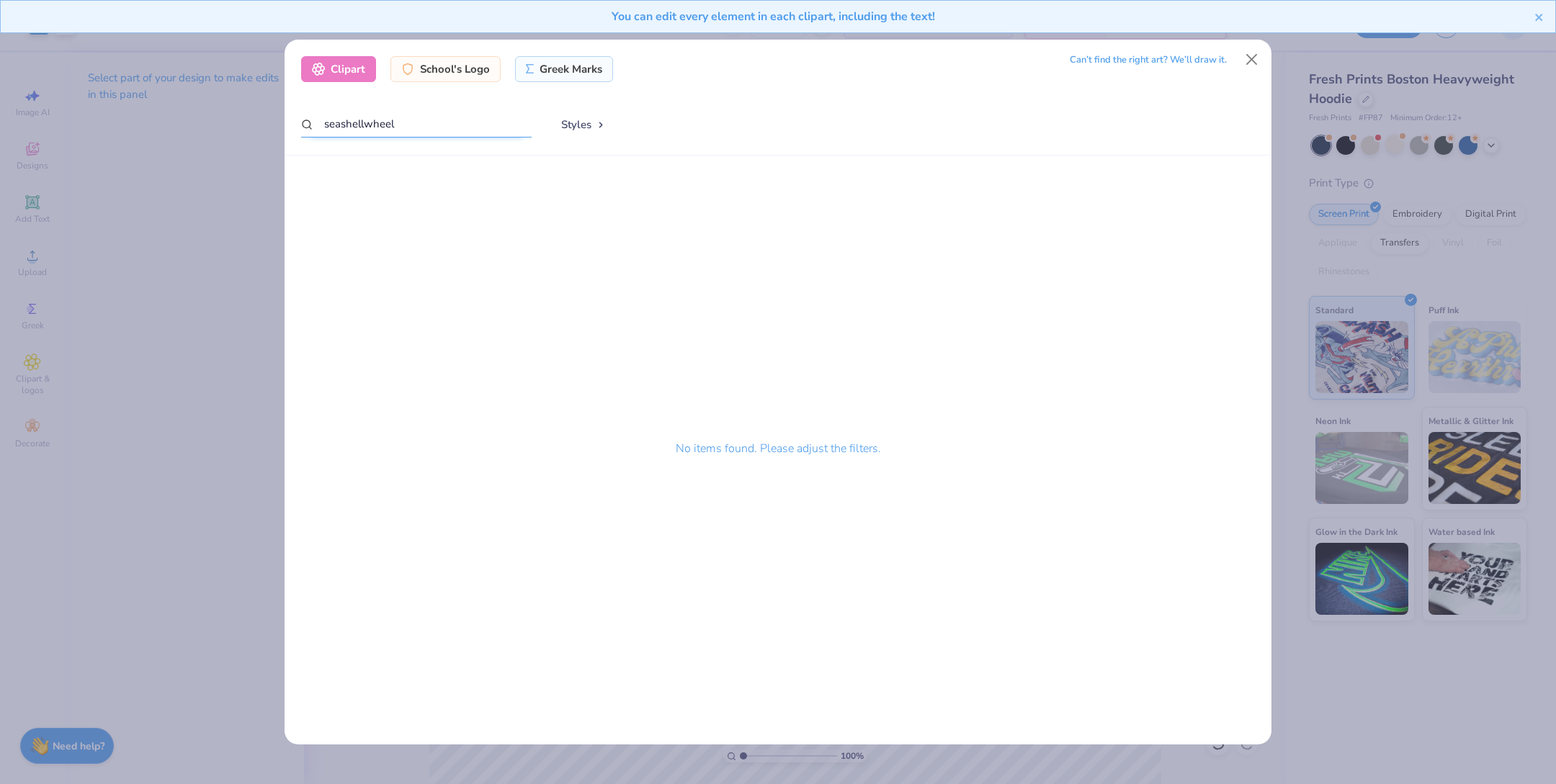
click at [417, 125] on input "seashellwheel" at bounding box center [417, 124] width 231 height 27
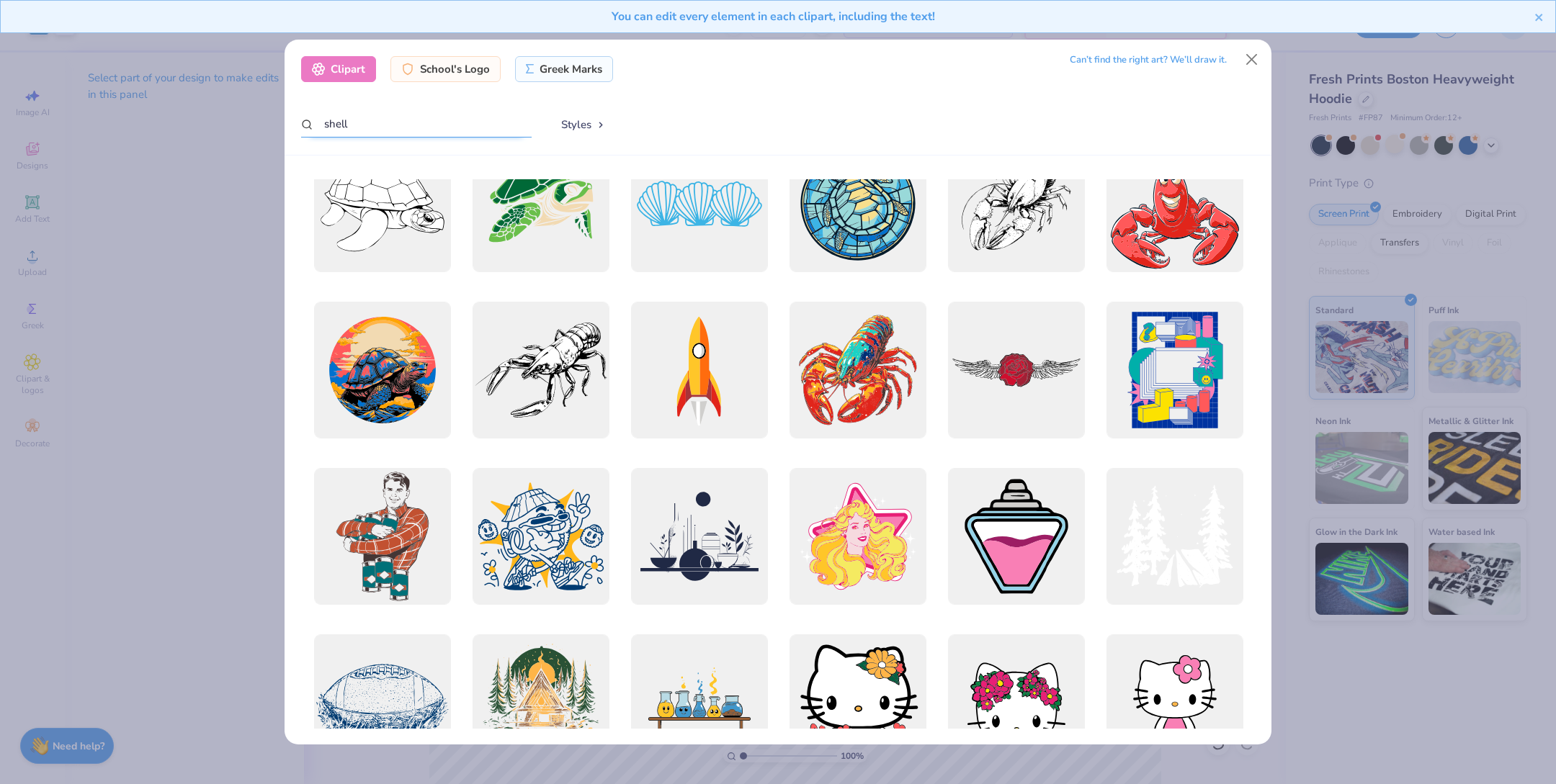
scroll to position [0, 0]
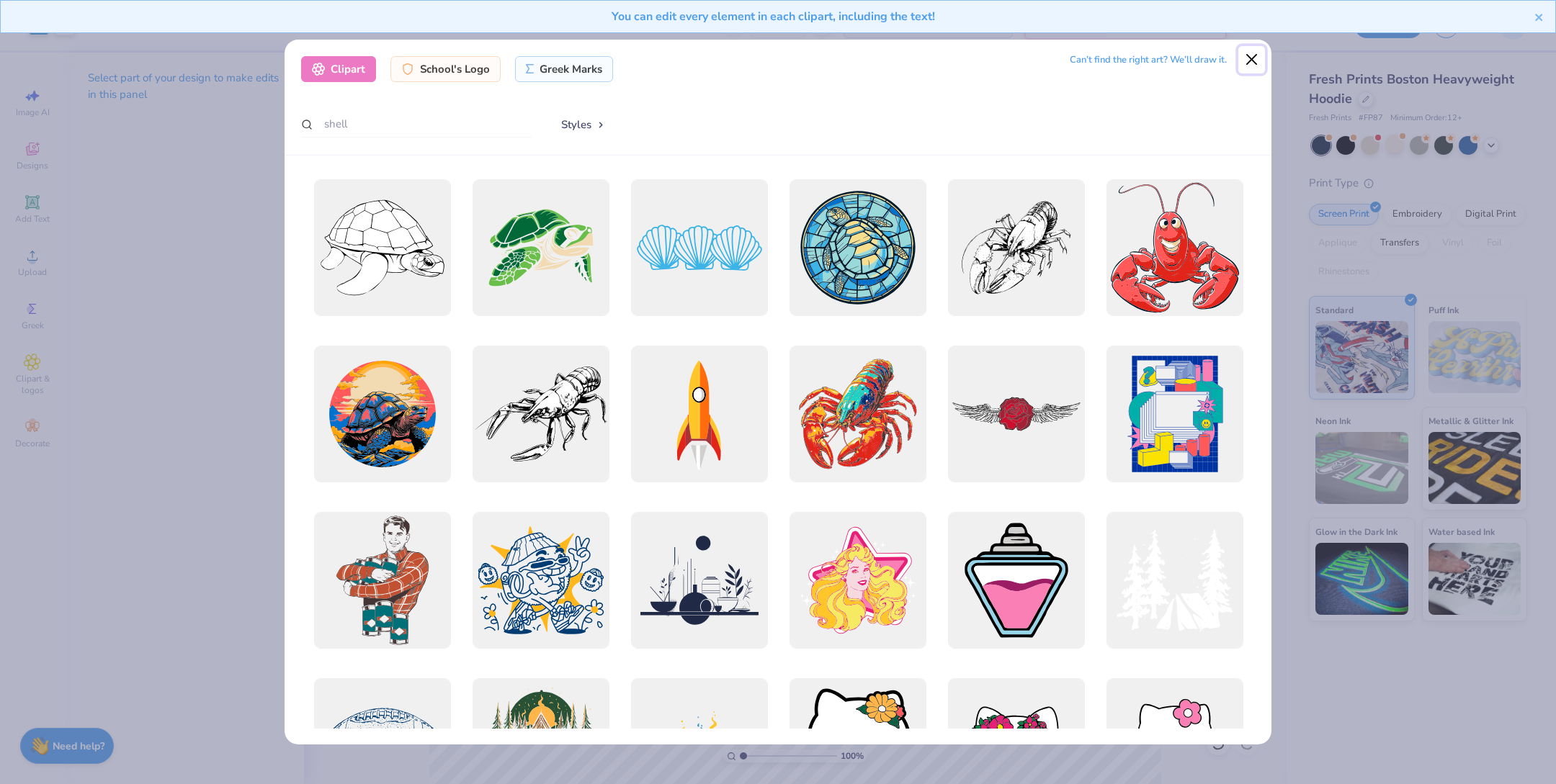
click at [1255, 61] on button "Close" at bounding box center [1253, 60] width 28 height 28
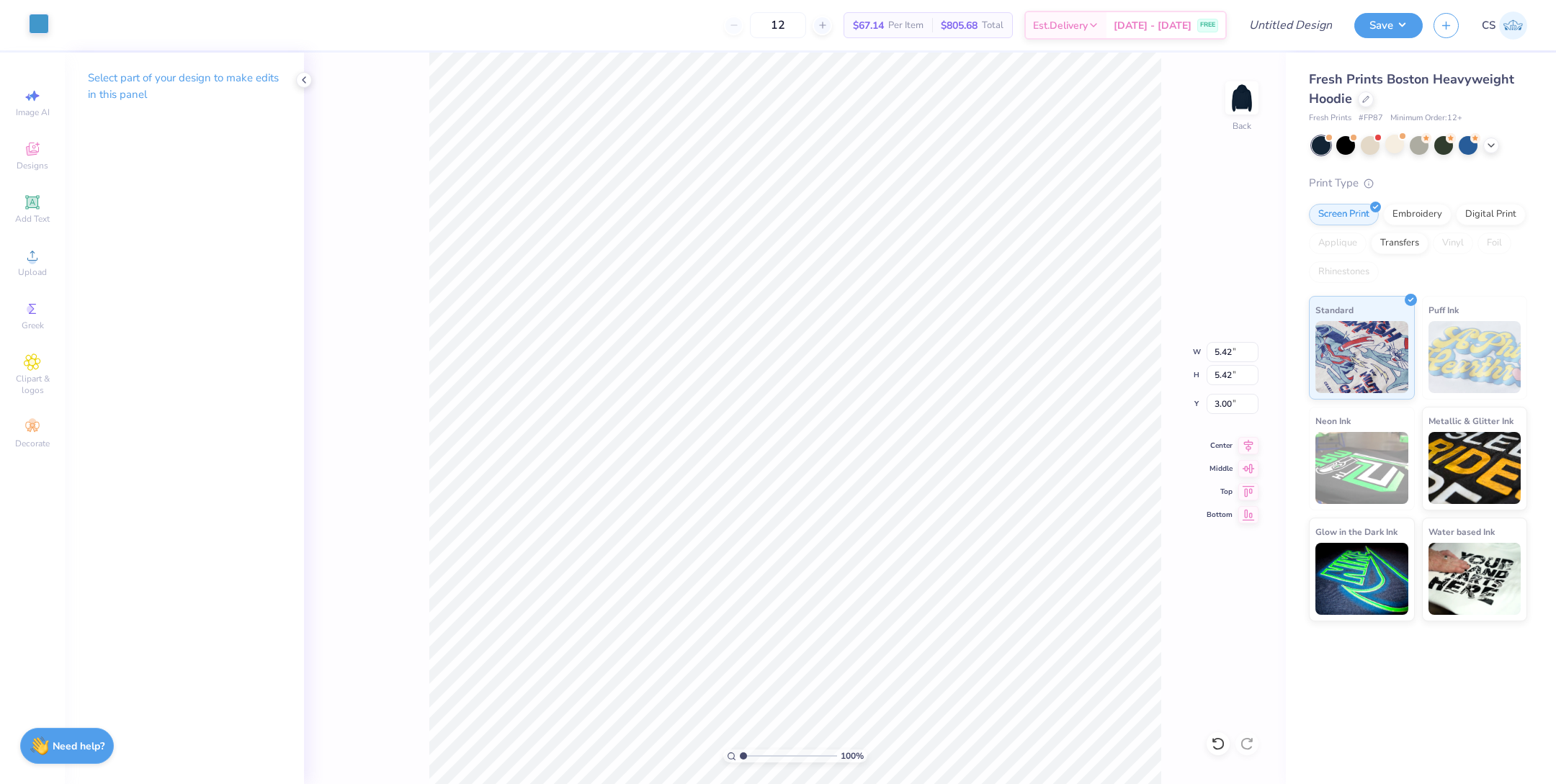
click at [46, 18] on div at bounding box center [39, 24] width 20 height 20
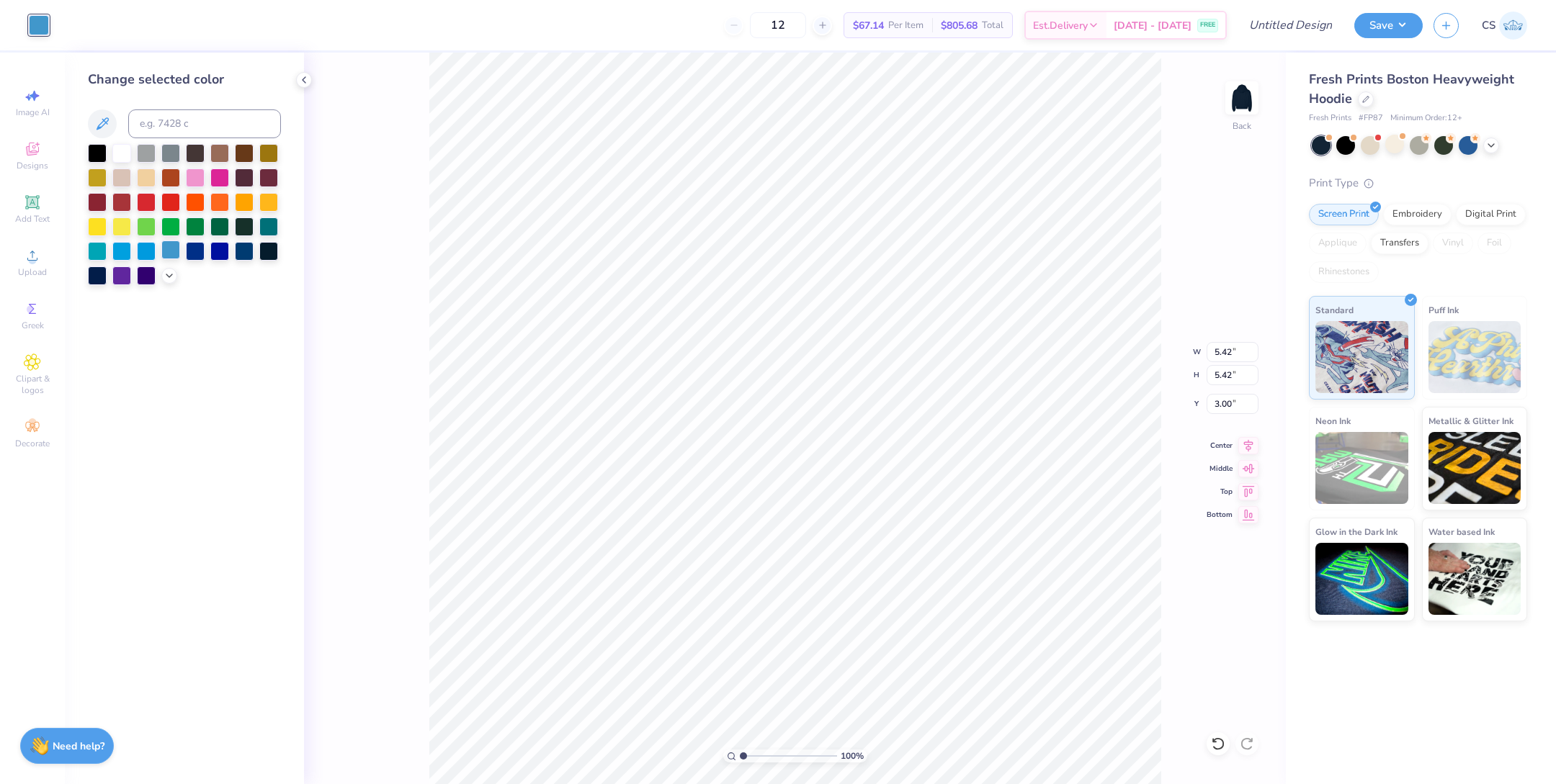
click at [177, 247] on div at bounding box center [171, 250] width 19 height 19
click at [270, 227] on div at bounding box center [269, 225] width 19 height 19
click at [171, 281] on div at bounding box center [169, 274] width 16 height 16
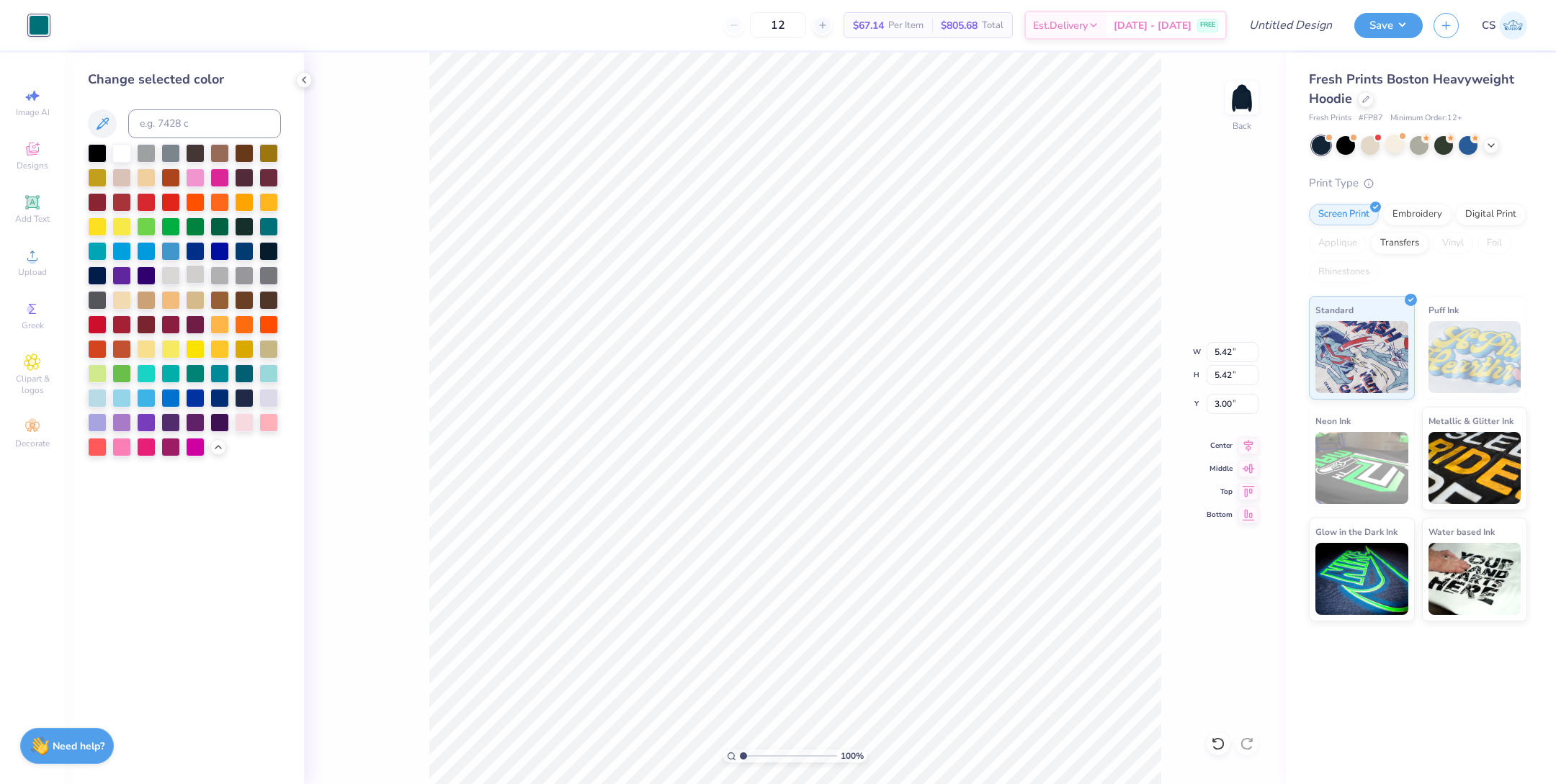
click at [201, 280] on div at bounding box center [196, 274] width 19 height 19
click at [228, 277] on div at bounding box center [220, 274] width 19 height 19
click at [247, 275] on div at bounding box center [244, 274] width 19 height 19
click at [88, 403] on div at bounding box center [97, 397] width 19 height 19
click at [271, 373] on div at bounding box center [269, 373] width 19 height 19
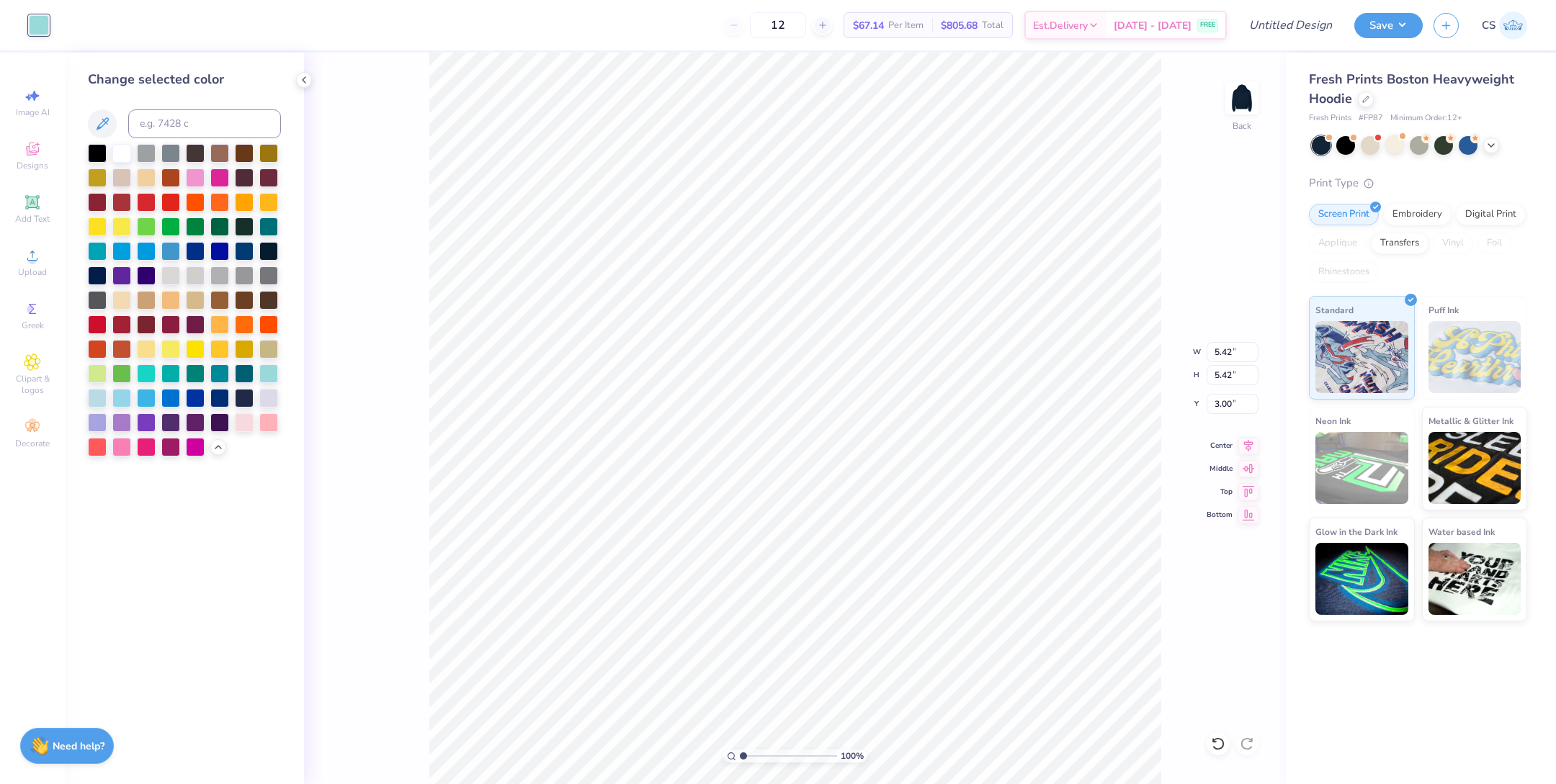
click at [98, 403] on div at bounding box center [97, 398] width 19 height 19
click at [176, 395] on div at bounding box center [171, 397] width 19 height 19
click at [128, 400] on div at bounding box center [122, 397] width 19 height 19
click at [91, 398] on div at bounding box center [97, 397] width 19 height 19
click at [123, 396] on div at bounding box center [122, 397] width 19 height 19
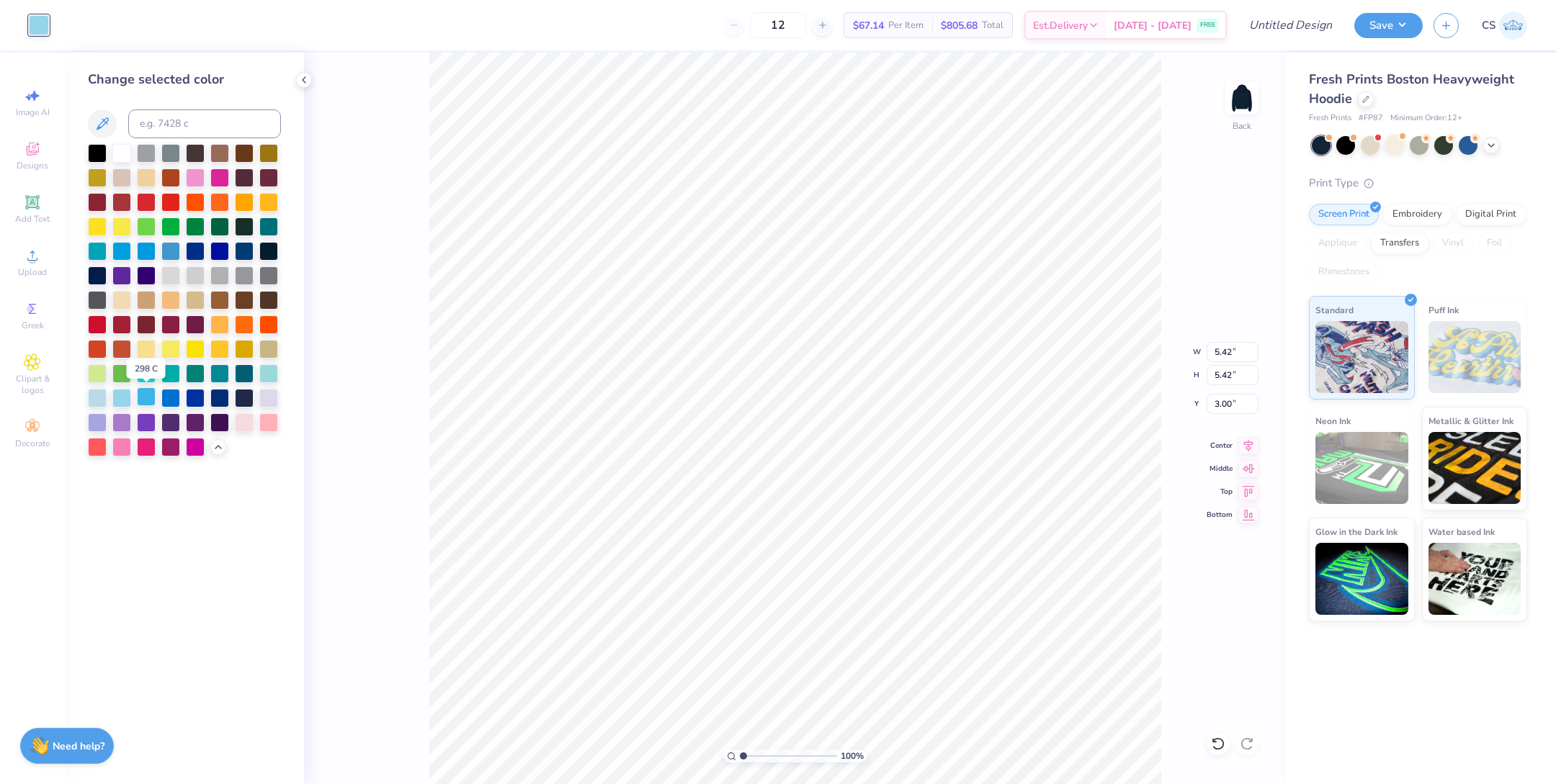
click at [151, 398] on div at bounding box center [147, 397] width 19 height 19
click at [129, 395] on div at bounding box center [122, 397] width 19 height 19
click at [326, 327] on div "100 % Back W 5.42 5.42 " H 5.42 5.42 " Y 3.00 3.00 " Center Middle Top Bottom" at bounding box center [795, 418] width 982 height 731
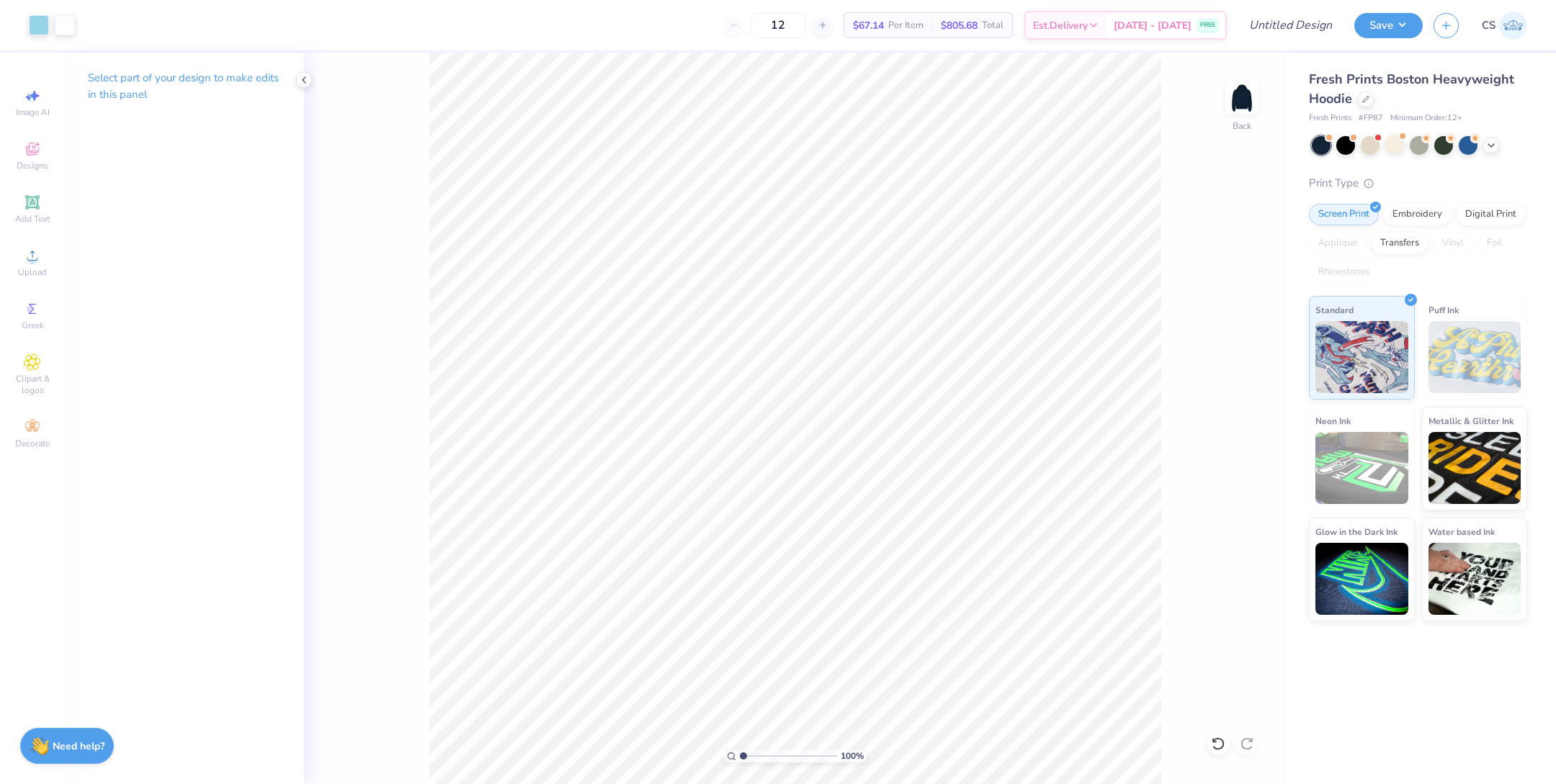
drag, startPoint x: 749, startPoint y: 754, endPoint x: 742, endPoint y: 750, distance: 8.1
click at [742, 750] on input "range" at bounding box center [788, 756] width 97 height 13
drag, startPoint x: 747, startPoint y: 754, endPoint x: 681, endPoint y: 753, distance: 66.0
click at [740, 753] on input "range" at bounding box center [788, 756] width 97 height 13
click at [1408, 28] on button "Save" at bounding box center [1389, 23] width 69 height 26
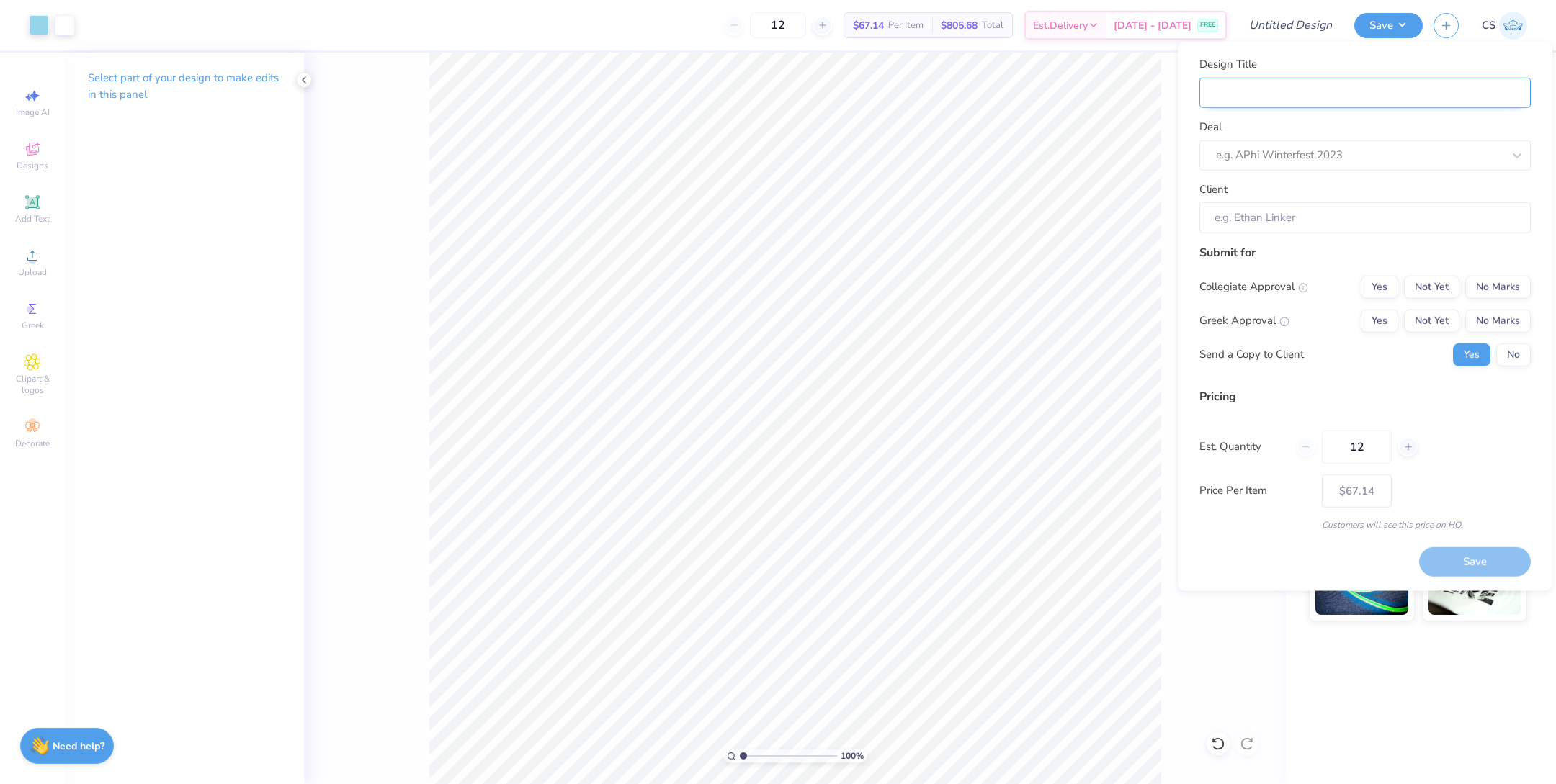
click at [1284, 88] on input "Design Title" at bounding box center [1365, 93] width 331 height 31
click at [1301, 140] on div "e.g. APhi Winterfest 2023" at bounding box center [1365, 155] width 331 height 30
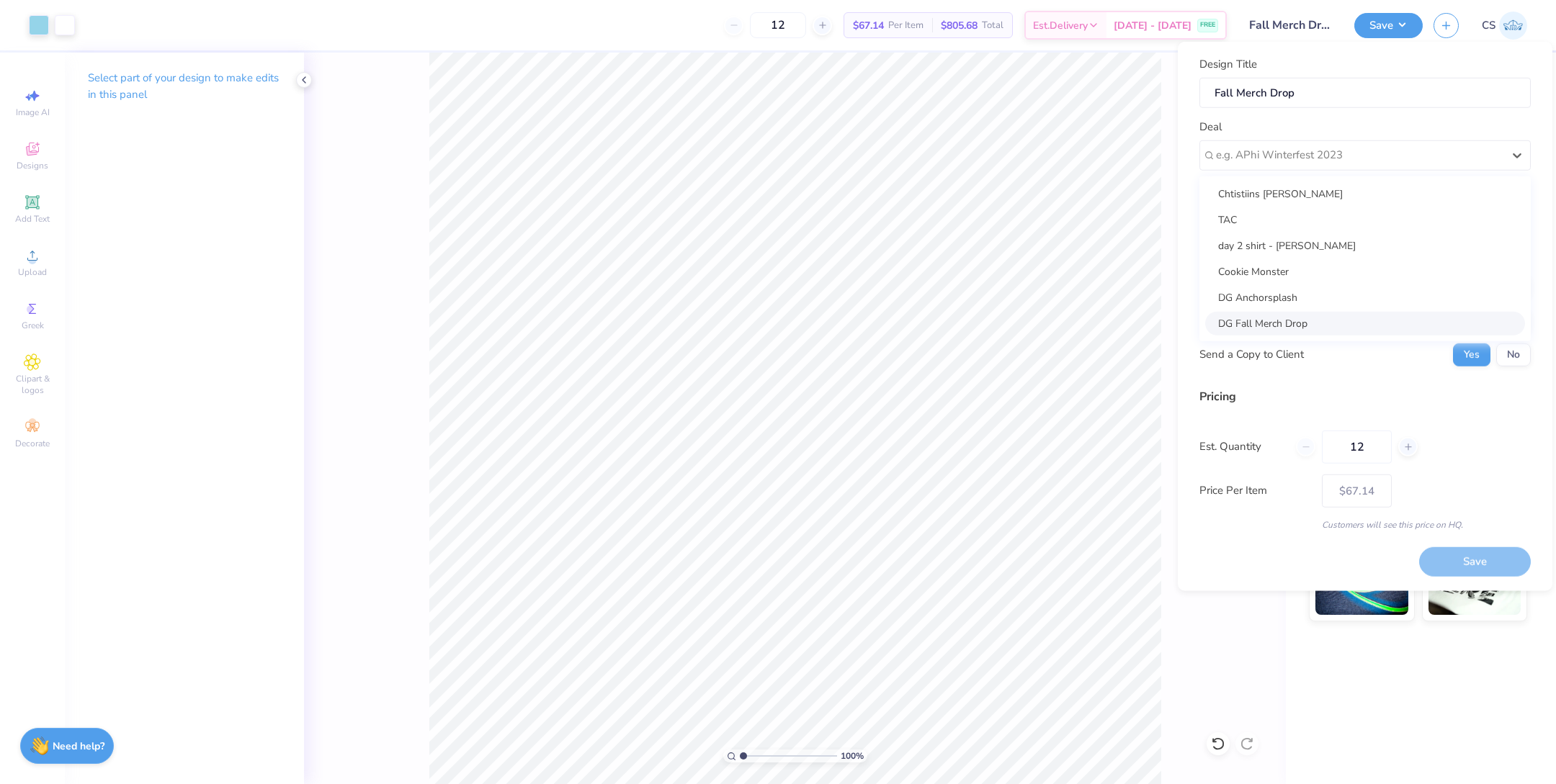
click at [1288, 322] on div "DG Fall Merch Drop" at bounding box center [1365, 323] width 320 height 24
click at [1387, 321] on button "Yes" at bounding box center [1379, 321] width 37 height 23
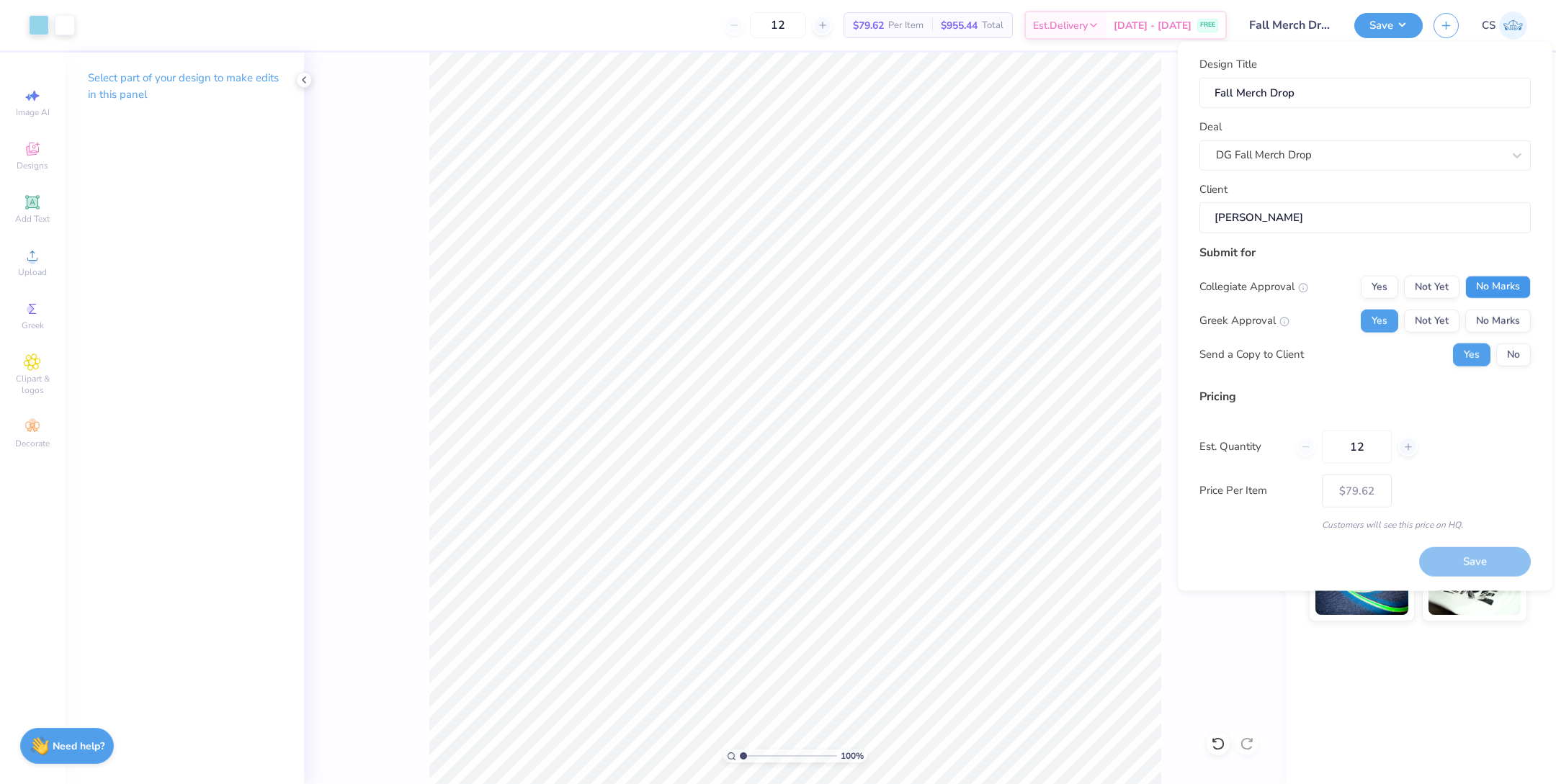
click at [1514, 291] on button "No Marks" at bounding box center [1498, 287] width 66 height 23
click at [1482, 562] on button "Save" at bounding box center [1474, 562] width 112 height 29
